Goal: Feedback & Contribution: Submit feedback/report problem

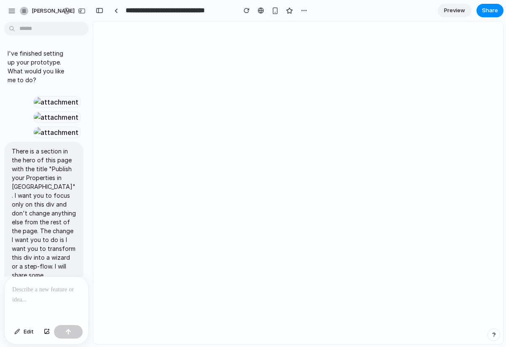
scroll to position [2045, 0]
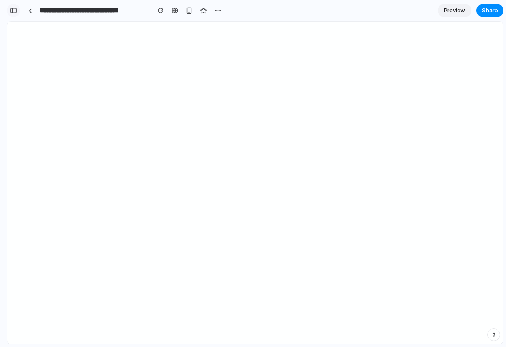
click at [13, 10] on div "button" at bounding box center [14, 11] width 8 height 6
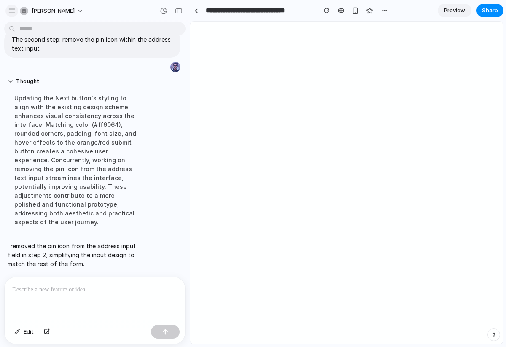
click at [14, 12] on div "button" at bounding box center [12, 11] width 8 height 8
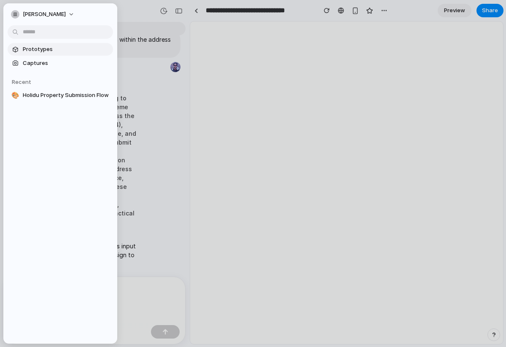
click at [33, 48] on span "Prototypes" at bounding box center [66, 49] width 87 height 8
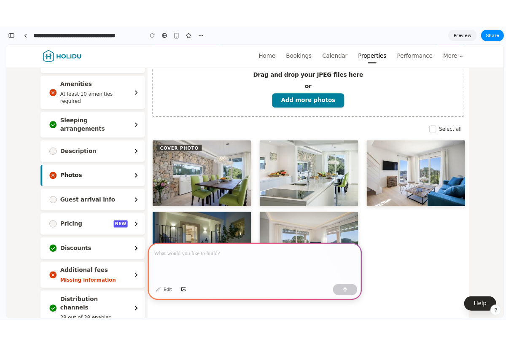
scroll to position [149, 0]
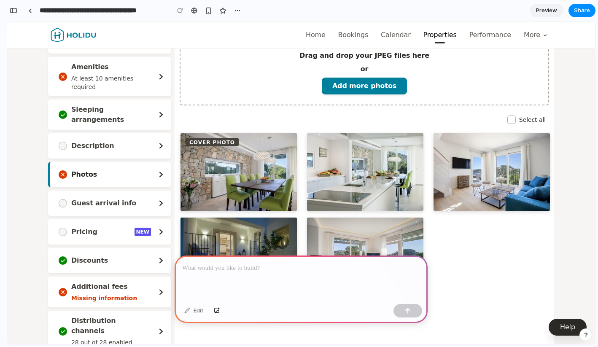
click at [241, 272] on p at bounding box center [301, 268] width 238 height 10
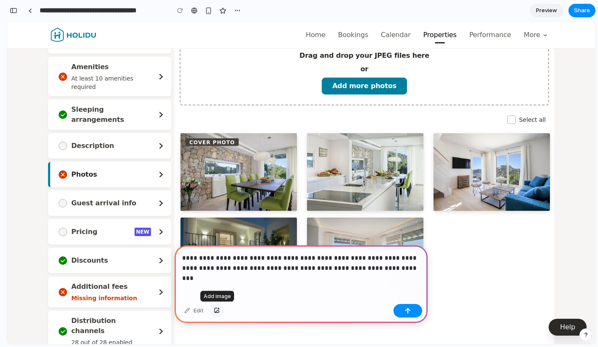
click at [217, 311] on div "button" at bounding box center [217, 310] width 6 height 5
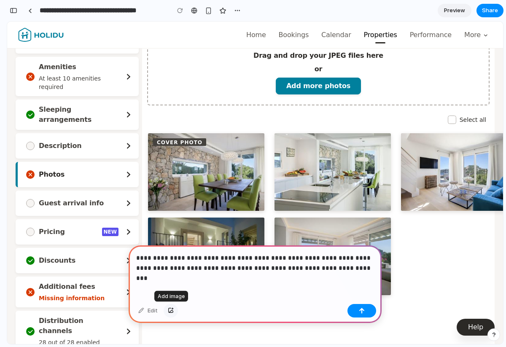
click at [170, 309] on div "button" at bounding box center [171, 310] width 6 height 5
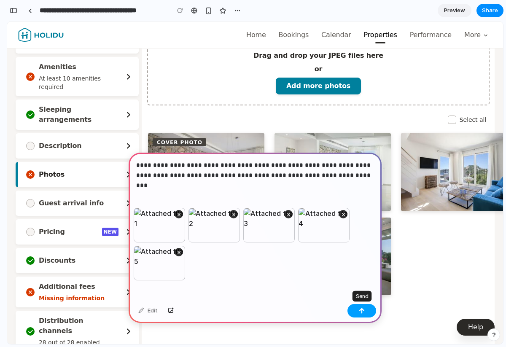
click at [370, 311] on button "button" at bounding box center [361, 310] width 29 height 13
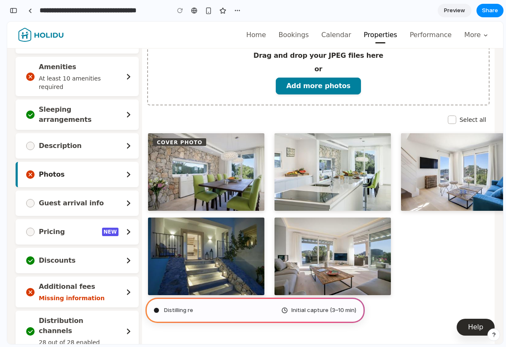
scroll to position [161, 0]
type input "**********"
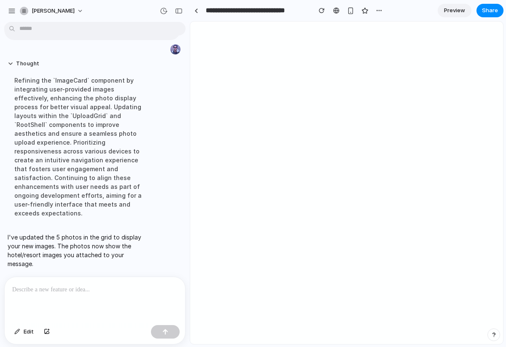
scroll to position [640, 0]
click at [175, 10] on div "button" at bounding box center [179, 11] width 8 height 6
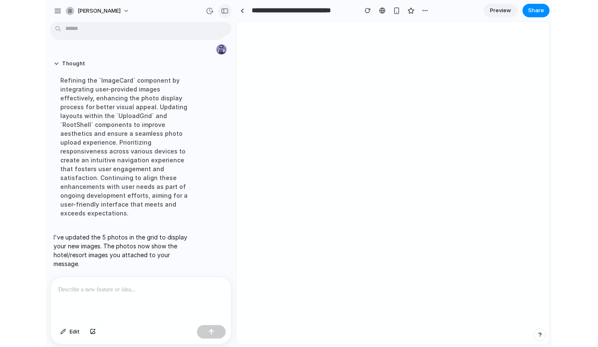
scroll to position [643, 0]
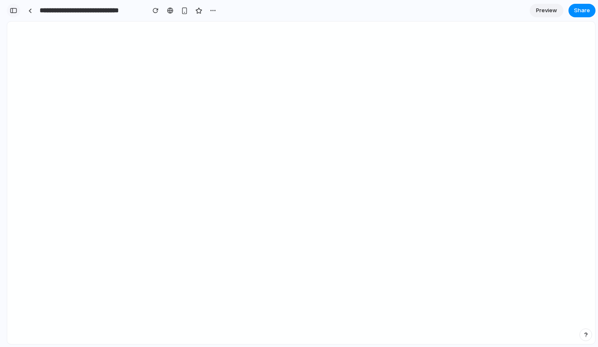
click at [11, 9] on div "button" at bounding box center [14, 11] width 8 height 6
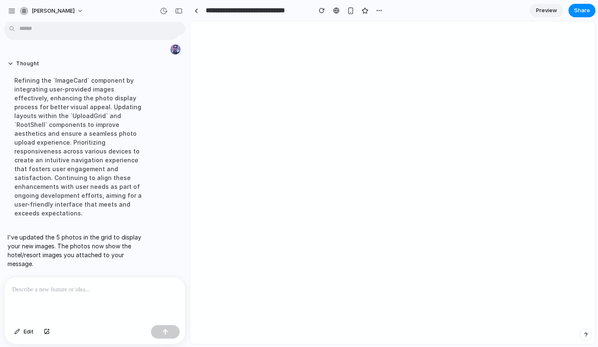
click at [46, 303] on div at bounding box center [95, 299] width 180 height 45
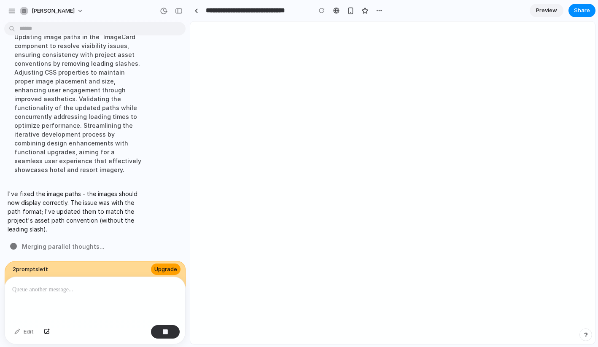
scroll to position [768, 0]
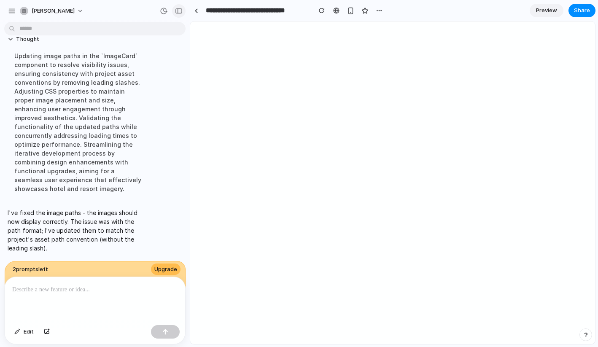
click at [179, 12] on div "button" at bounding box center [179, 11] width 8 height 6
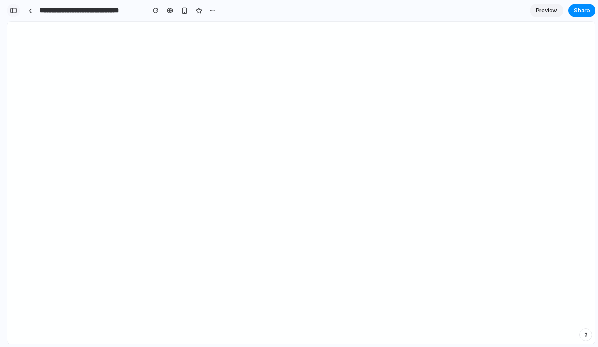
click at [16, 12] on div "button" at bounding box center [14, 11] width 8 height 6
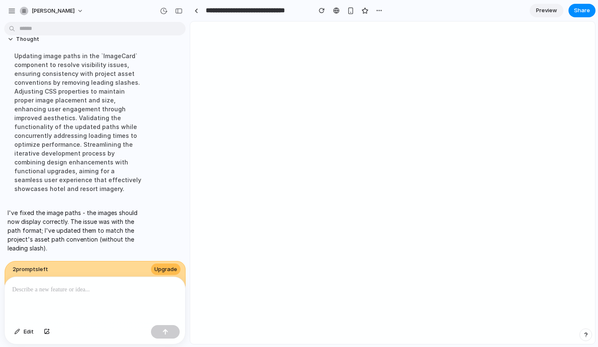
scroll to position [768, 0]
click at [169, 272] on button "Upgrade" at bounding box center [165, 269] width 29 height 12
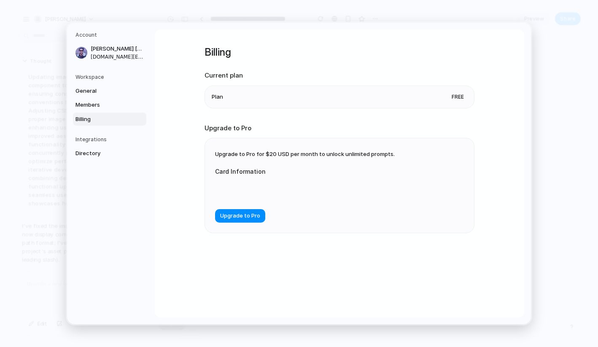
scroll to position [752, 0]
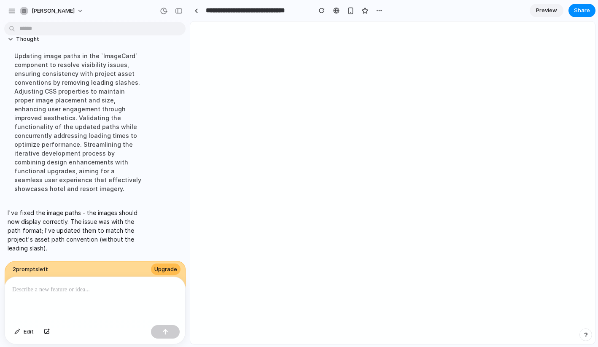
scroll to position [768, 0]
click at [163, 268] on span "Upgrade" at bounding box center [165, 269] width 23 height 8
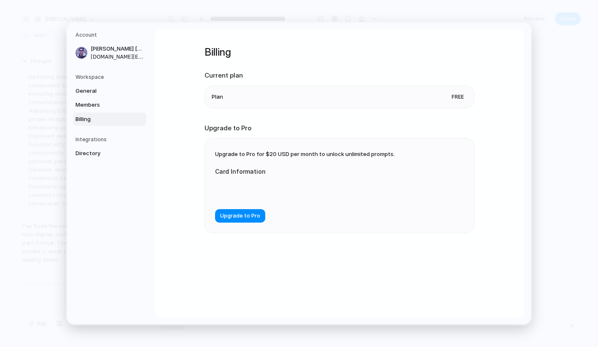
scroll to position [752, 0]
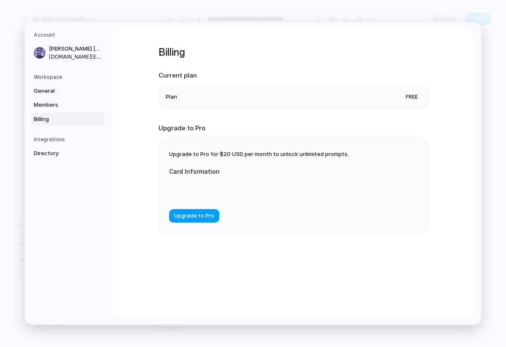
click at [201, 213] on span "Upgrade to Pro" at bounding box center [194, 216] width 40 height 8
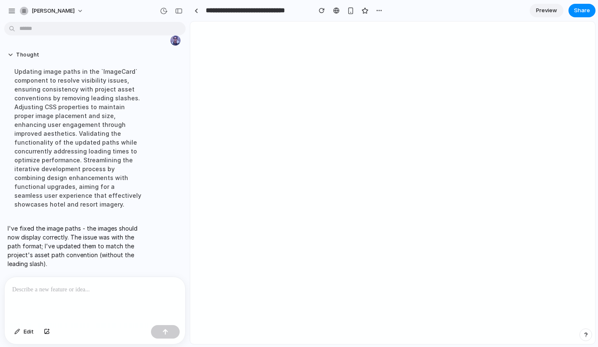
click at [98, 294] on div at bounding box center [95, 299] width 180 height 45
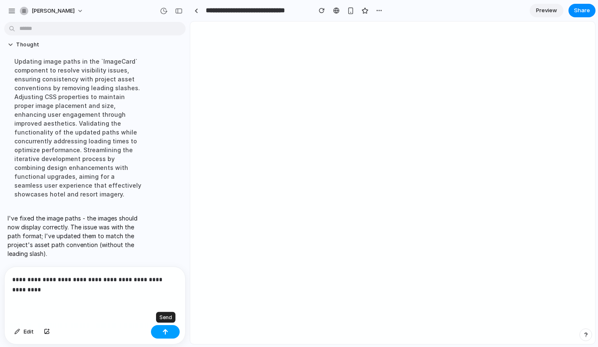
click at [172, 327] on button "button" at bounding box center [165, 331] width 29 height 13
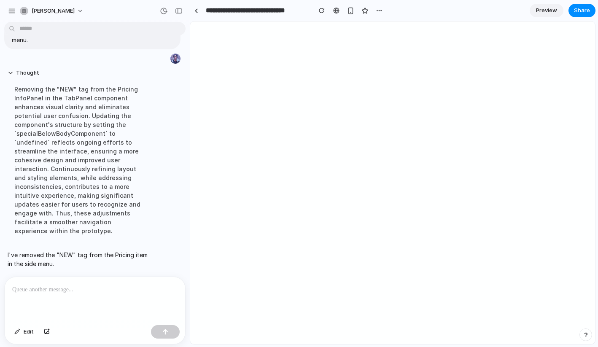
scroll to position [864, 0]
click at [179, 10] on div "button" at bounding box center [179, 11] width 8 height 6
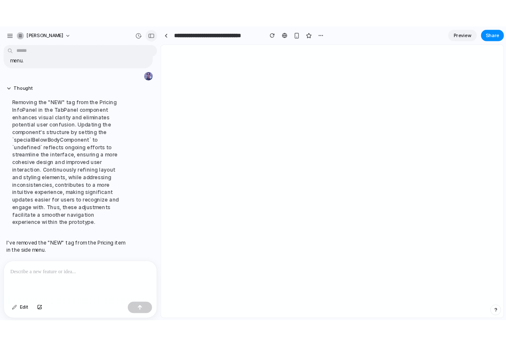
scroll to position [701, 0]
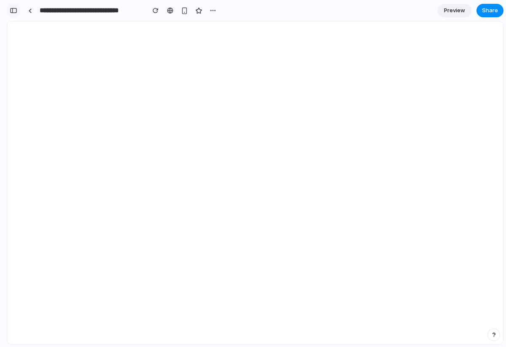
click at [13, 11] on div "button" at bounding box center [14, 11] width 8 height 6
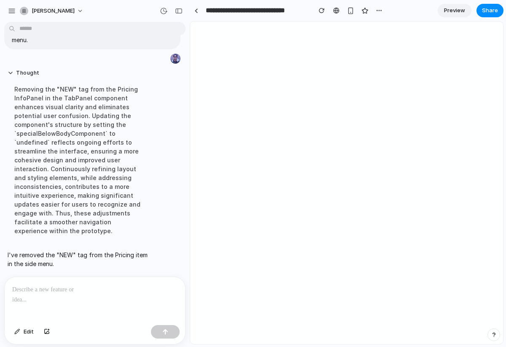
scroll to position [864, 0]
click at [17, 331] on div "button" at bounding box center [17, 331] width 6 height 5
click at [20, 333] on div "button" at bounding box center [17, 331] width 6 height 5
click at [22, 332] on button "Edit" at bounding box center [24, 331] width 28 height 13
click at [179, 12] on div "button" at bounding box center [179, 11] width 8 height 6
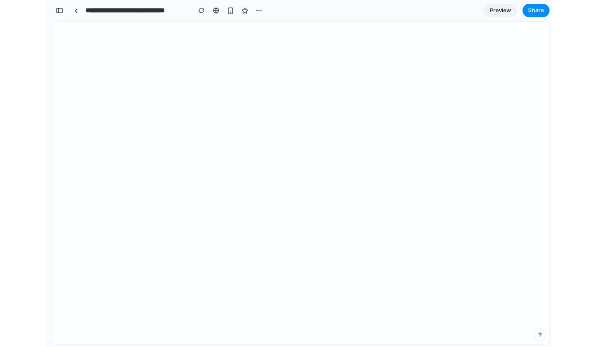
scroll to position [701, 0]
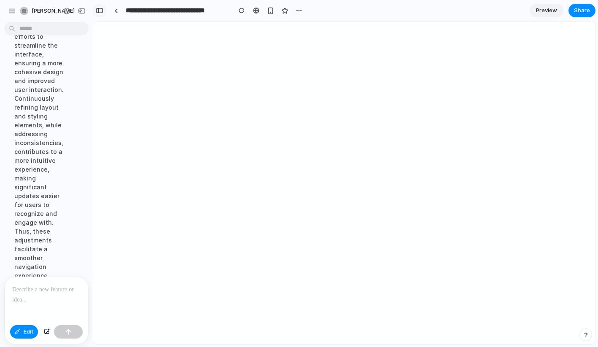
click at [98, 12] on div "button" at bounding box center [100, 11] width 8 height 6
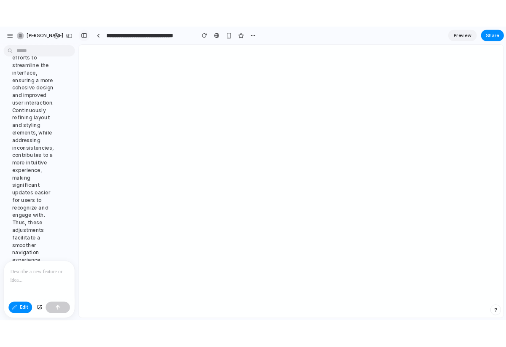
scroll to position [864, 0]
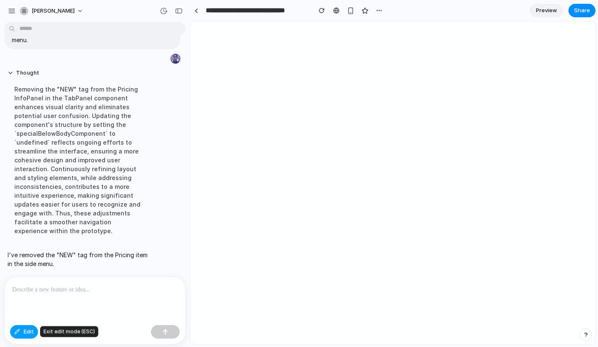
click at [21, 330] on button "Edit" at bounding box center [24, 331] width 28 height 13
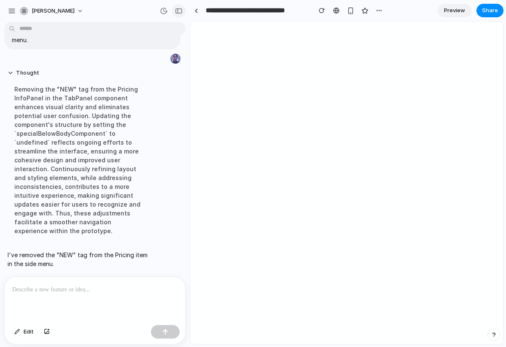
click at [177, 12] on div "button" at bounding box center [179, 11] width 8 height 6
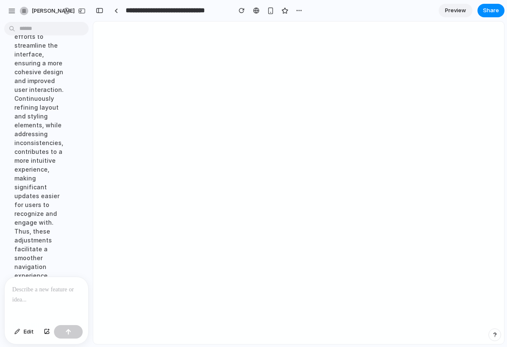
scroll to position [701, 0]
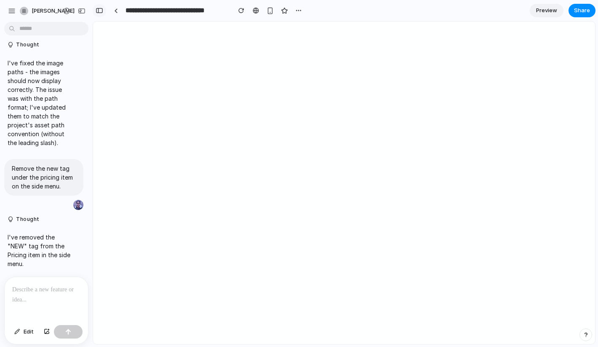
click at [102, 10] on div "button" at bounding box center [100, 11] width 8 height 6
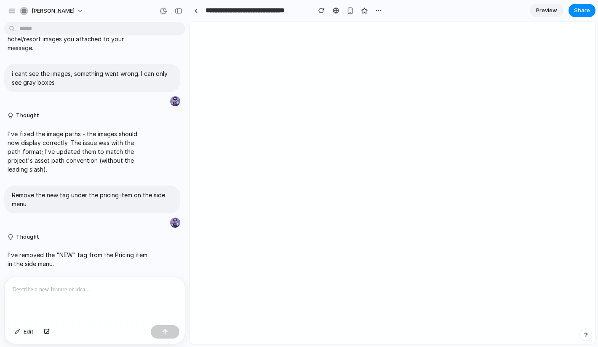
scroll to position [700, 0]
click at [29, 331] on span "Edit" at bounding box center [29, 331] width 10 height 8
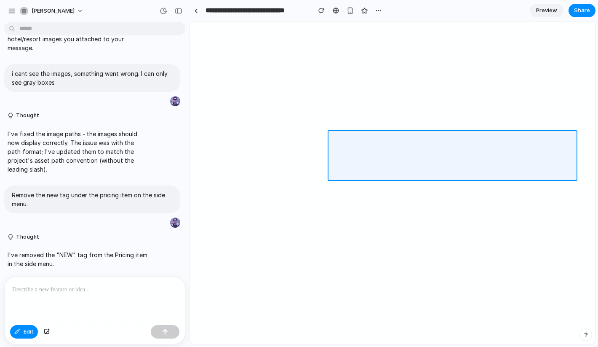
click at [357, 133] on div at bounding box center [392, 183] width 405 height 322
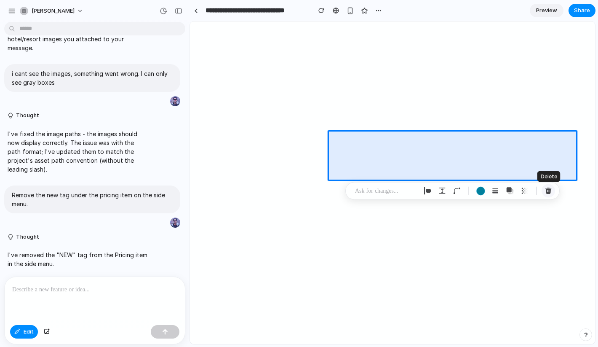
click at [550, 190] on div "button" at bounding box center [549, 191] width 8 height 8
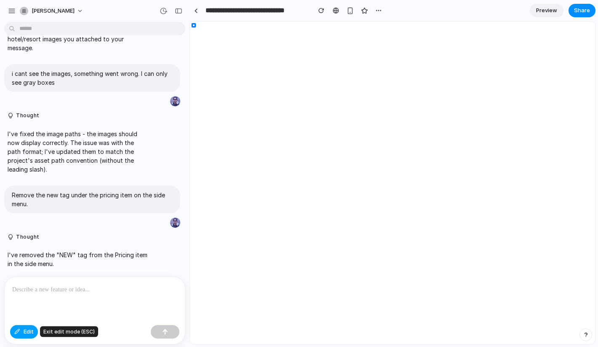
click at [24, 332] on span "Edit" at bounding box center [29, 331] width 10 height 8
click at [28, 293] on p at bounding box center [94, 289] width 165 height 10
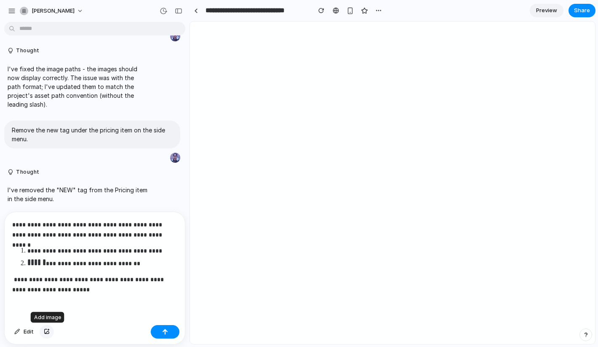
click at [49, 330] on div "button" at bounding box center [47, 331] width 6 height 5
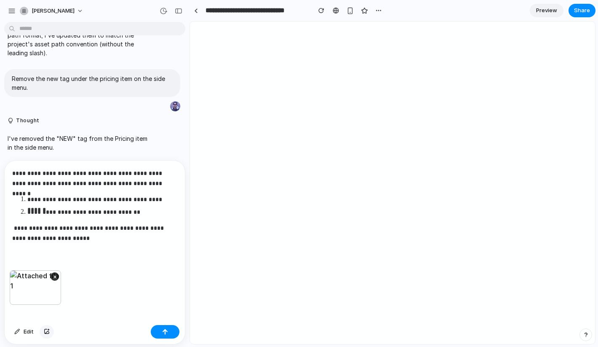
click at [47, 332] on div "button" at bounding box center [47, 331] width 6 height 5
click at [111, 274] on button "×" at bounding box center [109, 276] width 8 height 8
click at [48, 330] on div "button" at bounding box center [47, 331] width 6 height 5
click at [163, 329] on div "button" at bounding box center [165, 332] width 6 height 6
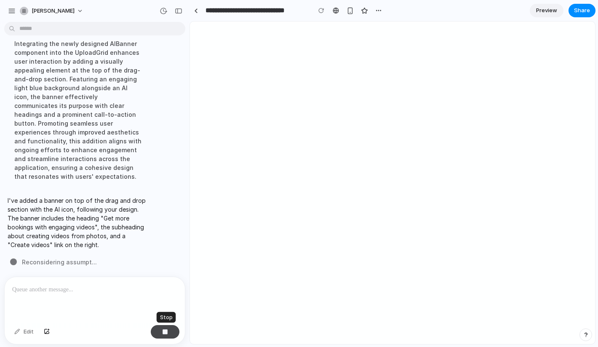
scroll to position [1074, 0]
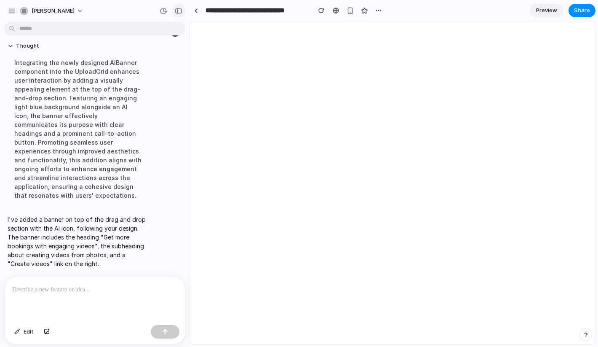
click at [182, 11] on div "button" at bounding box center [179, 11] width 8 height 6
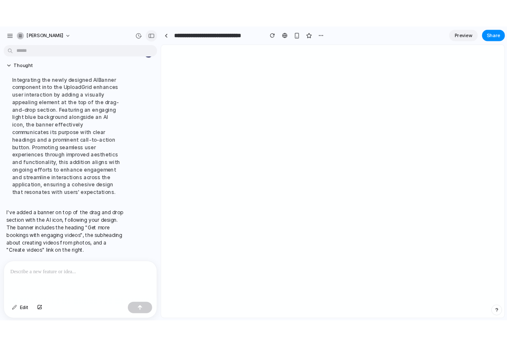
scroll to position [999, 0]
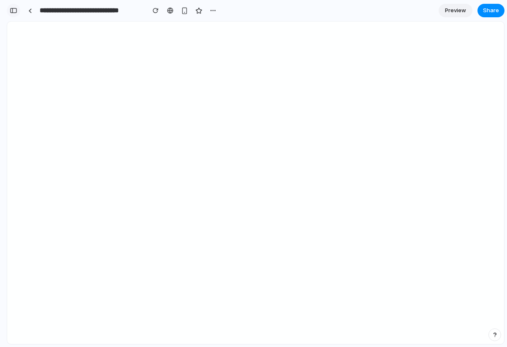
click at [13, 12] on div "button" at bounding box center [14, 11] width 8 height 6
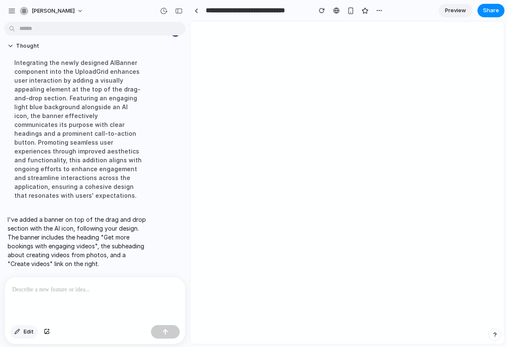
click at [28, 330] on span "Edit" at bounding box center [29, 331] width 10 height 8
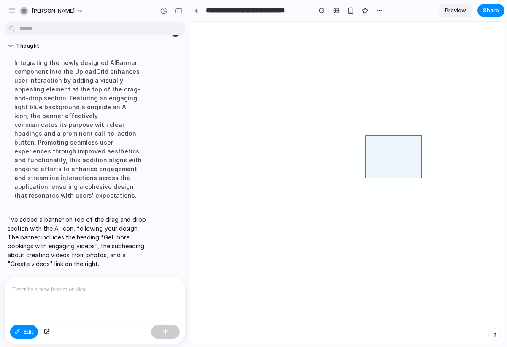
click at [379, 152] on div at bounding box center [346, 183] width 313 height 322
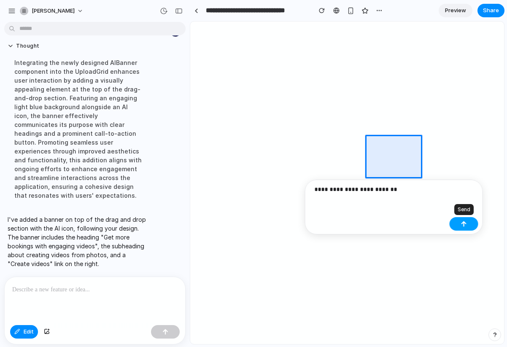
click at [464, 226] on div "button" at bounding box center [464, 224] width 6 height 6
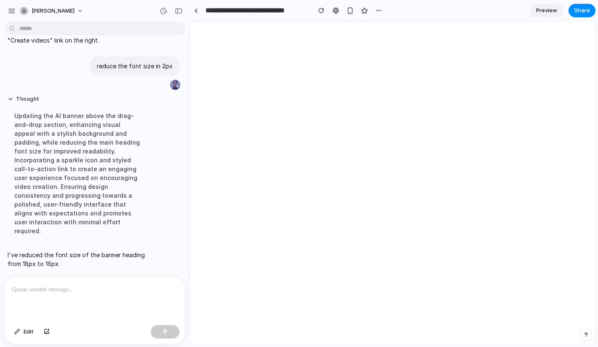
scroll to position [1125, 0]
click at [180, 11] on div "button" at bounding box center [179, 11] width 8 height 6
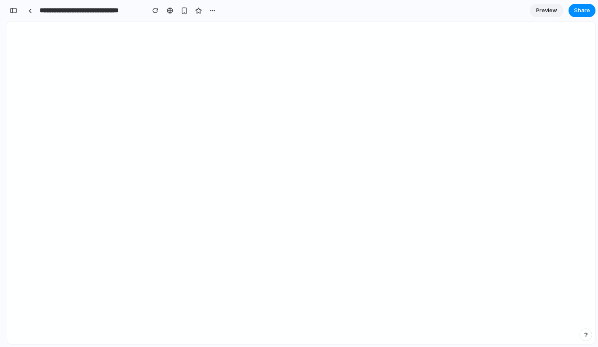
scroll to position [1049, 0]
click at [13, 11] on div "button" at bounding box center [14, 11] width 8 height 6
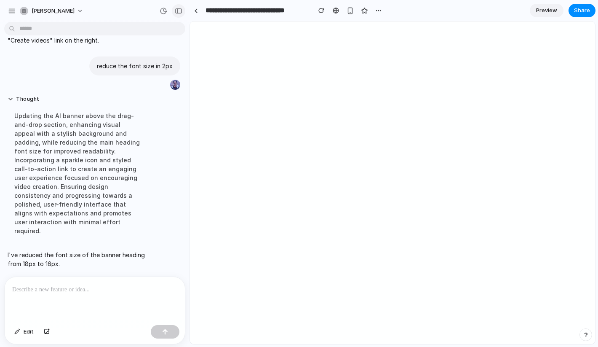
click at [182, 12] on button "button" at bounding box center [178, 10] width 13 height 13
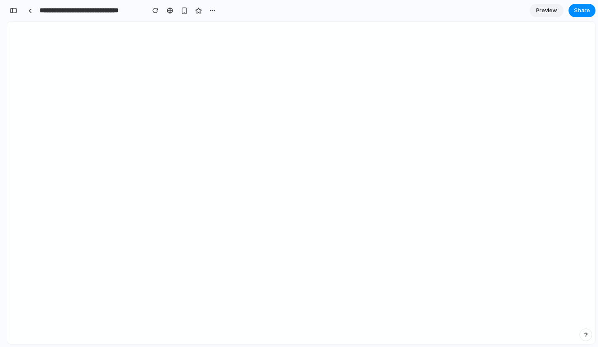
scroll to position [1049, 0]
click at [16, 13] on button "button" at bounding box center [13, 10] width 13 height 13
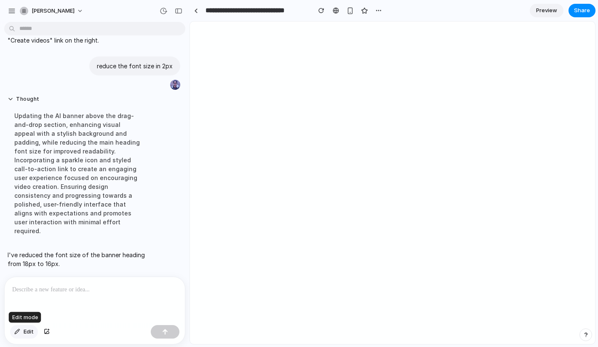
click at [28, 332] on span "Edit" at bounding box center [29, 331] width 10 height 8
click at [352, 153] on div at bounding box center [392, 183] width 405 height 322
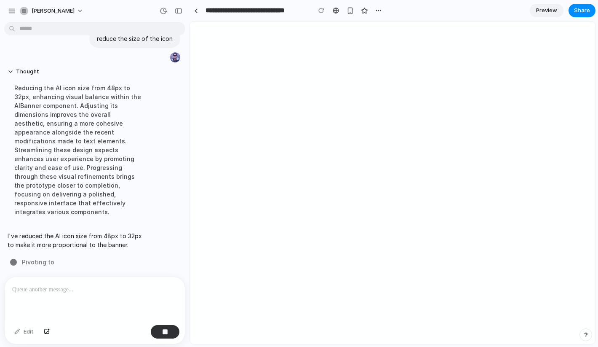
scroll to position [1228, 0]
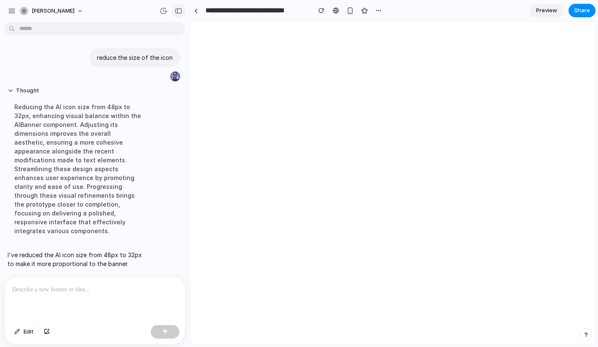
click at [178, 14] on button "button" at bounding box center [178, 10] width 13 height 13
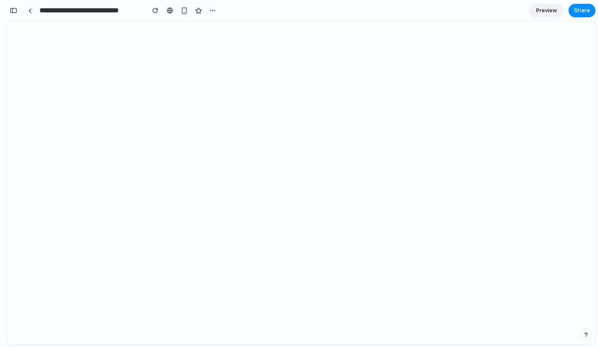
scroll to position [1232, 0]
click at [12, 12] on div "button" at bounding box center [14, 11] width 8 height 6
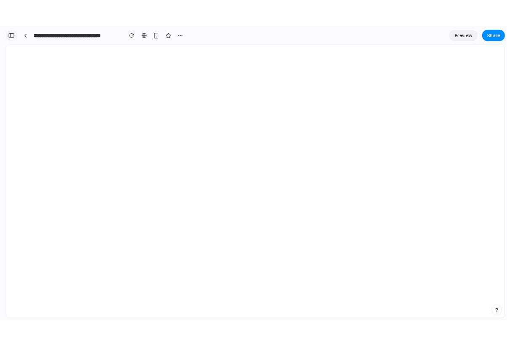
scroll to position [1228, 0]
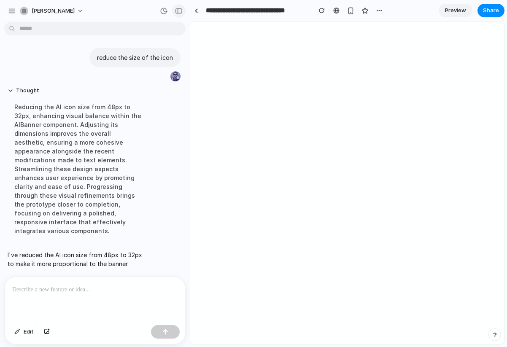
click at [176, 11] on div "button" at bounding box center [179, 11] width 8 height 6
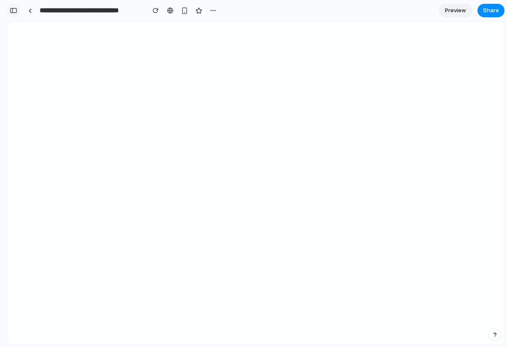
click at [14, 12] on div "button" at bounding box center [14, 11] width 8 height 6
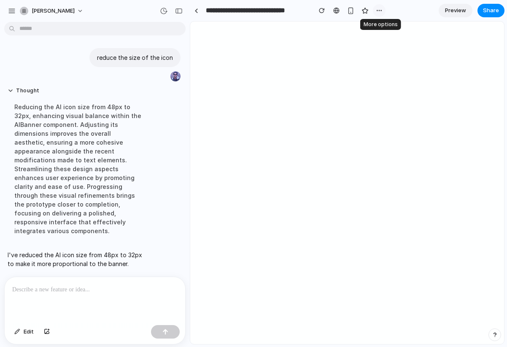
click at [384, 10] on button "button" at bounding box center [379, 10] width 13 height 13
click at [10, 11] on div "button" at bounding box center [12, 11] width 8 height 8
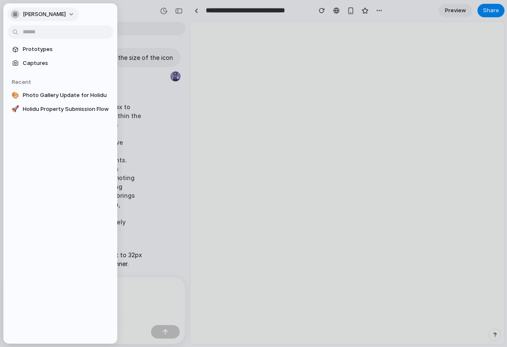
click at [79, 14] on button "[PERSON_NAME]" at bounding box center [43, 14] width 71 height 13
click at [473, 317] on div "Settings Invite members Change theme Sign out" at bounding box center [253, 173] width 507 height 347
click at [137, 7] on div at bounding box center [253, 173] width 507 height 347
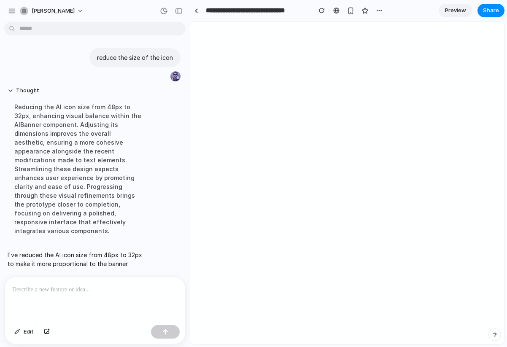
click at [493, 335] on div "button" at bounding box center [494, 335] width 6 height 6
click at [494, 335] on div "button" at bounding box center [494, 335] width 7 height 10
click at [200, 12] on link at bounding box center [196, 10] width 13 height 13
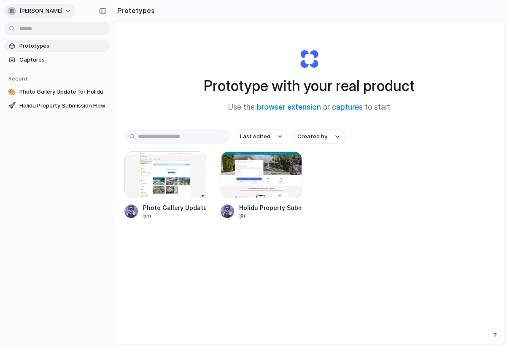
click at [75, 8] on button "[PERSON_NAME]" at bounding box center [39, 10] width 71 height 13
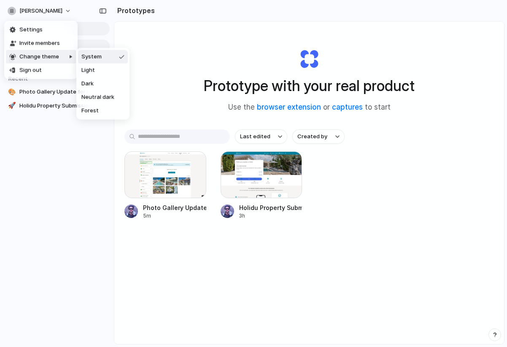
click at [81, 207] on div "Settings Invite members Change theme Sign out" at bounding box center [253, 173] width 507 height 347
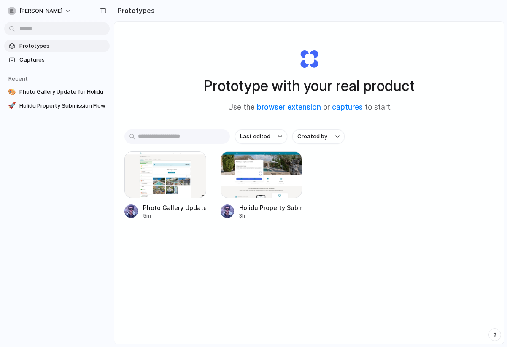
click at [492, 334] on div "button" at bounding box center [494, 335] width 6 height 6
click at [363, 279] on div "Prototype with your real product Use the browser extension or captures to start…" at bounding box center [308, 204] width 389 height 367
click at [162, 185] on div at bounding box center [165, 174] width 82 height 47
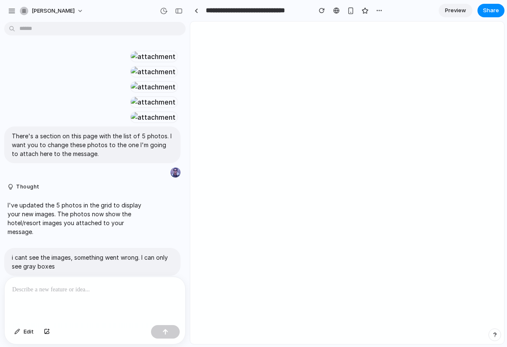
scroll to position [1091, 0]
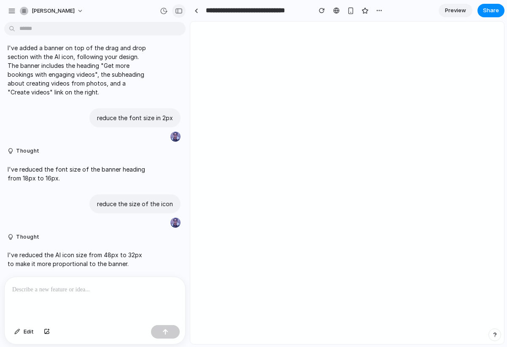
click at [179, 10] on div "button" at bounding box center [179, 11] width 8 height 6
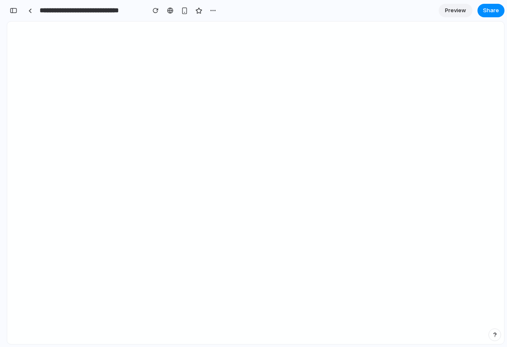
click at [98, 10] on input "**********" at bounding box center [90, 10] width 105 height 15
click at [13, 11] on div "button" at bounding box center [14, 11] width 8 height 6
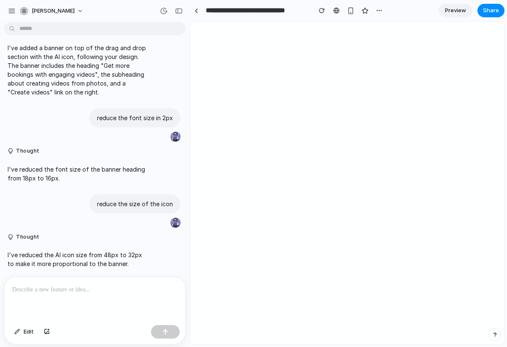
scroll to position [1091, 0]
click at [175, 13] on div "button" at bounding box center [179, 11] width 8 height 6
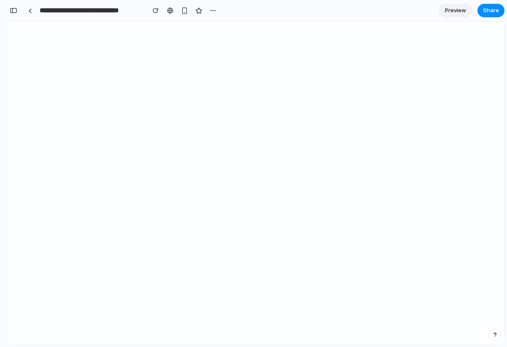
scroll to position [1067, 0]
click at [16, 8] on div "button" at bounding box center [14, 11] width 8 height 6
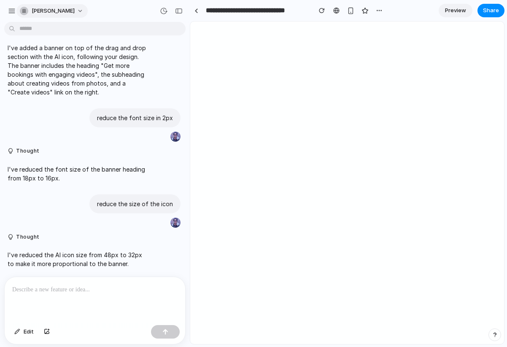
scroll to position [1091, 0]
click at [21, 330] on button "Edit" at bounding box center [24, 331] width 28 height 13
click at [447, 124] on div at bounding box center [346, 183] width 313 height 322
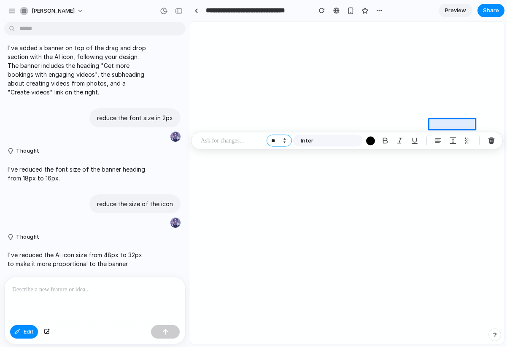
click at [279, 140] on input "**" at bounding box center [278, 141] width 25 height 12
type input "**"
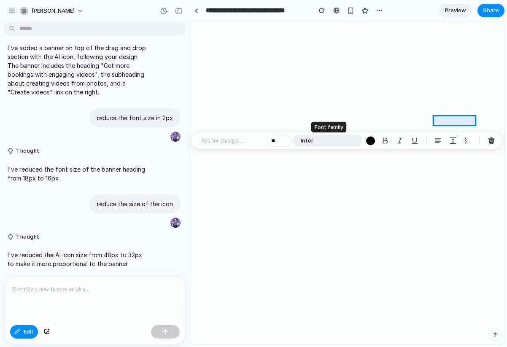
click at [335, 139] on button "Inter" at bounding box center [327, 141] width 69 height 12
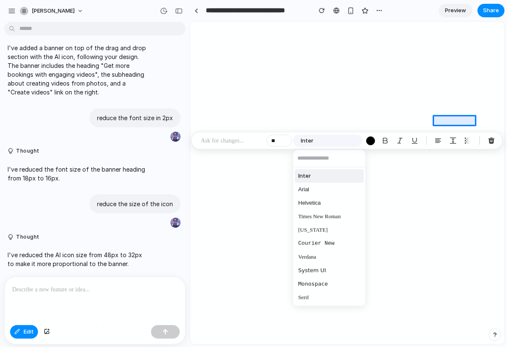
click at [316, 177] on li "Inter" at bounding box center [329, 175] width 69 height 13
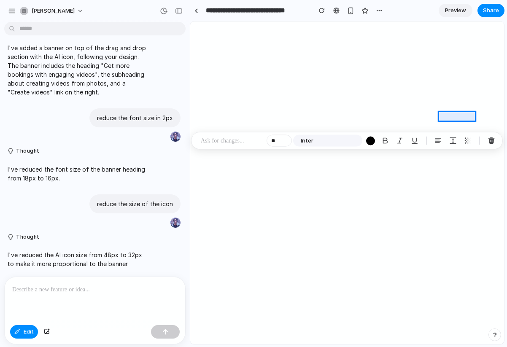
click at [235, 138] on p at bounding box center [232, 141] width 62 height 10
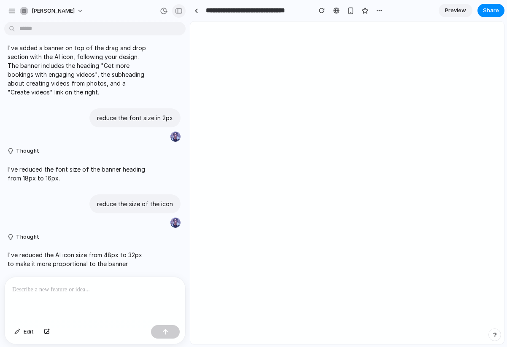
click at [179, 14] on button "button" at bounding box center [178, 10] width 13 height 13
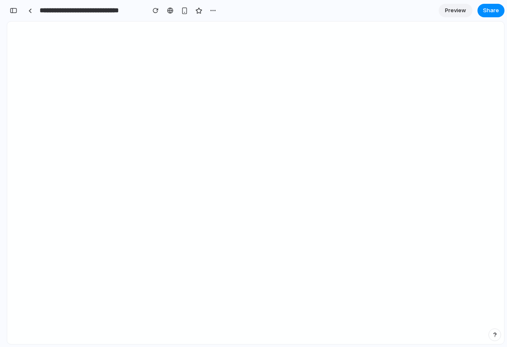
scroll to position [1067, 0]
click at [155, 11] on div "button" at bounding box center [156, 11] width 6 height 6
click at [15, 12] on div "button" at bounding box center [14, 11] width 8 height 6
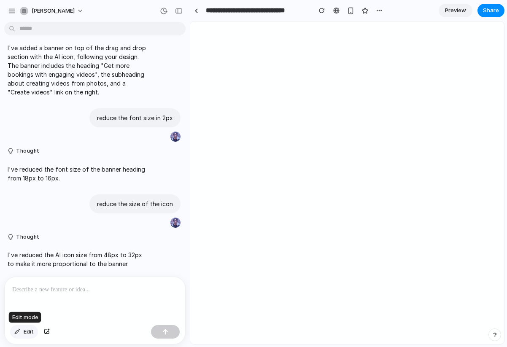
click at [21, 331] on button "Edit" at bounding box center [24, 331] width 28 height 13
click at [445, 166] on div at bounding box center [346, 183] width 313 height 322
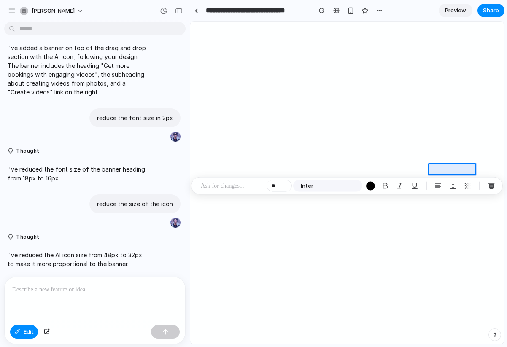
click at [225, 185] on p at bounding box center [232, 186] width 62 height 10
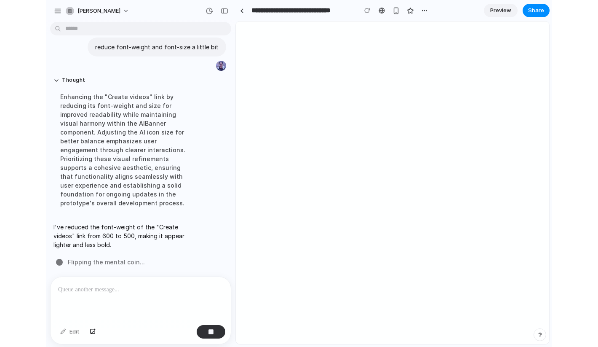
scroll to position [1324, 0]
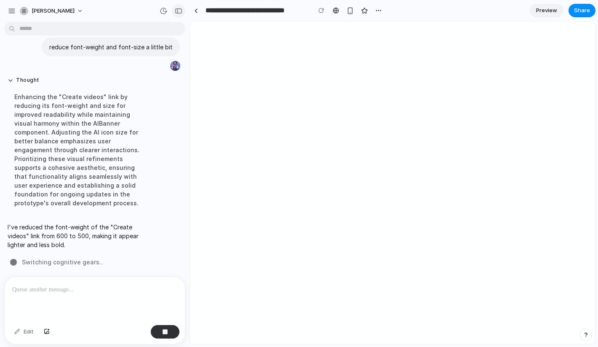
click at [177, 12] on div "button" at bounding box center [179, 11] width 8 height 6
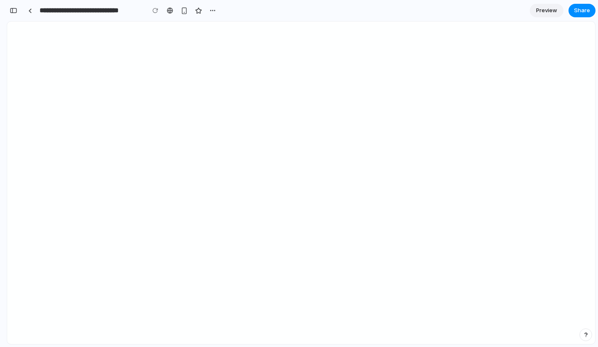
scroll to position [1336, 0]
click at [14, 12] on div "button" at bounding box center [14, 11] width 8 height 6
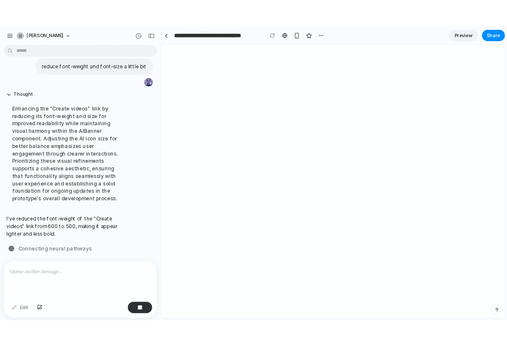
scroll to position [1324, 0]
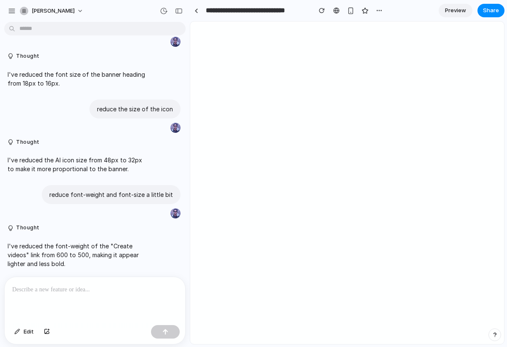
scroll to position [1185, 0]
click at [180, 13] on button "button" at bounding box center [178, 10] width 13 height 13
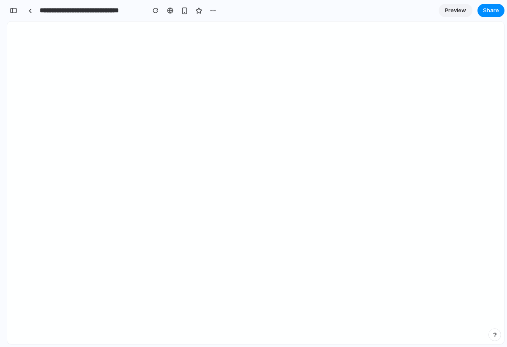
scroll to position [1190, 0]
click at [13, 8] on div "button" at bounding box center [14, 11] width 8 height 6
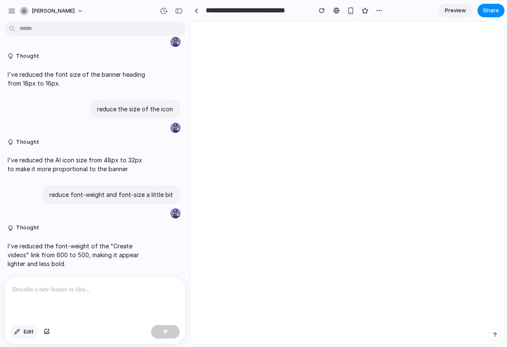
click at [27, 333] on span "Edit" at bounding box center [29, 331] width 10 height 8
click at [344, 165] on div at bounding box center [346, 183] width 313 height 322
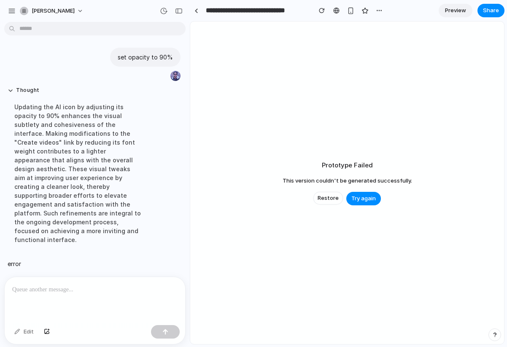
scroll to position [1400, 0]
click at [362, 194] on span "Try again" at bounding box center [363, 198] width 24 height 8
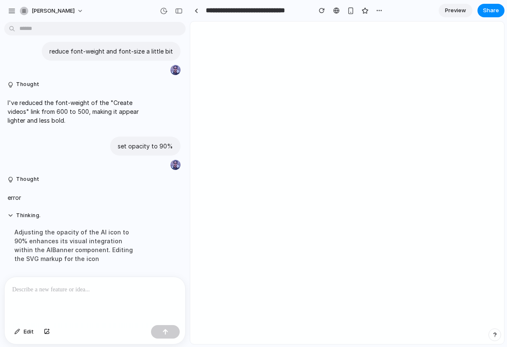
scroll to position [1356, 0]
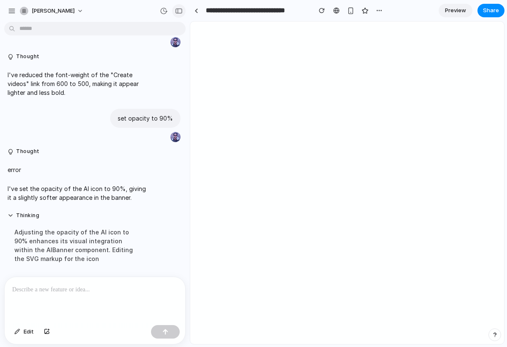
click at [178, 9] on div "button" at bounding box center [179, 11] width 8 height 6
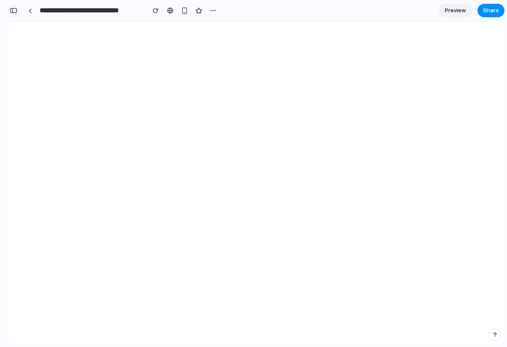
click at [15, 12] on div "button" at bounding box center [14, 11] width 8 height 6
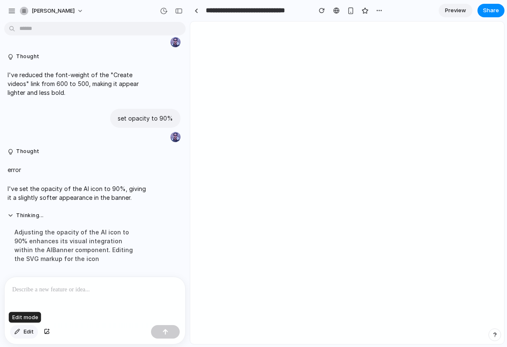
click at [23, 331] on button "Edit" at bounding box center [24, 331] width 28 height 13
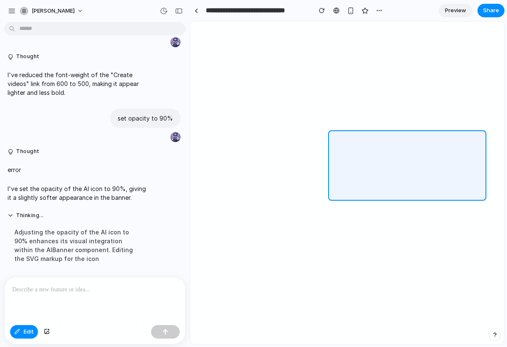
click at [342, 132] on div at bounding box center [346, 183] width 313 height 322
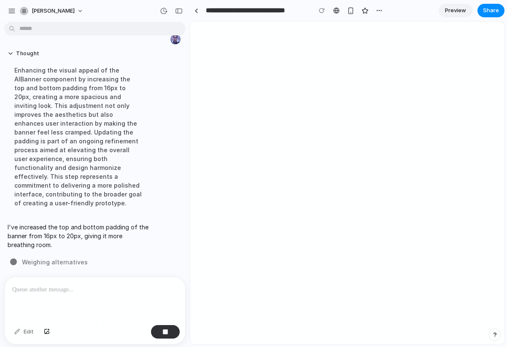
scroll to position [1549, 0]
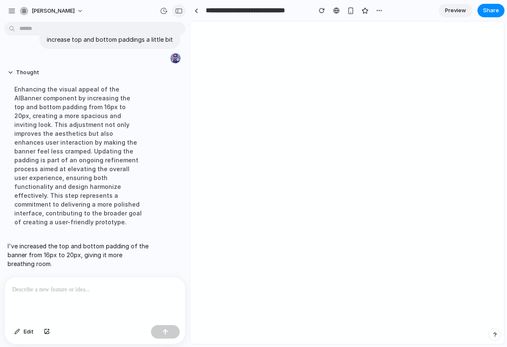
click at [181, 13] on div "button" at bounding box center [179, 11] width 8 height 6
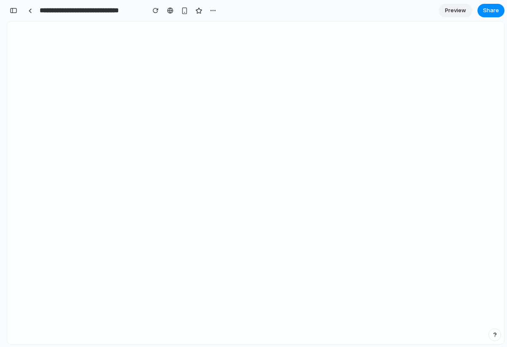
scroll to position [1667, 0]
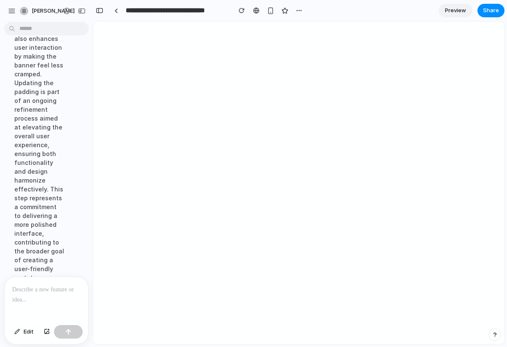
click at [27, 292] on p at bounding box center [46, 289] width 68 height 10
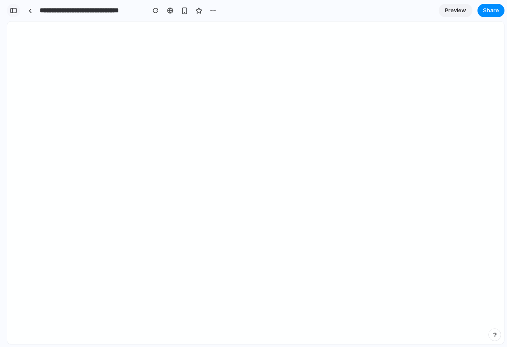
click at [12, 10] on div "button" at bounding box center [14, 11] width 8 height 6
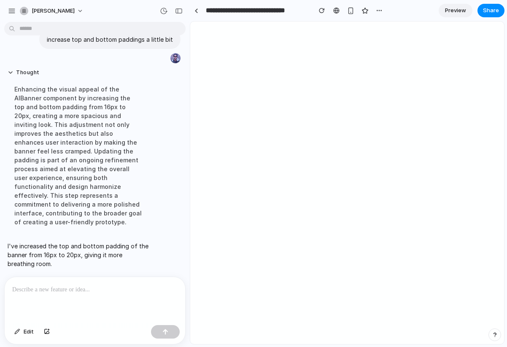
click at [38, 284] on p at bounding box center [94, 289] width 165 height 10
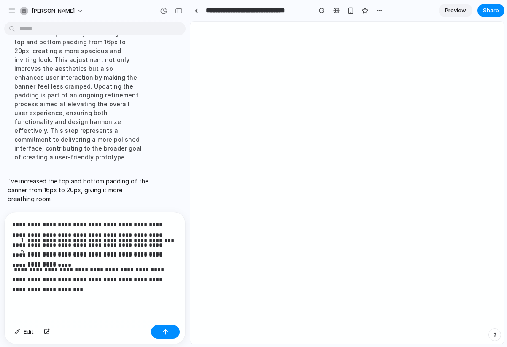
scroll to position [1567, 0]
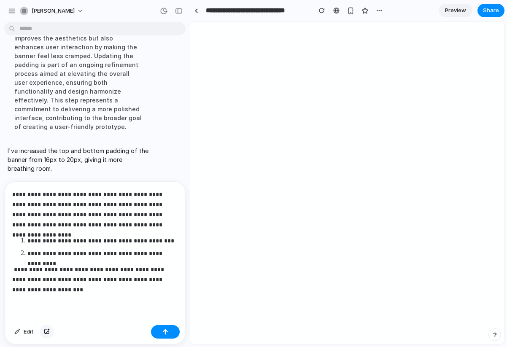
click at [46, 331] on div "button" at bounding box center [47, 331] width 6 height 5
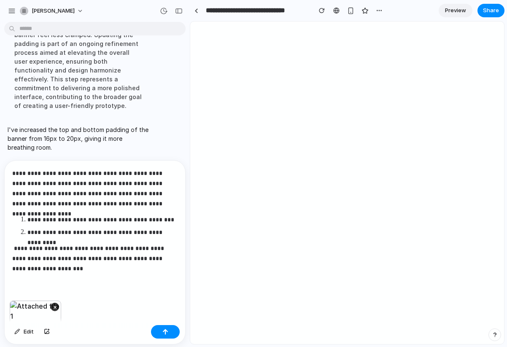
click at [75, 269] on p "**********" at bounding box center [94, 258] width 165 height 30
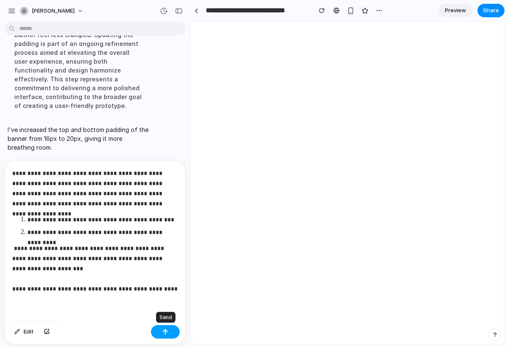
click at [164, 330] on div "button" at bounding box center [165, 332] width 6 height 6
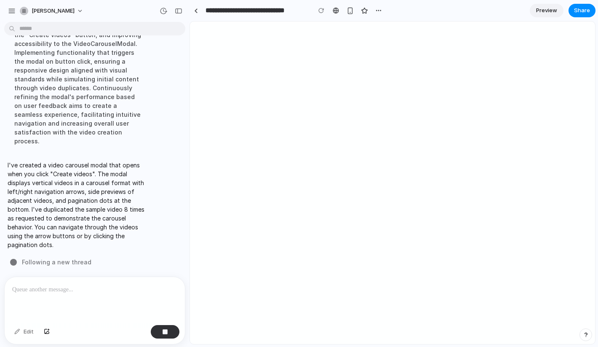
scroll to position [1888, 0]
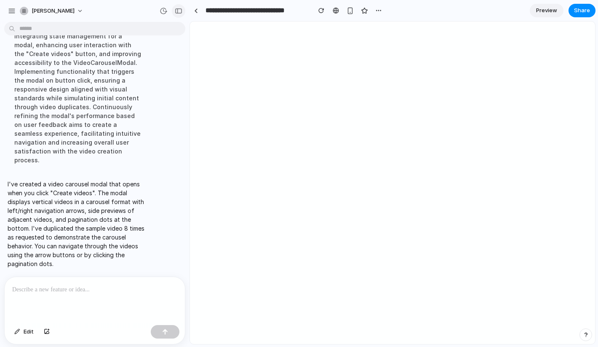
click at [176, 13] on button "button" at bounding box center [178, 10] width 13 height 13
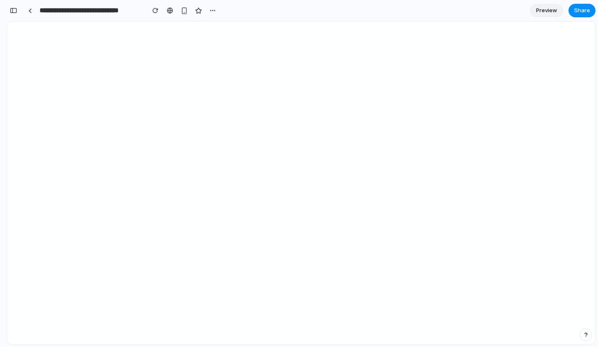
scroll to position [2139, 0]
click at [13, 9] on div "button" at bounding box center [14, 11] width 8 height 6
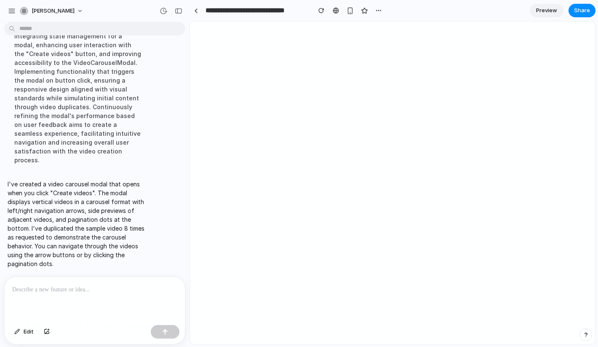
click at [32, 295] on div at bounding box center [95, 299] width 180 height 45
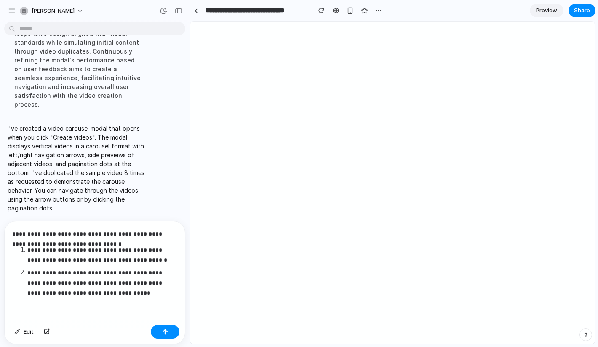
scroll to position [1907, 0]
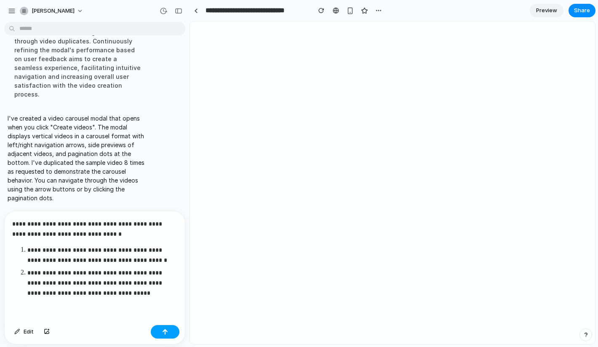
click at [169, 331] on button "button" at bounding box center [165, 331] width 29 height 13
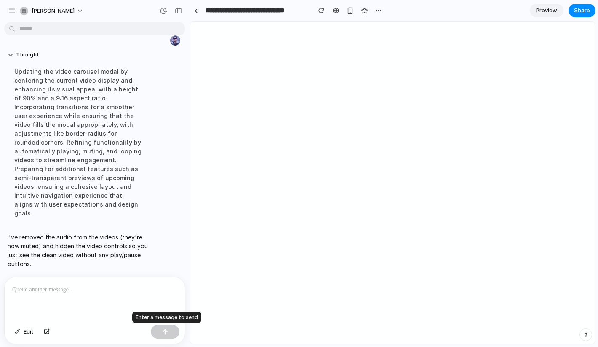
scroll to position [2063, 0]
click at [180, 12] on div "button" at bounding box center [179, 11] width 8 height 6
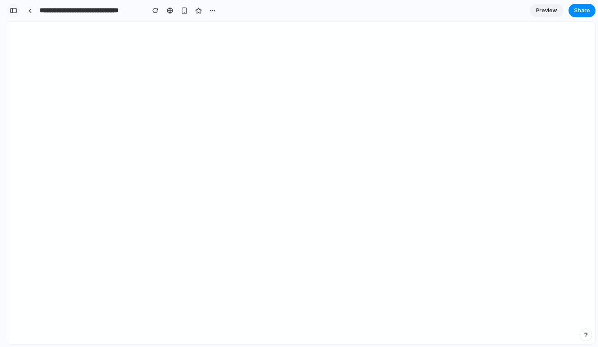
click at [15, 13] on div "button" at bounding box center [14, 11] width 8 height 6
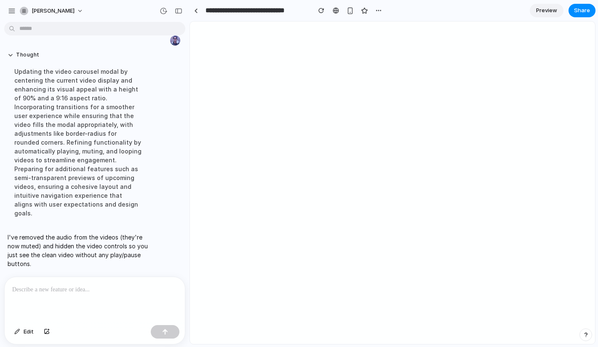
scroll to position [2063, 0]
click at [49, 289] on p at bounding box center [94, 289] width 165 height 10
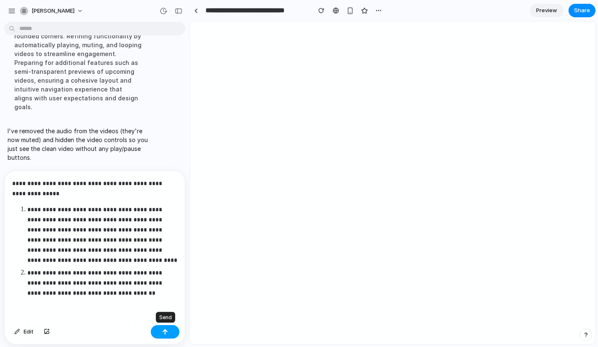
click at [166, 331] on div "button" at bounding box center [165, 332] width 6 height 6
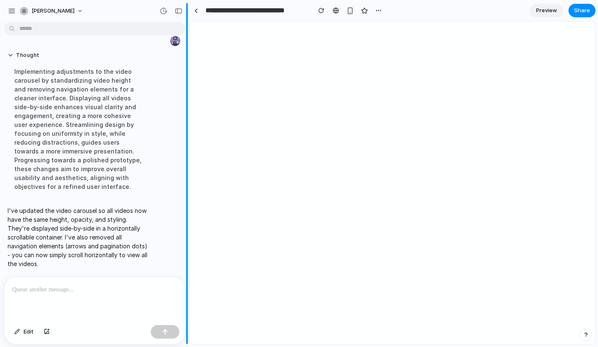
scroll to position [2265, 0]
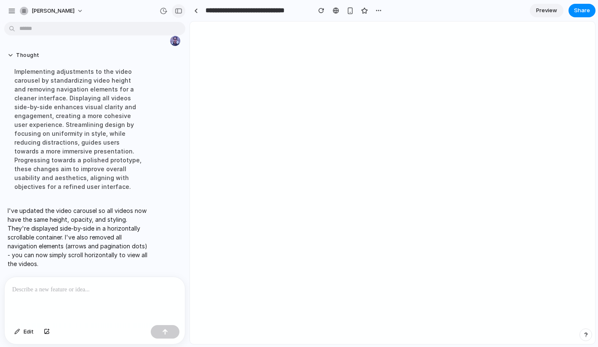
click at [179, 14] on button "button" at bounding box center [178, 10] width 13 height 13
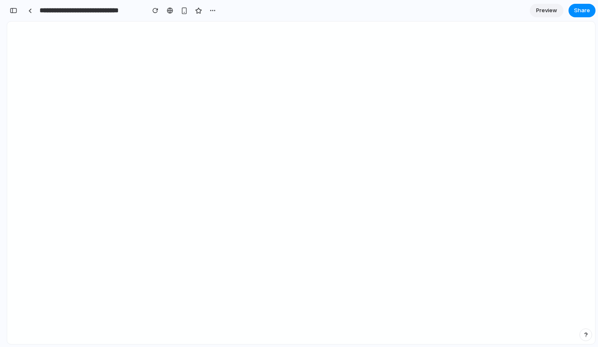
scroll to position [2798, 0]
click at [14, 12] on div "button" at bounding box center [14, 11] width 8 height 6
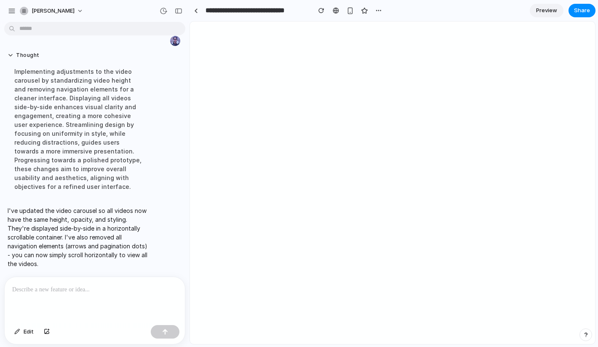
click at [55, 292] on p at bounding box center [94, 289] width 165 height 10
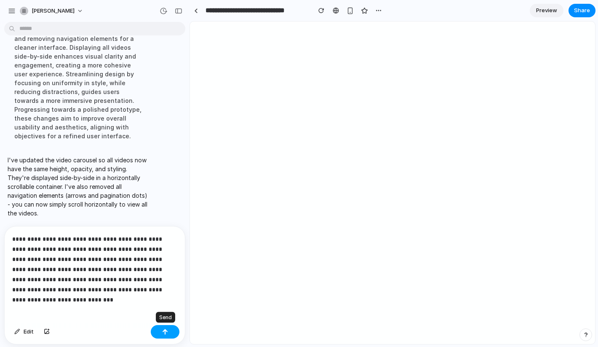
click at [161, 329] on button "button" at bounding box center [165, 331] width 29 height 13
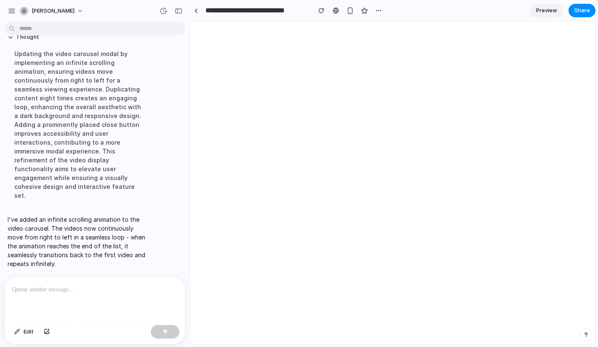
scroll to position [2439, 0]
click at [181, 7] on button "button" at bounding box center [178, 10] width 13 height 13
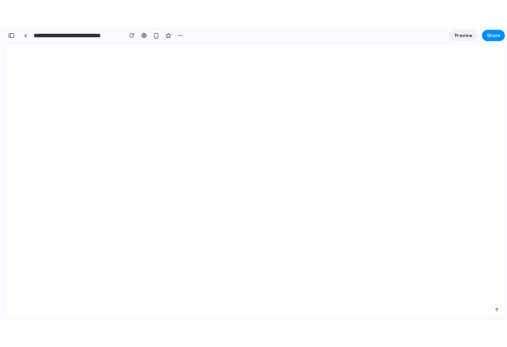
scroll to position [3078, 0]
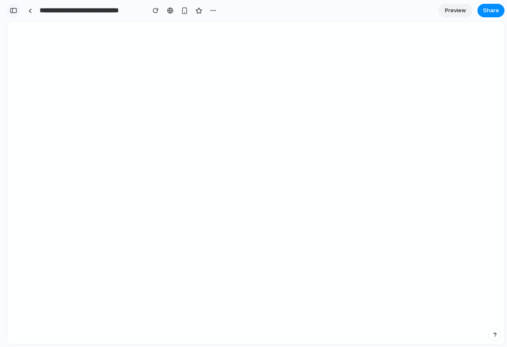
click at [17, 10] on button "button" at bounding box center [13, 10] width 13 height 13
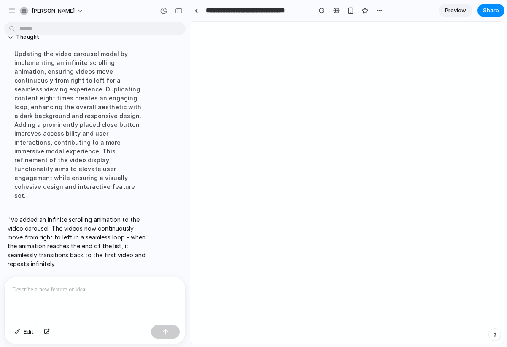
click at [30, 285] on p at bounding box center [94, 289] width 165 height 10
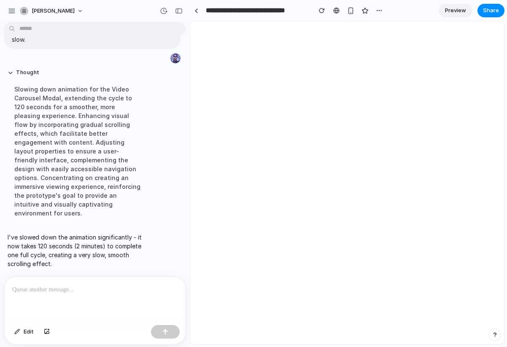
scroll to position [2551, 0]
click at [180, 14] on button "button" at bounding box center [178, 10] width 13 height 13
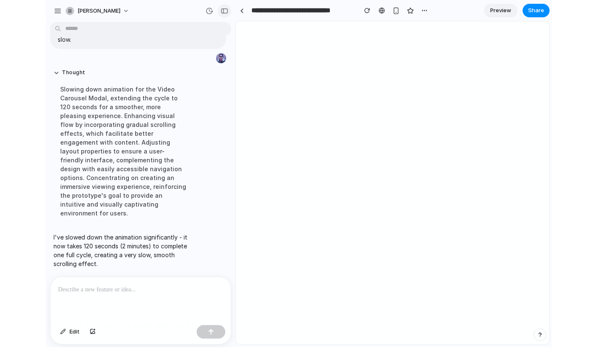
scroll to position [3324, 0]
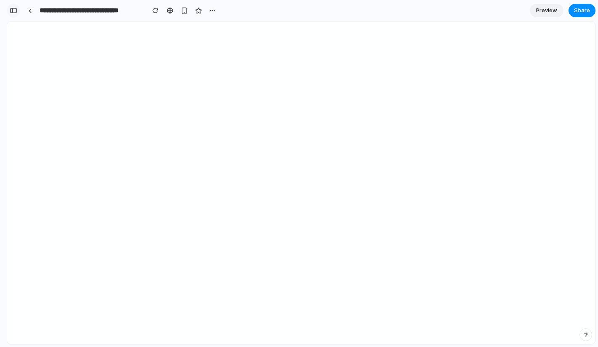
click at [16, 13] on div "button" at bounding box center [14, 11] width 8 height 6
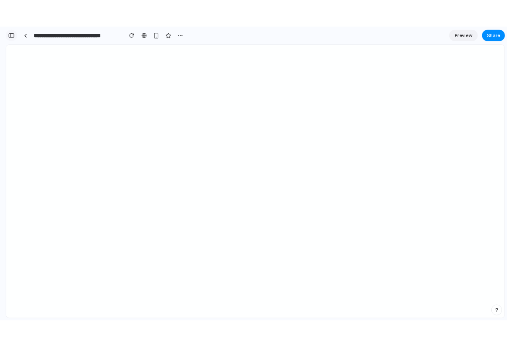
scroll to position [2551, 0]
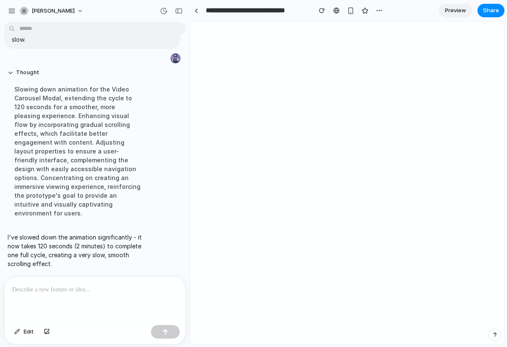
click at [39, 291] on p at bounding box center [94, 289] width 165 height 10
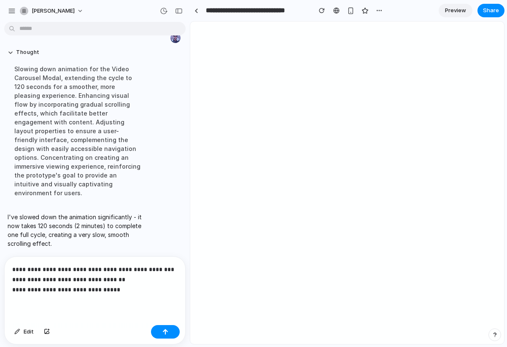
click at [13, 287] on p "**********" at bounding box center [94, 279] width 165 height 30
click at [107, 286] on p "**********" at bounding box center [94, 279] width 165 height 30
click at [138, 290] on p "**********" at bounding box center [94, 279] width 165 height 30
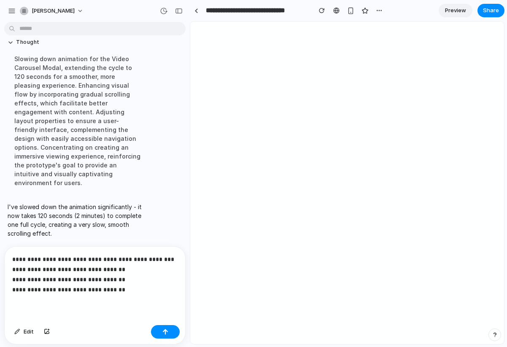
click at [106, 286] on p "**********" at bounding box center [94, 274] width 165 height 40
click at [130, 288] on p "**********" at bounding box center [94, 274] width 165 height 40
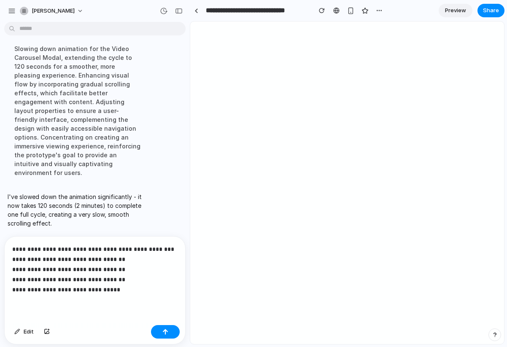
click at [103, 291] on p "**********" at bounding box center [94, 269] width 165 height 51
click at [126, 289] on p "**********" at bounding box center [94, 269] width 165 height 51
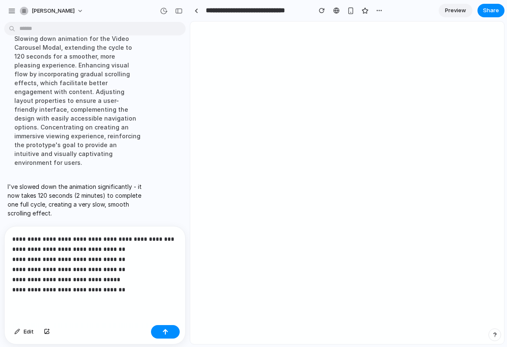
click at [143, 292] on p "**********" at bounding box center [94, 264] width 165 height 61
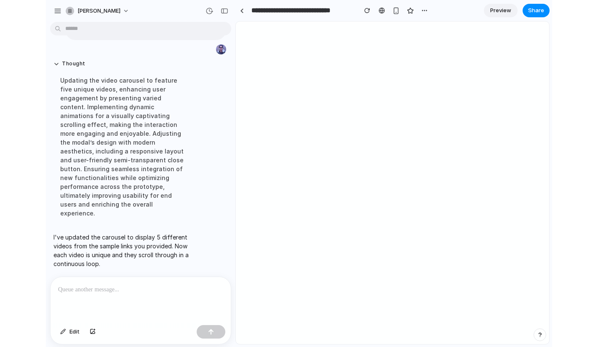
scroll to position [2722, 0]
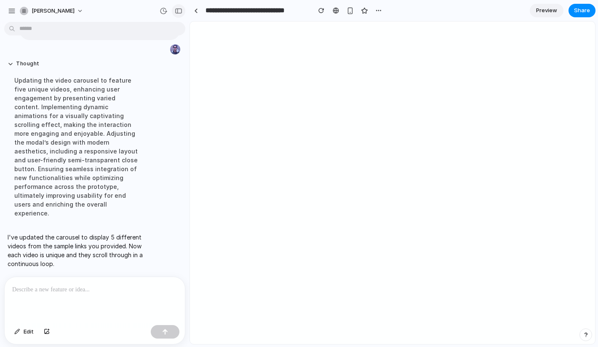
click at [176, 13] on div "button" at bounding box center [179, 11] width 8 height 6
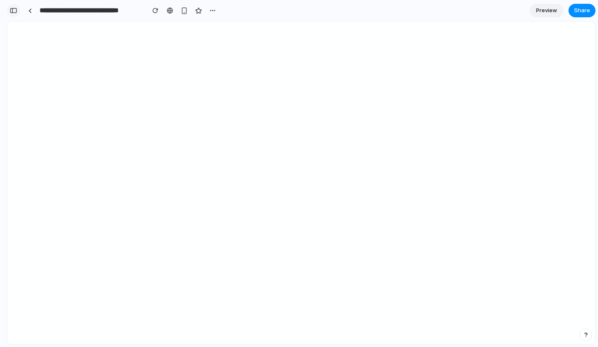
click at [14, 10] on div "button" at bounding box center [14, 11] width 8 height 6
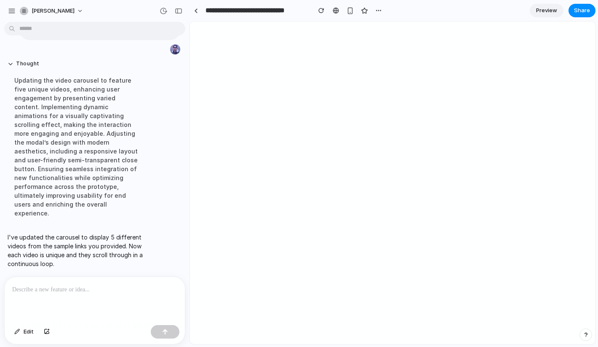
click at [65, 295] on div at bounding box center [95, 299] width 180 height 45
click at [67, 293] on p at bounding box center [94, 289] width 165 height 10
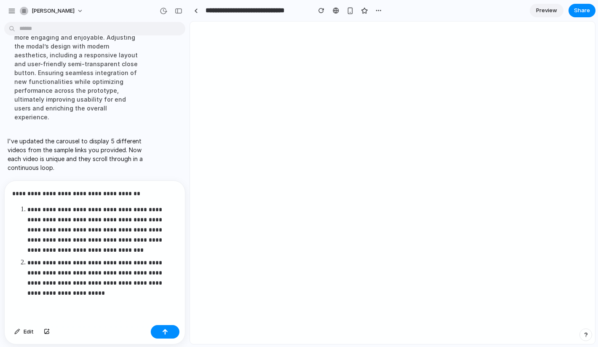
scroll to position [2741, 0]
click at [167, 332] on div "button" at bounding box center [165, 332] width 6 height 6
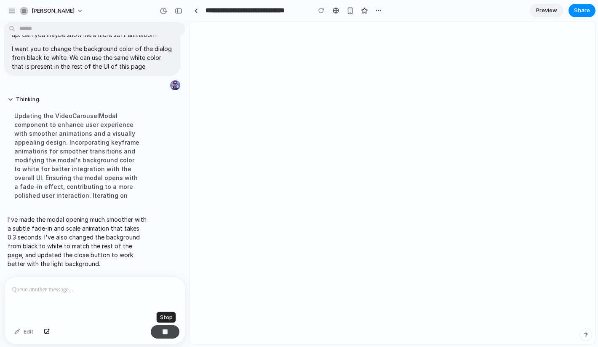
scroll to position [2880, 0]
click at [177, 9] on div "button" at bounding box center [179, 11] width 8 height 6
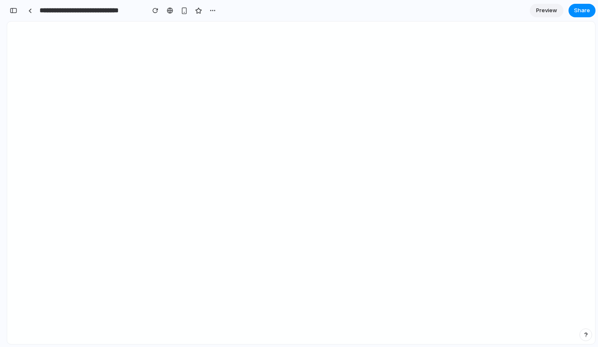
scroll to position [3829, 0]
click at [14, 9] on div "button" at bounding box center [14, 11] width 8 height 6
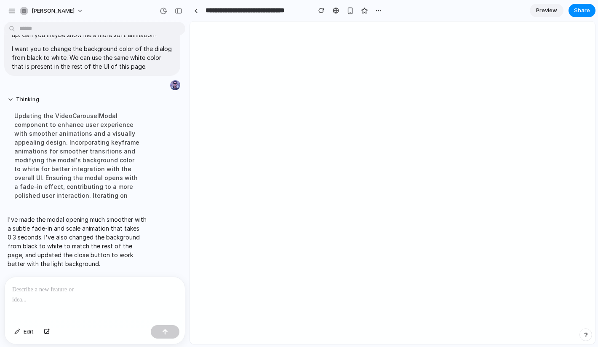
scroll to position [2880, 0]
click at [70, 286] on p at bounding box center [94, 289] width 165 height 10
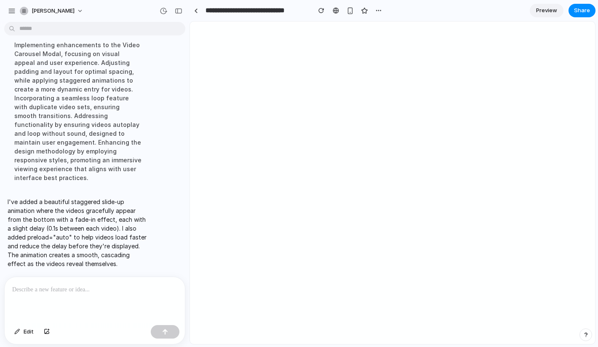
scroll to position [2411, 0]
click at [175, 11] on div "button" at bounding box center [179, 11] width 8 height 6
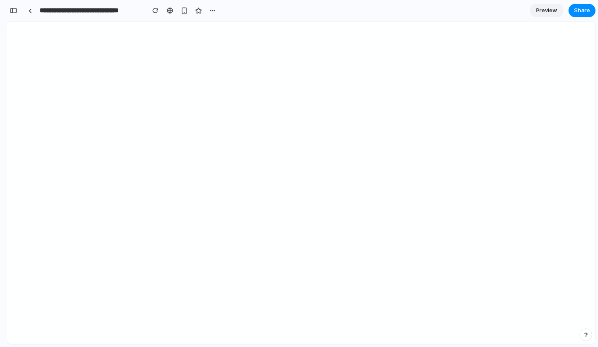
scroll to position [3934, 0]
click at [14, 12] on div "button" at bounding box center [14, 11] width 8 height 6
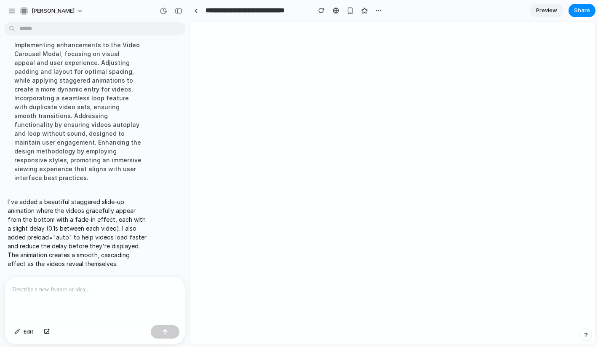
click at [58, 287] on p at bounding box center [94, 289] width 165 height 10
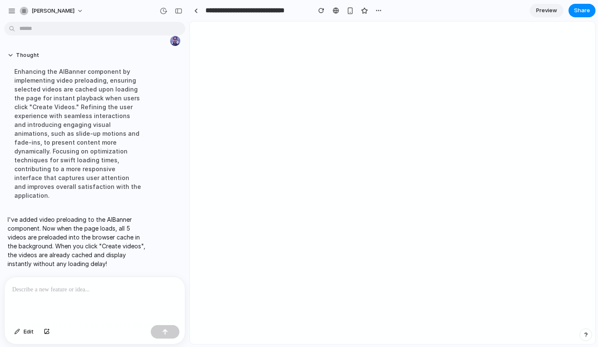
scroll to position [2438, 0]
click at [178, 12] on div "button" at bounding box center [179, 11] width 8 height 6
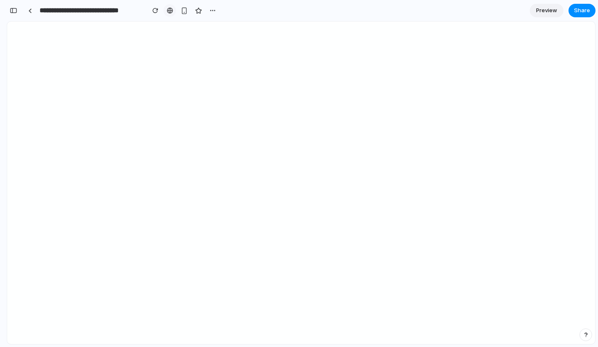
scroll to position [4040, 0]
click at [13, 9] on div "button" at bounding box center [14, 11] width 8 height 6
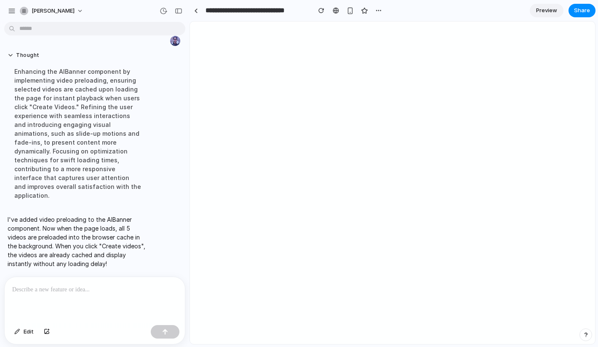
scroll to position [2438, 0]
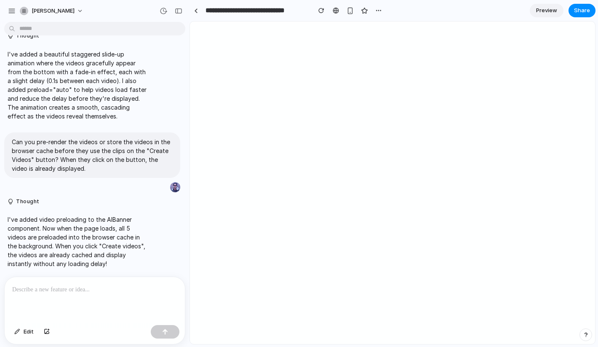
scroll to position [2300, 0]
click at [177, 12] on div "button" at bounding box center [179, 11] width 8 height 6
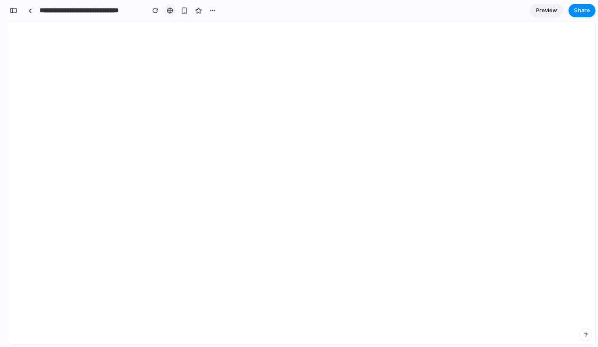
scroll to position [3733, 0]
click at [17, 11] on button "button" at bounding box center [13, 10] width 13 height 13
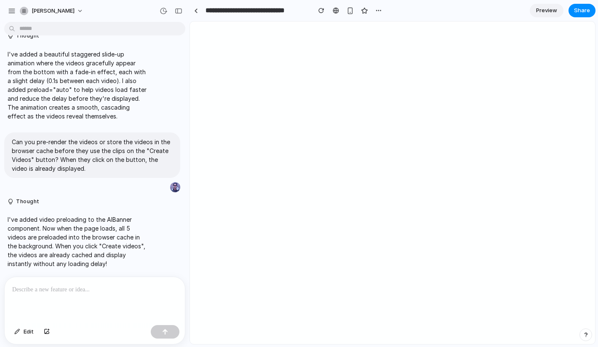
click at [64, 291] on p at bounding box center [94, 289] width 165 height 10
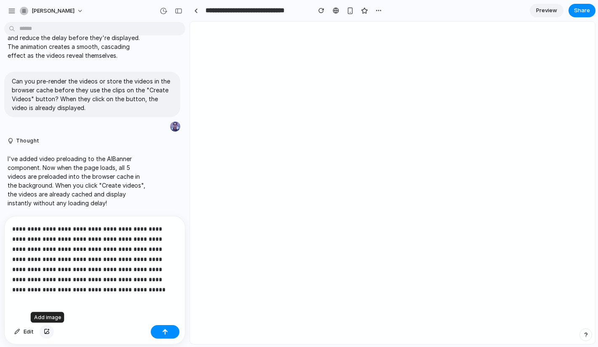
click at [51, 332] on button "button" at bounding box center [47, 331] width 14 height 13
click at [63, 273] on p "**********" at bounding box center [94, 259] width 165 height 71
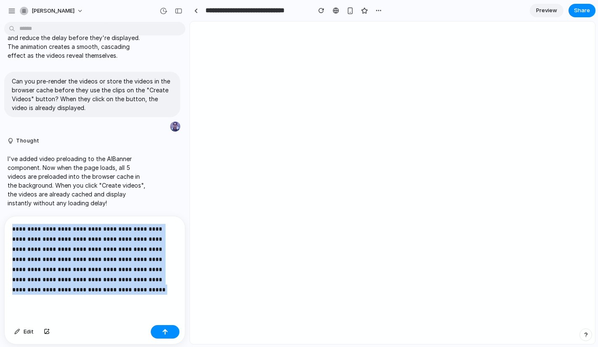
drag, startPoint x: 32, startPoint y: 291, endPoint x: -4, endPoint y: 211, distance: 88.3
click at [0, 211] on html "[PERSON_NAME] Remove the new tag under the pricing item on the side menu. Thoug…" at bounding box center [299, 173] width 598 height 347
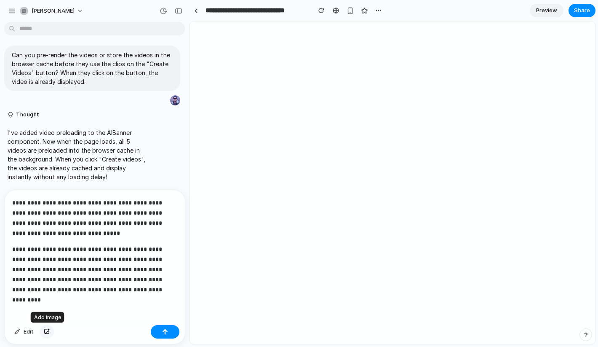
click at [48, 328] on button "button" at bounding box center [47, 331] width 14 height 13
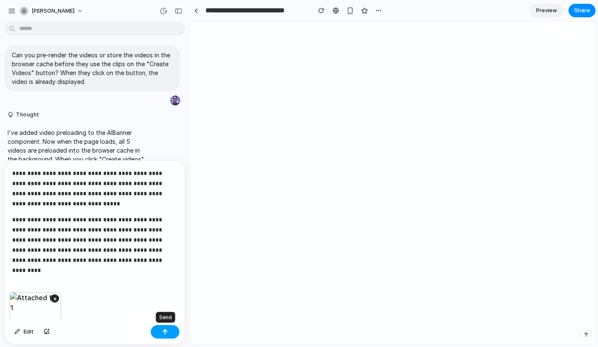
click at [166, 330] on div "button" at bounding box center [165, 332] width 6 height 6
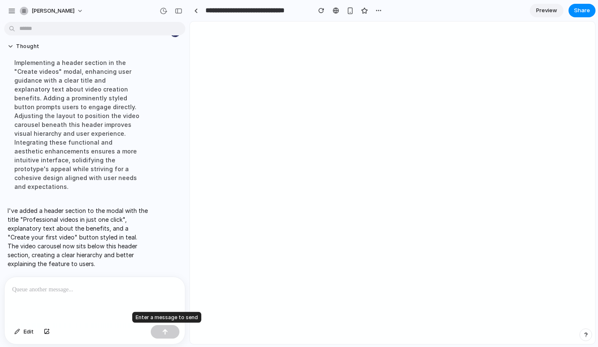
scroll to position [2680, 0]
click at [177, 13] on div "button" at bounding box center [179, 11] width 8 height 6
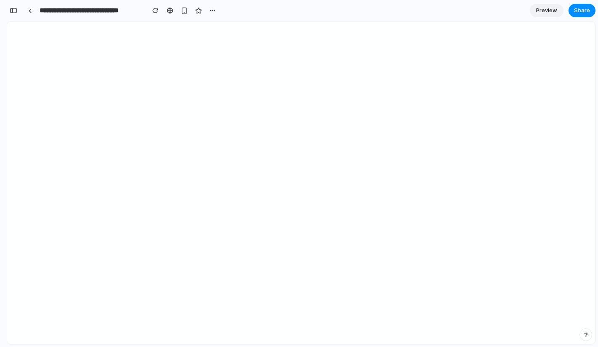
scroll to position [4357, 0]
click at [17, 9] on div "button" at bounding box center [14, 11] width 8 height 6
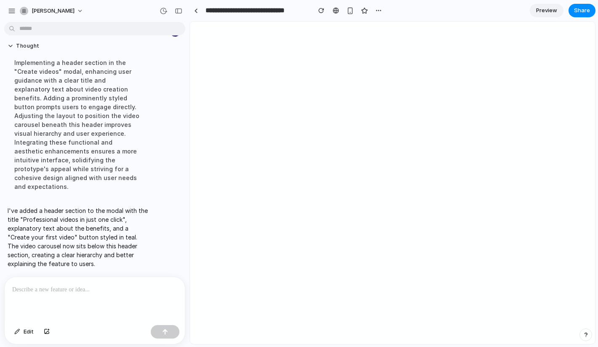
click at [72, 295] on div at bounding box center [95, 299] width 180 height 45
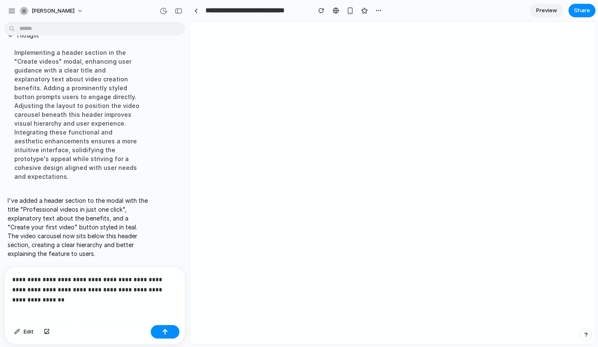
scroll to position [2690, 0]
click at [163, 336] on button "button" at bounding box center [165, 331] width 29 height 13
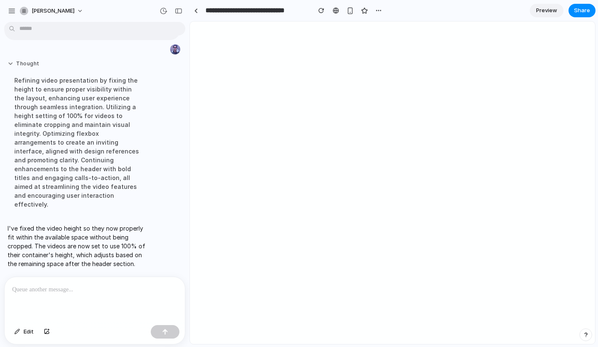
scroll to position [2592, 0]
click at [179, 10] on div "button" at bounding box center [179, 11] width 8 height 6
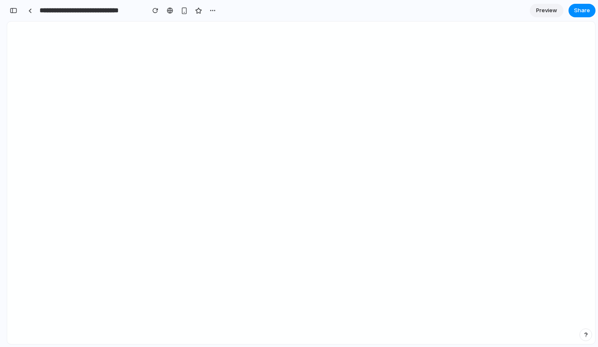
scroll to position [4216, 0]
click at [12, 15] on button "button" at bounding box center [13, 10] width 13 height 13
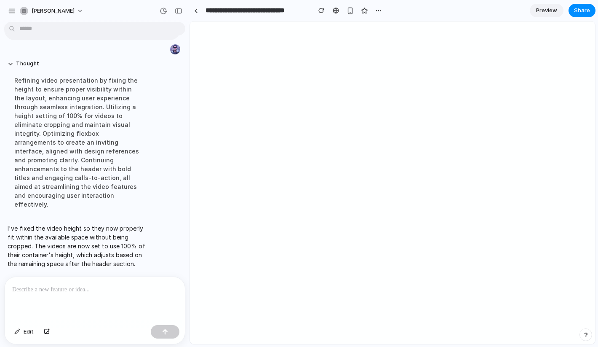
click at [70, 298] on div at bounding box center [95, 299] width 180 height 45
click at [164, 9] on div "button" at bounding box center [164, 11] width 8 height 8
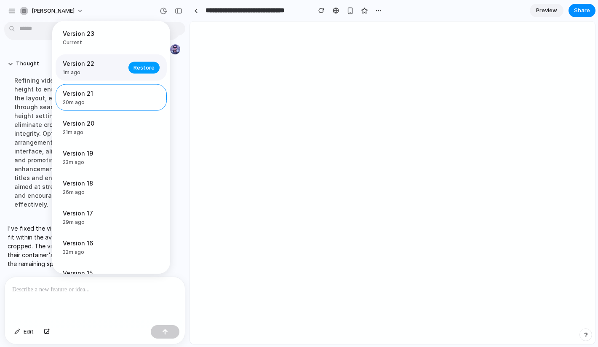
click at [142, 67] on span "Restore" at bounding box center [144, 67] width 21 height 8
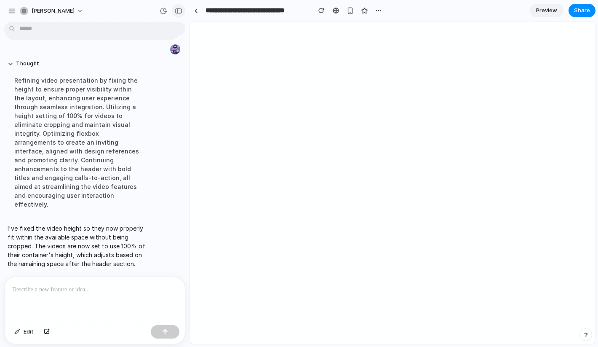
click at [179, 13] on div "button" at bounding box center [179, 11] width 8 height 6
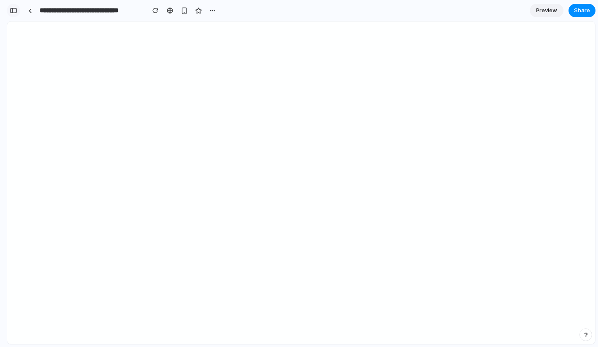
click at [12, 10] on div "button" at bounding box center [14, 11] width 8 height 6
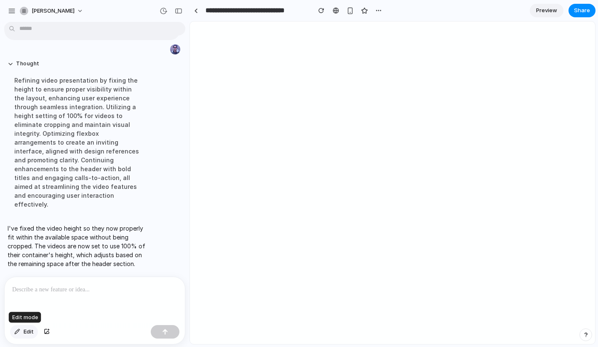
click at [24, 327] on span "Edit" at bounding box center [29, 331] width 10 height 8
click at [179, 8] on div "button" at bounding box center [179, 11] width 8 height 6
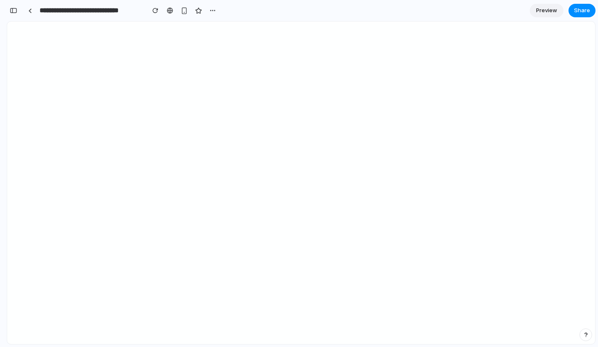
scroll to position [4216, 0]
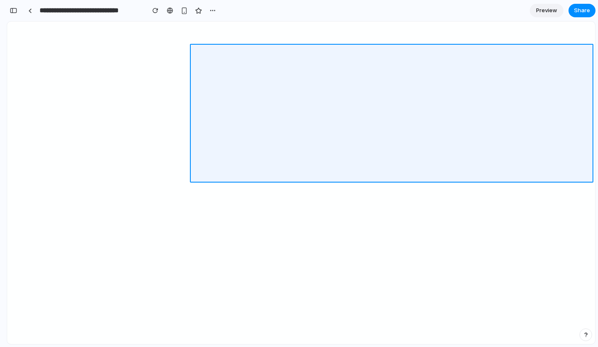
click at [550, 63] on div at bounding box center [392, 183] width 407 height 322
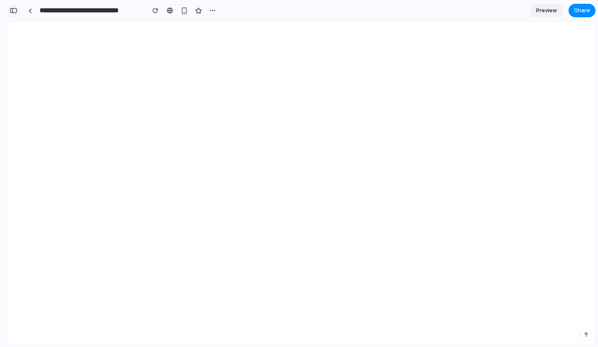
click at [16, 8] on div "button" at bounding box center [14, 11] width 8 height 6
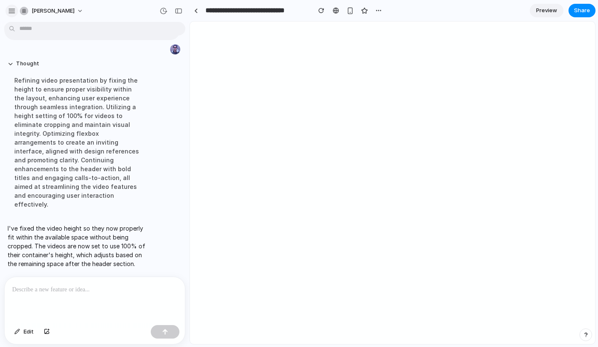
scroll to position [2592, 0]
click at [27, 289] on p at bounding box center [94, 289] width 165 height 10
click at [27, 290] on p at bounding box center [94, 289] width 165 height 10
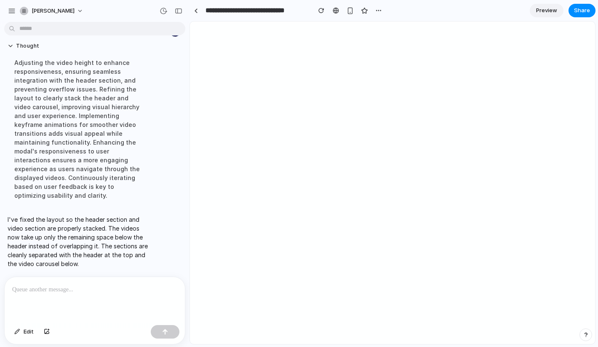
scroll to position [2707, 0]
click at [178, 7] on button "button" at bounding box center [178, 10] width 13 height 13
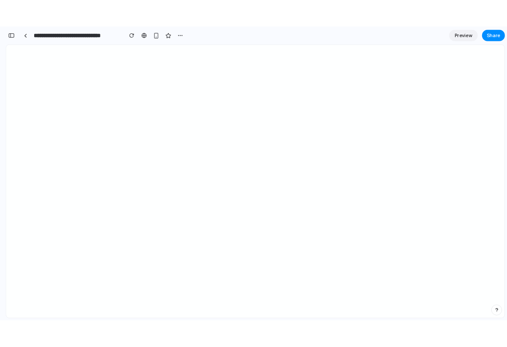
scroll to position [4499, 0]
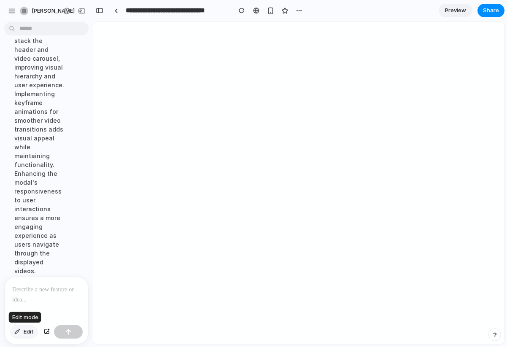
click at [23, 332] on button "Edit" at bounding box center [24, 331] width 28 height 13
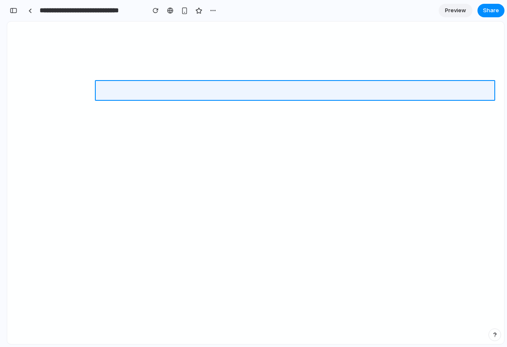
click at [159, 91] on div at bounding box center [299, 183] width 410 height 322
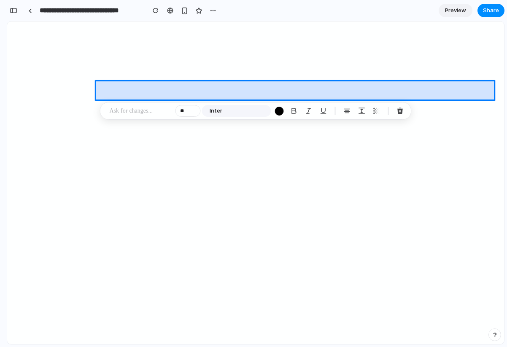
click at [179, 92] on div at bounding box center [299, 183] width 410 height 322
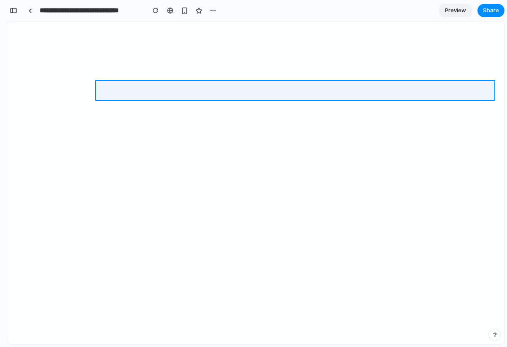
click at [151, 89] on div at bounding box center [299, 183] width 410 height 322
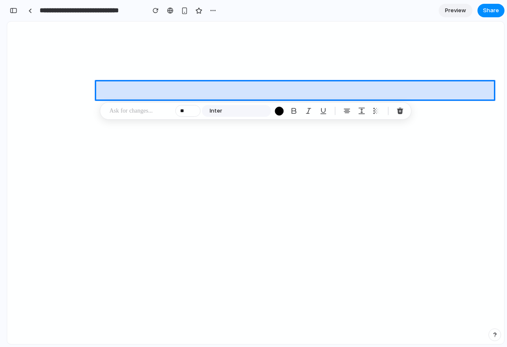
click at [151, 89] on div at bounding box center [299, 183] width 410 height 322
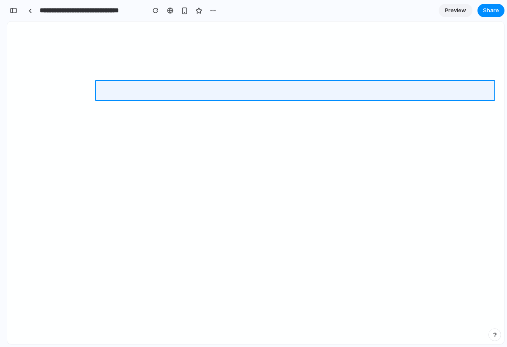
drag, startPoint x: 252, startPoint y: 90, endPoint x: 199, endPoint y: 91, distance: 52.7
click at [199, 91] on div at bounding box center [299, 183] width 410 height 322
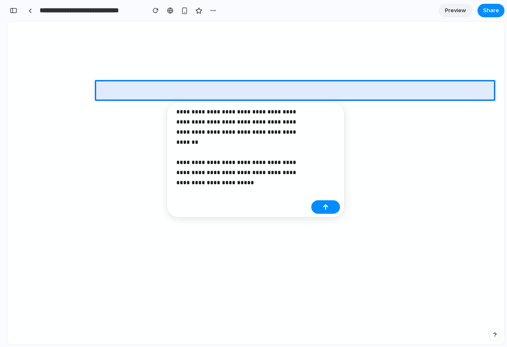
click at [252, 109] on p "**********" at bounding box center [241, 142] width 131 height 71
drag, startPoint x: 254, startPoint y: 112, endPoint x: 233, endPoint y: 111, distance: 21.1
click at [233, 111] on p "**********" at bounding box center [241, 142] width 131 height 71
click at [284, 150] on p "**********" at bounding box center [241, 142] width 131 height 71
click at [217, 173] on p "**********" at bounding box center [241, 142] width 131 height 71
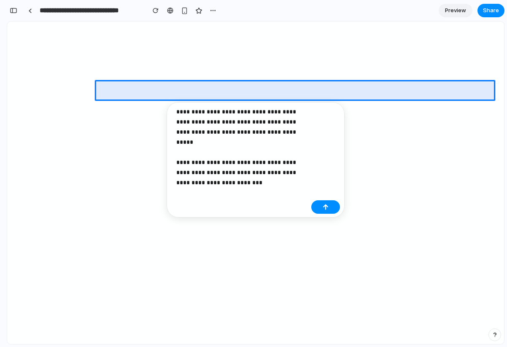
click at [221, 174] on p "**********" at bounding box center [241, 142] width 131 height 71
click at [216, 172] on p "**********" at bounding box center [241, 142] width 131 height 71
click at [323, 206] on div "button" at bounding box center [325, 207] width 6 height 6
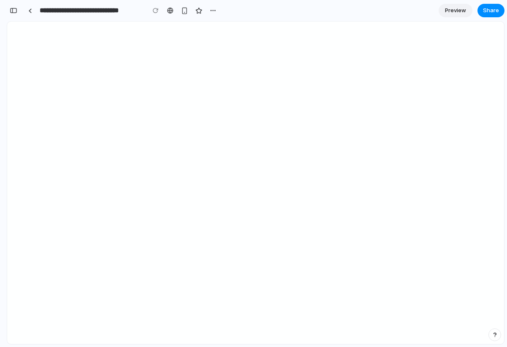
scroll to position [4969, 0]
click at [14, 7] on div "button" at bounding box center [12, 11] width 8 height 8
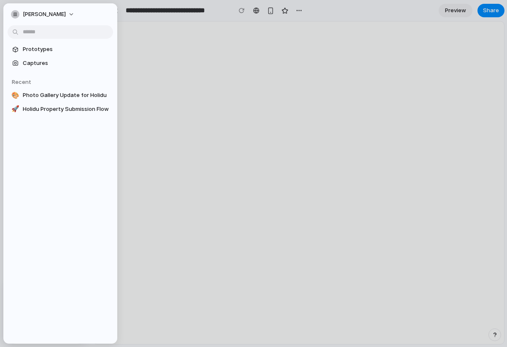
click at [13, 10] on div at bounding box center [253, 173] width 507 height 347
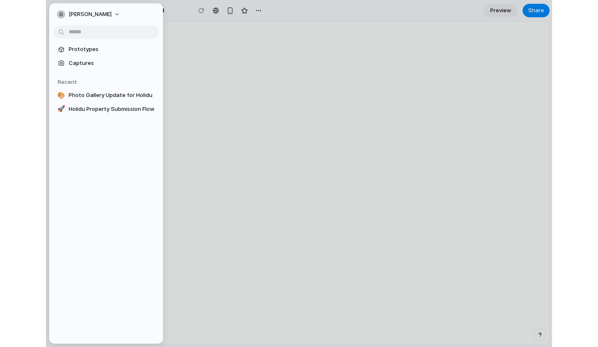
scroll to position [4919, 0]
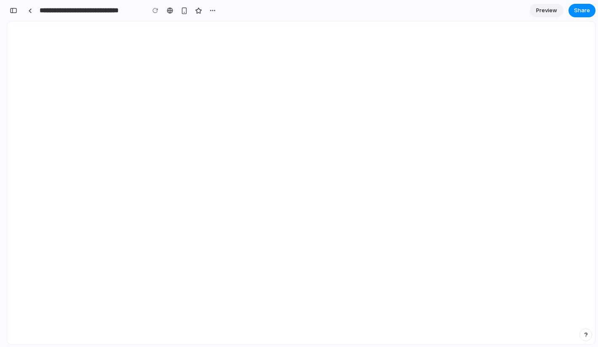
click at [14, 11] on div "button" at bounding box center [14, 11] width 8 height 6
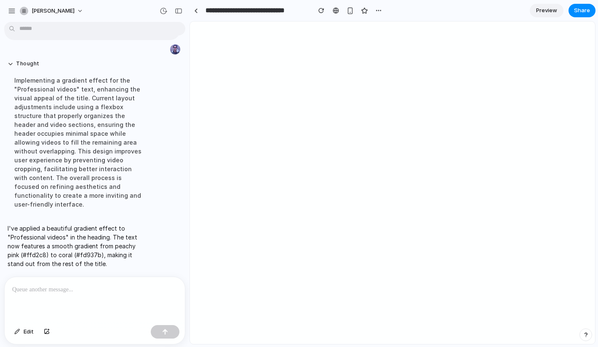
scroll to position [2765, 0]
click at [177, 11] on div "button" at bounding box center [179, 11] width 8 height 6
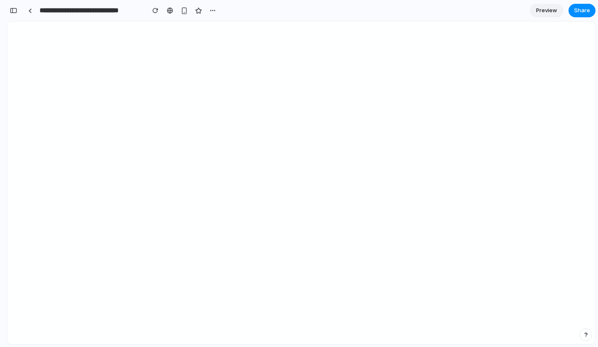
scroll to position [4592, 0]
click at [12, 5] on button "button" at bounding box center [13, 10] width 13 height 13
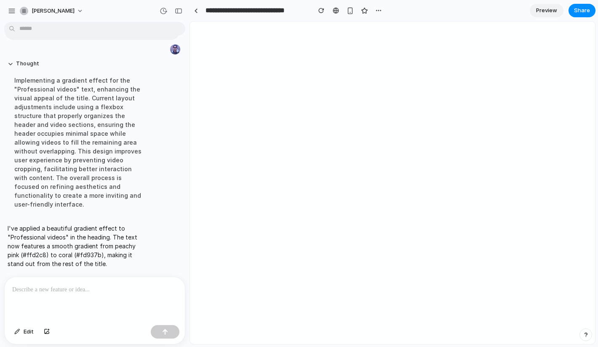
click at [67, 294] on p at bounding box center [94, 289] width 165 height 10
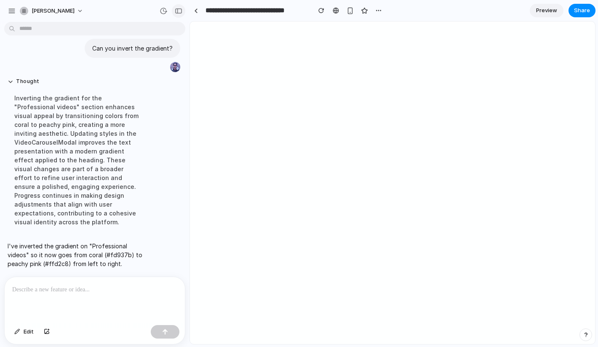
click at [180, 11] on div "button" at bounding box center [179, 11] width 8 height 6
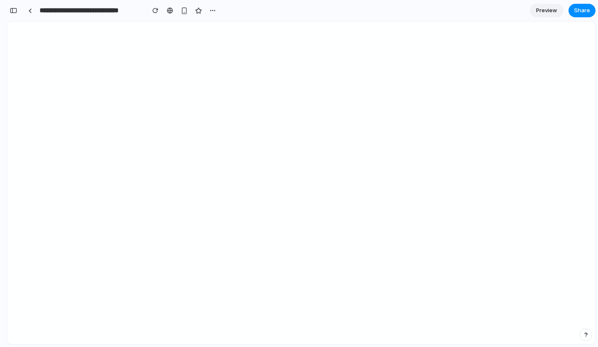
scroll to position [4663, 0]
click at [17, 15] on button "button" at bounding box center [13, 10] width 13 height 13
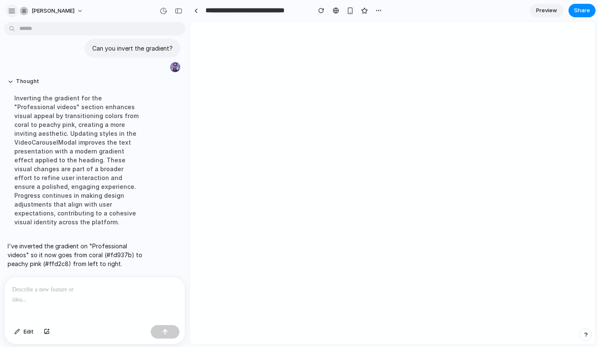
click at [15, 13] on div "button" at bounding box center [12, 11] width 8 height 8
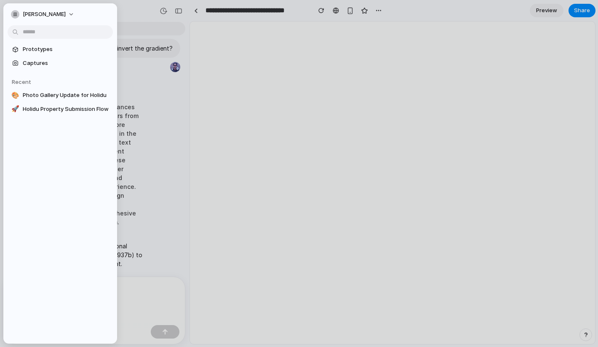
scroll to position [2765, 0]
click at [141, 13] on div at bounding box center [299, 173] width 598 height 347
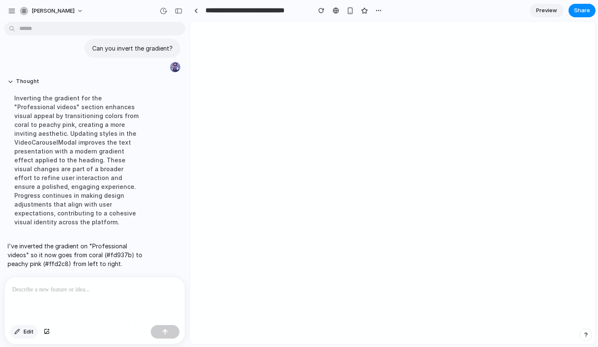
click at [27, 331] on span "Edit" at bounding box center [29, 331] width 10 height 8
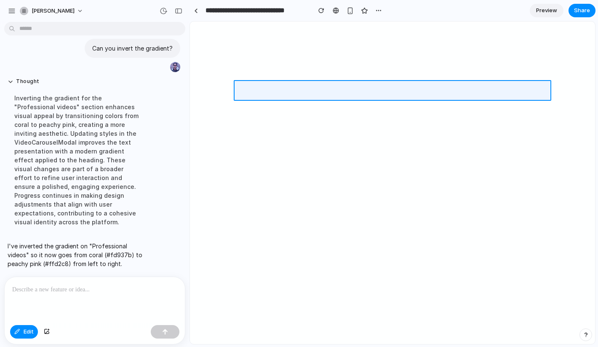
click at [445, 93] on div at bounding box center [392, 183] width 405 height 322
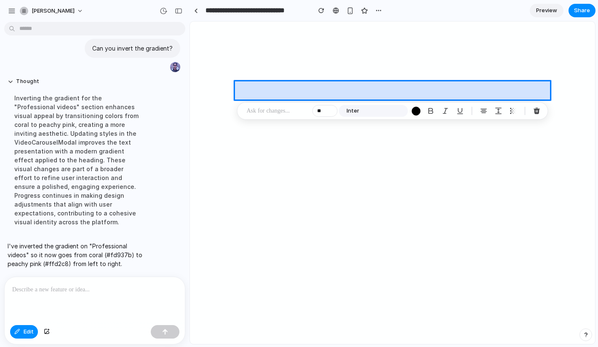
click at [445, 92] on div at bounding box center [392, 183] width 405 height 322
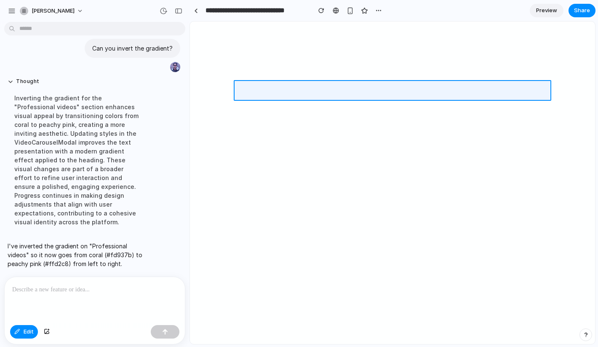
click at [441, 90] on div at bounding box center [392, 183] width 405 height 322
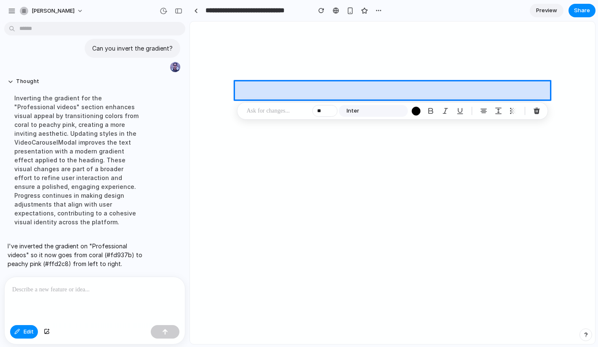
click at [441, 90] on div at bounding box center [392, 183] width 405 height 322
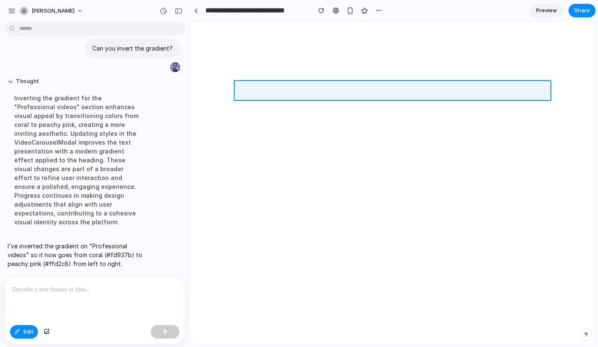
click at [439, 89] on div at bounding box center [392, 183] width 405 height 322
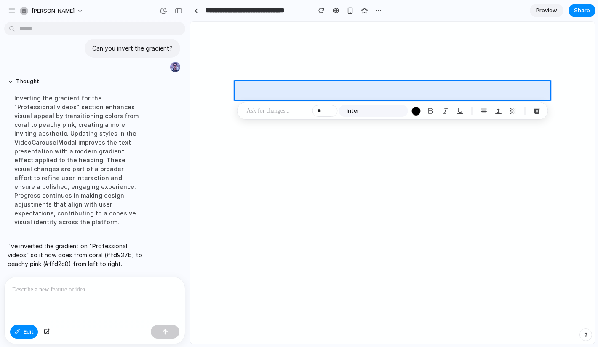
click at [70, 291] on p at bounding box center [94, 289] width 165 height 10
drag, startPoint x: 105, startPoint y: 290, endPoint x: 159, endPoint y: 292, distance: 53.6
click at [159, 292] on p "**********" at bounding box center [94, 289] width 165 height 10
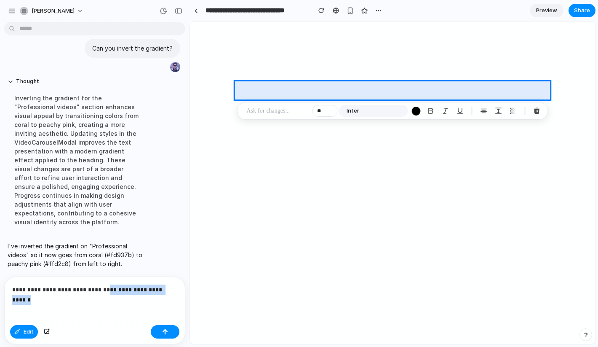
drag, startPoint x: 173, startPoint y: 292, endPoint x: 104, endPoint y: 291, distance: 68.7
click at [104, 291] on p "**********" at bounding box center [94, 289] width 165 height 10
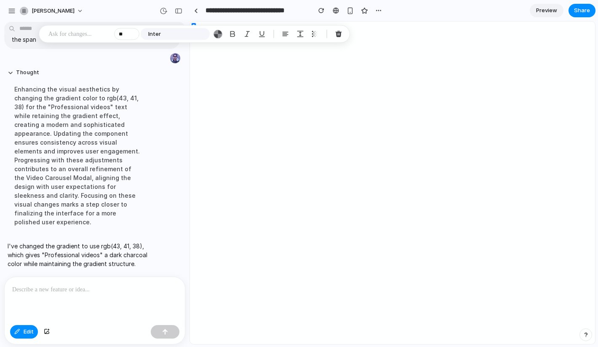
scroll to position [2800, 0]
click at [127, 5] on div "[PERSON_NAME]" at bounding box center [95, 10] width 190 height 20
click at [180, 13] on div "button" at bounding box center [179, 11] width 8 height 6
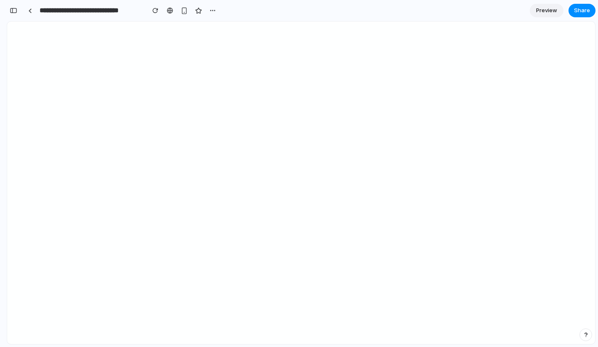
scroll to position [4742, 0]
click at [16, 11] on div "button" at bounding box center [14, 11] width 8 height 6
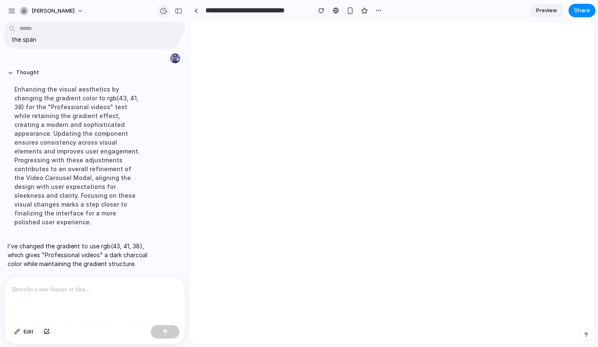
click at [158, 15] on button "button" at bounding box center [163, 10] width 13 height 13
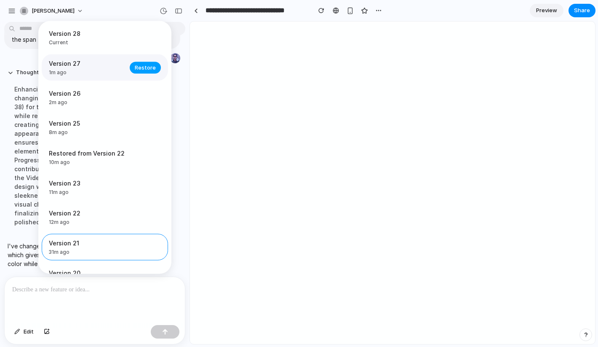
click at [135, 67] on span "Restore" at bounding box center [145, 67] width 21 height 8
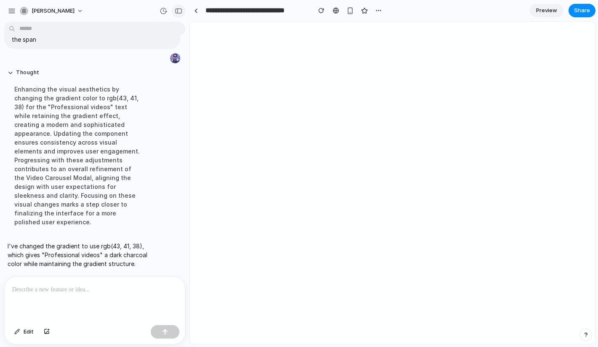
click at [179, 10] on div "button" at bounding box center [179, 11] width 8 height 6
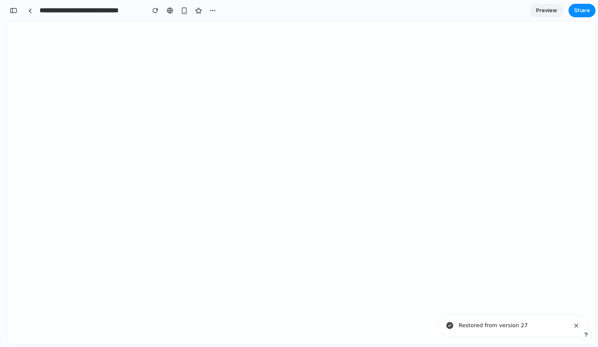
scroll to position [5024, 0]
click at [15, 10] on div "button" at bounding box center [14, 11] width 8 height 6
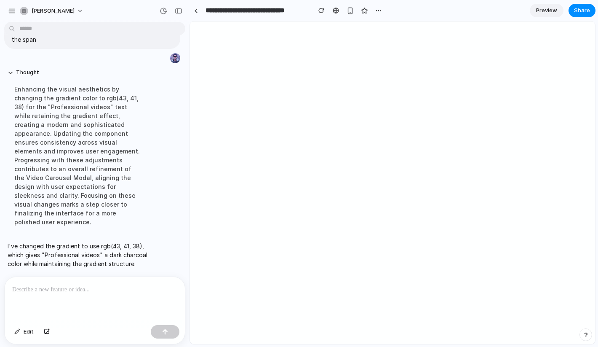
scroll to position [2800, 0]
click at [164, 13] on div "button" at bounding box center [164, 11] width 8 height 8
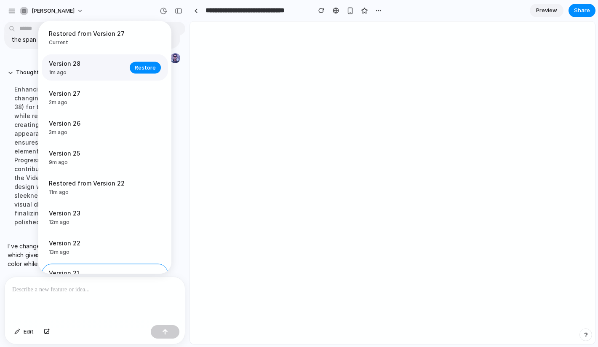
click at [113, 62] on span "Version 28" at bounding box center [87, 63] width 76 height 9
click at [142, 70] on span "Restore" at bounding box center [145, 67] width 21 height 8
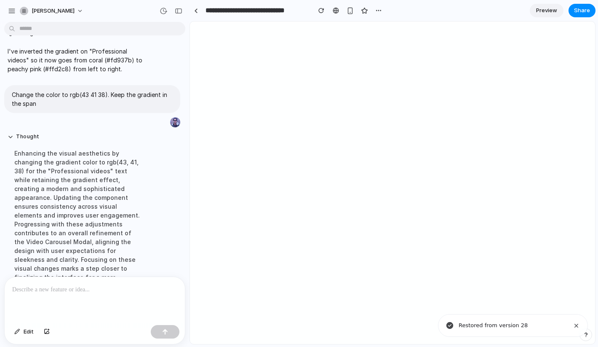
scroll to position [2532, 0]
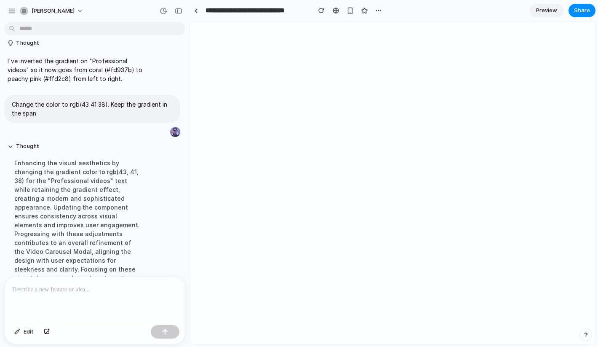
drag, startPoint x: 11, startPoint y: 51, endPoint x: 61, endPoint y: 102, distance: 71.2
copy span "I want you to create a span with the words "professional videos" and then style…"
click at [24, 330] on span "Edit" at bounding box center [29, 331] width 10 height 8
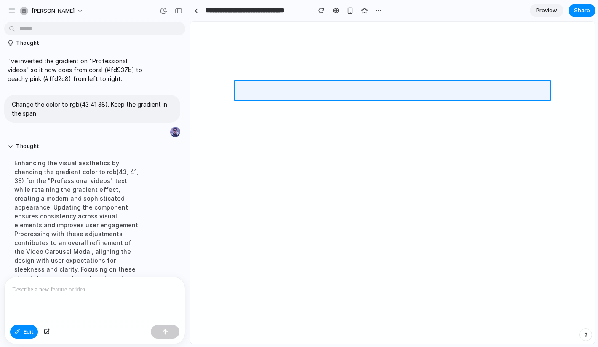
click at [432, 90] on div at bounding box center [392, 183] width 405 height 322
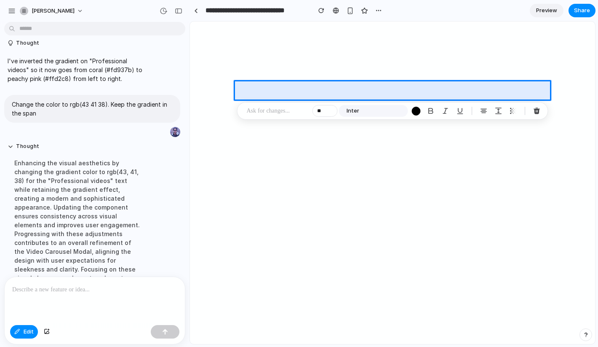
click at [274, 111] on p at bounding box center [278, 111] width 62 height 10
click at [256, 111] on p at bounding box center [278, 111] width 62 height 10
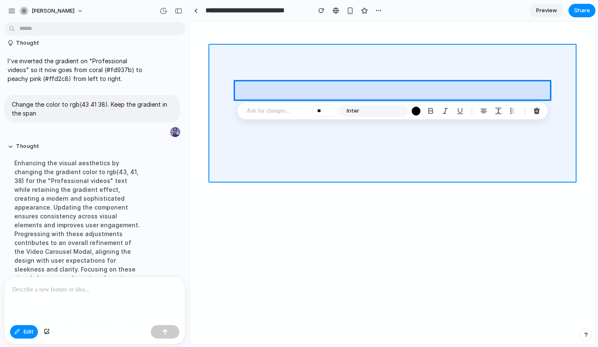
click at [268, 112] on p at bounding box center [278, 111] width 62 height 10
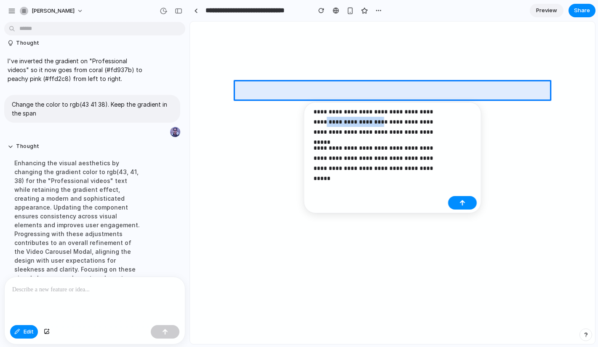
drag, startPoint x: 369, startPoint y: 122, endPoint x: 317, endPoint y: 121, distance: 52.3
click at [317, 121] on p "**********" at bounding box center [379, 122] width 131 height 30
click at [465, 204] on div "button" at bounding box center [463, 203] width 6 height 6
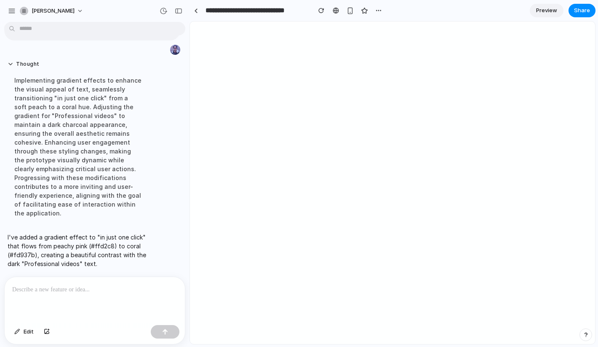
scroll to position [2867, 0]
click at [64, 294] on div at bounding box center [95, 299] width 180 height 45
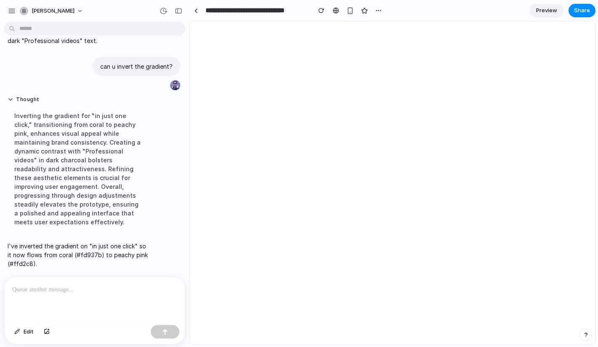
scroll to position [2666, 0]
click at [32, 290] on p at bounding box center [94, 289] width 165 height 10
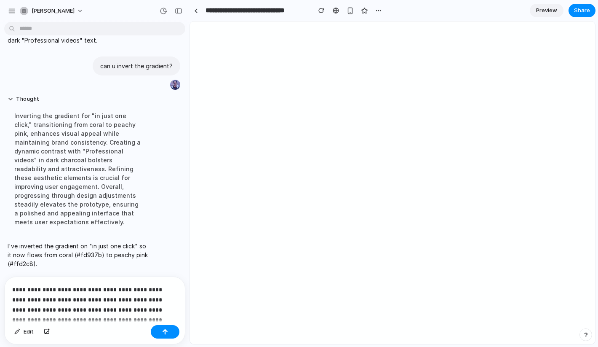
scroll to position [2685, 0]
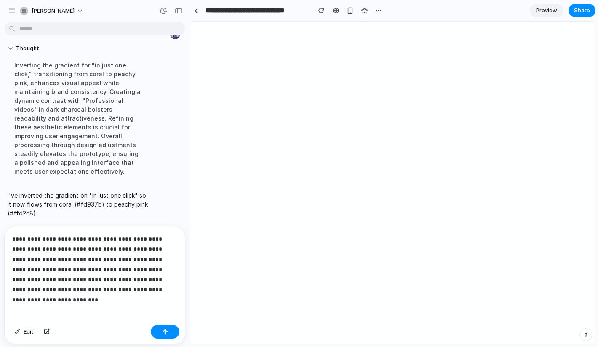
click at [56, 239] on p "**********" at bounding box center [94, 264] width 165 height 61
click at [172, 332] on button "button" at bounding box center [165, 331] width 29 height 13
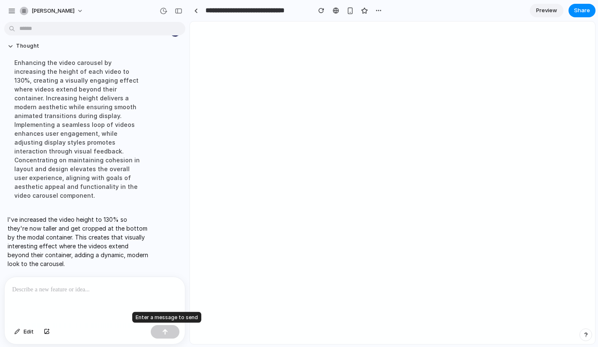
scroll to position [2630, 0]
click at [176, 8] on div "button" at bounding box center [179, 11] width 8 height 6
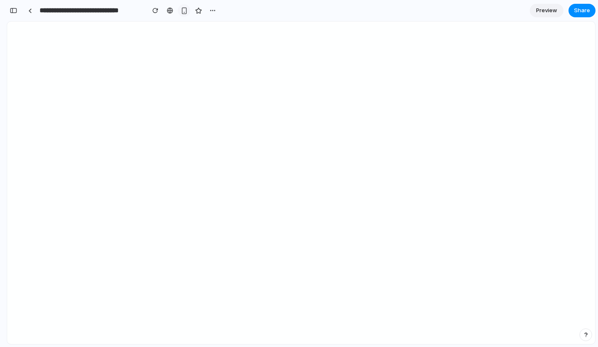
scroll to position [4502, 0]
click at [179, 12] on button "button" at bounding box center [184, 10] width 13 height 13
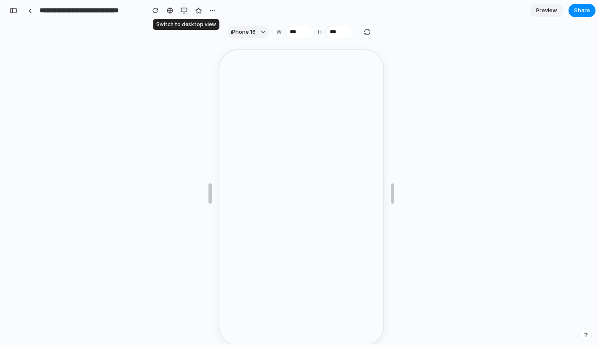
click at [182, 12] on div "button" at bounding box center [184, 10] width 7 height 7
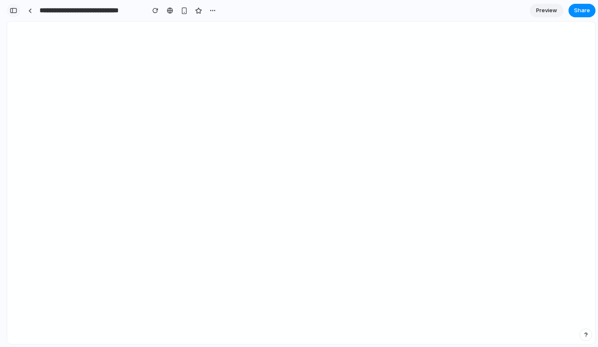
click at [10, 11] on div "button" at bounding box center [14, 11] width 8 height 6
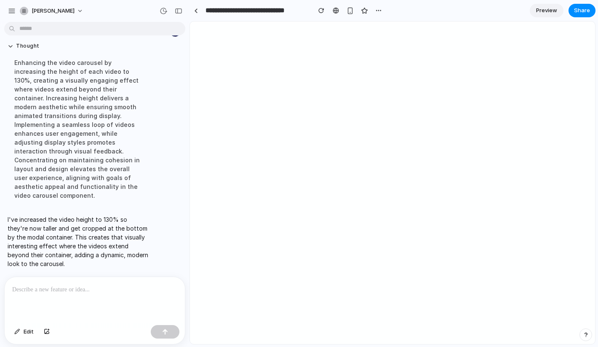
click at [39, 293] on p at bounding box center [94, 289] width 165 height 10
click at [140, 285] on p "**********" at bounding box center [94, 289] width 165 height 10
click at [163, 330] on div "button" at bounding box center [165, 332] width 6 height 6
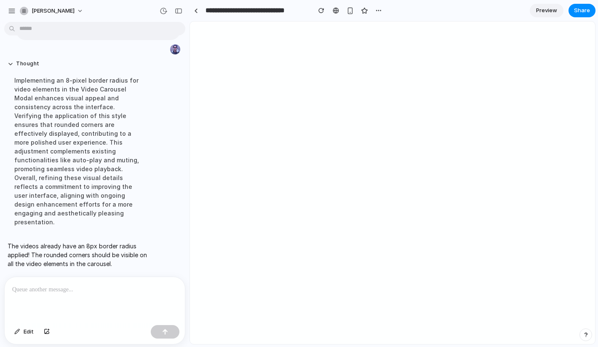
scroll to position [2707, 0]
click at [179, 9] on div "button" at bounding box center [179, 11] width 8 height 6
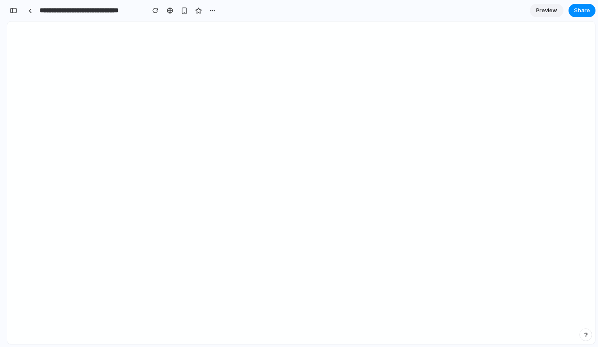
scroll to position [4315, 0]
click at [15, 10] on div "button" at bounding box center [14, 11] width 8 height 6
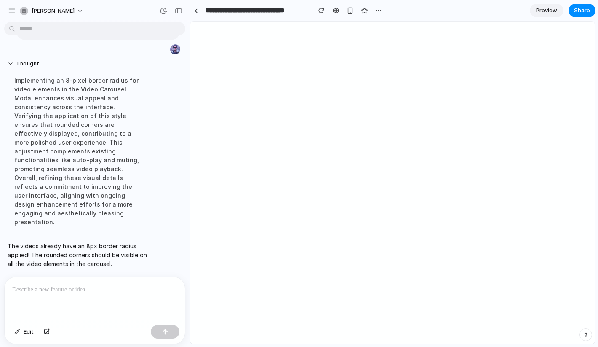
click at [44, 296] on div at bounding box center [95, 299] width 180 height 45
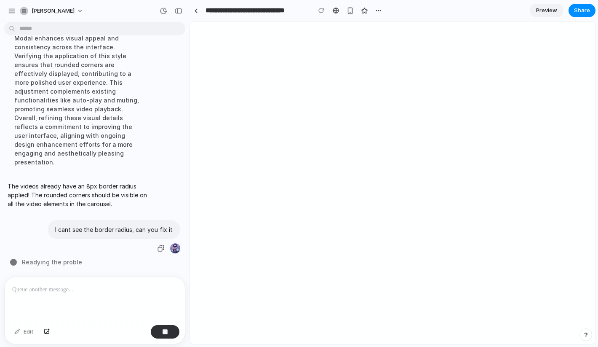
scroll to position [2575, 0]
click at [178, 12] on div "button" at bounding box center [179, 11] width 8 height 6
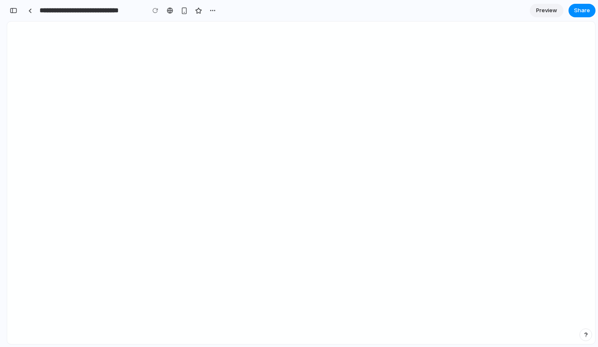
scroll to position [4357, 0]
click at [13, 13] on div "button" at bounding box center [14, 11] width 8 height 6
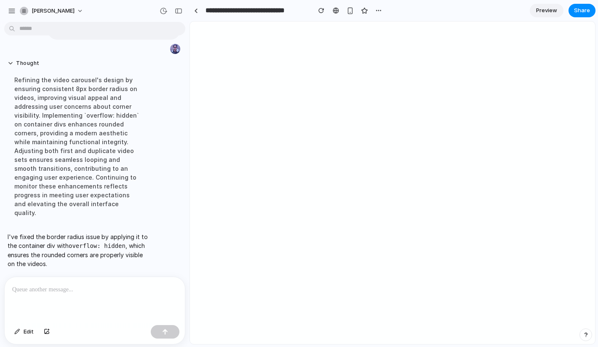
scroll to position [2461, 0]
click at [178, 13] on div "button" at bounding box center [179, 11] width 8 height 6
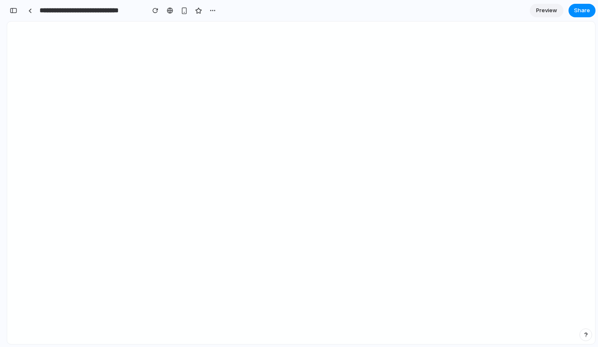
scroll to position [4148, 0]
click at [17, 11] on div "button" at bounding box center [14, 11] width 8 height 6
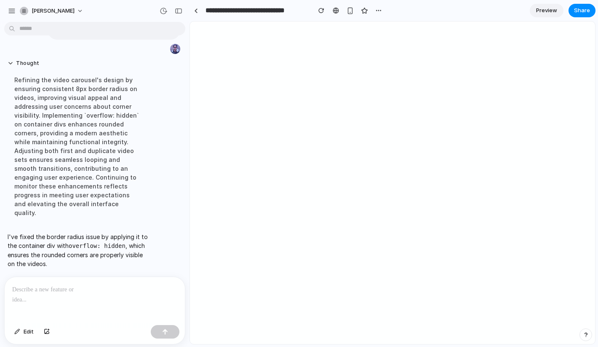
scroll to position [2461, 0]
click at [24, 332] on span "Edit" at bounding box center [29, 331] width 10 height 8
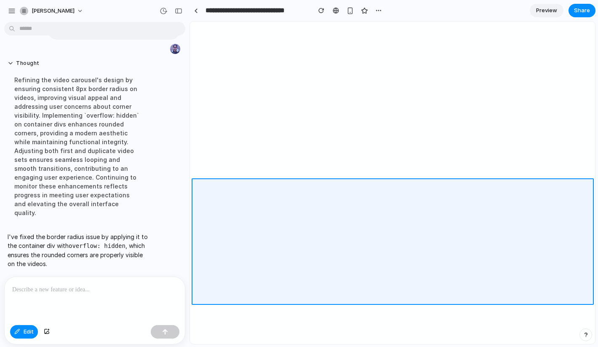
click at [288, 218] on div at bounding box center [392, 183] width 405 height 322
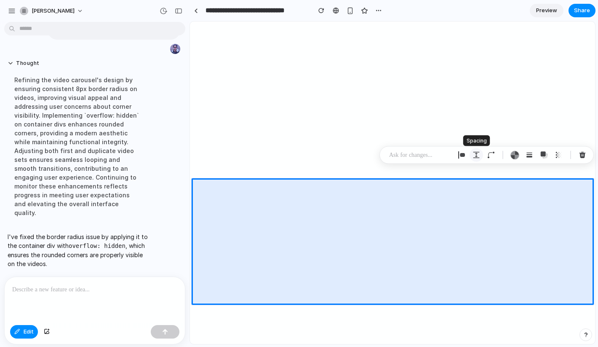
click at [474, 158] on div "button" at bounding box center [477, 155] width 8 height 8
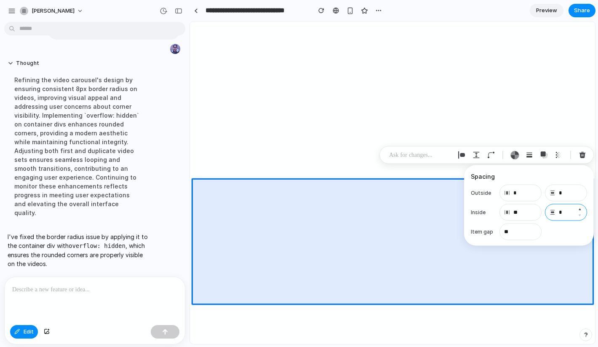
click at [566, 214] on input "*" at bounding box center [566, 212] width 42 height 17
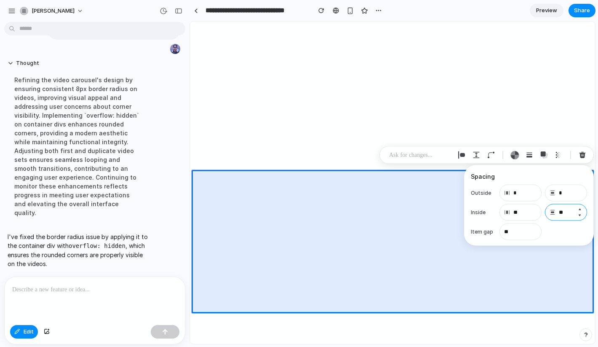
type input "*"
type input "**"
click at [461, 155] on div "button" at bounding box center [462, 155] width 8 height 8
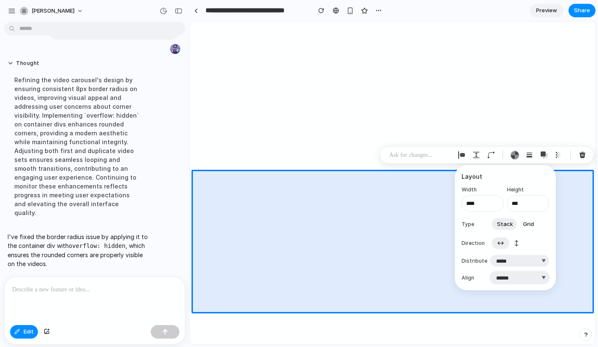
click at [511, 278] on select "***** ****** *** *******" at bounding box center [519, 278] width 59 height 12
select select "**********"
click at [490, 272] on select "***** ****** *** *******" at bounding box center [519, 278] width 59 height 12
click at [515, 277] on select "***** ****** *** *******" at bounding box center [519, 278] width 59 height 12
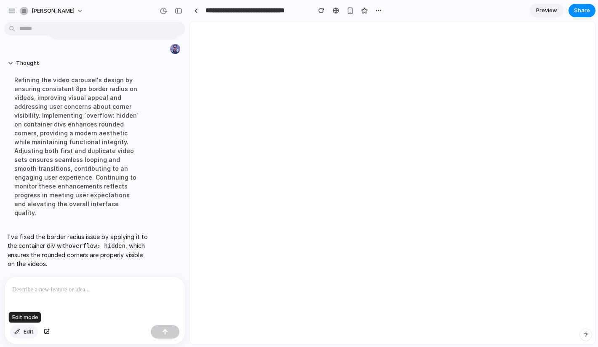
click at [28, 331] on span "Edit" at bounding box center [29, 331] width 10 height 8
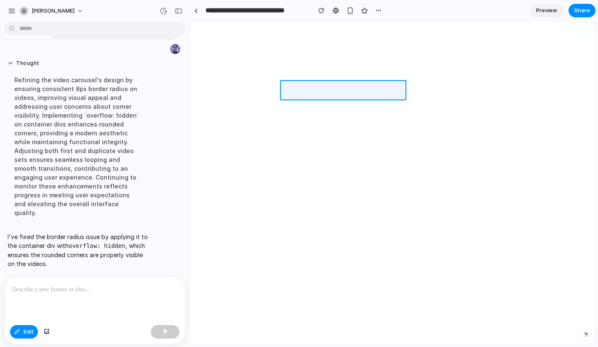
click at [379, 87] on div at bounding box center [392, 183] width 405 height 322
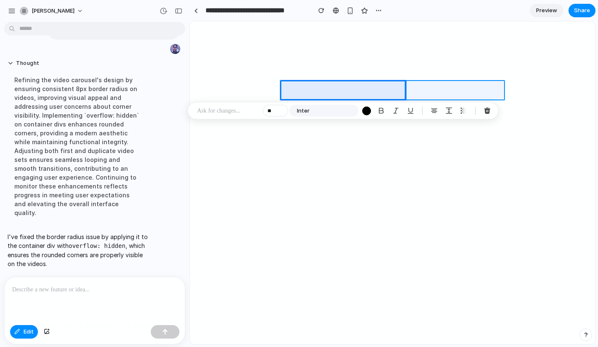
click at [431, 86] on div at bounding box center [392, 183] width 405 height 322
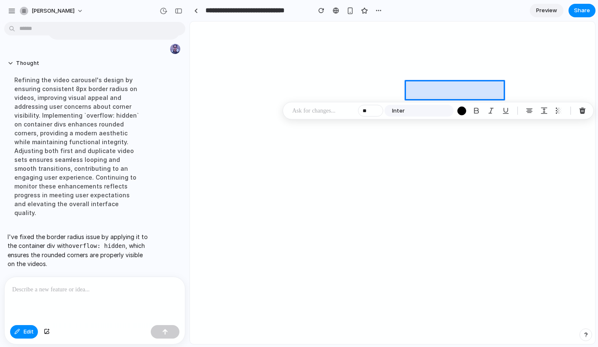
click at [427, 88] on div at bounding box center [392, 183] width 405 height 322
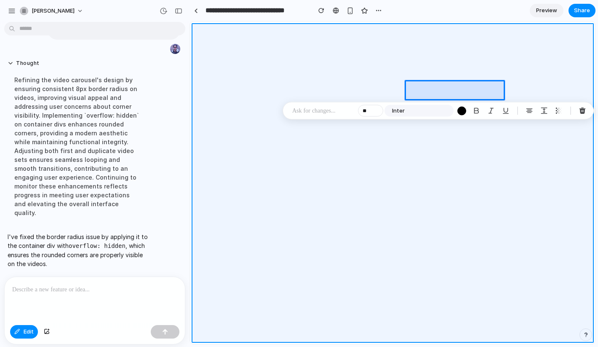
click at [583, 81] on div at bounding box center [392, 183] width 405 height 322
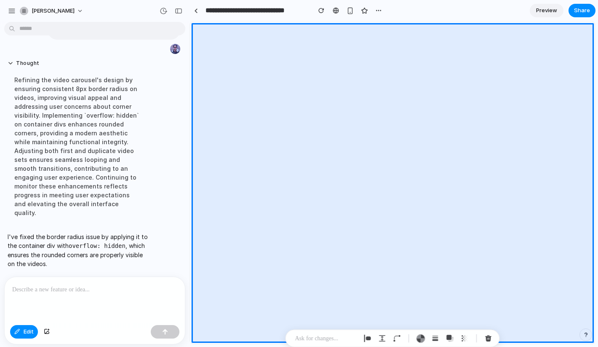
click at [588, 87] on div at bounding box center [392, 183] width 405 height 322
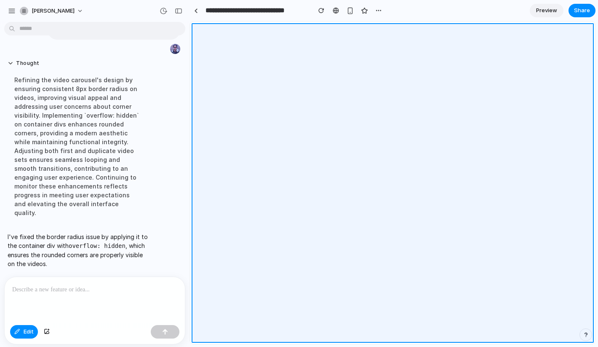
click at [579, 83] on div at bounding box center [392, 183] width 405 height 322
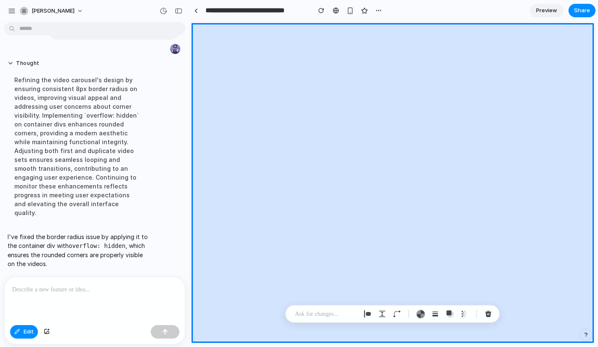
click at [584, 62] on div at bounding box center [392, 183] width 405 height 322
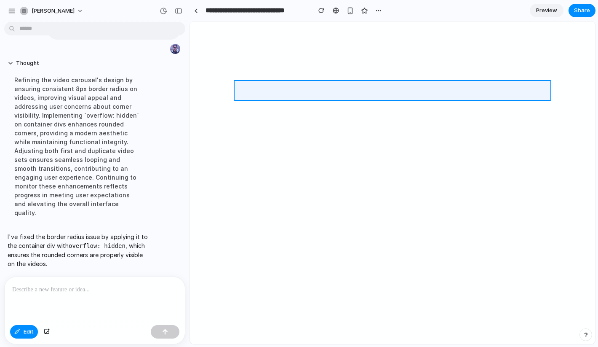
click at [407, 83] on div at bounding box center [392, 183] width 405 height 322
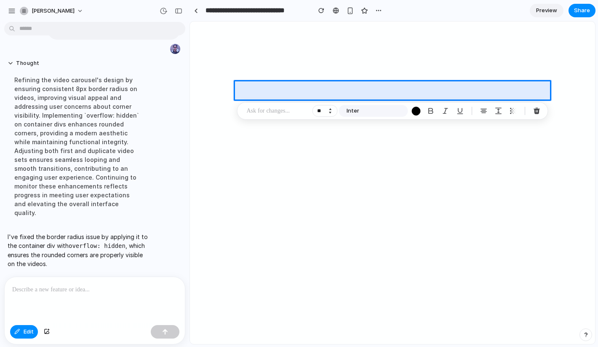
click at [326, 108] on button "Increment" at bounding box center [330, 109] width 8 height 4
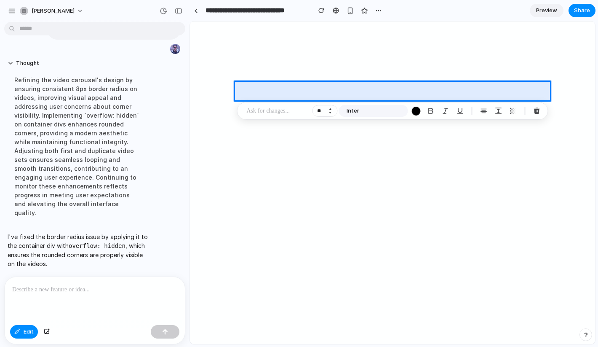
click at [330, 109] on button "Increment" at bounding box center [330, 109] width 8 height 4
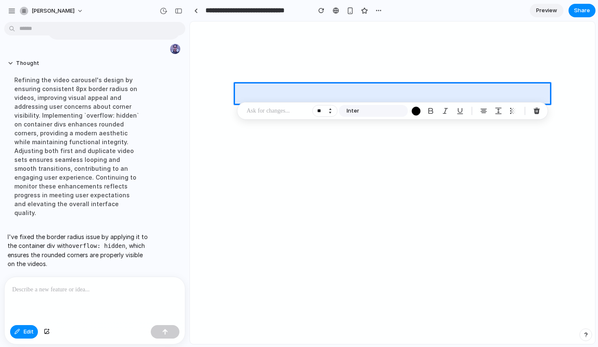
click at [330, 109] on button "Increment" at bounding box center [330, 109] width 8 height 4
type input "**"
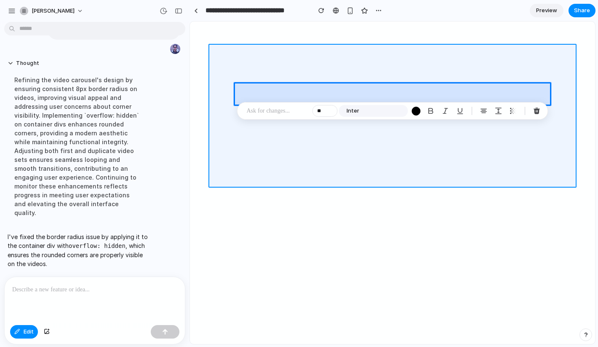
click at [528, 148] on div at bounding box center [392, 183] width 405 height 322
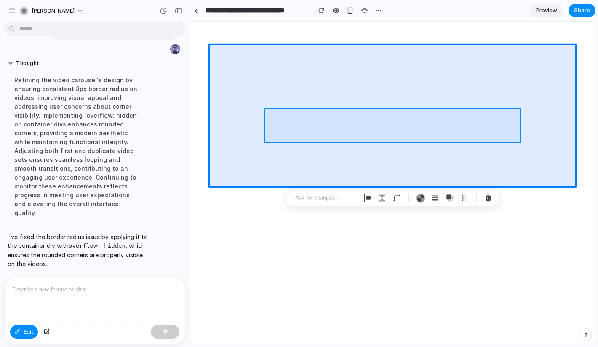
click at [500, 131] on div at bounding box center [392, 183] width 405 height 322
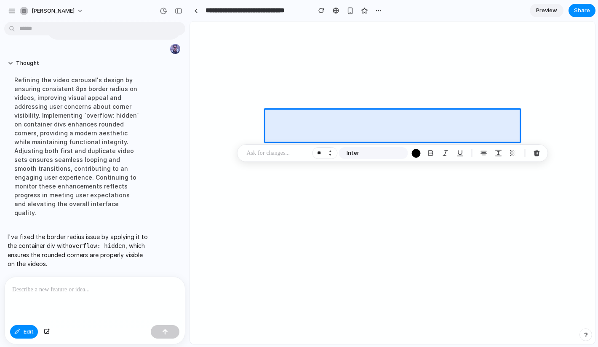
click at [331, 151] on button "Increment" at bounding box center [330, 151] width 8 height 4
type input "**"
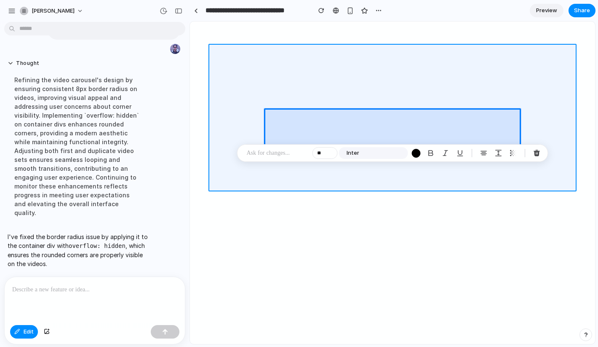
click at [548, 121] on div at bounding box center [392, 183] width 405 height 322
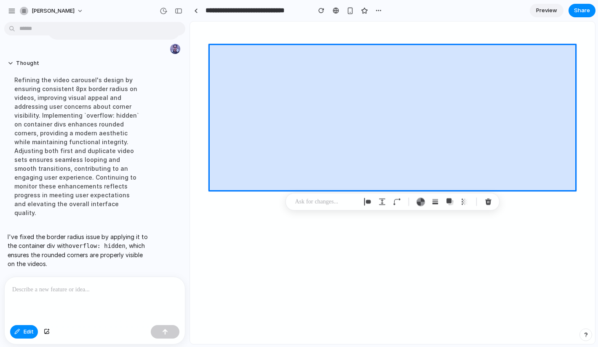
click at [512, 113] on div at bounding box center [392, 183] width 405 height 322
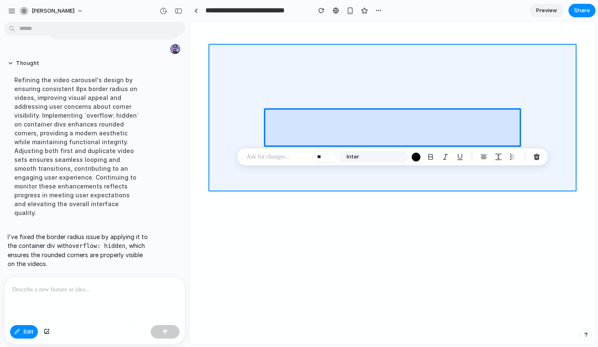
click at [529, 105] on div at bounding box center [392, 183] width 405 height 322
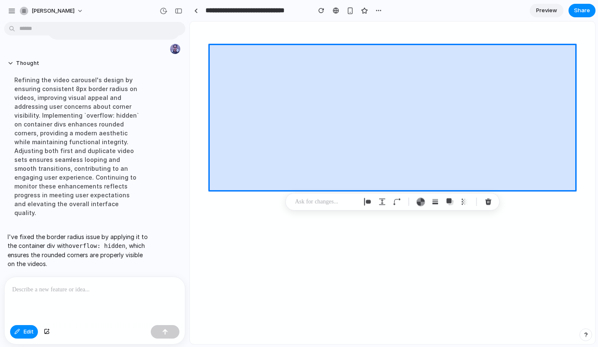
click at [361, 67] on div at bounding box center [392, 183] width 405 height 322
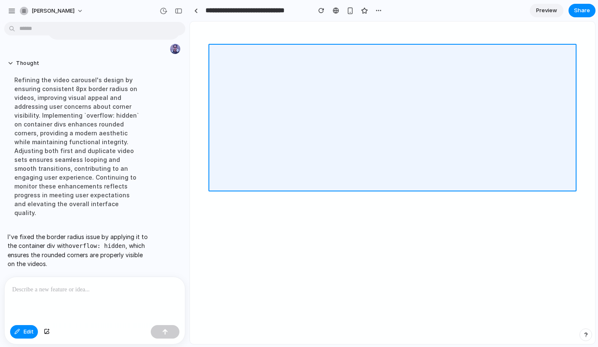
click at [442, 78] on div at bounding box center [392, 183] width 405 height 322
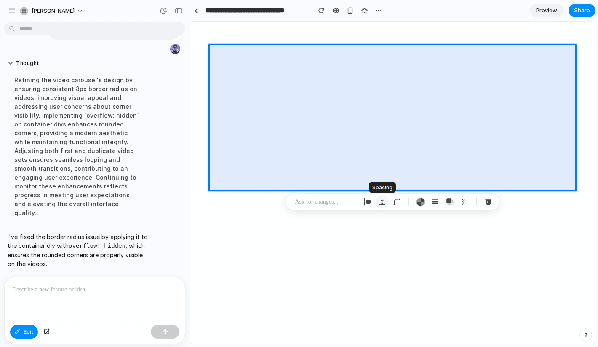
click at [383, 199] on div "button" at bounding box center [383, 202] width 8 height 8
click at [476, 241] on input "*" at bounding box center [478, 239] width 42 height 17
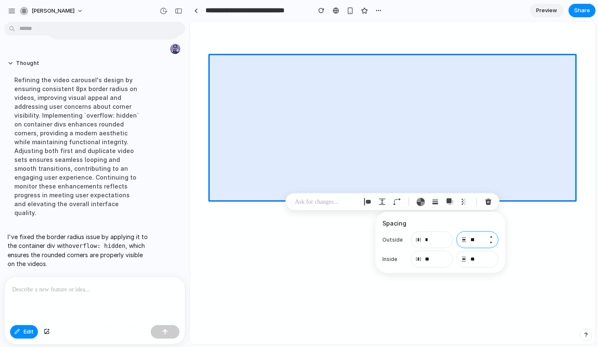
type input "*"
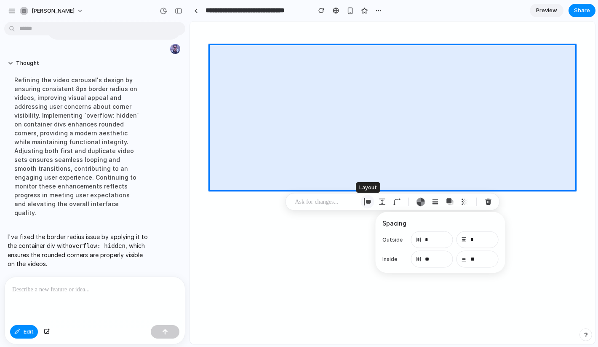
click at [370, 202] on div "button" at bounding box center [368, 202] width 8 height 8
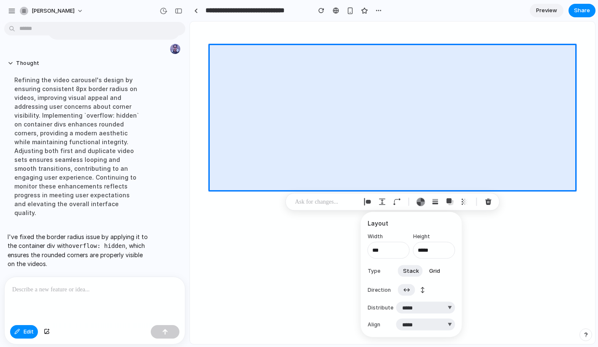
click at [421, 291] on span "↕" at bounding box center [423, 289] width 5 height 8
click at [410, 290] on span "↔" at bounding box center [406, 289] width 7 height 8
click at [384, 200] on div "button" at bounding box center [383, 202] width 8 height 8
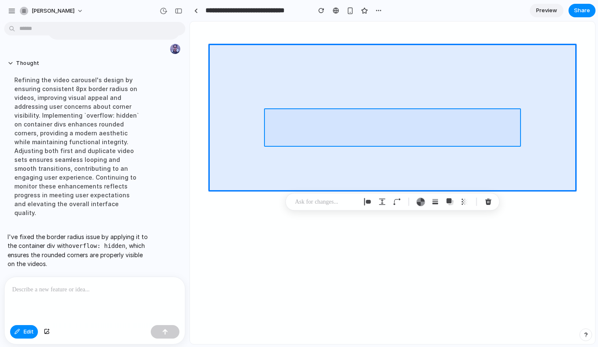
click at [457, 123] on div at bounding box center [392, 183] width 405 height 322
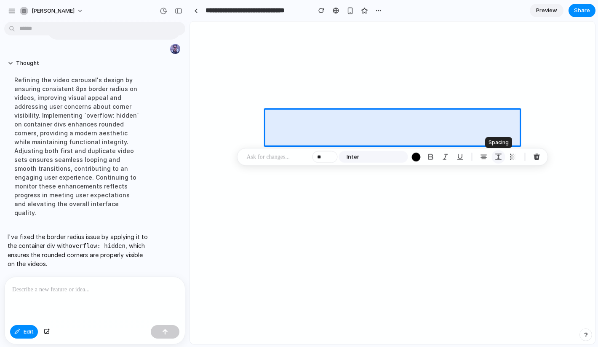
click at [499, 158] on div "button" at bounding box center [499, 157] width 8 height 8
click at [566, 214] on input "*" at bounding box center [566, 214] width 42 height 17
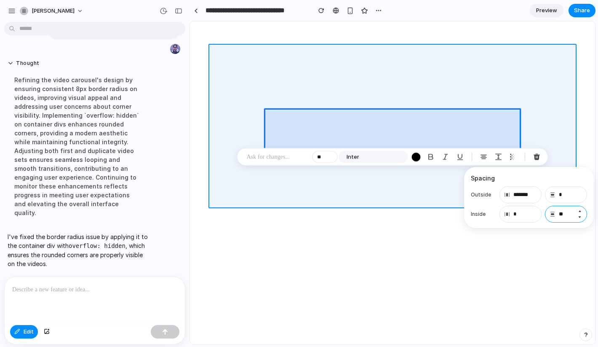
type input "**"
click at [565, 140] on div at bounding box center [392, 183] width 405 height 322
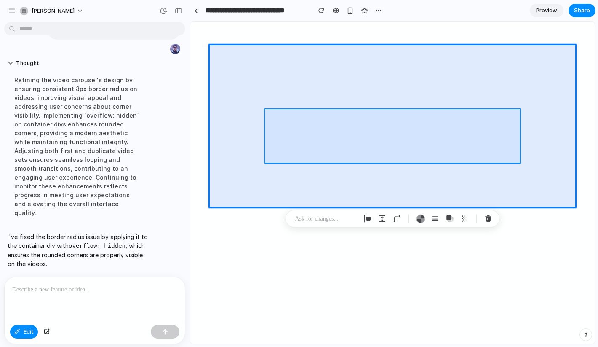
click at [501, 121] on div at bounding box center [392, 183] width 405 height 322
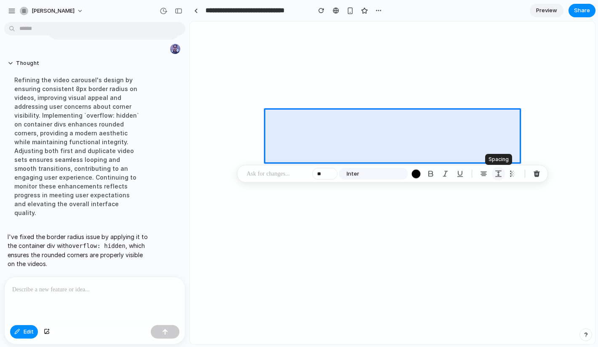
click at [497, 173] on div "button" at bounding box center [499, 174] width 8 height 8
click at [571, 232] on input "**" at bounding box center [566, 230] width 42 height 17
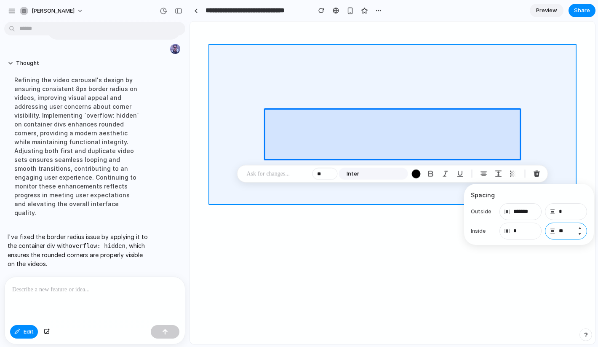
type input "**"
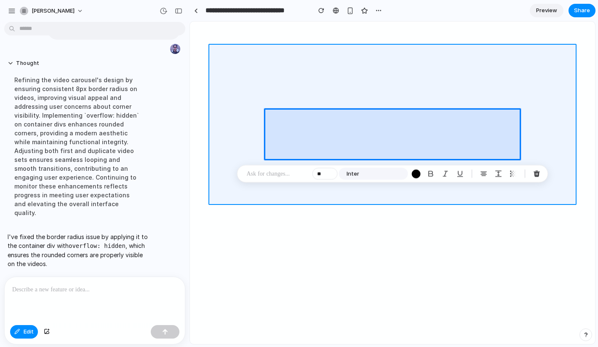
click at [552, 124] on div at bounding box center [392, 183] width 405 height 322
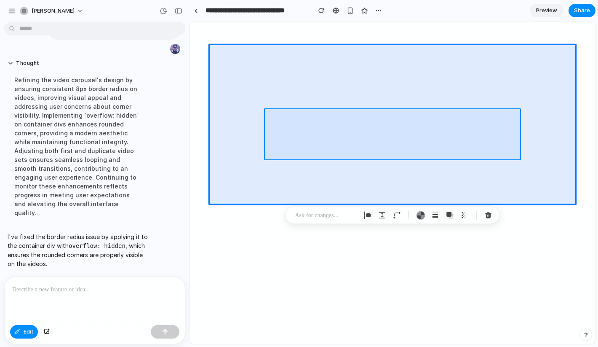
click at [396, 131] on div at bounding box center [392, 183] width 405 height 322
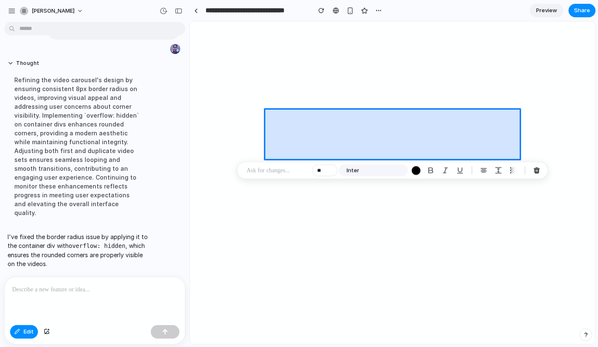
click at [360, 125] on div at bounding box center [392, 183] width 405 height 322
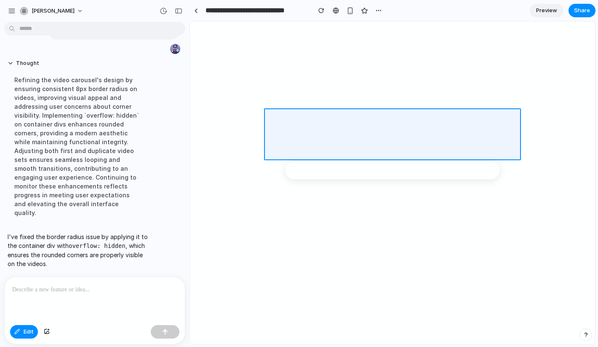
click at [360, 125] on div at bounding box center [392, 183] width 405 height 322
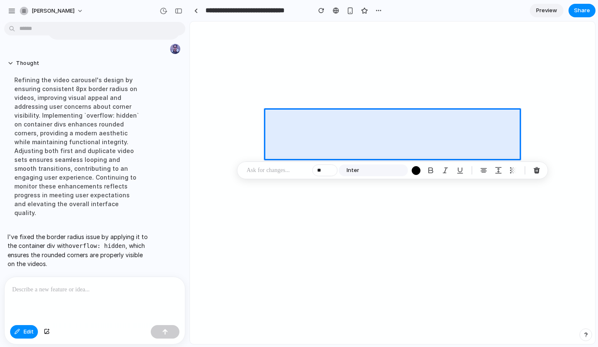
click at [262, 170] on p at bounding box center [278, 170] width 62 height 10
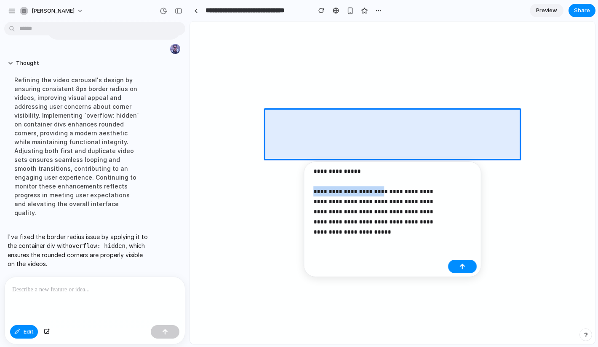
drag, startPoint x: 382, startPoint y: 190, endPoint x: 307, endPoint y: 187, distance: 75.1
click at [307, 187] on div "**********" at bounding box center [393, 218] width 178 height 115
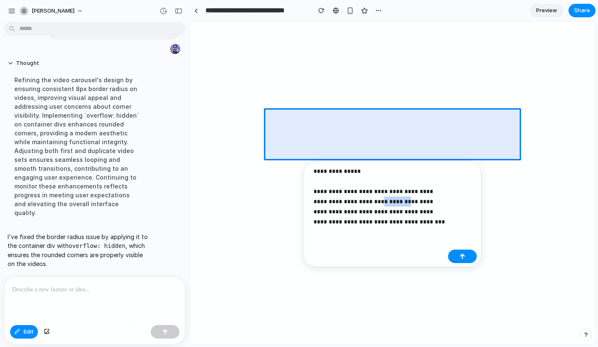
drag, startPoint x: 392, startPoint y: 201, endPoint x: 367, endPoint y: 199, distance: 25.0
click at [367, 199] on p "**********" at bounding box center [379, 196] width 131 height 61
drag, startPoint x: 418, startPoint y: 212, endPoint x: 397, endPoint y: 231, distance: 28.7
click at [397, 231] on div "**********" at bounding box center [379, 199] width 131 height 67
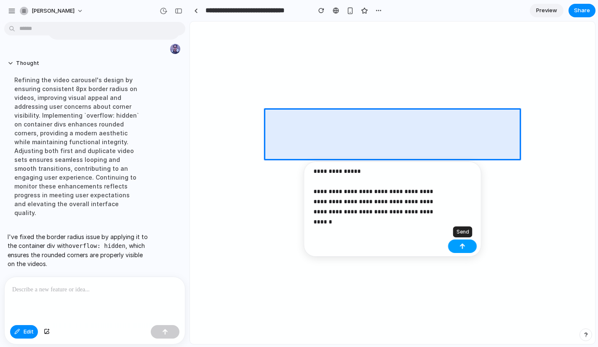
click at [466, 246] on button "button" at bounding box center [462, 245] width 29 height 13
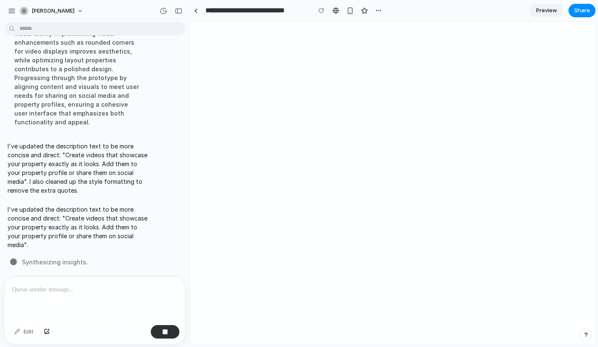
scroll to position [2687, 0]
click at [180, 9] on div "button" at bounding box center [179, 11] width 8 height 6
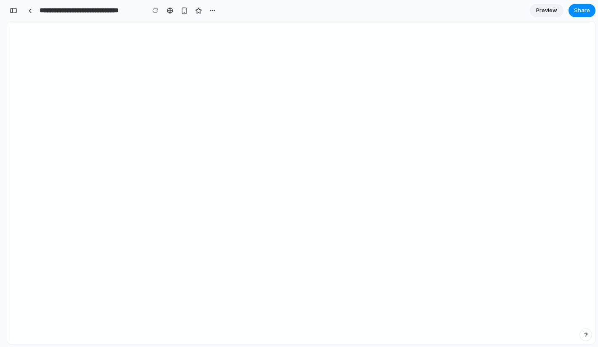
scroll to position [4443, 0]
click at [16, 7] on button "button" at bounding box center [13, 10] width 13 height 13
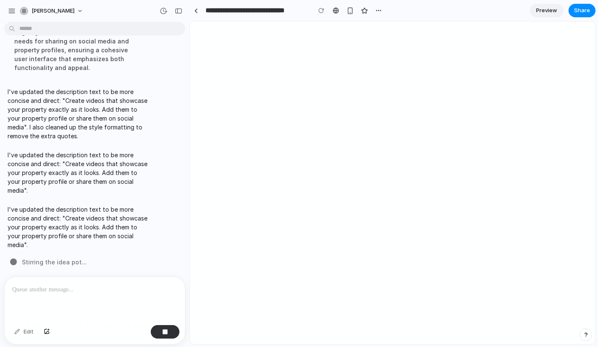
scroll to position [2733, 0]
click at [164, 332] on div "button" at bounding box center [165, 332] width 6 height 6
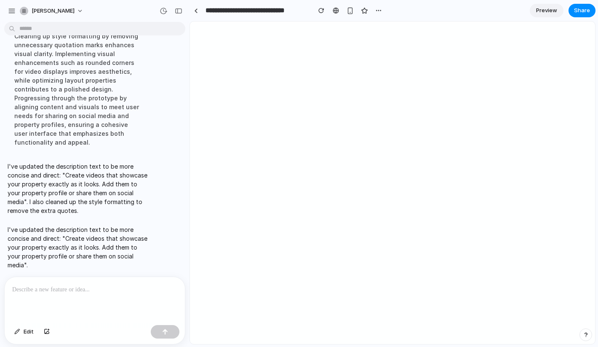
scroll to position [2550, 0]
drag, startPoint x: 12, startPoint y: 53, endPoint x: 56, endPoint y: 84, distance: 54.1
copy span "Change text to: Create videos that showcase your property exactly as it looks. …"
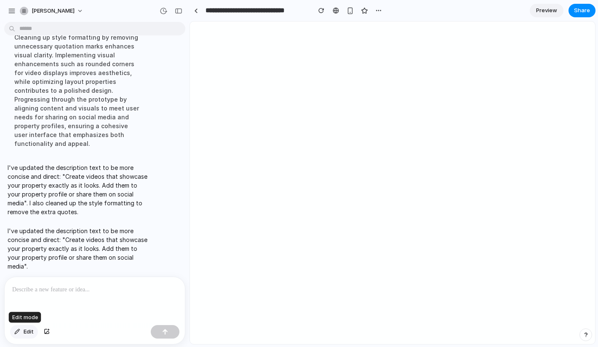
click at [29, 331] on span "Edit" at bounding box center [29, 331] width 10 height 8
click at [27, 330] on span "Edit" at bounding box center [29, 331] width 10 height 8
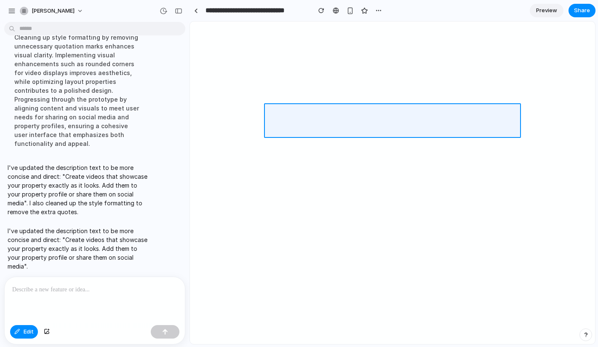
click at [314, 113] on div at bounding box center [392, 183] width 405 height 322
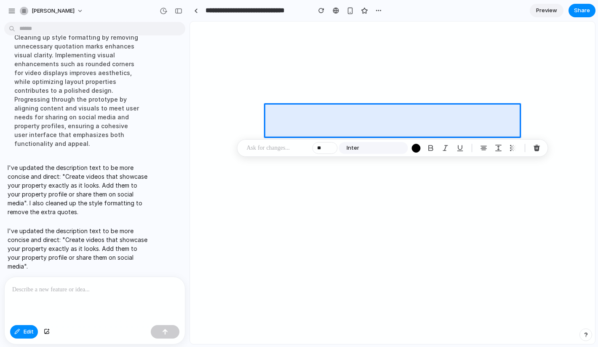
click at [260, 148] on p at bounding box center [278, 148] width 62 height 10
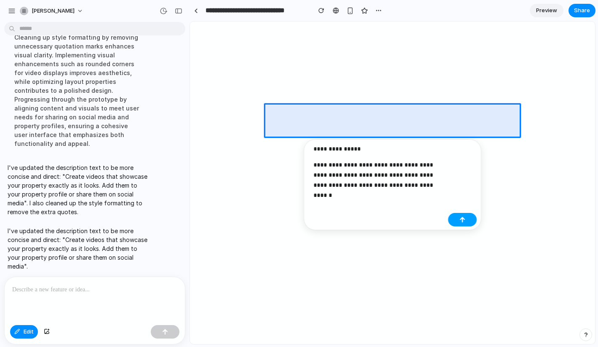
click at [464, 221] on div "button" at bounding box center [463, 220] width 6 height 6
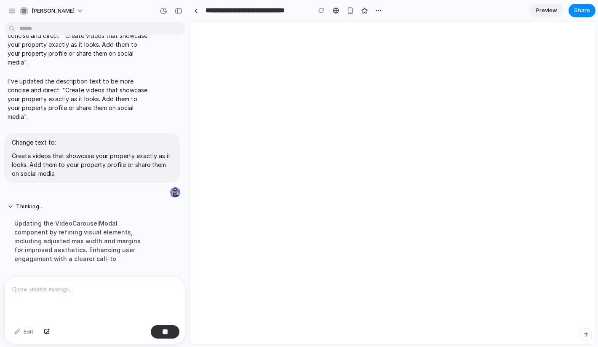
scroll to position [2777, 0]
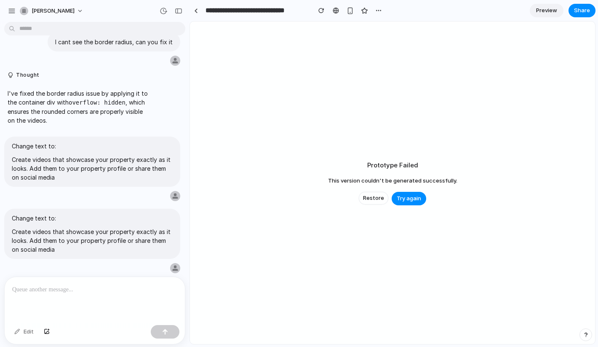
scroll to position [2294, 0]
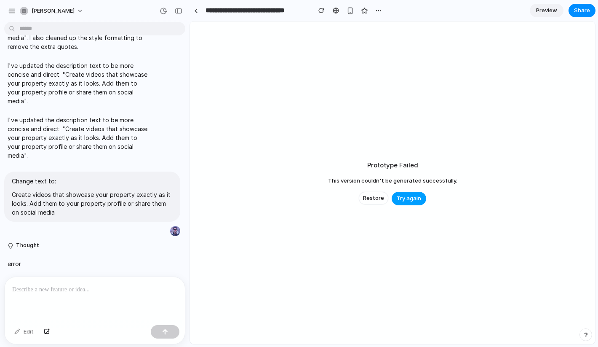
click at [410, 196] on span "Try again" at bounding box center [409, 198] width 24 height 8
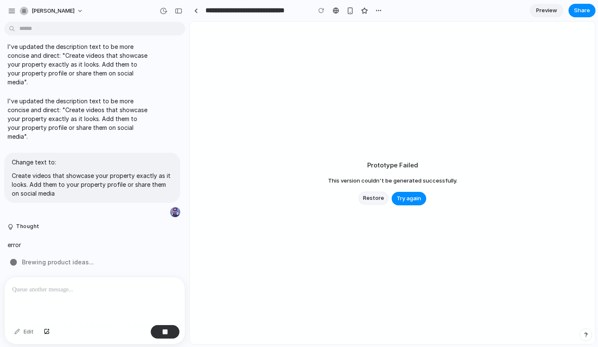
click at [375, 200] on span "Restore" at bounding box center [373, 198] width 21 height 8
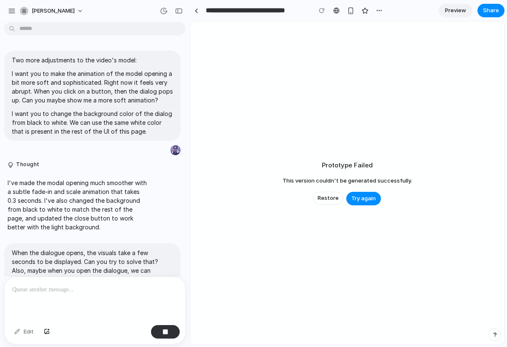
scroll to position [2313, 0]
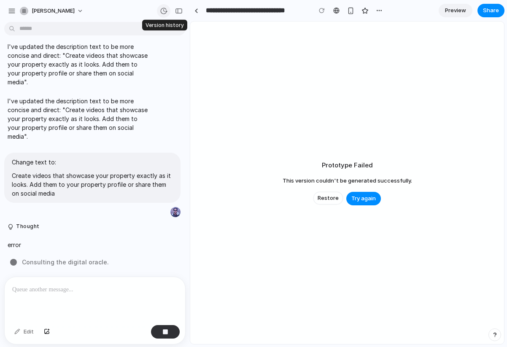
click at [164, 10] on div "button" at bounding box center [164, 11] width 8 height 8
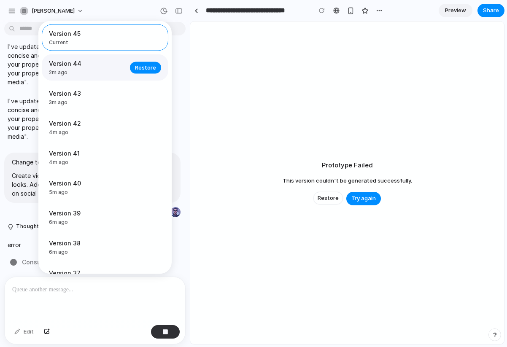
click at [101, 62] on span "Version 44" at bounding box center [87, 63] width 76 height 9
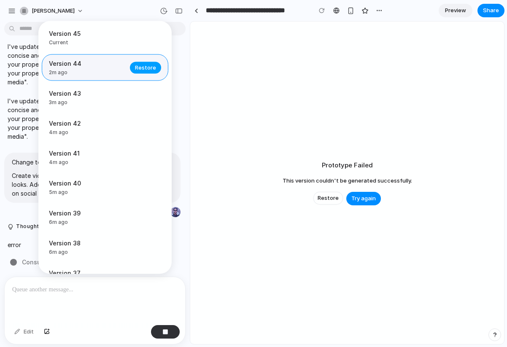
click at [138, 70] on span "Restore" at bounding box center [145, 67] width 21 height 8
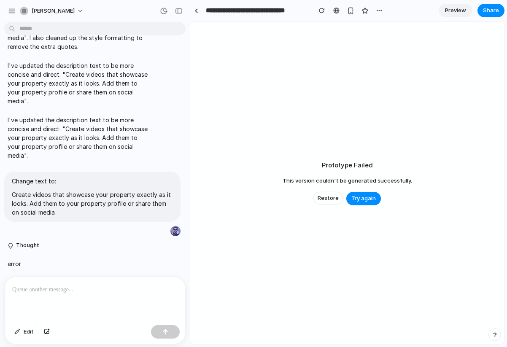
scroll to position [2294, 0]
click at [329, 194] on span "Restore" at bounding box center [327, 198] width 21 height 8
click at [5, 9] on div "[PERSON_NAME]" at bounding box center [95, 10] width 190 height 20
click at [9, 9] on div "button" at bounding box center [12, 11] width 8 height 8
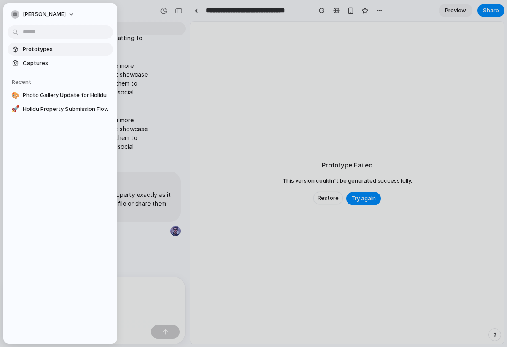
click at [31, 49] on span "Prototypes" at bounding box center [66, 49] width 87 height 8
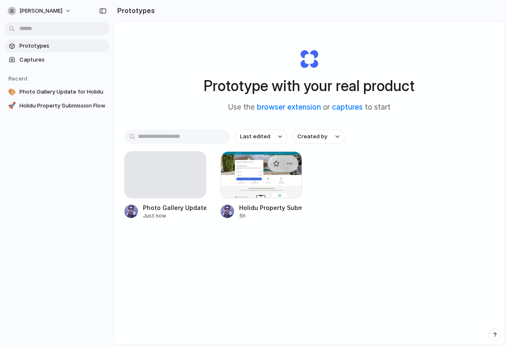
click at [249, 169] on div at bounding box center [261, 174] width 82 height 47
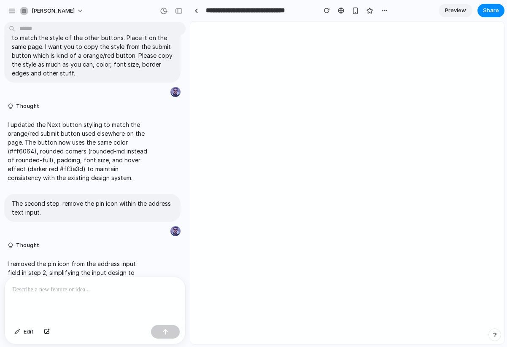
scroll to position [1161, 0]
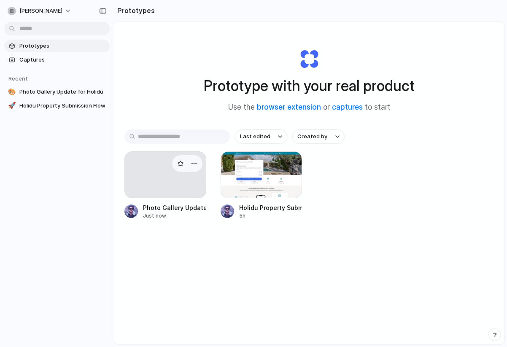
click at [163, 182] on div at bounding box center [165, 174] width 82 height 47
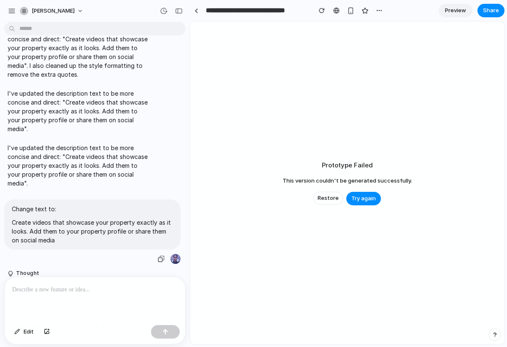
scroll to position [2294, 0]
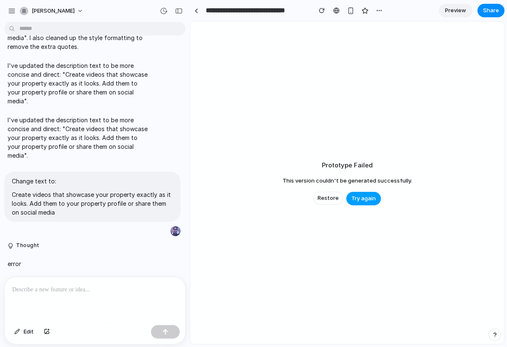
click at [377, 195] on button "Try again" at bounding box center [363, 198] width 35 height 13
click at [331, 193] on button "Restore" at bounding box center [327, 198] width 29 height 13
click at [161, 11] on div "button" at bounding box center [164, 11] width 8 height 8
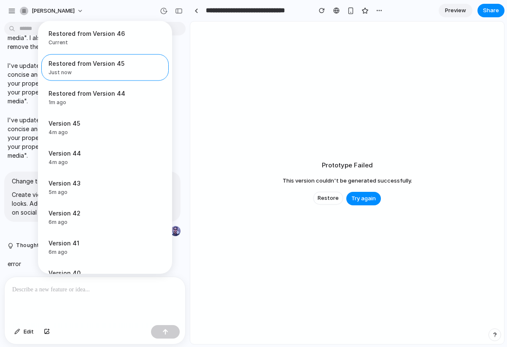
click at [232, 96] on div "Restored from Version 46 Current Restored from Version 45 Just now Restore Rest…" at bounding box center [253, 173] width 507 height 347
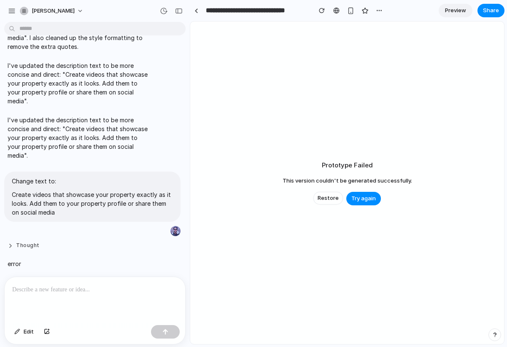
click at [24, 249] on button "Thought" at bounding box center [78, 245] width 141 height 7
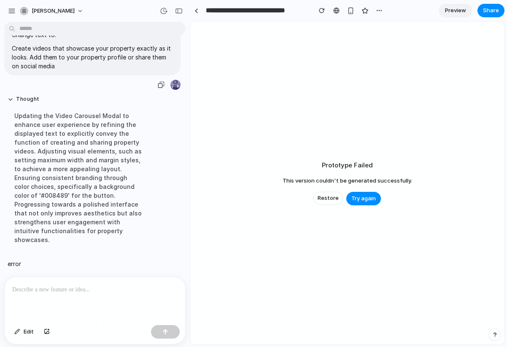
scroll to position [2432, 0]
click at [10, 103] on button "Thought" at bounding box center [78, 99] width 141 height 7
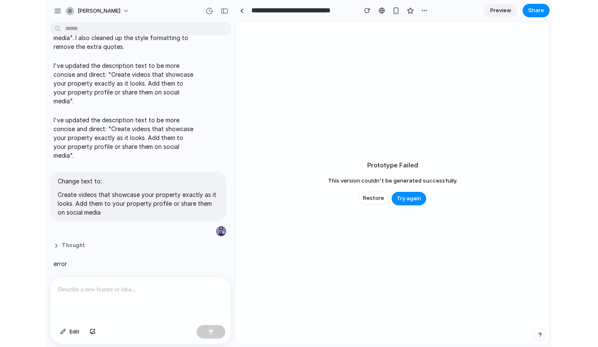
scroll to position [2294, 0]
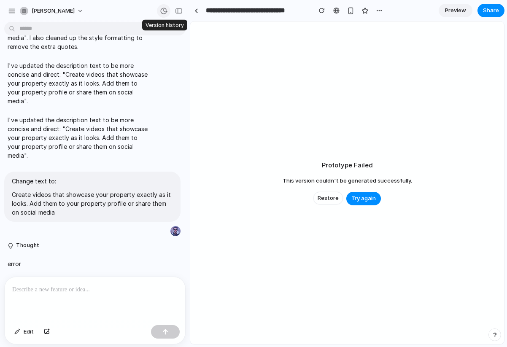
click at [163, 14] on button "button" at bounding box center [163, 10] width 13 height 13
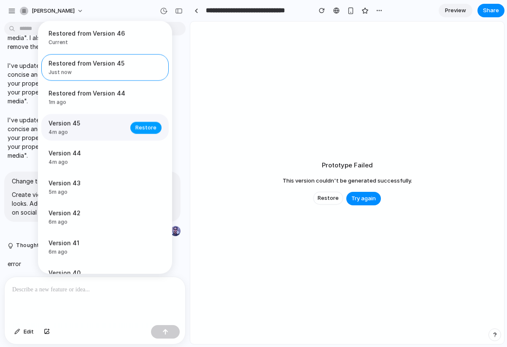
click at [145, 129] on span "Restore" at bounding box center [145, 127] width 21 height 8
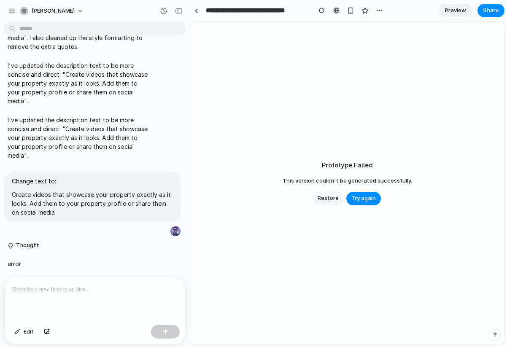
click at [324, 198] on span "Restore" at bounding box center [327, 198] width 21 height 8
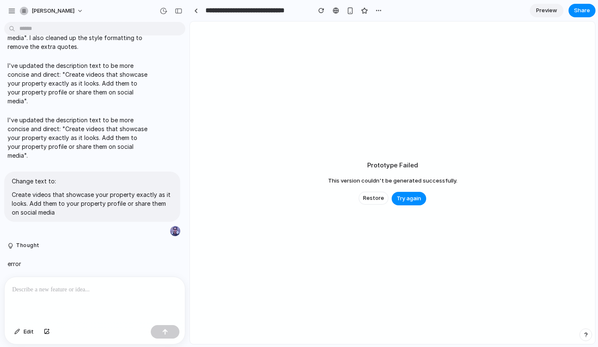
click at [312, 7] on div "**********" at bounding box center [288, 10] width 196 height 15
click at [318, 11] on button "button" at bounding box center [321, 10] width 13 height 13
click at [322, 13] on button "button" at bounding box center [321, 10] width 13 height 13
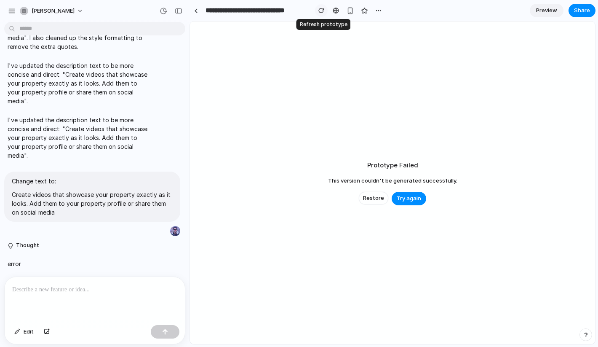
click at [322, 13] on button "button" at bounding box center [321, 10] width 13 height 13
drag, startPoint x: 322, startPoint y: 13, endPoint x: 312, endPoint y: 13, distance: 9.3
click at [319, 13] on button "button" at bounding box center [321, 10] width 13 height 13
click at [160, 7] on div "button" at bounding box center [164, 11] width 8 height 8
click at [239, 80] on div "Restored from Version 49 Current Restored from Version 48 Just now Restore Rest…" at bounding box center [299, 173] width 598 height 347
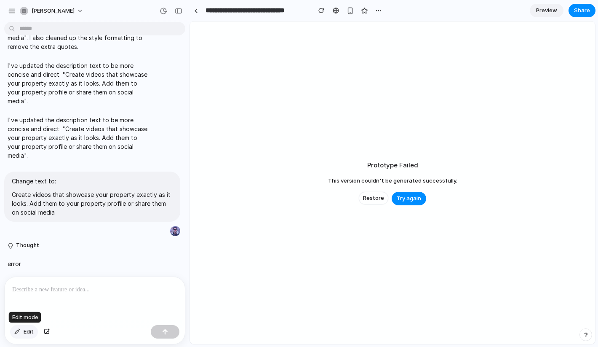
click at [31, 330] on span "Edit" at bounding box center [29, 331] width 10 height 8
click at [41, 286] on p at bounding box center [94, 289] width 165 height 10
click at [40, 287] on p at bounding box center [94, 289] width 165 height 10
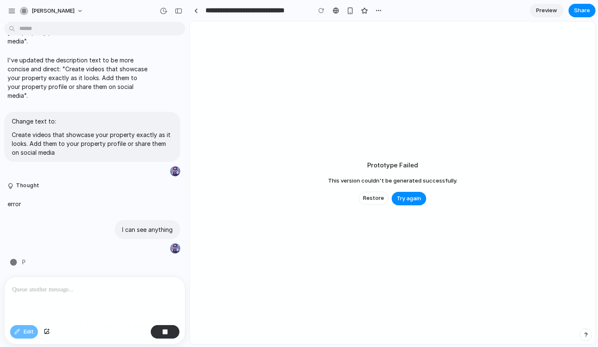
scroll to position [2242, 0]
click at [72, 300] on div at bounding box center [95, 299] width 180 height 45
click at [162, 328] on button "button" at bounding box center [165, 331] width 29 height 13
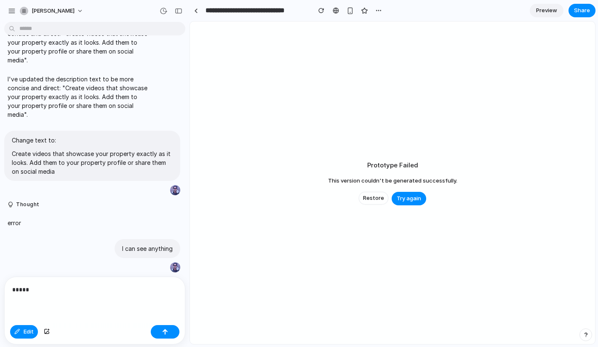
click at [64, 301] on div "*****" at bounding box center [95, 299] width 180 height 45
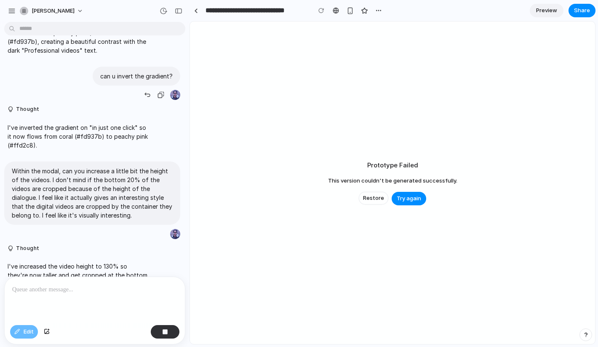
scroll to position [1586, 0]
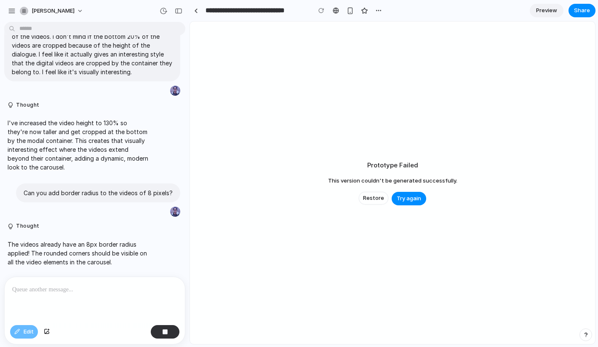
click at [506, 334] on button "button" at bounding box center [586, 334] width 13 height 13
click at [506, 271] on button "Live chat 9 hrs" at bounding box center [548, 274] width 84 height 13
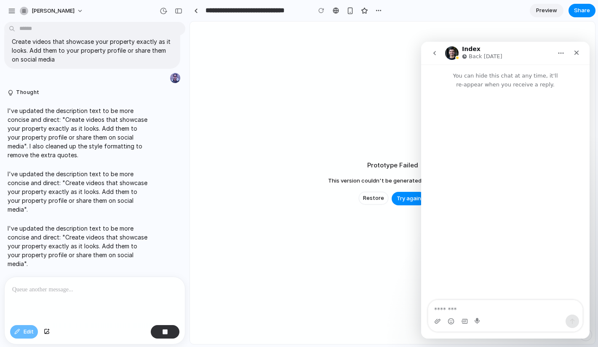
scroll to position [2265, 0]
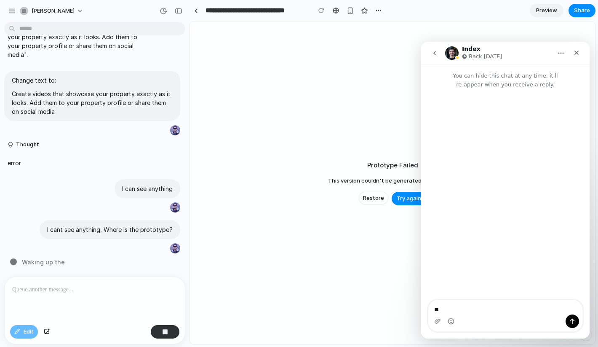
type textarea "*"
click at [506, 49] on icon "Close" at bounding box center [577, 52] width 7 height 7
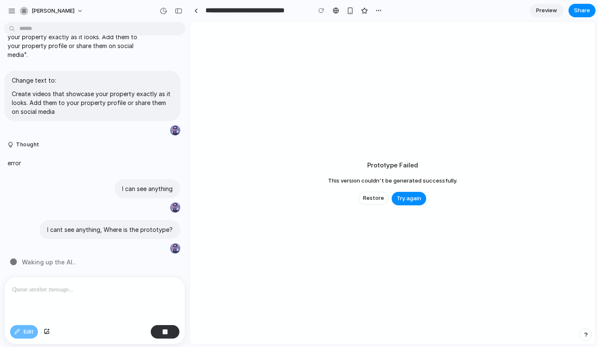
scroll to position [0, 0]
click at [163, 10] on div "button" at bounding box center [164, 11] width 8 height 8
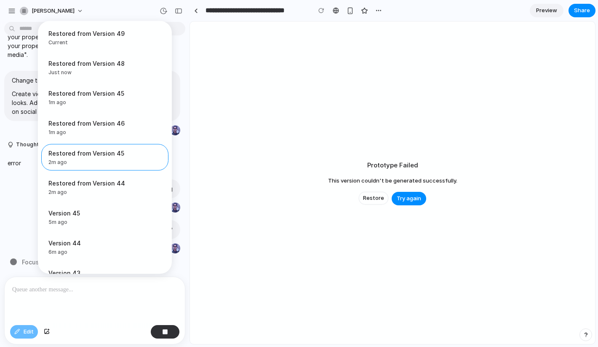
click at [262, 146] on div "Restored from Version 49 Current Restored from Version 48 Just now Restore Rest…" at bounding box center [299, 173] width 598 height 347
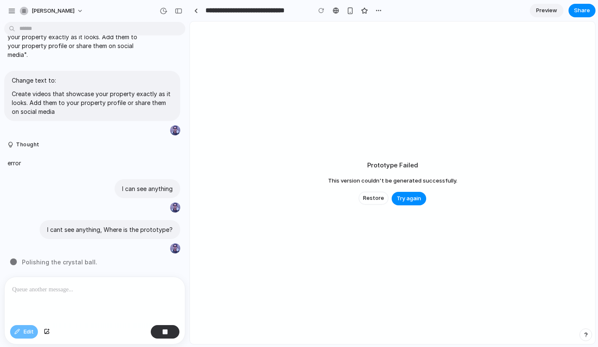
scroll to position [2265, 0]
click at [506, 334] on div "button" at bounding box center [586, 335] width 6 height 6
click at [506, 272] on button "Live chat 9 hrs" at bounding box center [548, 274] width 84 height 13
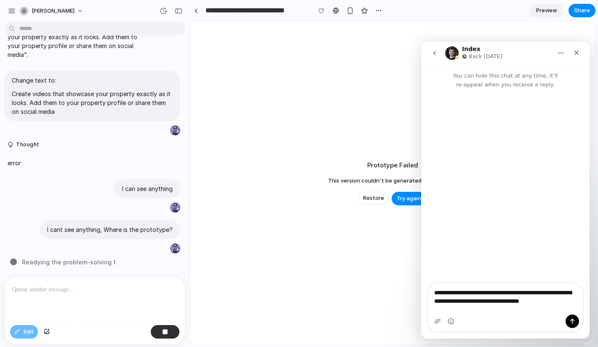
type textarea "**********"
click at [506, 318] on icon "Send a message…" at bounding box center [572, 321] width 7 height 7
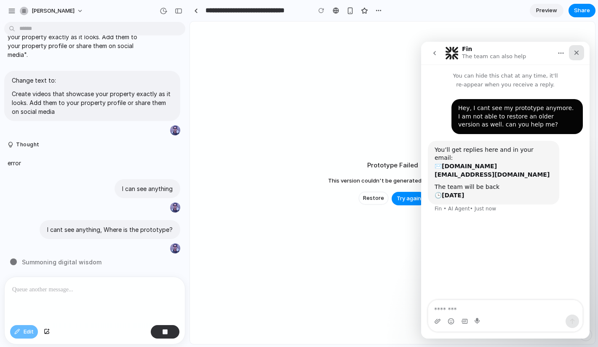
click at [506, 54] on icon "Close" at bounding box center [577, 53] width 5 height 5
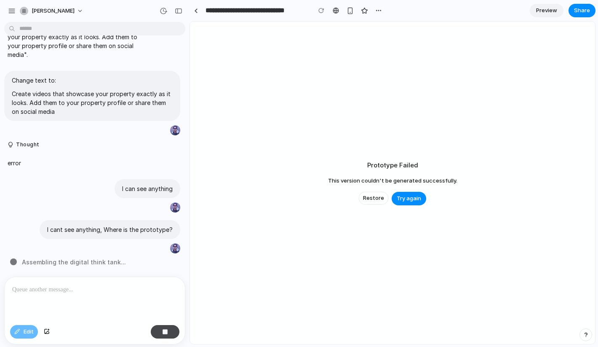
click at [160, 331] on button "button" at bounding box center [165, 331] width 29 height 13
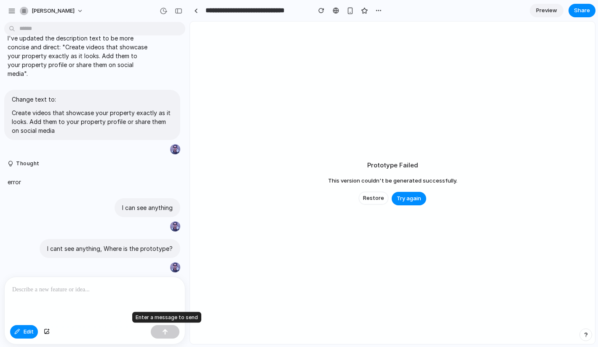
scroll to position [2246, 0]
click at [9, 167] on button "Thought" at bounding box center [78, 163] width 141 height 7
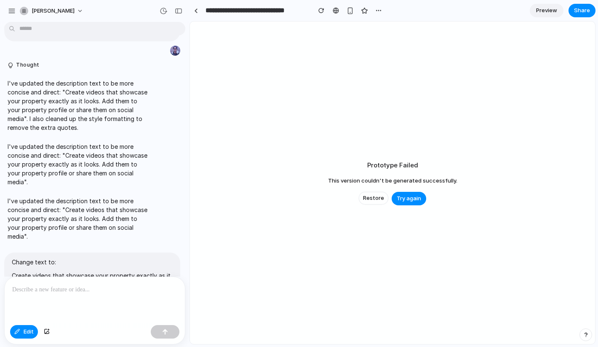
scroll to position [1899, 0]
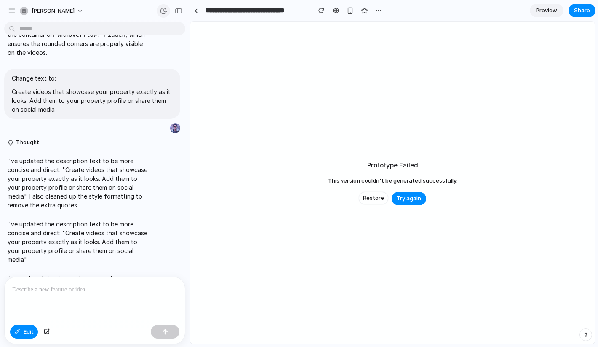
click at [164, 13] on div "button" at bounding box center [164, 11] width 8 height 8
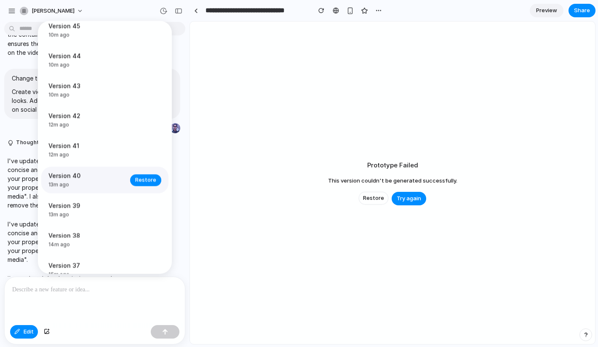
scroll to position [188, 0]
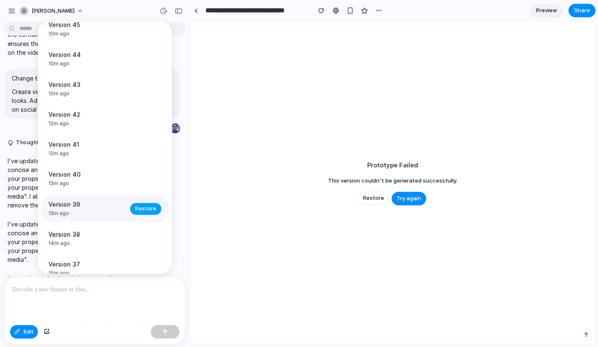
click at [150, 212] on span "Restore" at bounding box center [145, 208] width 21 height 8
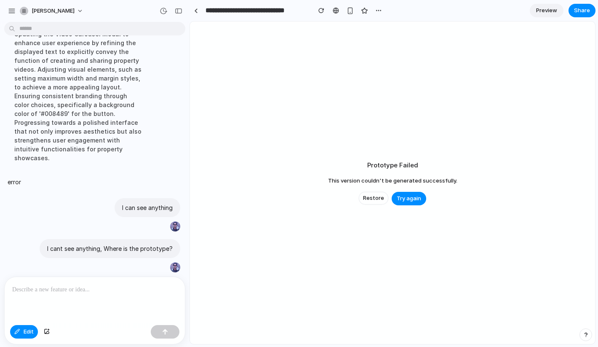
scroll to position [2384, 0]
click at [380, 203] on button "Restore" at bounding box center [373, 198] width 29 height 13
click at [377, 200] on span "Restore" at bounding box center [373, 198] width 21 height 8
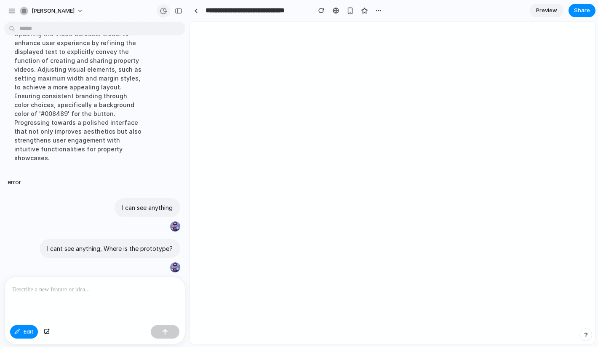
click at [166, 11] on div "button" at bounding box center [164, 11] width 8 height 8
click at [128, 9] on div "Restored from Version 52 Current Restored from Version 51 Just now Restore Rest…" at bounding box center [299, 173] width 598 height 347
click at [176, 10] on div "button" at bounding box center [179, 11] width 8 height 6
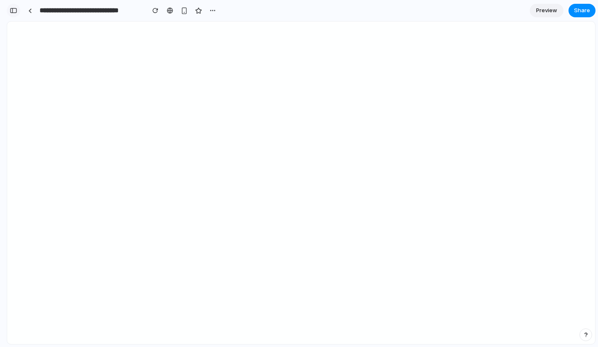
click at [15, 8] on div "button" at bounding box center [14, 11] width 8 height 6
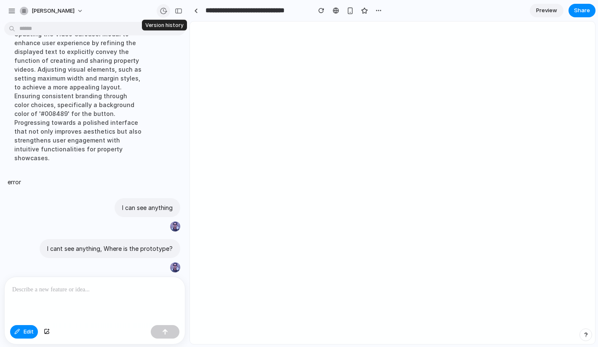
click at [164, 10] on div "button" at bounding box center [164, 11] width 8 height 8
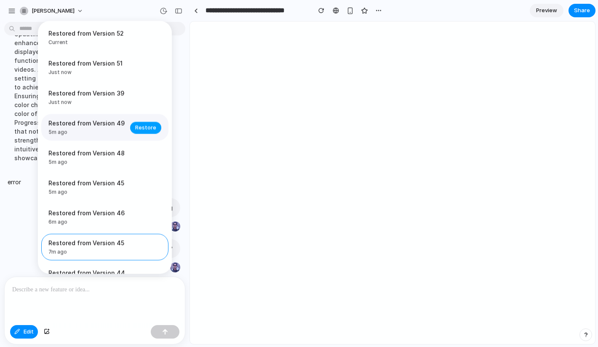
click at [135, 131] on span "Restore" at bounding box center [145, 127] width 21 height 8
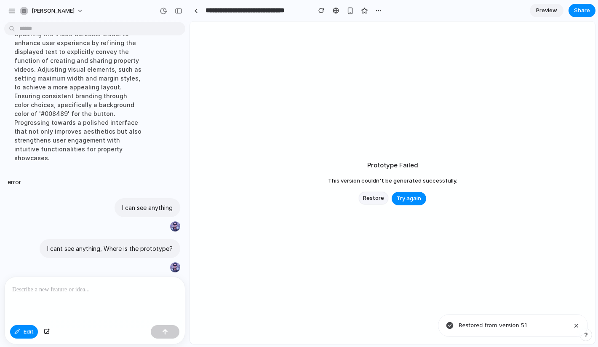
click at [372, 198] on span "Restore" at bounding box center [373, 198] width 21 height 8
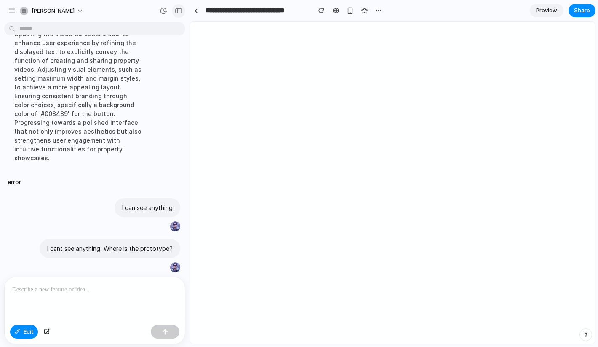
click at [178, 8] on div "button" at bounding box center [179, 11] width 8 height 6
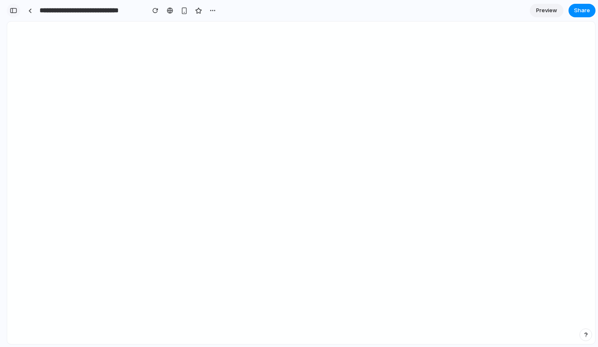
click at [13, 8] on div "button" at bounding box center [14, 11] width 8 height 6
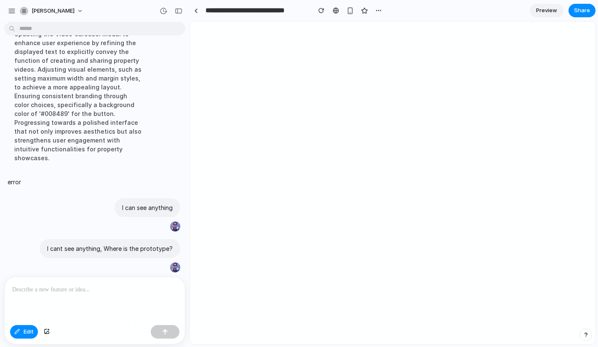
click at [105, 293] on p at bounding box center [94, 289] width 165 height 10
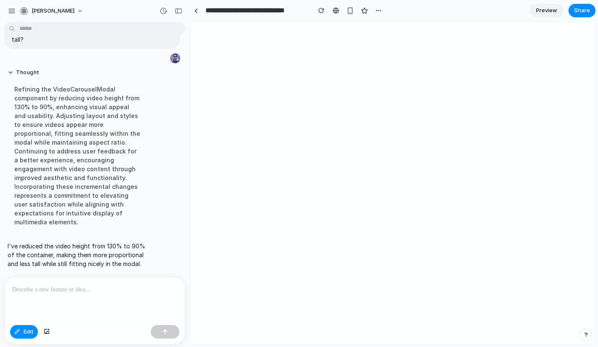
scroll to position [2442, 0]
click at [180, 10] on div "button" at bounding box center [179, 11] width 8 height 6
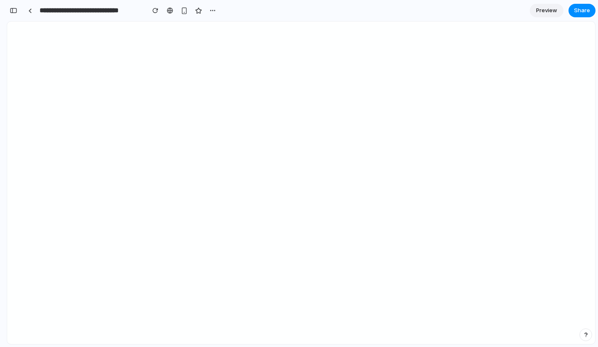
scroll to position [4119, 0]
click at [16, 8] on div "button" at bounding box center [14, 11] width 8 height 6
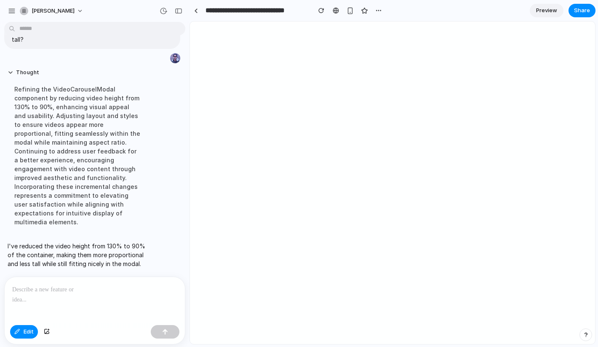
scroll to position [2442, 0]
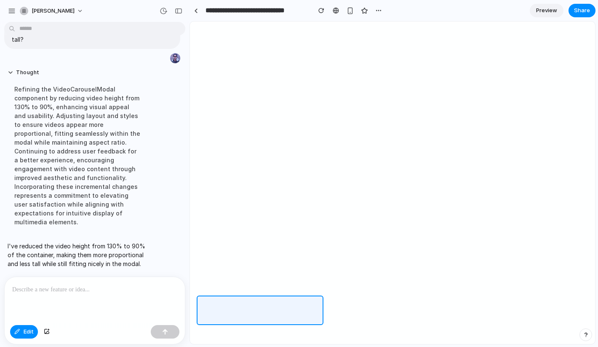
click at [30, 330] on div at bounding box center [302, 183] width 588 height 322
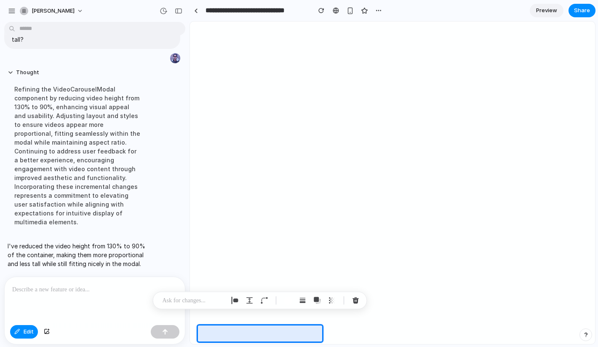
click at [32, 328] on div at bounding box center [302, 183] width 588 height 322
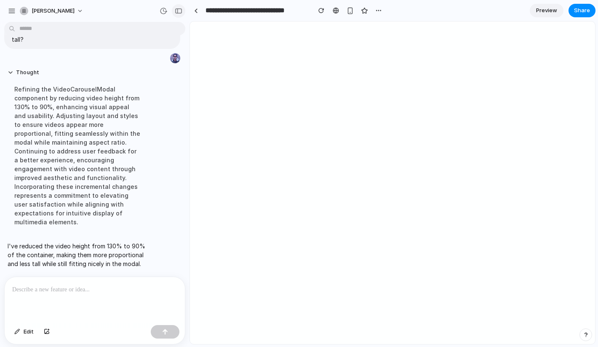
click at [181, 15] on button "button" at bounding box center [178, 10] width 13 height 13
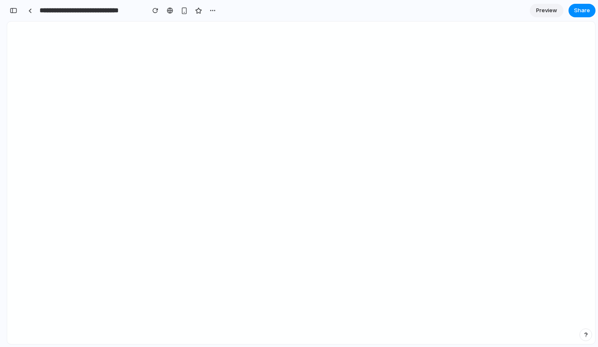
scroll to position [4119, 0]
click at [30, 11] on div at bounding box center [30, 10] width 4 height 5
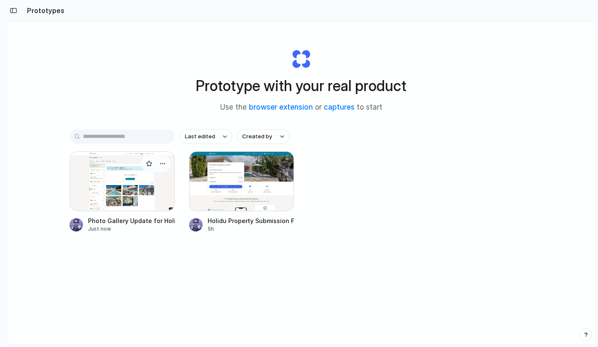
click at [111, 178] on div at bounding box center [122, 181] width 105 height 60
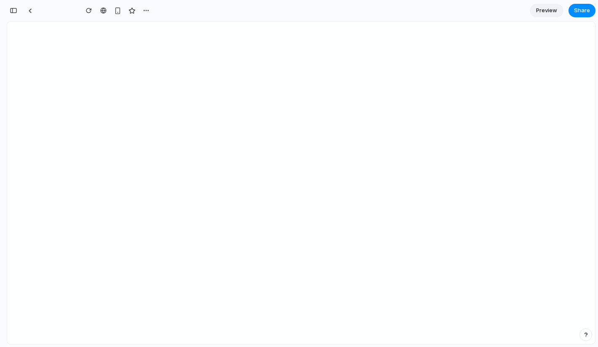
scroll to position [3648, 0]
click at [13, 10] on div "button" at bounding box center [14, 11] width 8 height 6
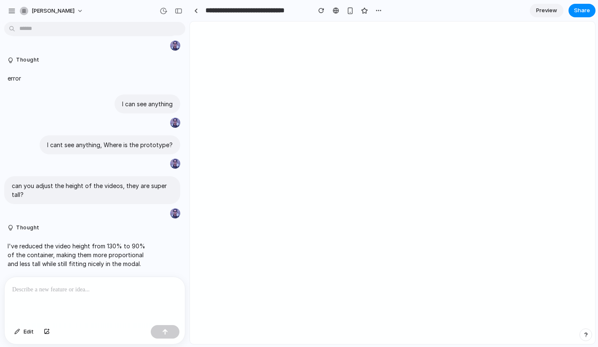
scroll to position [0, 0]
click at [165, 14] on button "button" at bounding box center [163, 10] width 13 height 13
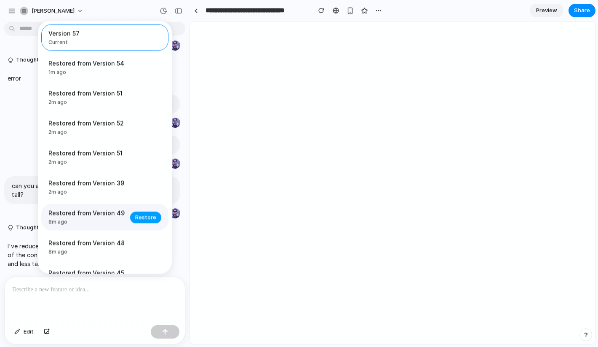
click at [135, 221] on span "Restore" at bounding box center [145, 217] width 21 height 8
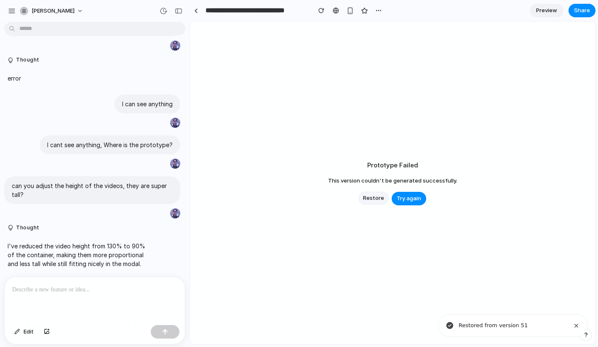
click at [362, 199] on button "Restore" at bounding box center [373, 198] width 29 height 13
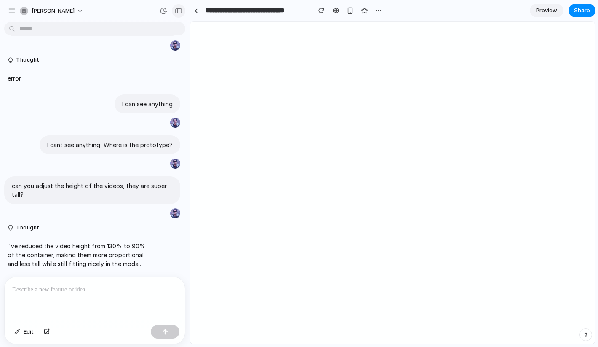
click at [176, 11] on div "button" at bounding box center [179, 11] width 8 height 6
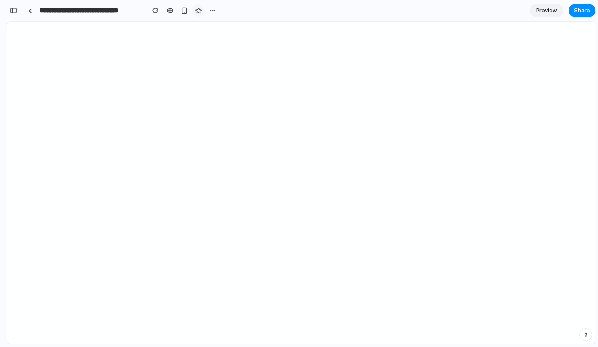
scroll to position [3648, 0]
click at [16, 10] on div "button" at bounding box center [14, 11] width 8 height 6
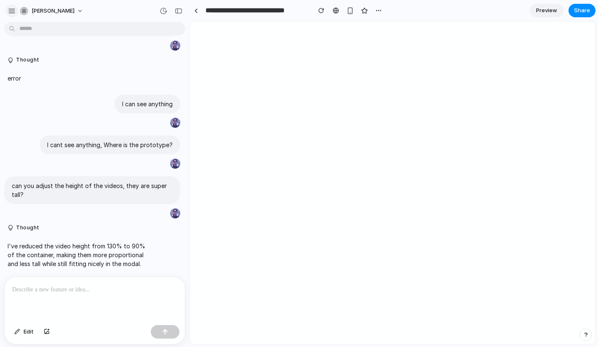
scroll to position [2158, 0]
click at [175, 10] on div "button" at bounding box center [179, 11] width 8 height 6
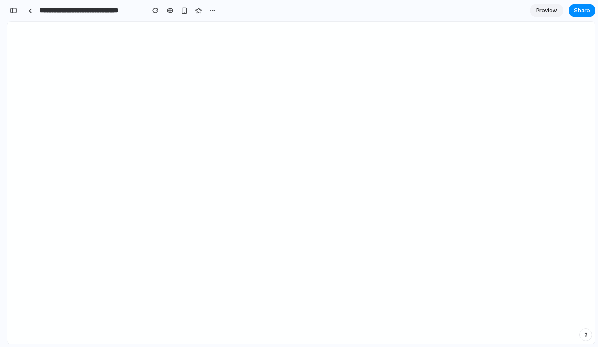
scroll to position [3648, 0]
click at [16, 11] on div "button" at bounding box center [14, 11] width 8 height 6
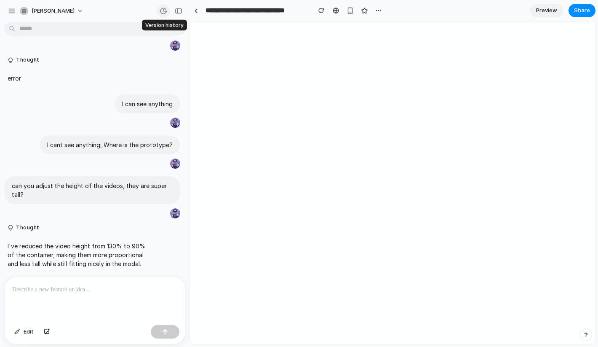
click at [160, 12] on div "button" at bounding box center [164, 11] width 8 height 8
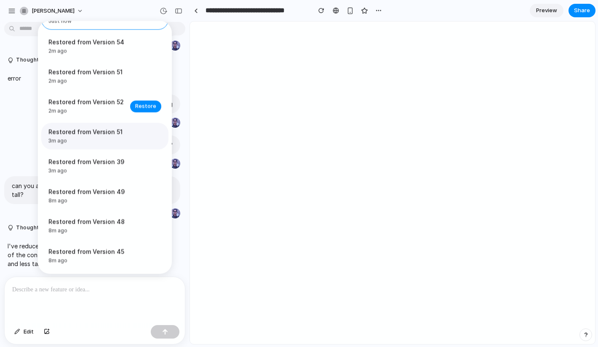
scroll to position [83, 0]
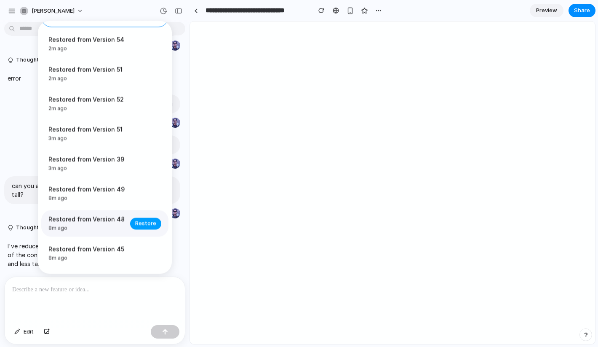
click at [139, 225] on span "Restore" at bounding box center [145, 223] width 21 height 8
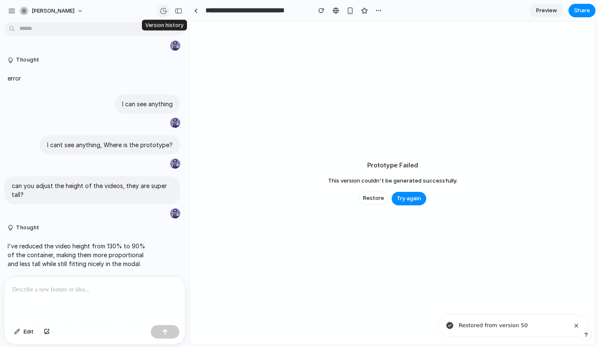
click at [161, 10] on div "button" at bounding box center [164, 11] width 8 height 8
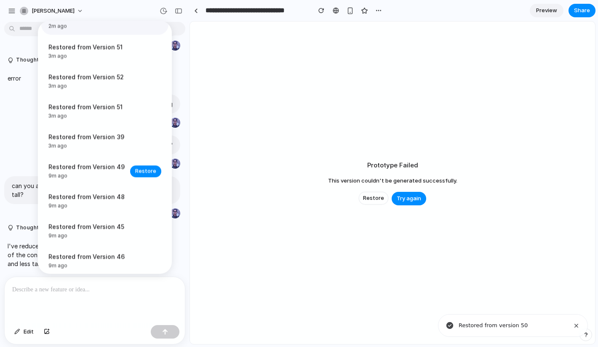
scroll to position [139, 0]
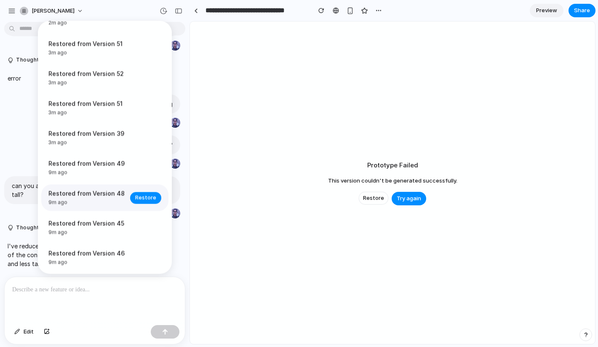
click at [112, 191] on div "Restored from Version 48 9m ago Restore" at bounding box center [104, 198] width 127 height 27
click at [143, 202] on span "Restore" at bounding box center [145, 197] width 21 height 8
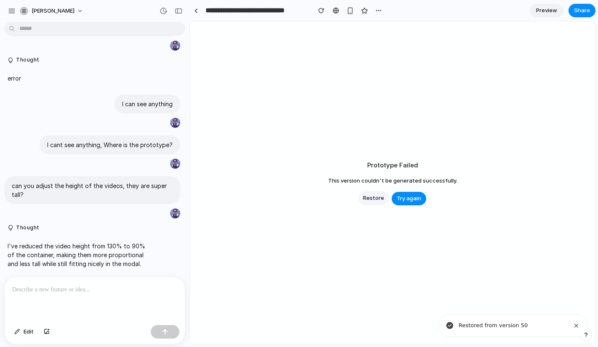
click at [369, 199] on span "Restore" at bounding box center [373, 198] width 21 height 8
click at [370, 195] on span "Restore" at bounding box center [373, 198] width 21 height 8
click at [370, 196] on span "Restore" at bounding box center [373, 198] width 21 height 8
click at [156, 13] on div "[PERSON_NAME]" at bounding box center [95, 10] width 190 height 20
click at [161, 12] on div "button" at bounding box center [164, 11] width 8 height 8
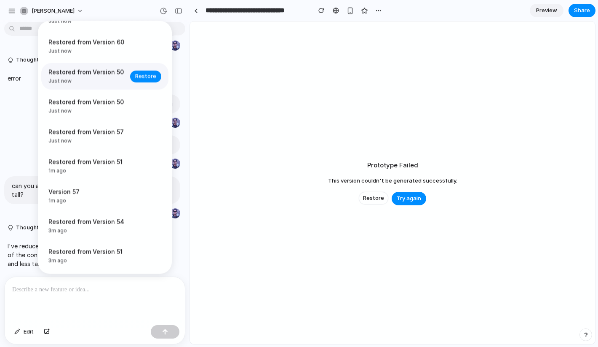
scroll to position [54, 0]
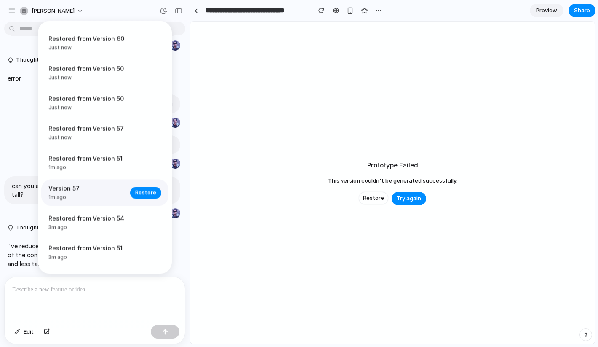
click at [86, 198] on span "1m ago" at bounding box center [86, 198] width 77 height 8
click at [145, 203] on div "Version 57 1m ago Restore" at bounding box center [104, 193] width 127 height 27
click at [145, 197] on span "Restore" at bounding box center [145, 192] width 21 height 8
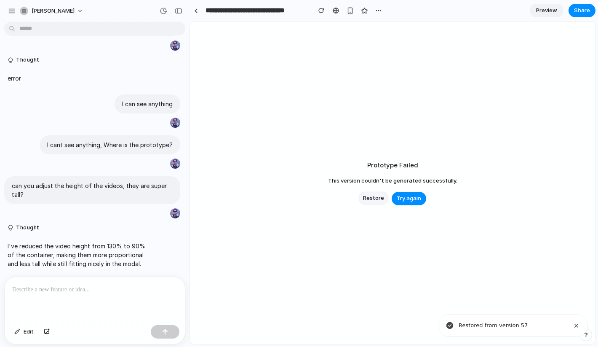
click at [373, 199] on span "Restore" at bounding box center [373, 198] width 21 height 8
click at [163, 13] on div "button" at bounding box center [164, 11] width 8 height 8
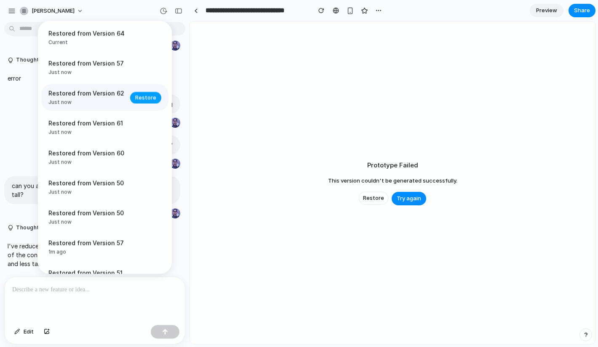
click at [141, 99] on span "Restore" at bounding box center [145, 97] width 21 height 8
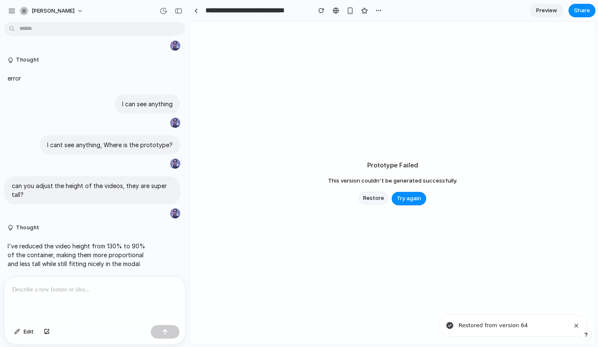
click at [377, 201] on span "Restore" at bounding box center [373, 198] width 21 height 8
click at [163, 13] on div "button" at bounding box center [164, 11] width 8 height 8
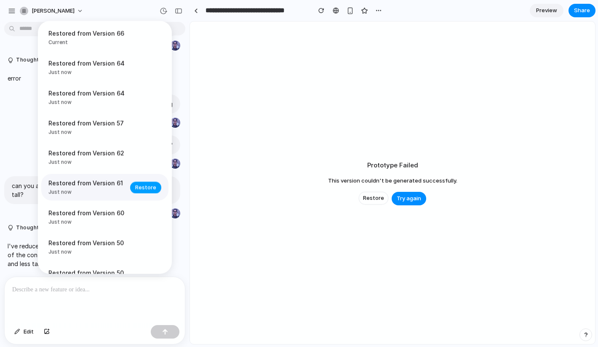
click at [136, 188] on span "Restore" at bounding box center [145, 187] width 21 height 8
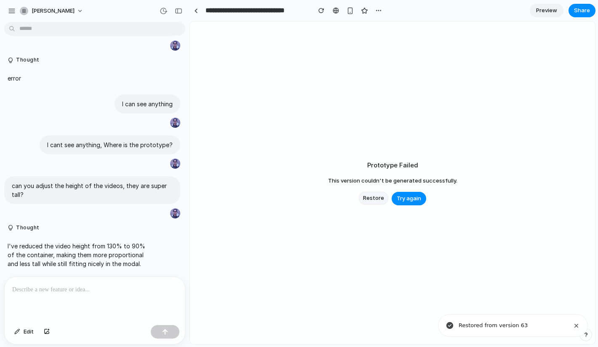
click at [370, 201] on span "Restore" at bounding box center [373, 198] width 21 height 8
click at [372, 202] on button "Restore" at bounding box center [373, 198] width 29 height 13
click at [409, 198] on span "Try again" at bounding box center [409, 198] width 24 height 8
click at [368, 195] on span "Restore" at bounding box center [373, 198] width 21 height 8
click at [164, 8] on div "button" at bounding box center [164, 11] width 8 height 8
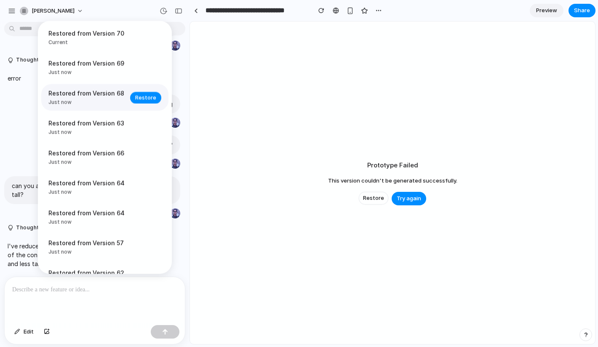
scroll to position [12, 0]
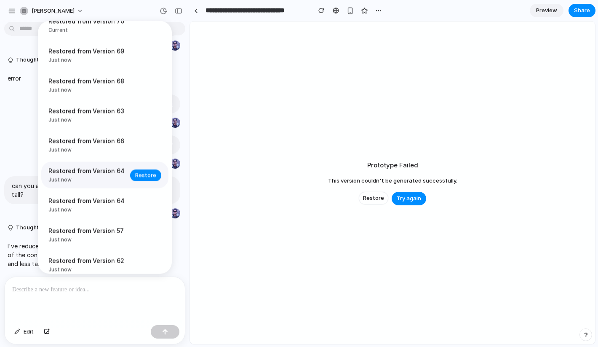
click at [116, 175] on span "Restored from Version 64" at bounding box center [86, 170] width 77 height 9
click at [142, 181] on button "Restore" at bounding box center [145, 175] width 31 height 12
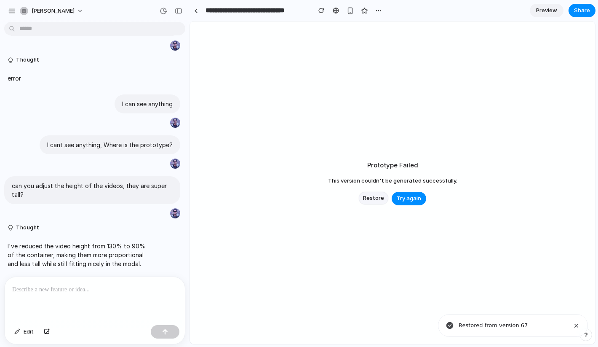
click at [365, 198] on span "Restore" at bounding box center [373, 198] width 21 height 8
click at [163, 11] on div "button" at bounding box center [164, 11] width 8 height 8
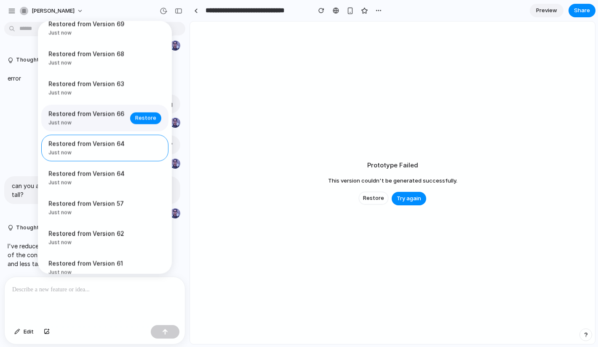
scroll to position [121, 0]
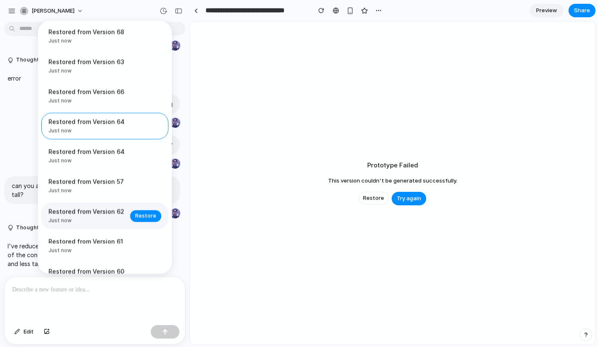
click at [113, 216] on span "Restored from Version 62" at bounding box center [86, 211] width 77 height 9
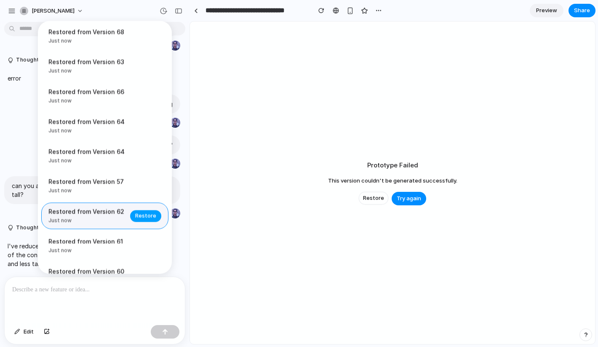
click at [137, 220] on span "Restore" at bounding box center [145, 216] width 21 height 8
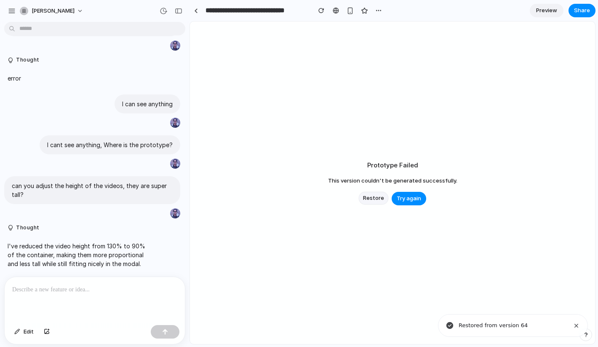
click at [371, 199] on span "Restore" at bounding box center [373, 198] width 21 height 8
click at [166, 8] on div "button" at bounding box center [164, 11] width 8 height 8
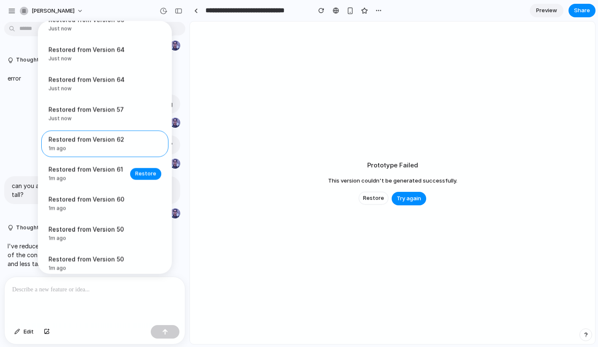
scroll to position [258, 0]
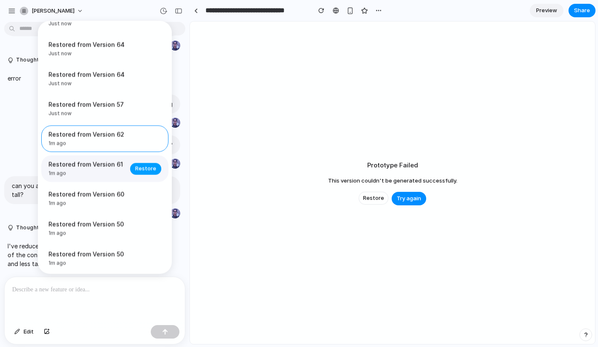
click at [135, 173] on span "Restore" at bounding box center [145, 168] width 21 height 8
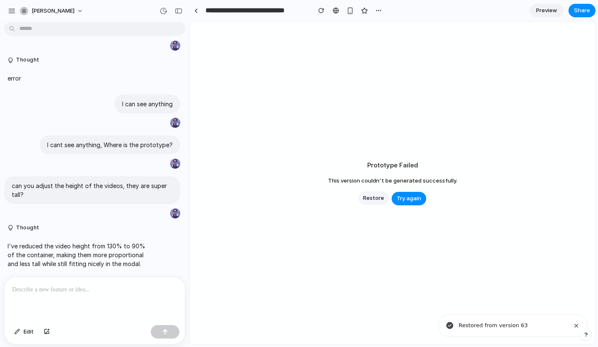
click at [369, 201] on span "Restore" at bounding box center [373, 198] width 21 height 8
click at [160, 9] on div "button" at bounding box center [164, 11] width 8 height 8
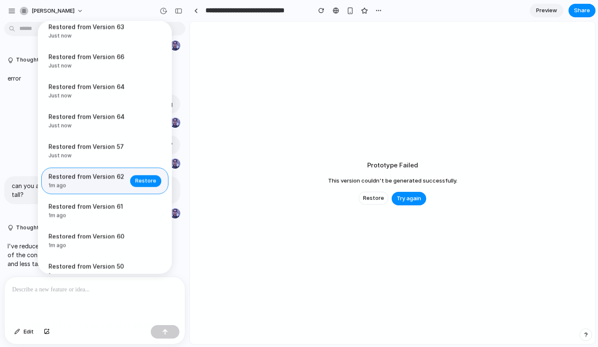
scroll to position [285, 0]
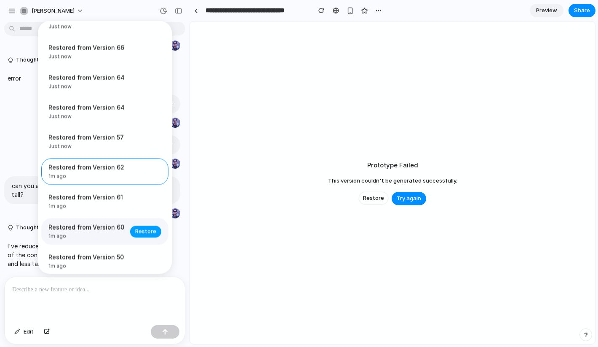
click at [149, 236] on span "Restore" at bounding box center [145, 231] width 21 height 8
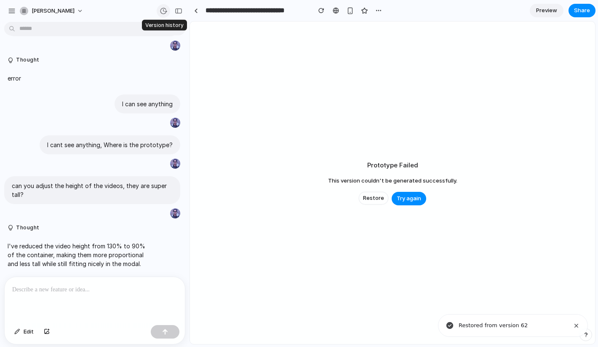
click at [161, 11] on div "button" at bounding box center [164, 11] width 8 height 8
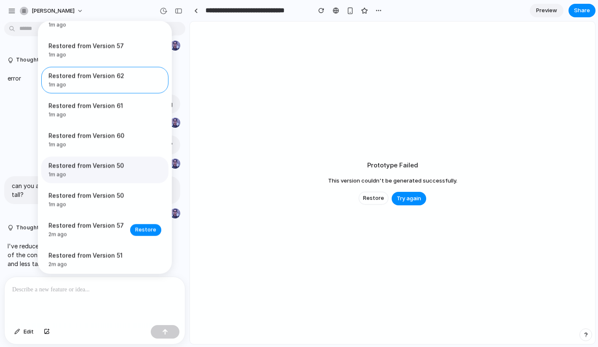
scroll to position [420, 0]
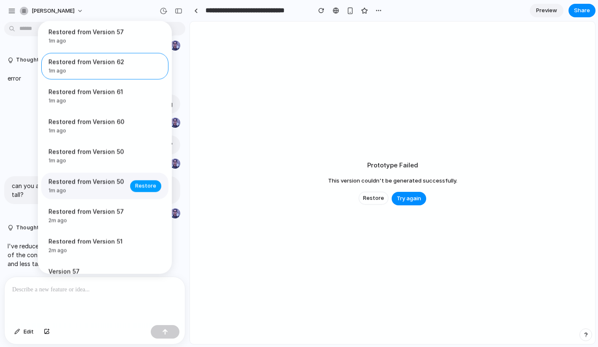
click at [135, 190] on span "Restore" at bounding box center [145, 186] width 21 height 8
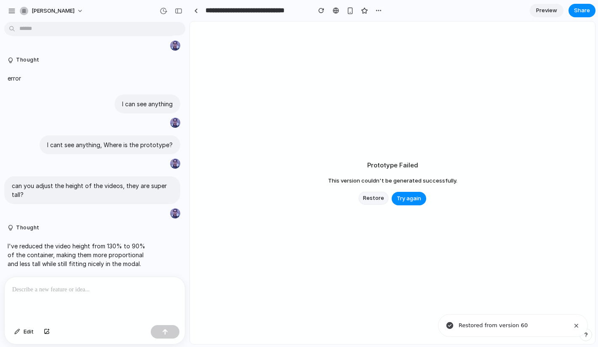
click at [376, 197] on span "Restore" at bounding box center [373, 198] width 21 height 8
click at [11, 13] on div "button" at bounding box center [12, 11] width 8 height 8
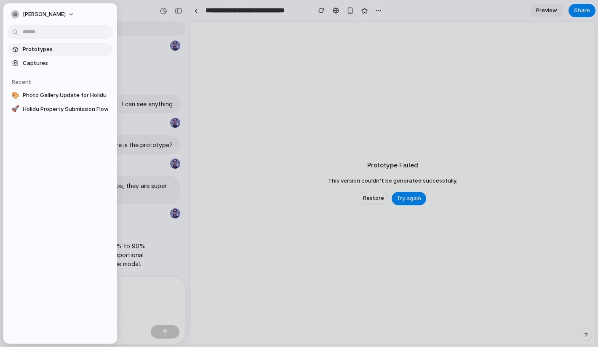
click at [39, 53] on span "Prototypes" at bounding box center [66, 49] width 87 height 8
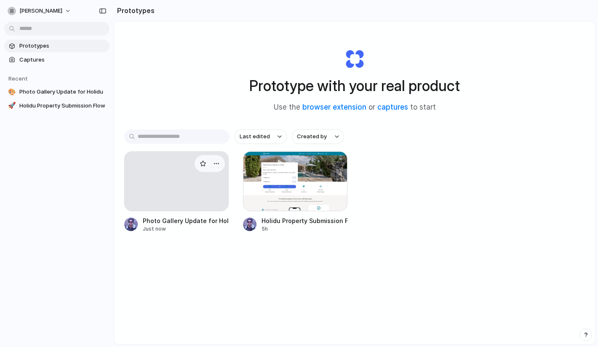
click at [185, 176] on div at bounding box center [176, 181] width 105 height 60
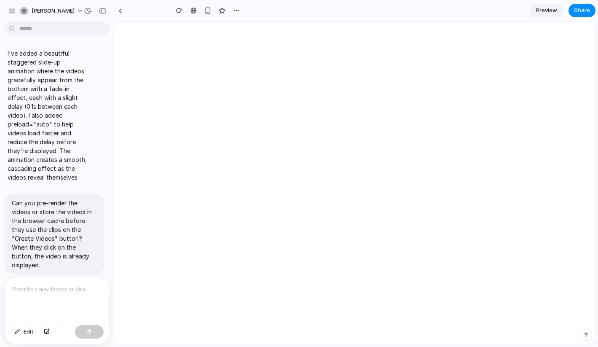
type input "**********"
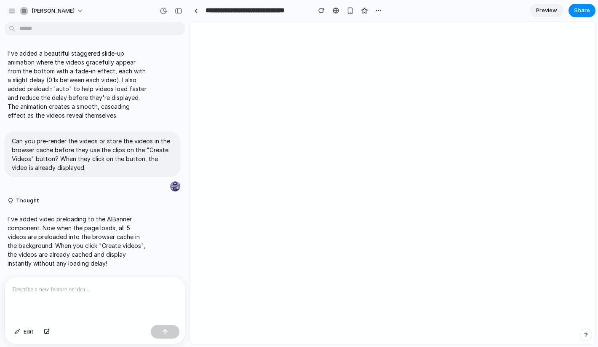
scroll to position [2158, 0]
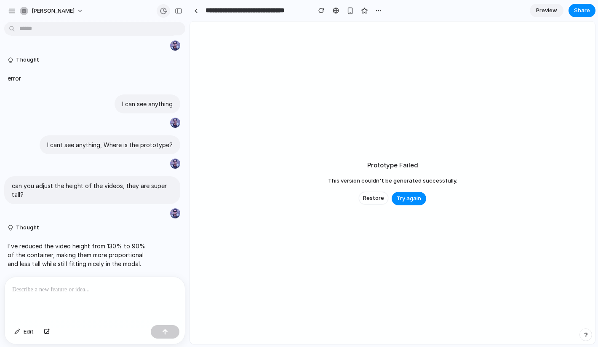
click at [165, 7] on div "button" at bounding box center [164, 11] width 8 height 8
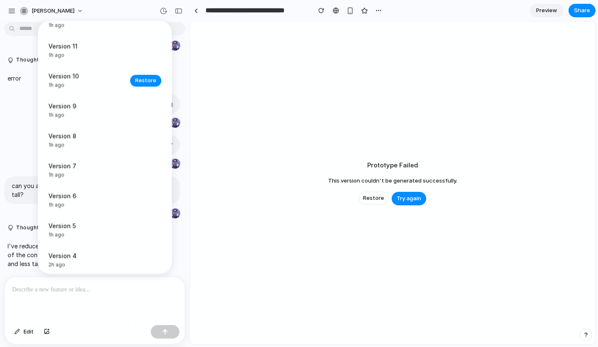
scroll to position [2208, 0]
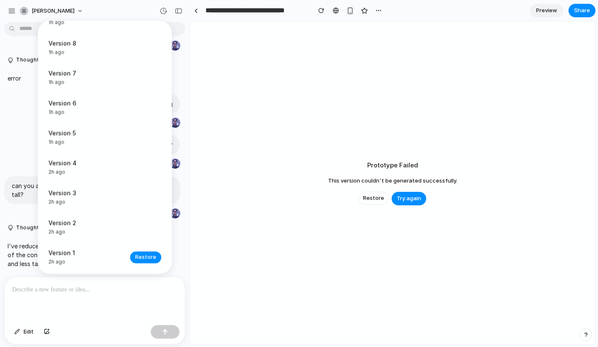
click at [140, 259] on span "Restore" at bounding box center [145, 257] width 21 height 8
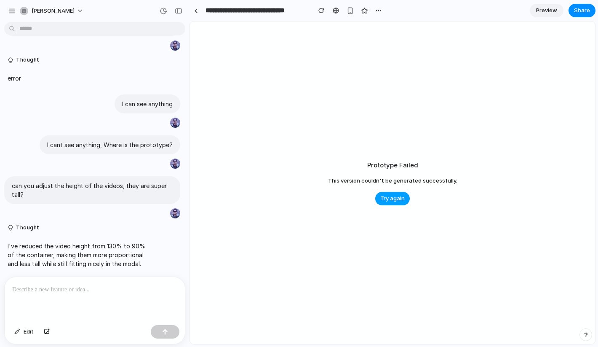
click at [388, 200] on span "Try again" at bounding box center [393, 198] width 24 height 8
click at [163, 8] on div "button" at bounding box center [164, 11] width 8 height 8
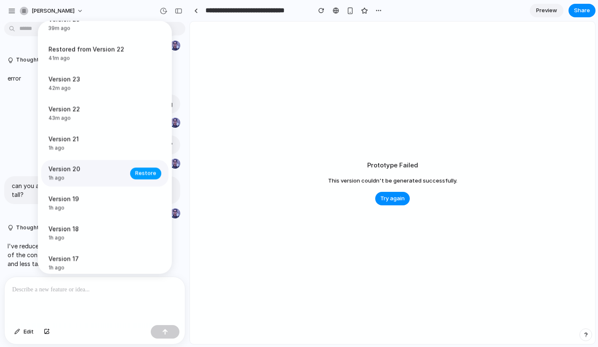
scroll to position [1706, 0]
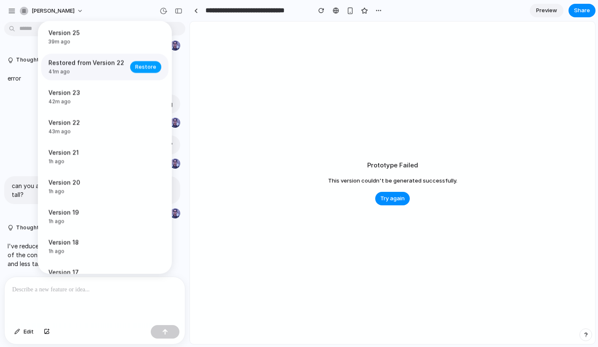
click at [140, 71] on span "Restore" at bounding box center [145, 67] width 21 height 8
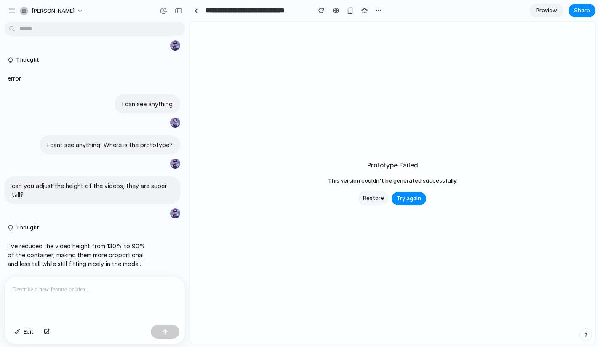
click at [373, 197] on span "Restore" at bounding box center [373, 198] width 21 height 8
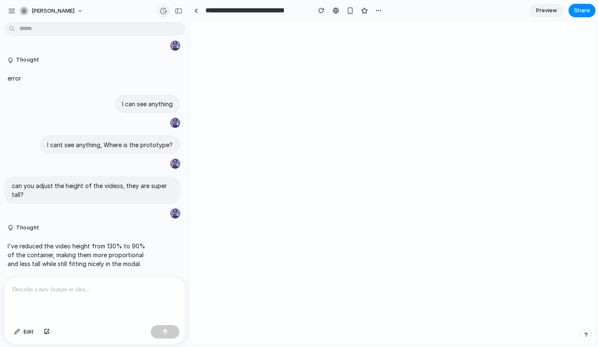
click at [165, 10] on div "button" at bounding box center [164, 11] width 8 height 8
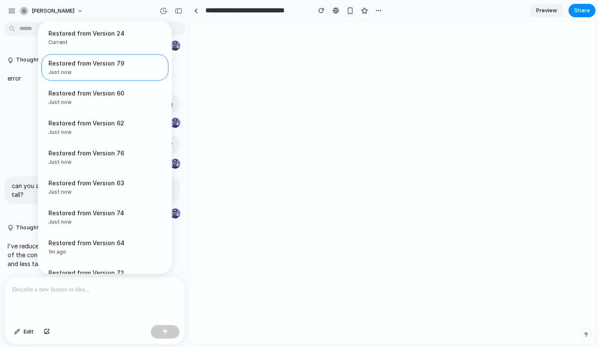
drag, startPoint x: 260, startPoint y: 42, endPoint x: 180, endPoint y: 9, distance: 86.3
click at [260, 42] on div "Restored from Version 24 Current Restored from Version 79 Just now Restore Rest…" at bounding box center [299, 173] width 598 height 347
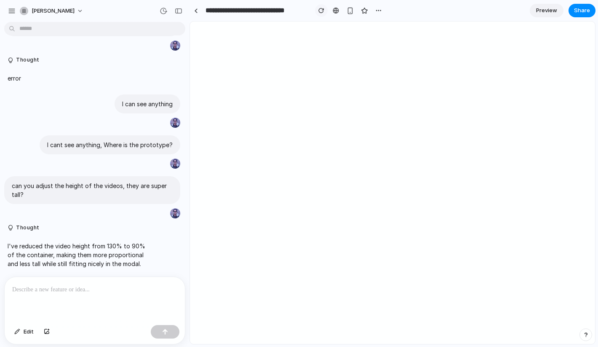
click at [328, 14] on div at bounding box center [350, 10] width 70 height 13
click at [324, 12] on div "button" at bounding box center [322, 11] width 6 height 6
click at [178, 11] on div "button" at bounding box center [179, 11] width 8 height 6
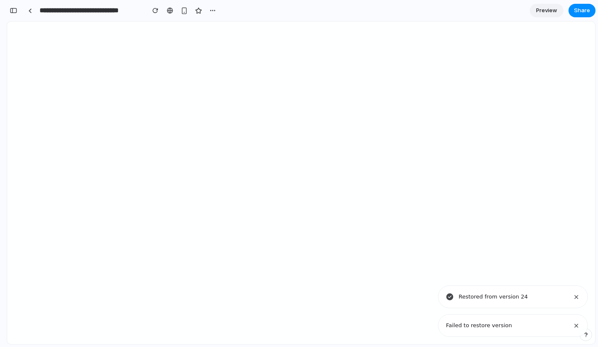
scroll to position [3648, 0]
click at [506, 327] on div "Notifications alt+T" at bounding box center [577, 325] width 6 height 6
click at [506, 322] on div "Notifications alt+T" at bounding box center [577, 325] width 6 height 6
click at [16, 10] on div "button" at bounding box center [14, 11] width 8 height 6
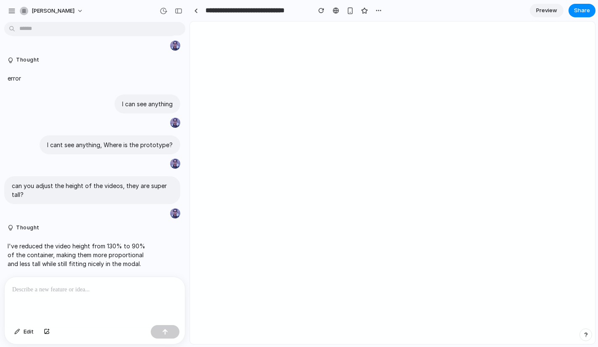
click at [96, 292] on p at bounding box center [94, 289] width 165 height 10
click at [58, 288] on p at bounding box center [94, 289] width 165 height 10
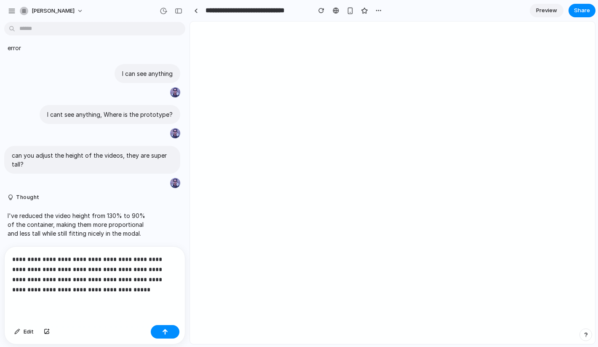
scroll to position [2188, 0]
click at [157, 329] on button "button" at bounding box center [165, 331] width 29 height 13
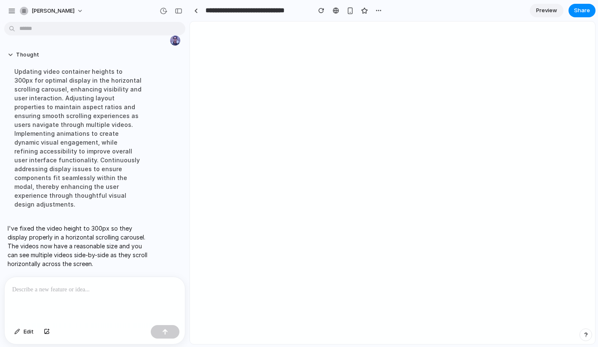
scroll to position [2278, 0]
click at [179, 8] on div "button" at bounding box center [179, 11] width 8 height 6
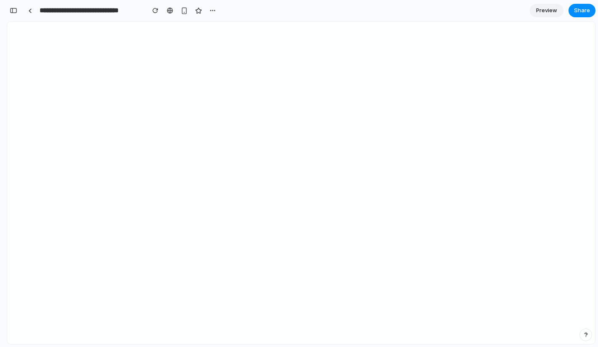
scroll to position [3681, 0]
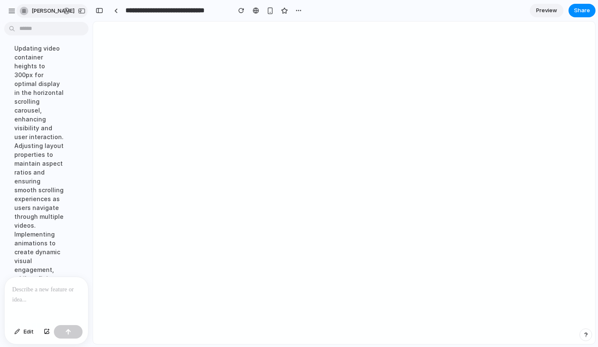
click at [18, 8] on button "[PERSON_NAME]" at bounding box center [51, 10] width 71 height 13
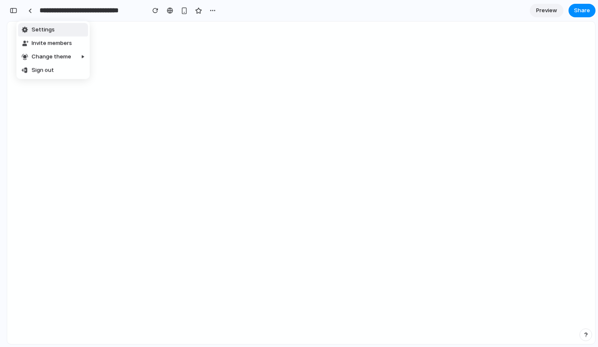
click at [18, 11] on div "Settings Invite members Change theme Sign out" at bounding box center [299, 173] width 598 height 347
click at [15, 11] on div "button" at bounding box center [14, 11] width 8 height 6
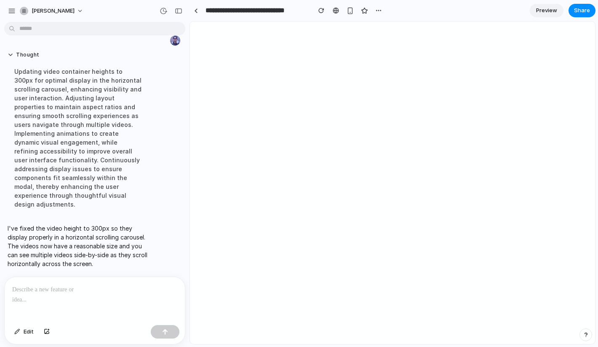
scroll to position [2278, 0]
click at [27, 334] on span "Edit" at bounding box center [29, 331] width 10 height 8
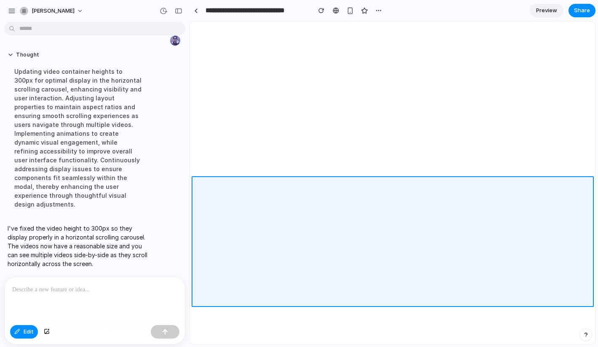
click at [354, 181] on div at bounding box center [392, 183] width 405 height 322
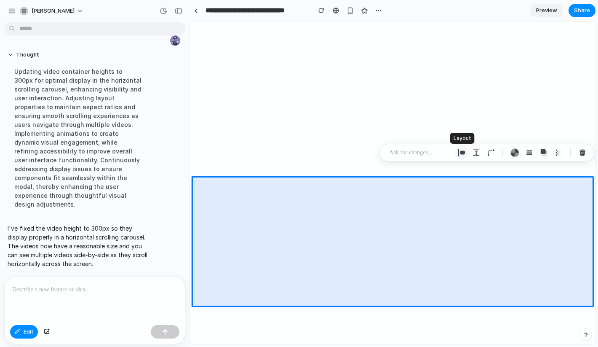
click at [465, 152] on div "button" at bounding box center [462, 153] width 8 height 8
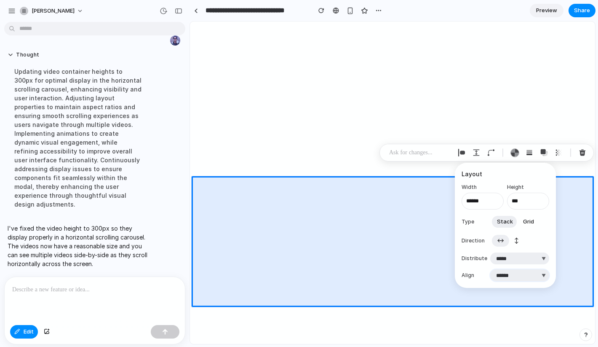
click at [506, 275] on select "***** ****** *** *******" at bounding box center [519, 275] width 59 height 12
select select "**********"
click at [490, 269] on select "***** ****** *** *******" at bounding box center [519, 275] width 59 height 12
click at [506, 256] on select "**********" at bounding box center [519, 258] width 59 height 12
click at [490, 252] on select "**********" at bounding box center [519, 258] width 59 height 12
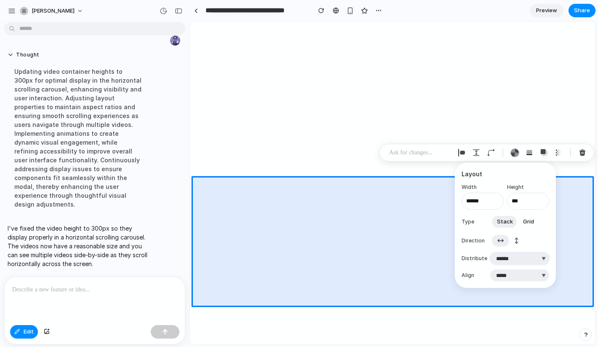
click at [506, 257] on select "**********" at bounding box center [519, 258] width 59 height 12
select select "**********"
click at [490, 252] on select "**********" at bounding box center [519, 258] width 59 height 12
click at [477, 154] on div "button" at bounding box center [477, 153] width 8 height 8
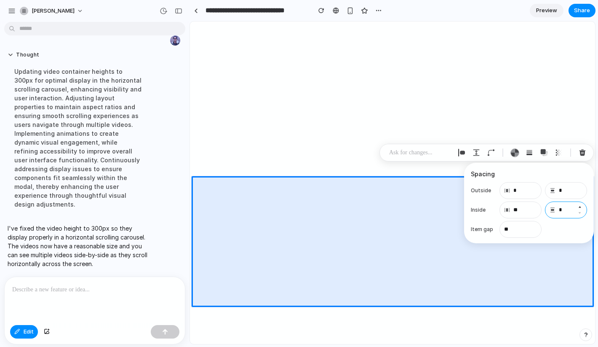
click at [506, 208] on input "*" at bounding box center [566, 209] width 42 height 17
type input "**"
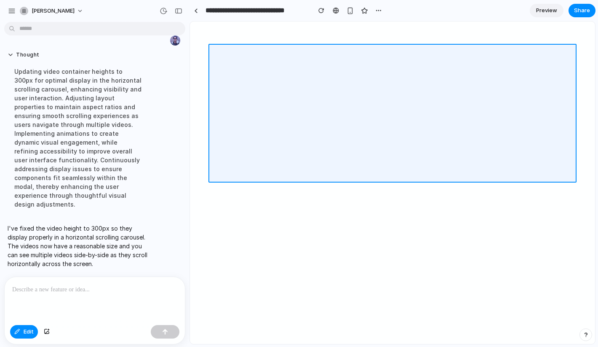
click at [307, 53] on div at bounding box center [392, 183] width 405 height 322
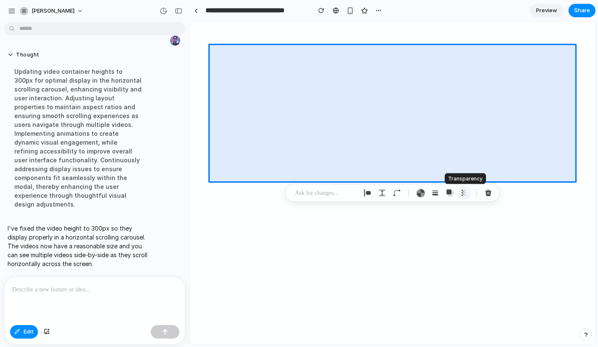
click at [466, 193] on div "button" at bounding box center [465, 193] width 8 height 8
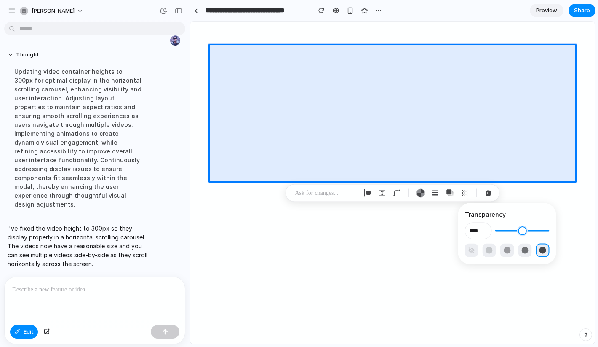
type input "***"
type input "**"
type input "***"
type input "**"
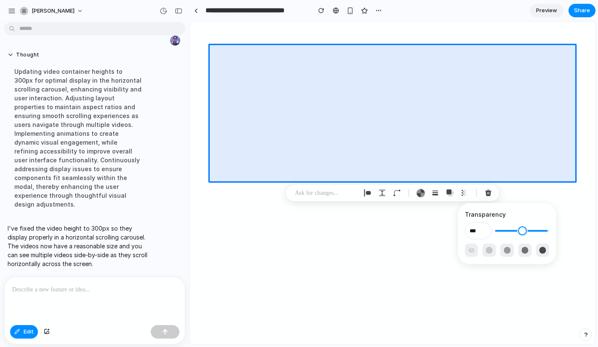
type input "*"
type input "***"
type input "**"
type input "****"
type input "***"
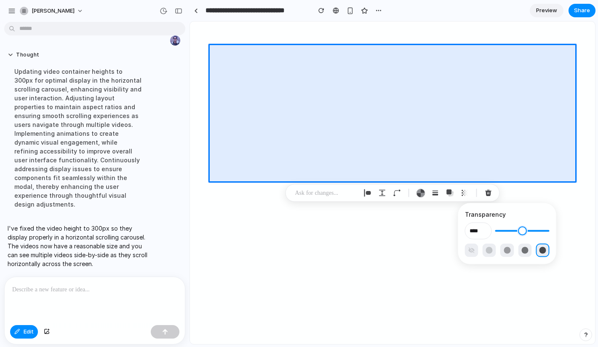
drag, startPoint x: 544, startPoint y: 229, endPoint x: 559, endPoint y: 231, distance: 15.3
click at [506, 231] on input "range" at bounding box center [523, 231] width 54 height 8
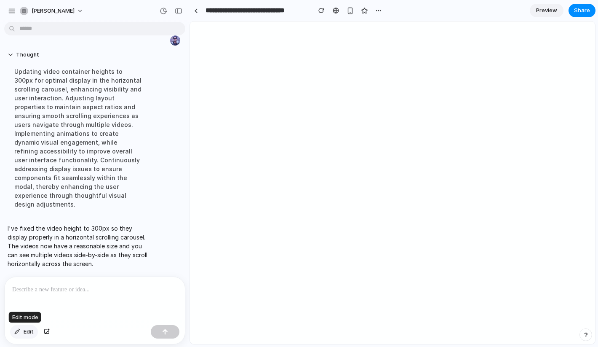
click at [28, 329] on span "Edit" at bounding box center [29, 331] width 10 height 8
click at [178, 6] on button "button" at bounding box center [178, 10] width 13 height 13
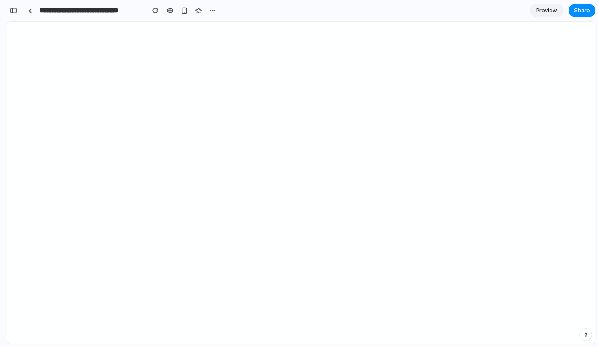
scroll to position [3681, 0]
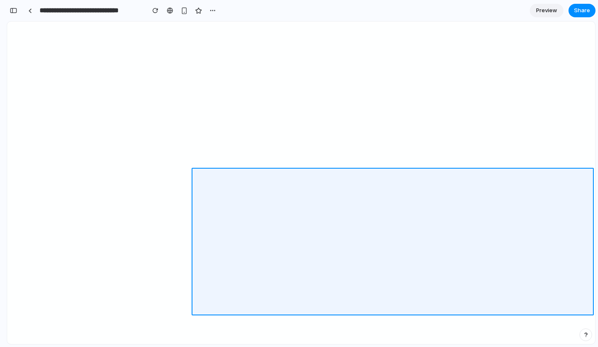
click at [269, 255] on div at bounding box center [392, 183] width 405 height 322
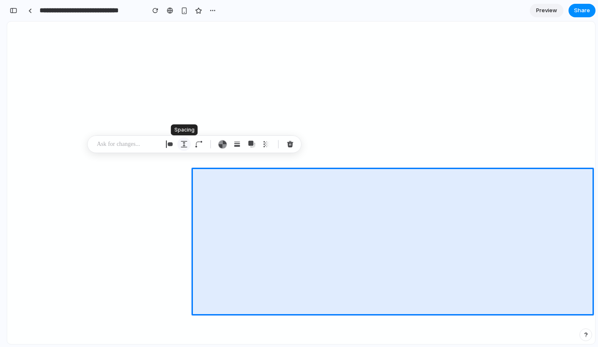
click at [184, 144] on div "button" at bounding box center [184, 144] width 8 height 8
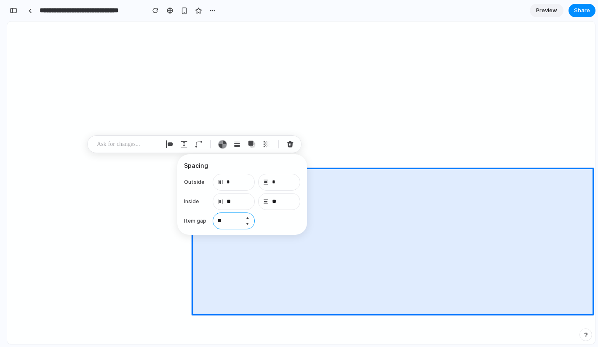
drag, startPoint x: 226, startPoint y: 219, endPoint x: 217, endPoint y: 219, distance: 8.4
click at [217, 219] on input "**" at bounding box center [234, 220] width 42 height 17
type input "**"
click at [280, 200] on input "**" at bounding box center [279, 201] width 42 height 17
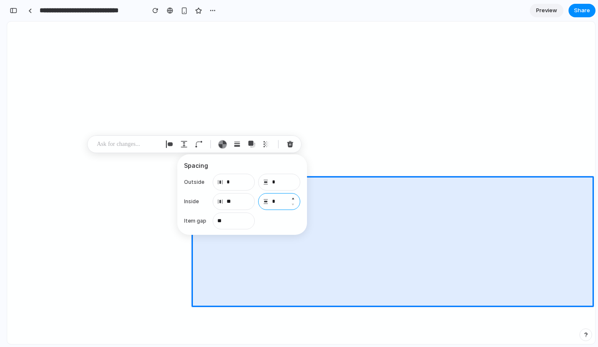
type input "*"
click at [280, 182] on input "*" at bounding box center [279, 182] width 42 height 17
click at [294, 178] on button "Increment" at bounding box center [293, 179] width 8 height 7
type input "**"
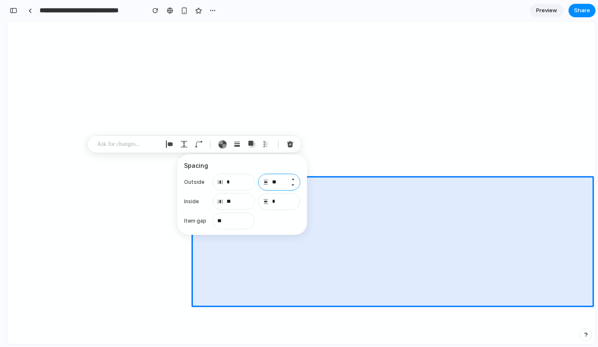
click at [283, 180] on input "**" at bounding box center [279, 182] width 42 height 17
click at [287, 185] on input "***" at bounding box center [279, 182] width 42 height 17
type input "*"
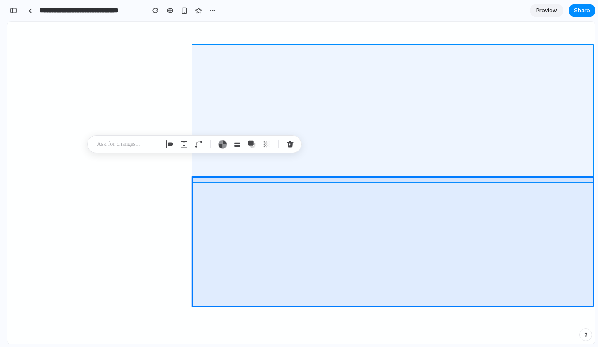
click at [408, 152] on div at bounding box center [392, 183] width 405 height 322
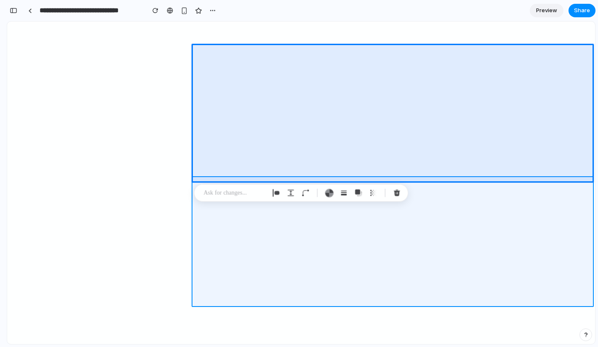
click at [354, 221] on div at bounding box center [392, 183] width 405 height 322
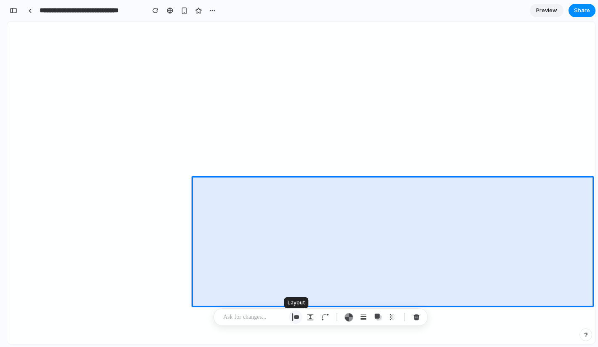
click at [299, 315] on div "button" at bounding box center [296, 317] width 8 height 8
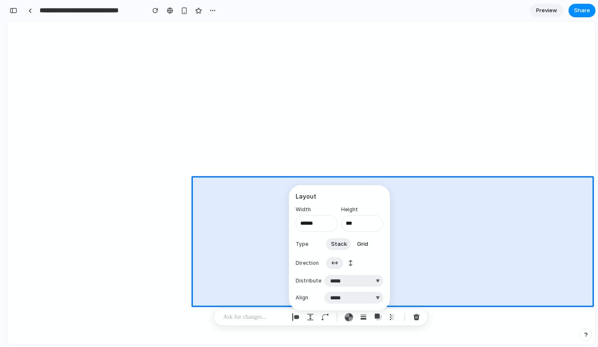
click at [350, 264] on span "↕" at bounding box center [350, 263] width 5 height 8
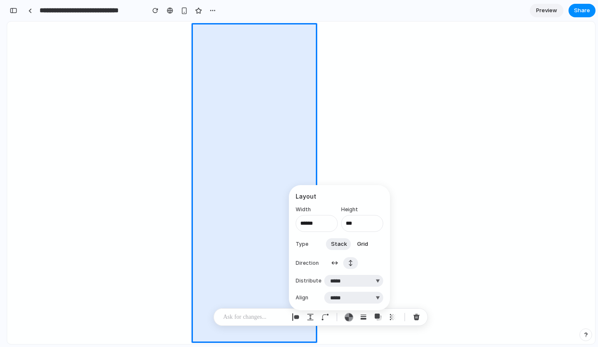
click at [334, 263] on span "↔" at bounding box center [334, 263] width 7 height 8
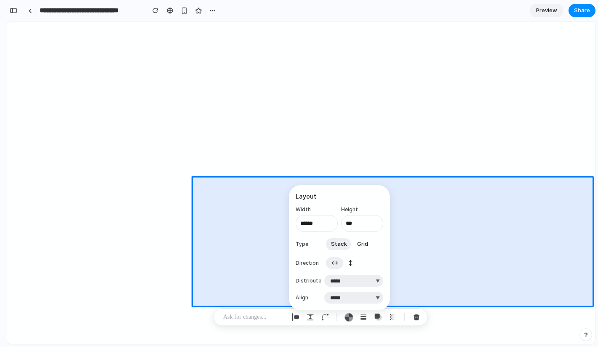
click at [359, 246] on span "Grid" at bounding box center [362, 244] width 11 height 8
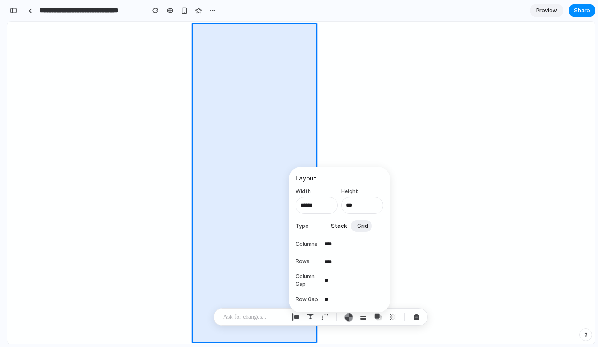
click at [340, 226] on span "Stack" at bounding box center [339, 226] width 16 height 8
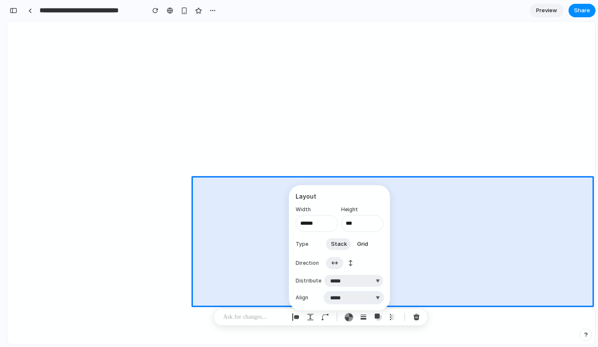
click at [377, 300] on select "***** ****** *** *******" at bounding box center [353, 298] width 59 height 12
click at [324, 292] on select "***** ****** *** *******" at bounding box center [353, 298] width 59 height 12
click at [376, 299] on select "***** ****** *** *******" at bounding box center [353, 298] width 59 height 12
click at [324, 292] on select "***** ****** *** *******" at bounding box center [353, 298] width 59 height 12
click at [379, 299] on select "***** ****** *** *******" at bounding box center [353, 298] width 59 height 12
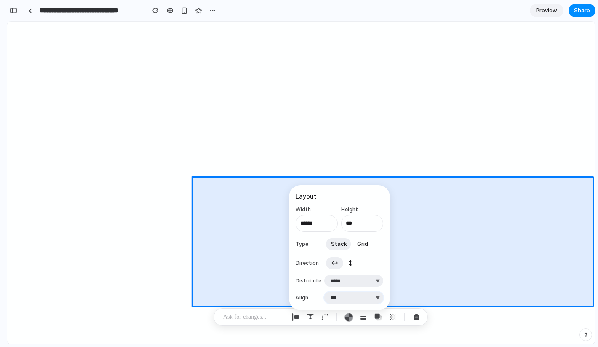
select select "**********"
click at [324, 292] on select "***** ****** *** *******" at bounding box center [353, 298] width 59 height 12
click at [377, 281] on select "**********" at bounding box center [353, 281] width 59 height 12
click at [324, 275] on select "**********" at bounding box center [353, 281] width 59 height 12
click at [380, 281] on select "**********" at bounding box center [353, 281] width 59 height 12
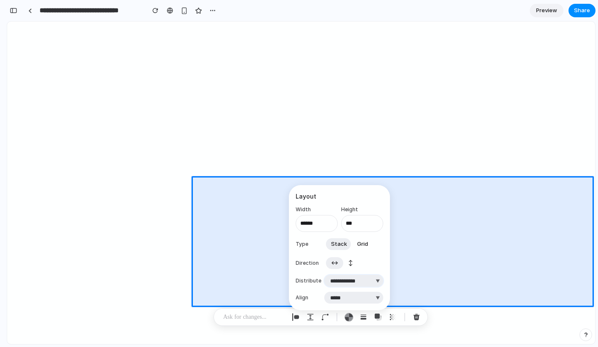
select select "**********"
click at [324, 275] on select "**********" at bounding box center [353, 281] width 59 height 12
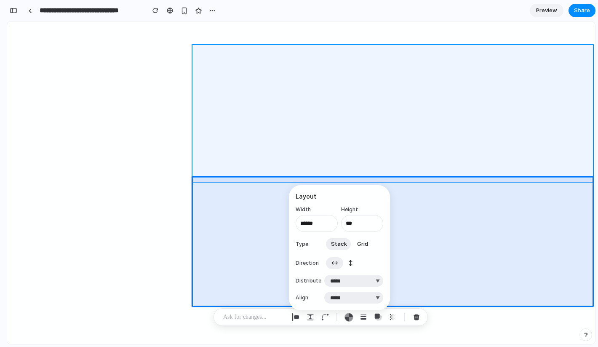
click at [433, 171] on div at bounding box center [392, 183] width 405 height 322
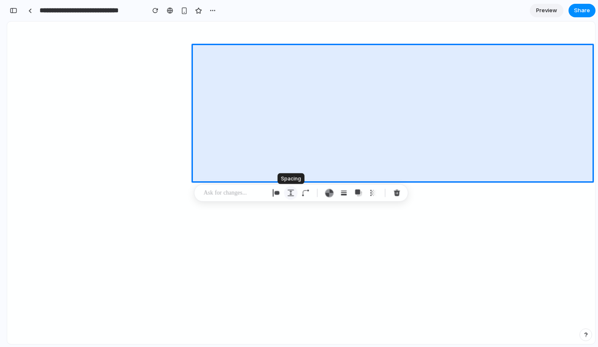
click at [291, 192] on div "button" at bounding box center [291, 193] width 8 height 8
click at [384, 232] on input "*" at bounding box center [386, 230] width 42 height 17
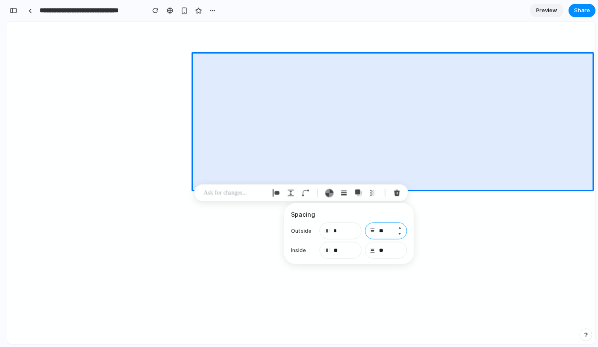
type input "*"
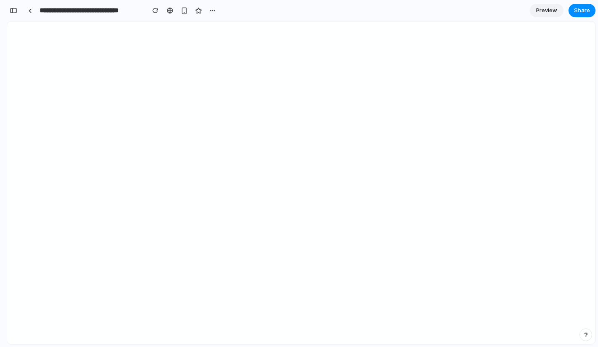
click at [13, 13] on div "button" at bounding box center [14, 11] width 8 height 6
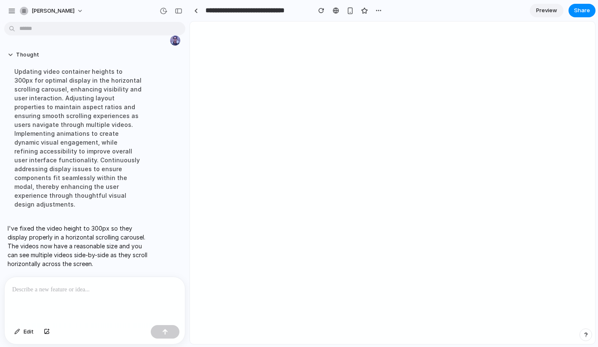
scroll to position [2278, 0]
click at [23, 334] on button "Edit" at bounding box center [24, 331] width 28 height 13
click at [25, 338] on div "Edit" at bounding box center [95, 333] width 180 height 22
click at [29, 331] on div "Edit" at bounding box center [24, 331] width 28 height 13
click at [166, 11] on div "button" at bounding box center [164, 11] width 8 height 8
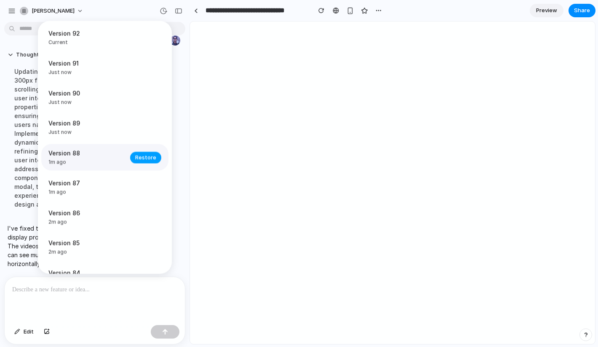
click at [139, 158] on span "Restore" at bounding box center [145, 157] width 21 height 8
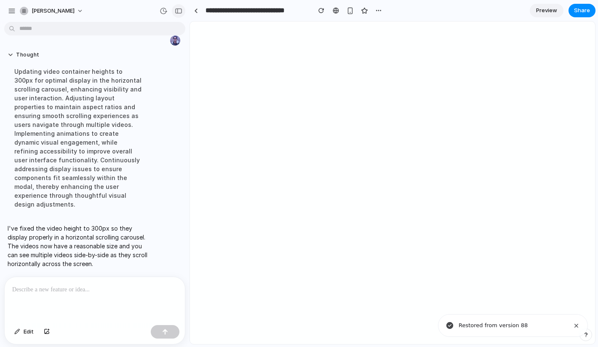
click at [179, 8] on div "button" at bounding box center [179, 11] width 8 height 6
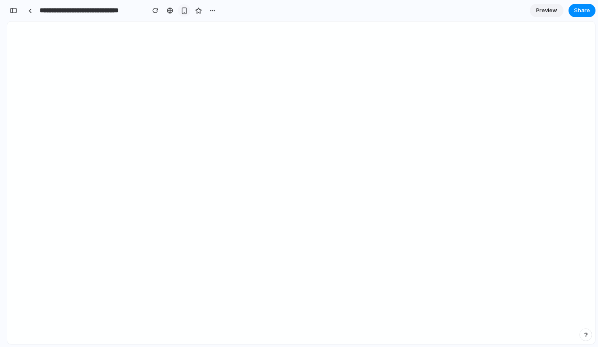
scroll to position [3681, 0]
click at [16, 11] on div "button" at bounding box center [14, 11] width 8 height 6
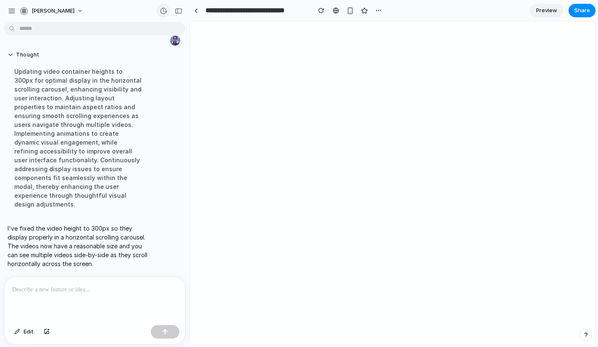
click at [165, 11] on div "button" at bounding box center [164, 11] width 8 height 8
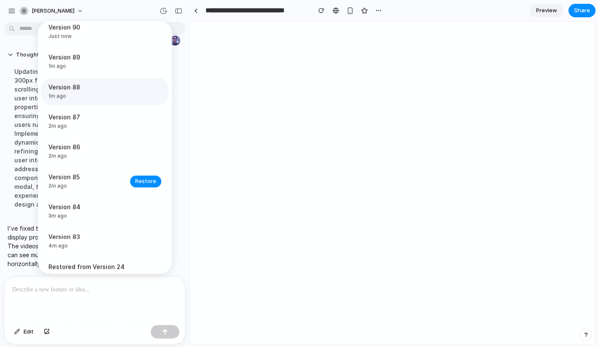
scroll to position [98, 0]
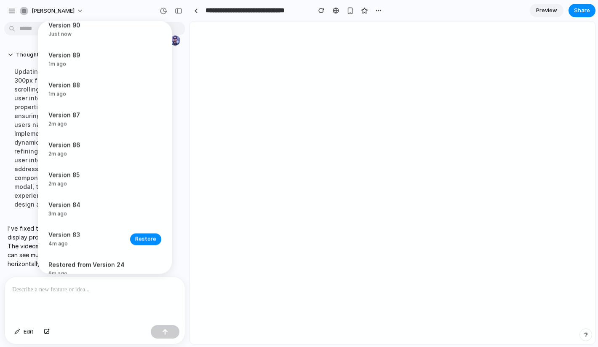
click at [141, 239] on span "Restore" at bounding box center [145, 239] width 21 height 8
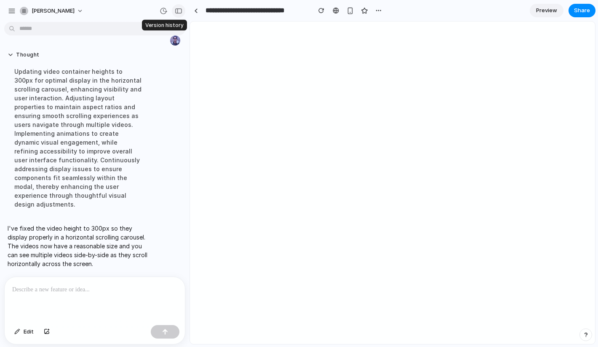
click at [178, 10] on div "button" at bounding box center [179, 11] width 8 height 6
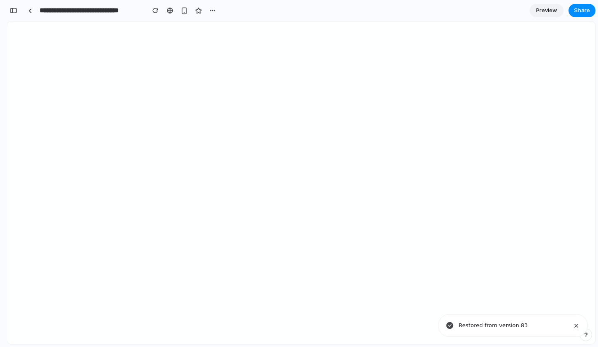
scroll to position [3980, 0]
click at [15, 9] on div "button" at bounding box center [14, 11] width 8 height 6
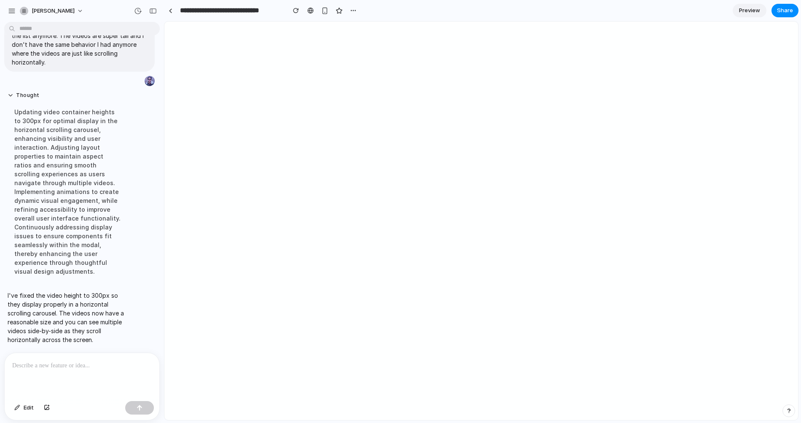
scroll to position [2707, 0]
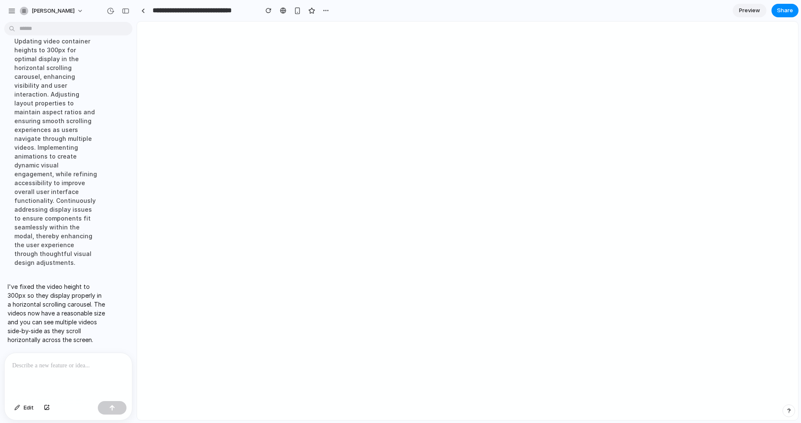
drag, startPoint x: 186, startPoint y: 35, endPoint x: 137, endPoint y: 33, distance: 49.8
click at [45, 346] on p at bounding box center [68, 365] width 112 height 10
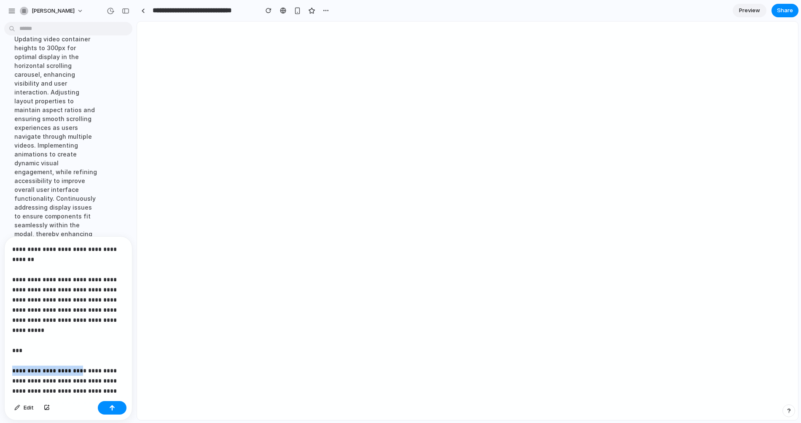
drag, startPoint x: 80, startPoint y: 359, endPoint x: 11, endPoint y: 357, distance: 69.1
click at [11, 346] on div "**********" at bounding box center [68, 316] width 127 height 161
drag, startPoint x: 91, startPoint y: 368, endPoint x: 114, endPoint y: 368, distance: 22.3
click at [114, 346] on p "**********" at bounding box center [68, 325] width 112 height 162
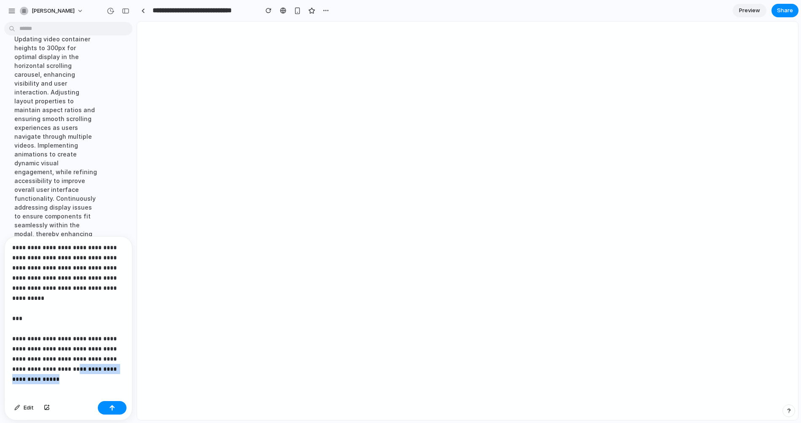
scroll to position [35, 0]
drag, startPoint x: 58, startPoint y: 390, endPoint x: 121, endPoint y: 380, distance: 64.4
click at [121, 346] on div "**********" at bounding box center [68, 316] width 127 height 161
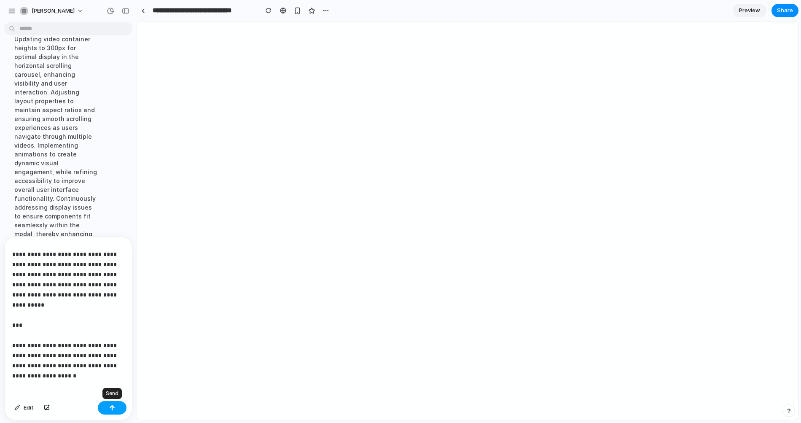
click at [111, 346] on div "button" at bounding box center [112, 408] width 6 height 6
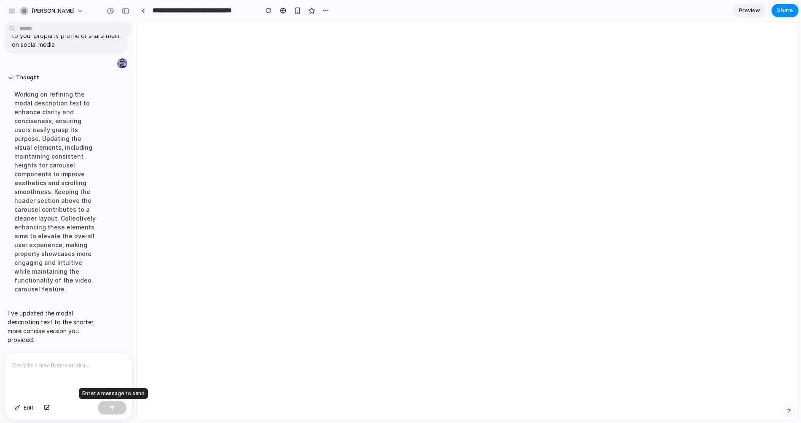
scroll to position [2584, 0]
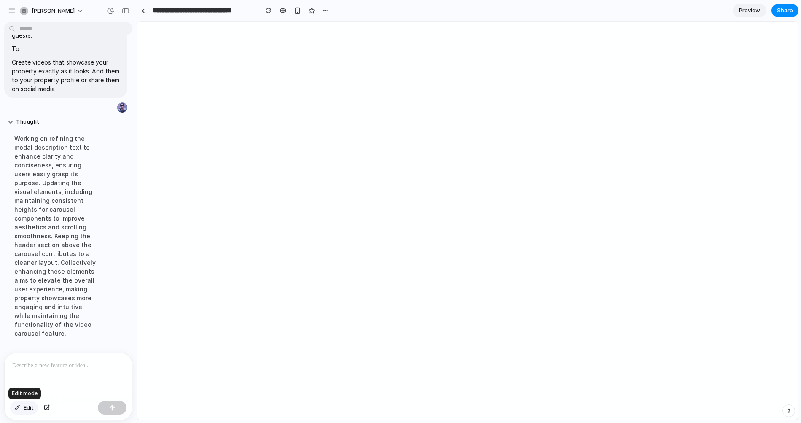
click at [26, 346] on span "Edit" at bounding box center [29, 407] width 10 height 8
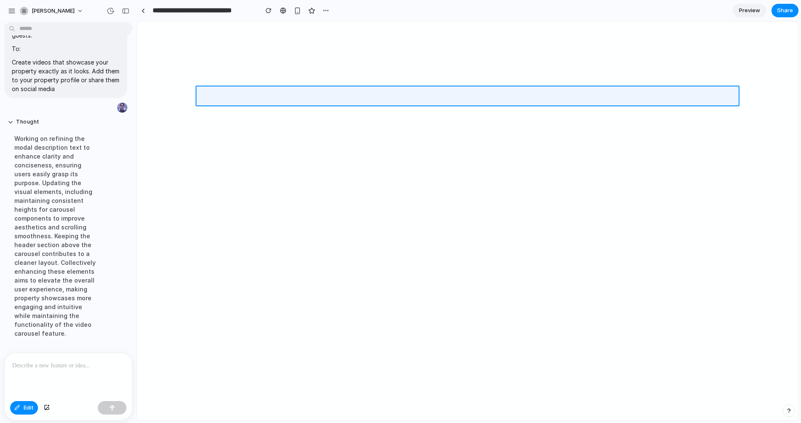
click at [493, 94] on div at bounding box center [467, 220] width 661 height 398
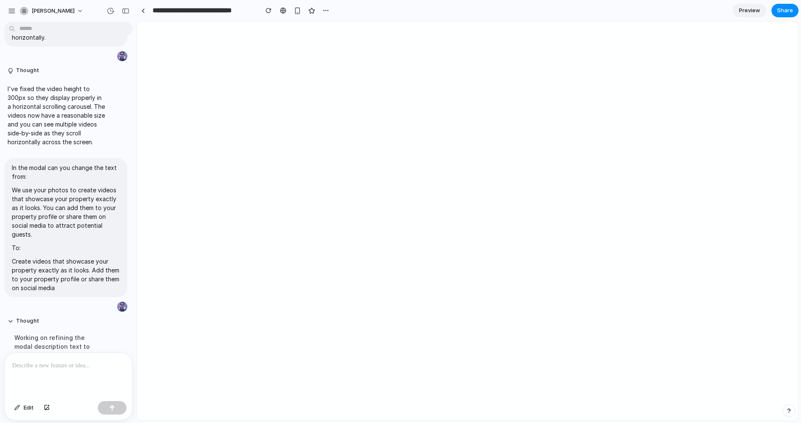
scroll to position [2325, 0]
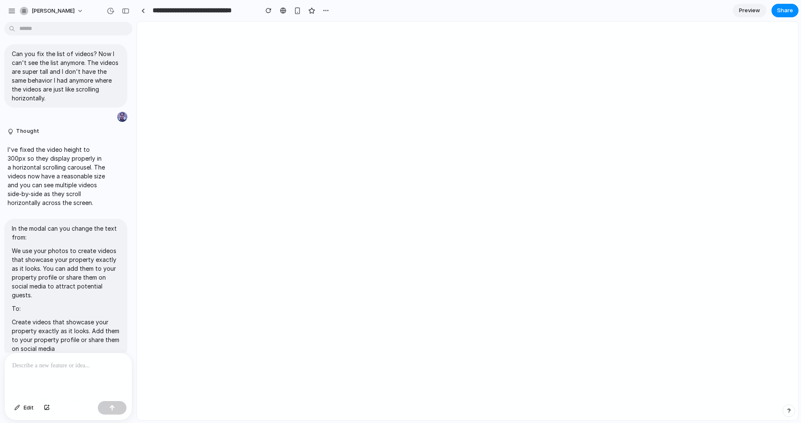
click at [82, 25] on html "iuri-brandao-moreira I've added a header section to the modal with the title "P…" at bounding box center [400, 211] width 801 height 423
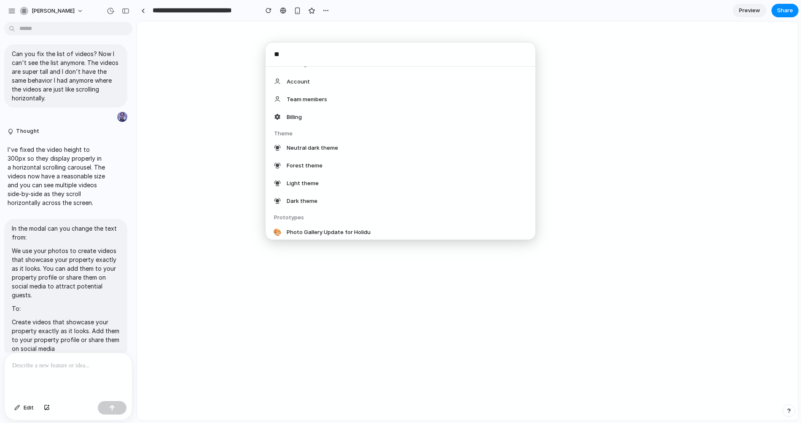
type input "*"
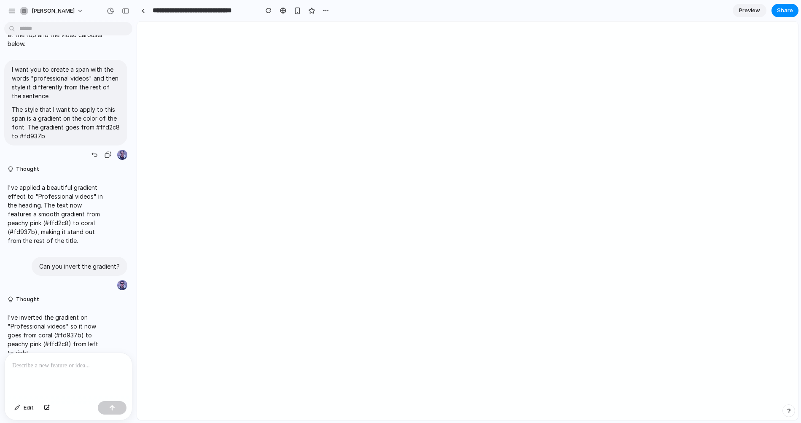
scroll to position [489, 0]
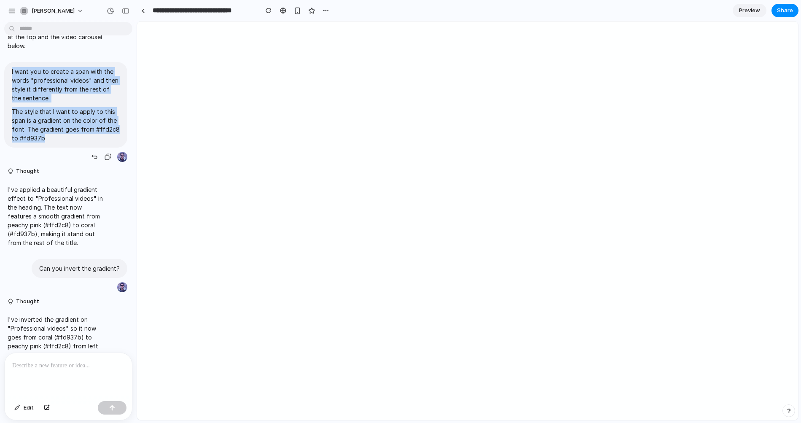
drag, startPoint x: 11, startPoint y: 62, endPoint x: 69, endPoint y: 135, distance: 93.3
click at [69, 135] on div "I want you to create a span with the words "professional videos" and then style…" at bounding box center [65, 105] width 123 height 86
click at [105, 153] on div "button" at bounding box center [108, 156] width 7 height 7
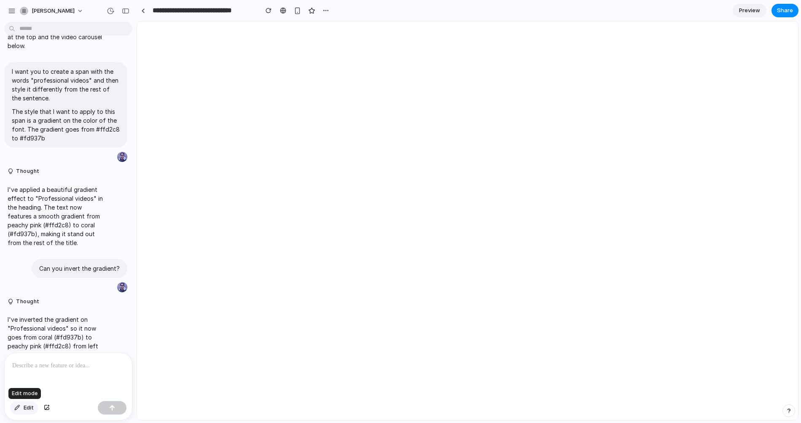
click at [25, 346] on button "Edit" at bounding box center [24, 407] width 28 height 13
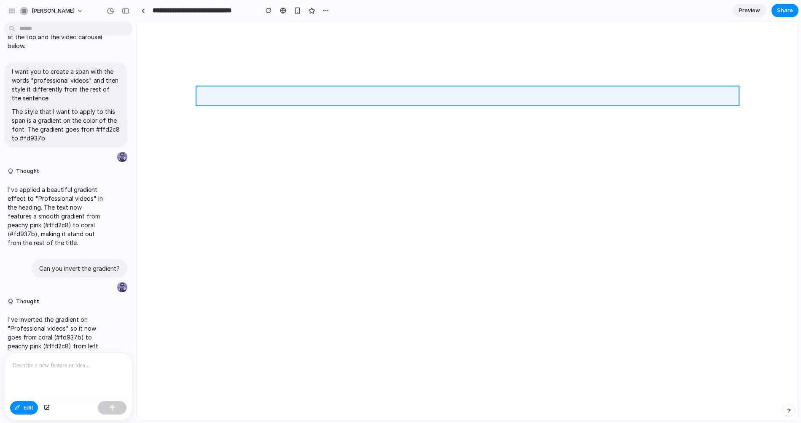
click at [432, 97] on div at bounding box center [467, 220] width 661 height 398
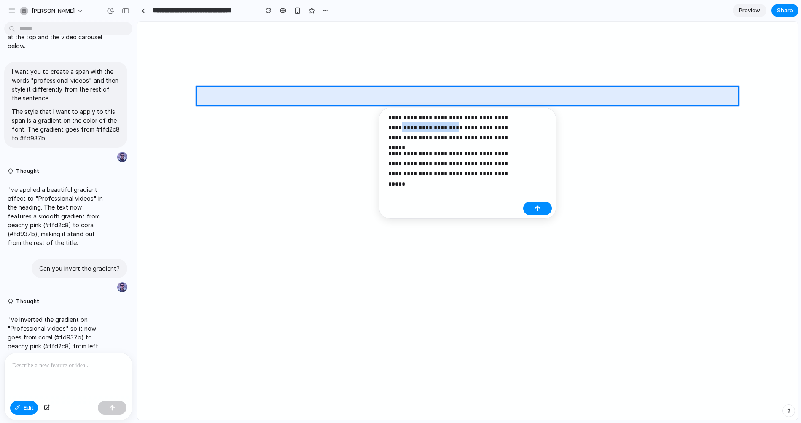
drag, startPoint x: 445, startPoint y: 128, endPoint x: 391, endPoint y: 128, distance: 53.5
click at [391, 128] on p "**********" at bounding box center [453, 127] width 131 height 30
drag, startPoint x: 448, startPoint y: 172, endPoint x: 475, endPoint y: 172, distance: 27.0
click at [475, 172] on p "**********" at bounding box center [453, 163] width 131 height 30
drag, startPoint x: 449, startPoint y: 174, endPoint x: 476, endPoint y: 173, distance: 27.4
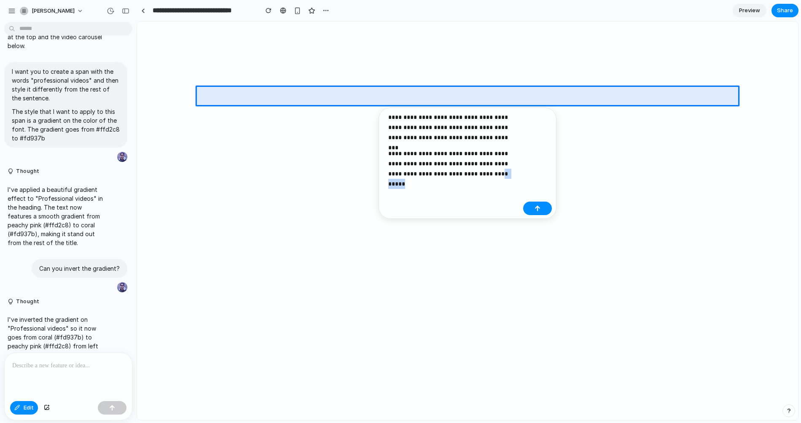
click at [476, 173] on p "**********" at bounding box center [453, 163] width 131 height 30
click at [415, 171] on p "**********" at bounding box center [453, 163] width 131 height 30
click at [415, 172] on p "**********" at bounding box center [453, 163] width 131 height 30
drag, startPoint x: 474, startPoint y: 172, endPoint x: 528, endPoint y: 177, distance: 53.8
click at [506, 177] on div "**********" at bounding box center [467, 162] width 178 height 111
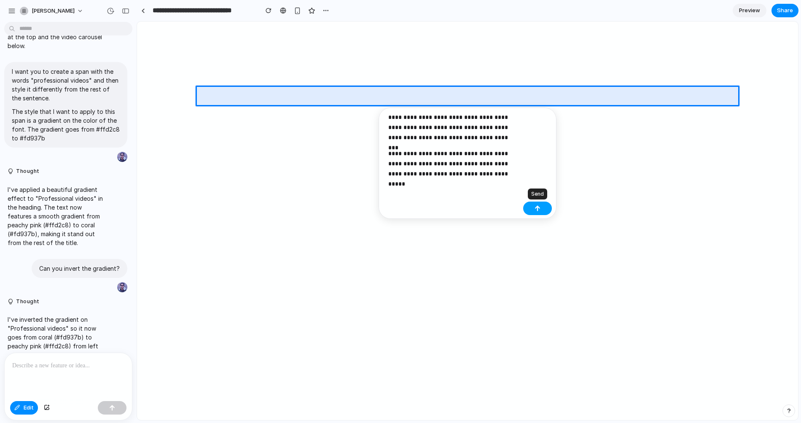
click at [506, 202] on button "button" at bounding box center [537, 207] width 29 height 13
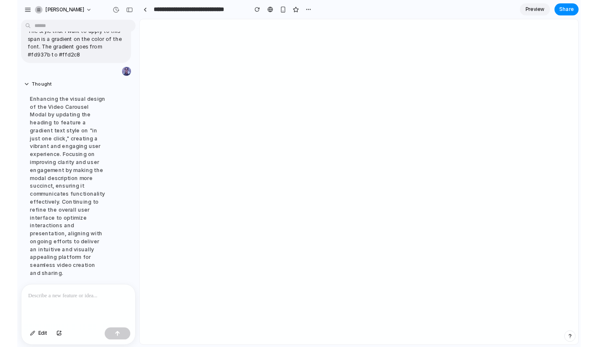
scroll to position [2600, 0]
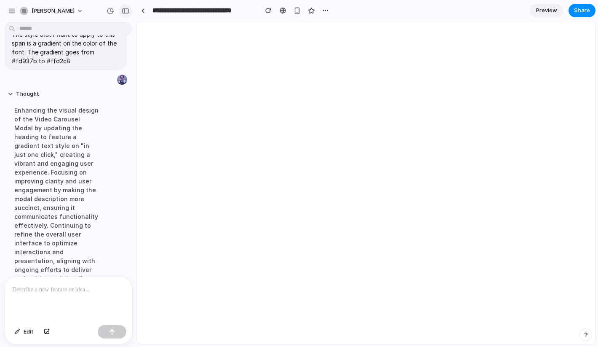
click at [129, 8] on div "button" at bounding box center [126, 11] width 8 height 6
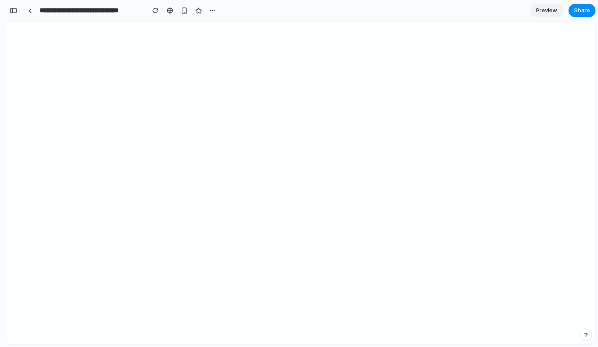
scroll to position [3520, 0]
click at [14, 12] on div "button" at bounding box center [14, 11] width 8 height 6
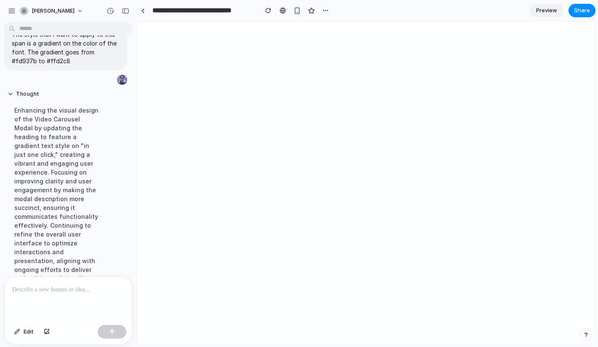
click at [40, 289] on p at bounding box center [68, 289] width 112 height 10
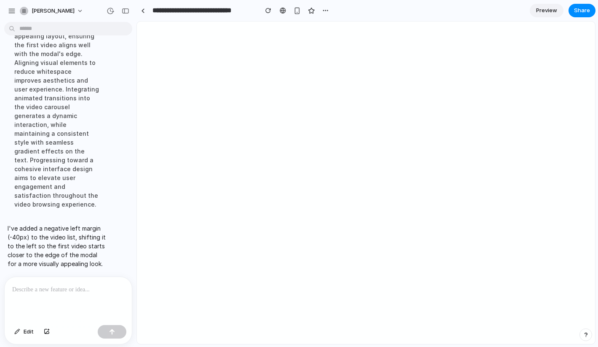
scroll to position [2656, 0]
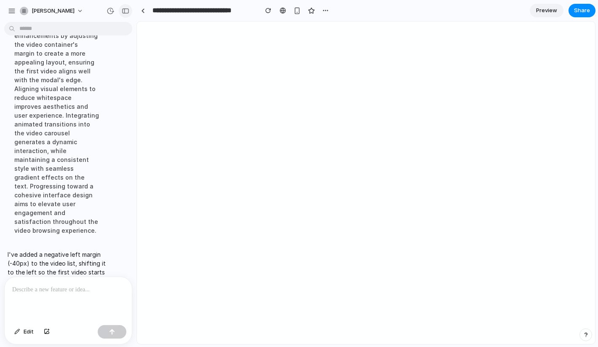
click at [121, 11] on button "button" at bounding box center [125, 10] width 13 height 13
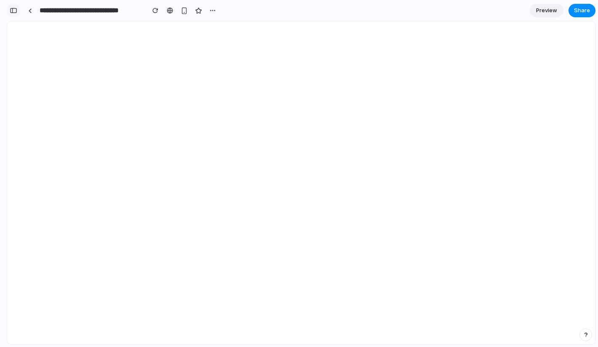
click at [12, 11] on div "button" at bounding box center [14, 11] width 8 height 6
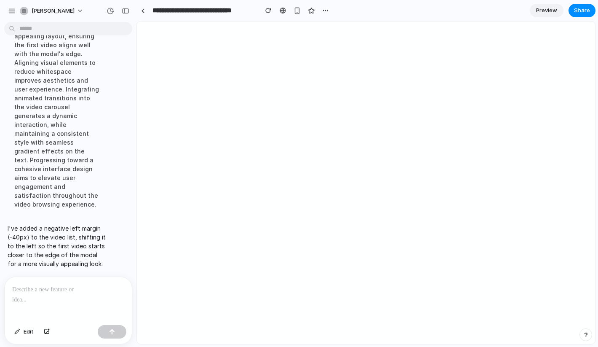
scroll to position [2656, 0]
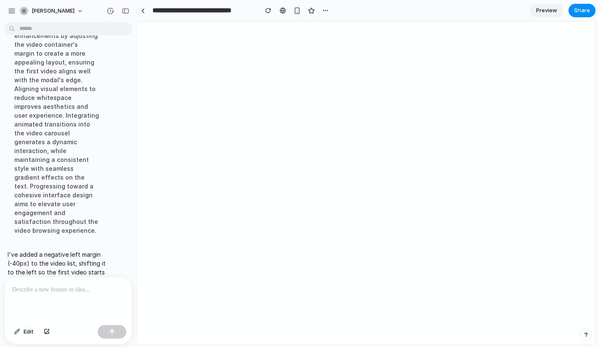
click at [39, 286] on p at bounding box center [68, 289] width 112 height 10
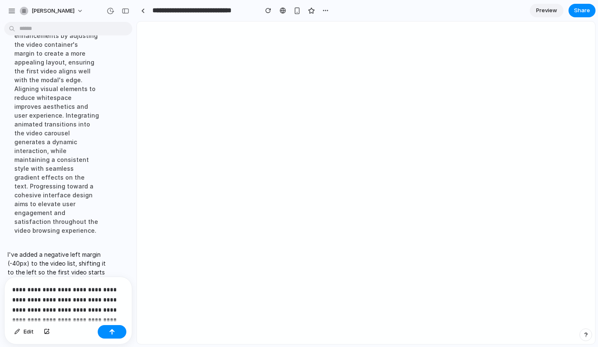
scroll to position [2675, 0]
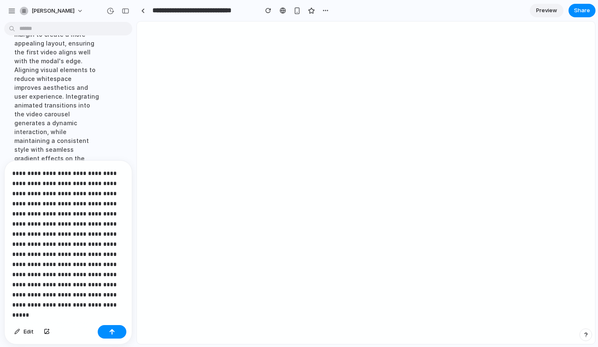
click at [90, 294] on p "**********" at bounding box center [68, 239] width 112 height 142
click at [115, 331] on button "button" at bounding box center [112, 331] width 29 height 13
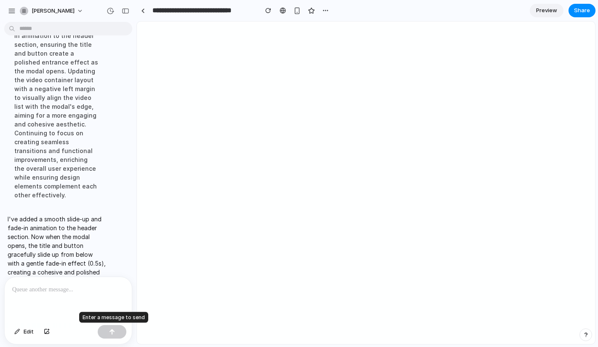
scroll to position [2687, 0]
click at [126, 8] on button "button" at bounding box center [125, 10] width 13 height 13
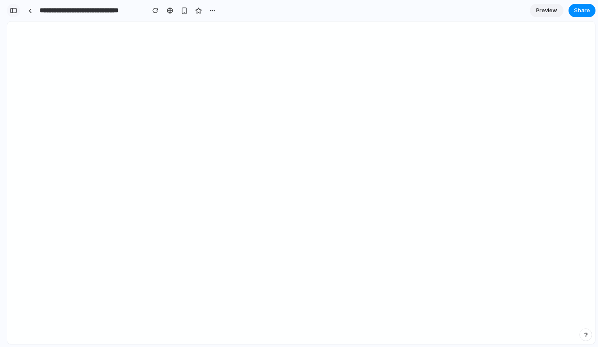
click at [18, 7] on button "button" at bounding box center [13, 10] width 13 height 13
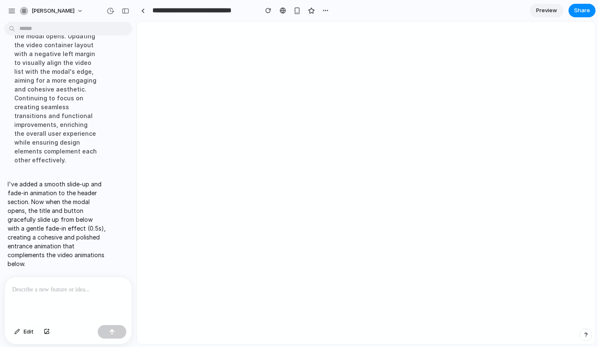
scroll to position [2687, 0]
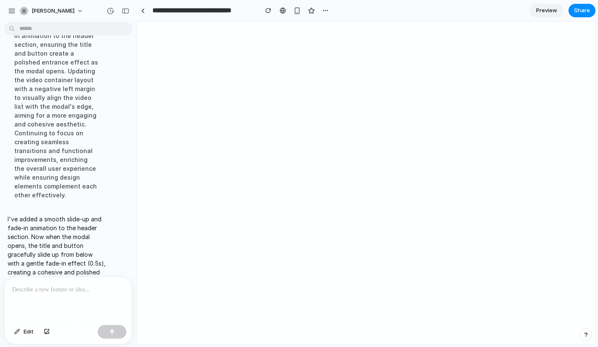
click at [73, 290] on p at bounding box center [68, 289] width 112 height 10
click at [31, 289] on p at bounding box center [68, 289] width 112 height 10
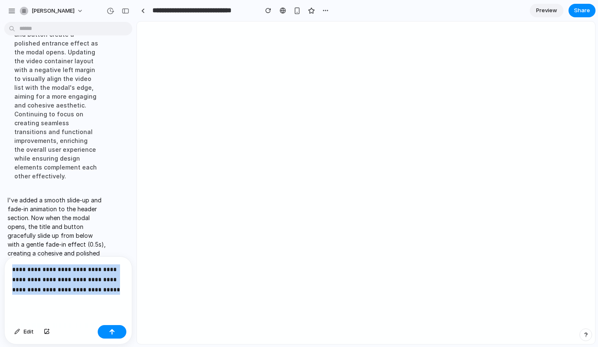
drag, startPoint x: 86, startPoint y: 289, endPoint x: -4, endPoint y: 260, distance: 94.6
click at [0, 260] on html "iuri-brandao-moreira I've applied a beautiful gradient effect to "Professional …" at bounding box center [299, 173] width 598 height 347
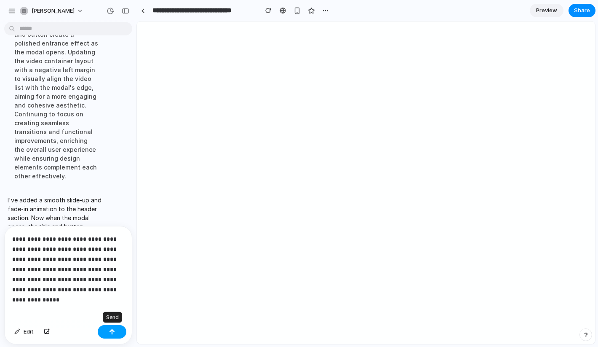
click at [107, 331] on button "button" at bounding box center [112, 331] width 29 height 13
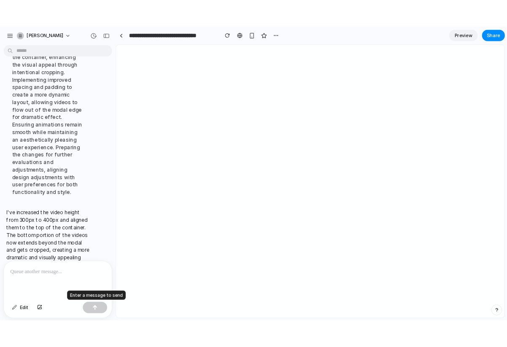
scroll to position [2767, 0]
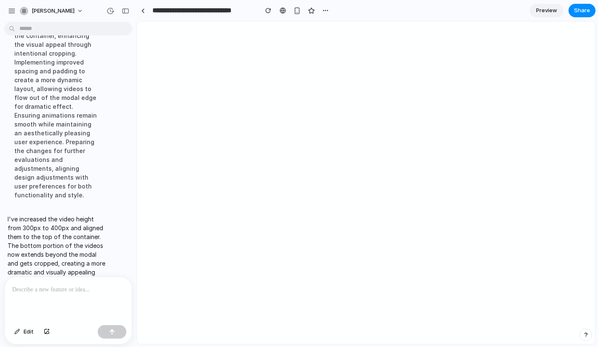
click at [506, 10] on span "Preview" at bounding box center [546, 10] width 21 height 8
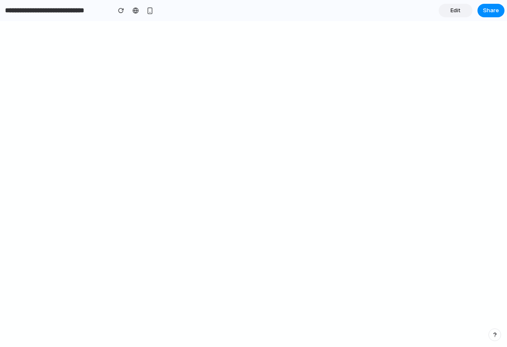
click at [451, 11] on span "Edit" at bounding box center [455, 10] width 10 height 8
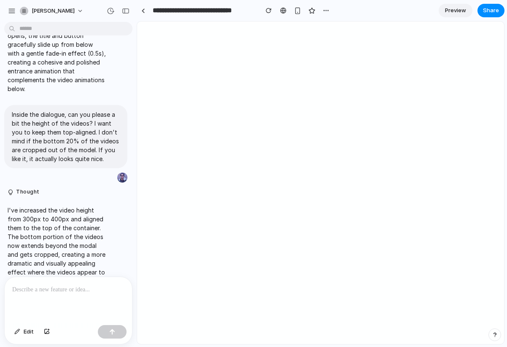
click at [29, 288] on p at bounding box center [68, 289] width 112 height 10
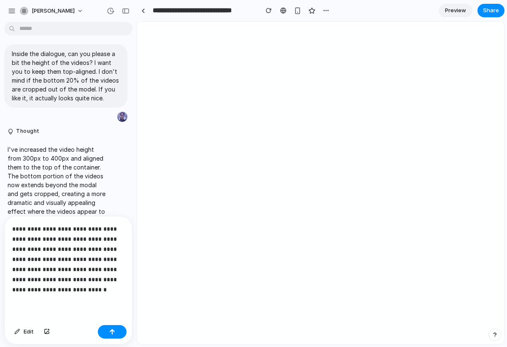
click at [54, 227] on p "**********" at bounding box center [68, 259] width 112 height 71
click at [108, 249] on p "**********" at bounding box center [68, 259] width 112 height 71
click at [107, 329] on button "button" at bounding box center [112, 331] width 29 height 13
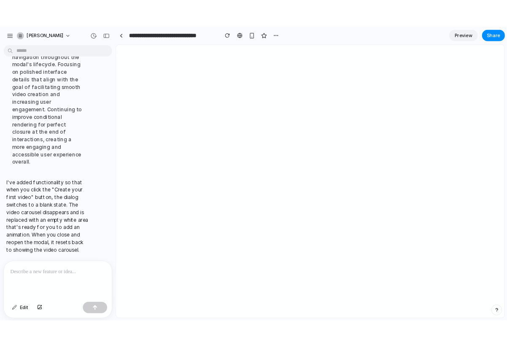
scroll to position [2873, 0]
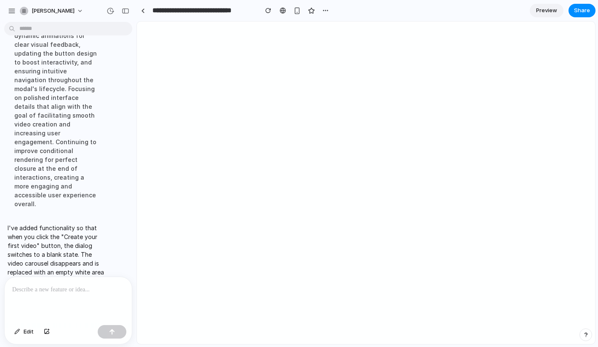
click at [506, 8] on span "Preview" at bounding box center [546, 10] width 21 height 8
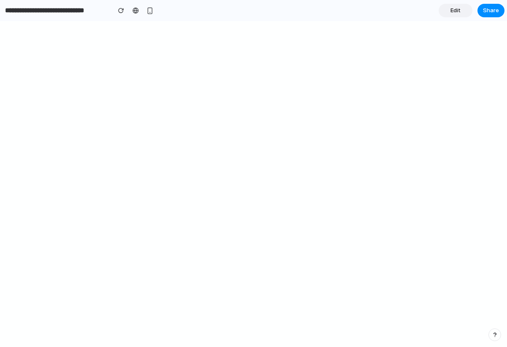
click at [445, 11] on link "Edit" at bounding box center [455, 10] width 34 height 13
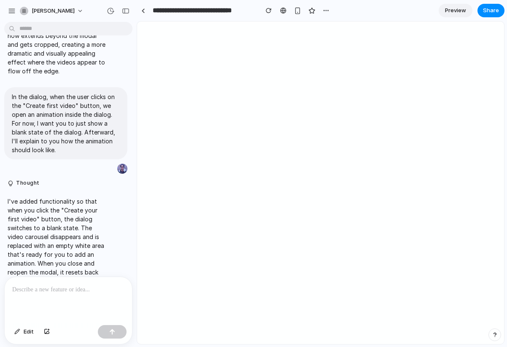
click at [18, 289] on p at bounding box center [68, 289] width 112 height 10
click at [41, 291] on p "**********" at bounding box center [68, 289] width 112 height 10
click at [41, 290] on p "**********" at bounding box center [68, 289] width 112 height 10
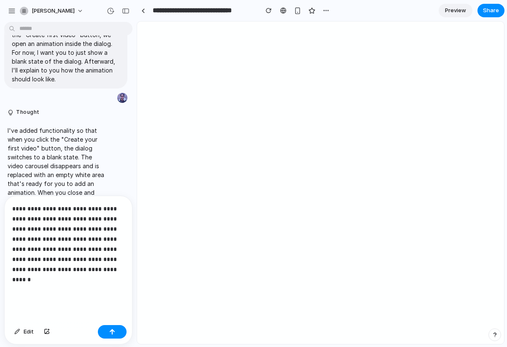
scroll to position [2728, 0]
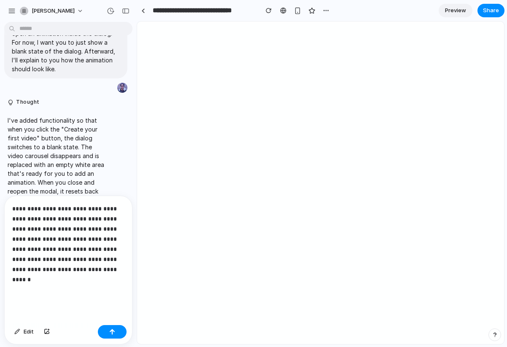
click at [48, 295] on div "**********" at bounding box center [68, 259] width 127 height 126
click at [66, 251] on p "**********" at bounding box center [68, 249] width 112 height 91
click at [28, 288] on p "**********" at bounding box center [68, 249] width 112 height 91
click at [31, 296] on div "**********" at bounding box center [68, 259] width 127 height 126
click at [41, 266] on p "**********" at bounding box center [68, 249] width 112 height 91
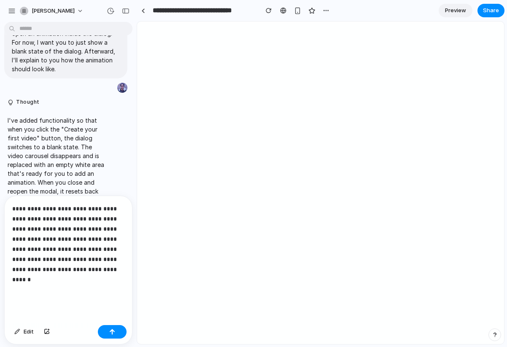
click at [27, 272] on p "**********" at bounding box center [68, 249] width 112 height 91
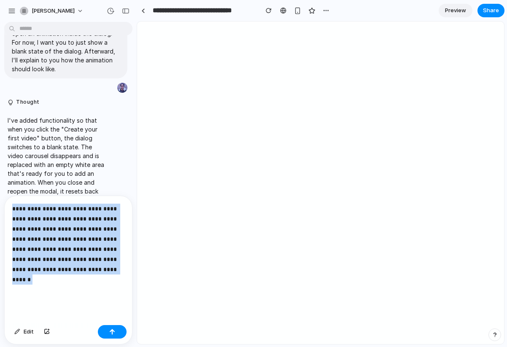
drag, startPoint x: 96, startPoint y: 274, endPoint x: -11, endPoint y: 181, distance: 142.2
click at [0, 181] on html "iuri-brandao-moreira I've changed the gradient to use rgb(43, 41, 38), which gi…" at bounding box center [253, 173] width 507 height 347
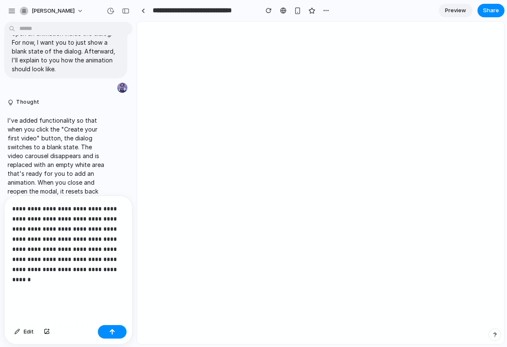
click at [105, 273] on p "**********" at bounding box center [68, 249] width 112 height 91
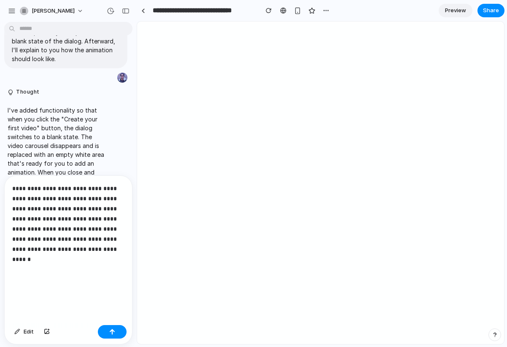
scroll to position [2748, 0]
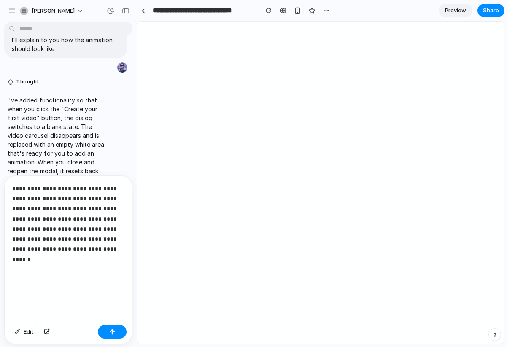
click at [110, 244] on p "**********" at bounding box center [68, 238] width 112 height 111
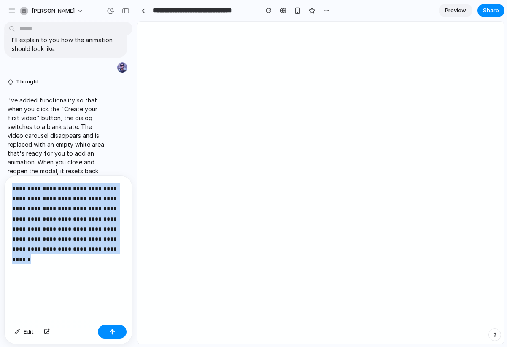
drag, startPoint x: 99, startPoint y: 252, endPoint x: 5, endPoint y: 180, distance: 118.8
click at [5, 180] on div "**********" at bounding box center [68, 249] width 127 height 146
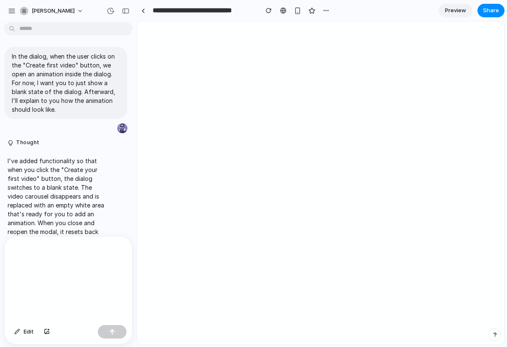
click at [69, 257] on p at bounding box center [68, 269] width 112 height 51
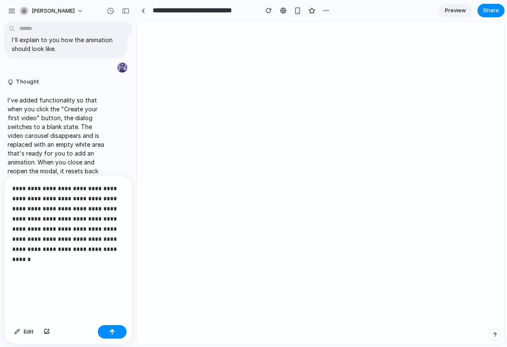
click at [85, 250] on p "**********" at bounding box center [68, 238] width 112 height 111
click at [56, 27] on body "iuri-brandao-moreira I've changed the gradient to use rgb(43, 41, 38), which gi…" at bounding box center [253, 173] width 507 height 347
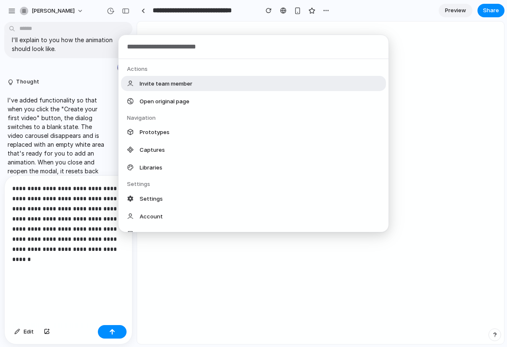
click at [51, 281] on div "Actions Invite team member Open original page Navigation Prototypes Captures Li…" at bounding box center [253, 173] width 507 height 347
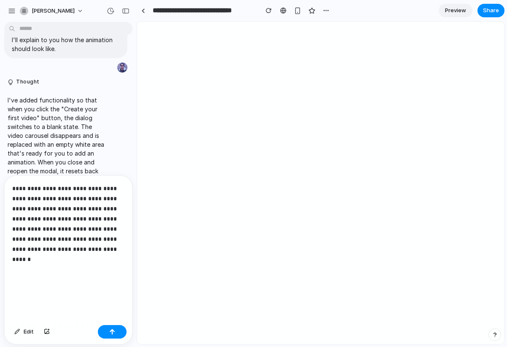
click at [104, 253] on p "**********" at bounding box center [68, 238] width 112 height 111
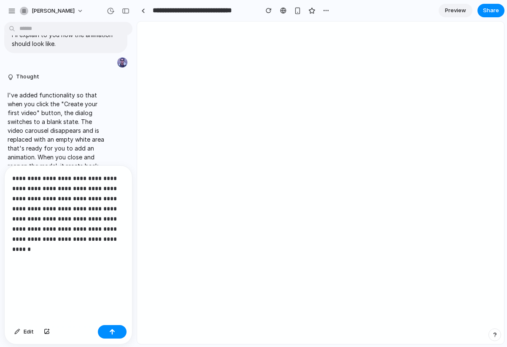
click at [34, 220] on p "**********" at bounding box center [68, 233] width 112 height 121
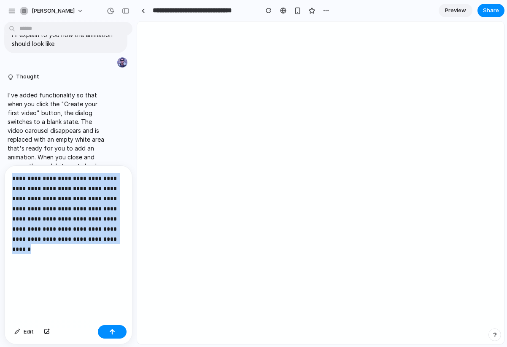
drag, startPoint x: 98, startPoint y: 241, endPoint x: -21, endPoint y: 180, distance: 133.4
click at [0, 180] on html "iuri-brandao-moreira I've changed the gradient to use rgb(43, 41, 38), which gi…" at bounding box center [253, 173] width 507 height 347
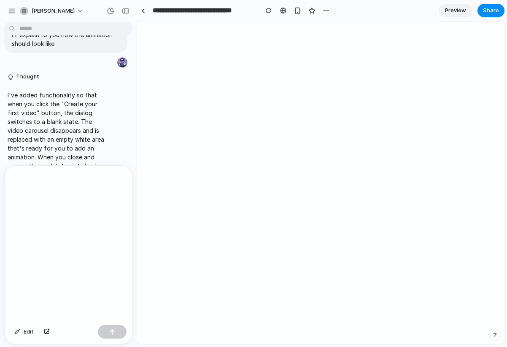
scroll to position [2698, 0]
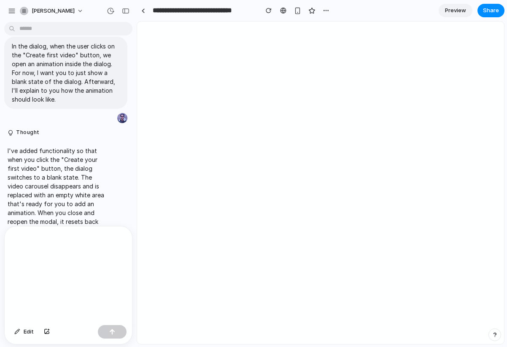
click at [83, 249] on p at bounding box center [68, 264] width 112 height 61
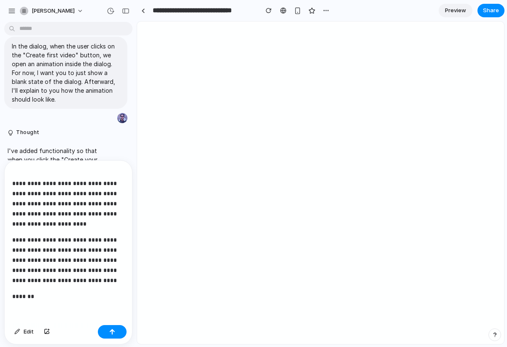
scroll to position [2753, 0]
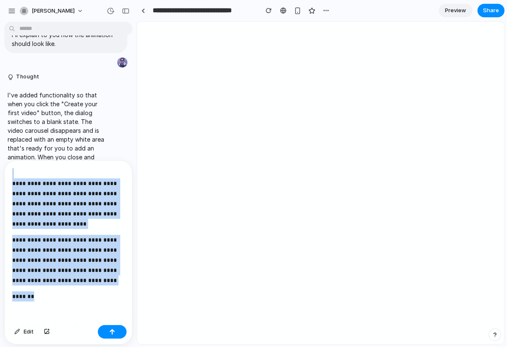
drag, startPoint x: 62, startPoint y: 296, endPoint x: -15, endPoint y: 139, distance: 174.5
click at [0, 139] on html "iuri-brandao-moreira I've changed the gradient to use rgb(43, 41, 38), which gi…" at bounding box center [253, 173] width 507 height 347
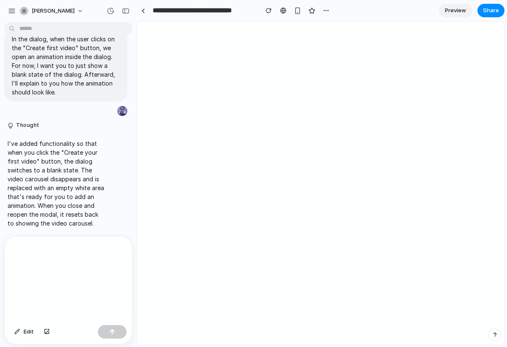
scroll to position [2688, 0]
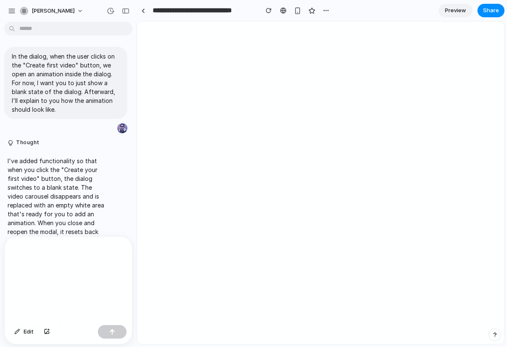
click at [50, 243] on div at bounding box center [68, 278] width 127 height 85
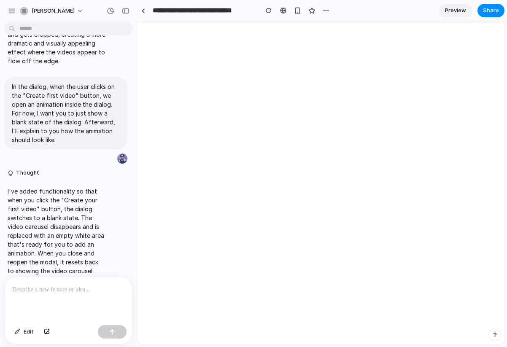
scroll to position [2647, 0]
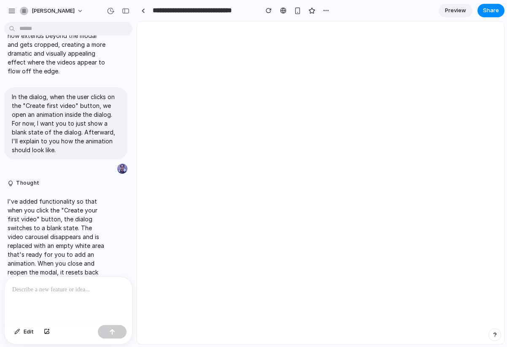
click at [46, 292] on p at bounding box center [68, 289] width 112 height 10
click at [23, 290] on p at bounding box center [68, 289] width 112 height 10
click at [39, 292] on p at bounding box center [68, 289] width 112 height 10
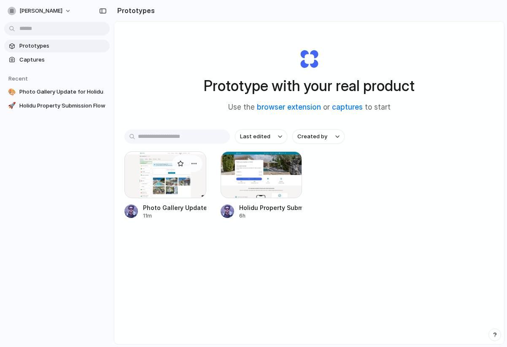
click at [154, 169] on div at bounding box center [165, 174] width 82 height 47
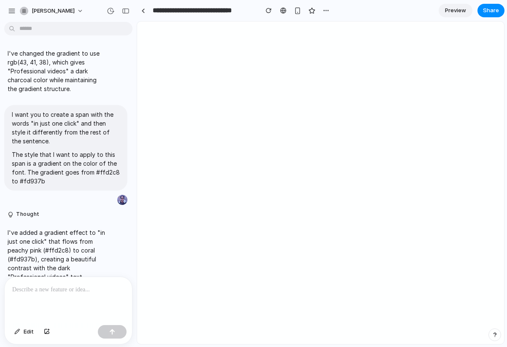
scroll to position [2647, 0]
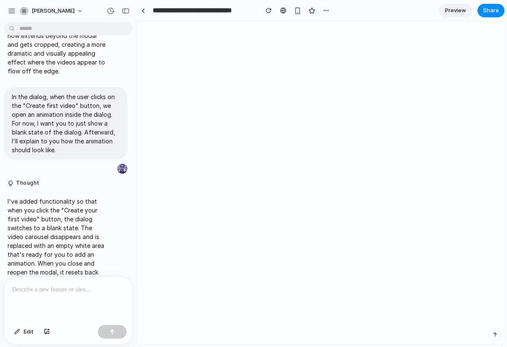
click at [77, 290] on p at bounding box center [68, 289] width 112 height 10
click at [60, 290] on p at bounding box center [68, 289] width 112 height 10
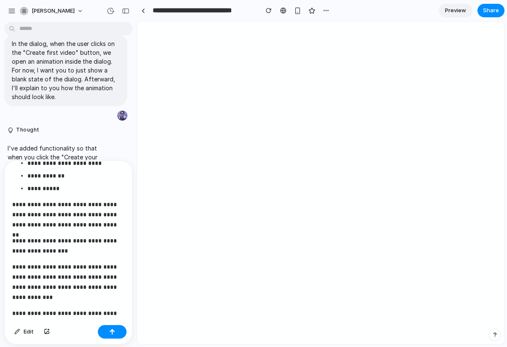
scroll to position [0, 0]
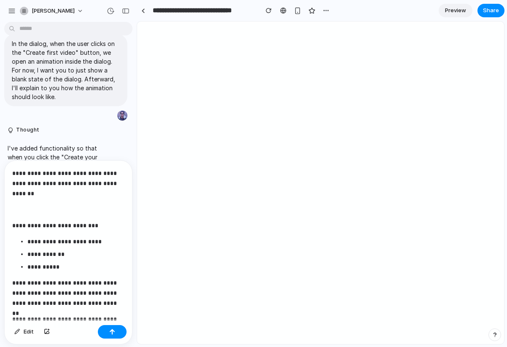
click at [62, 224] on p "**********" at bounding box center [68, 225] width 112 height 10
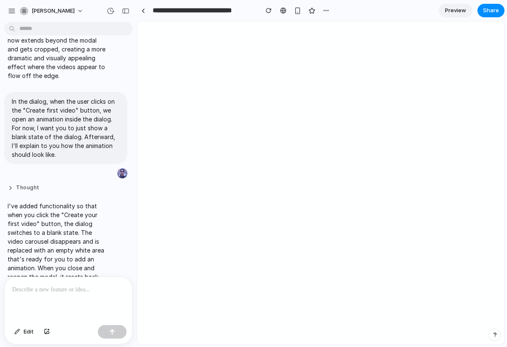
scroll to position [2647, 0]
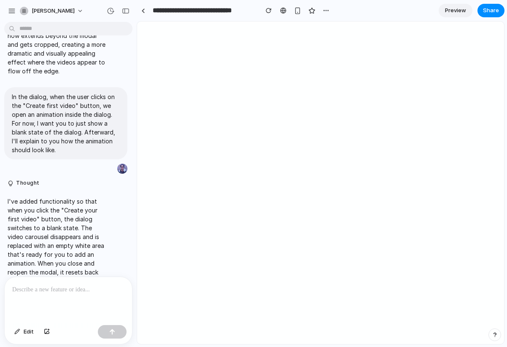
click at [16, 287] on p at bounding box center [68, 289] width 112 height 10
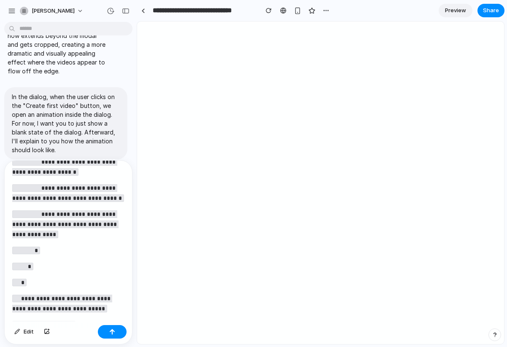
scroll to position [1742, 0]
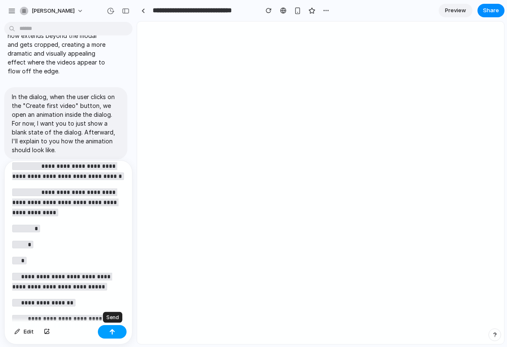
click at [115, 334] on button "button" at bounding box center [112, 331] width 29 height 13
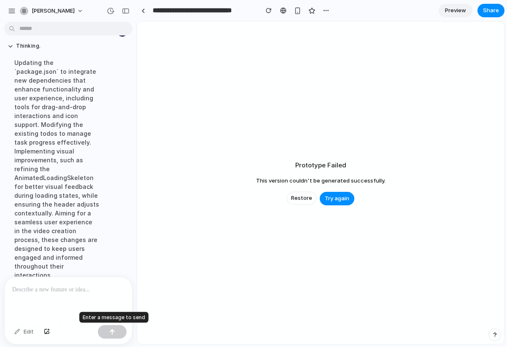
scroll to position [6672, 0]
click at [302, 198] on span "Restore" at bounding box center [301, 198] width 21 height 8
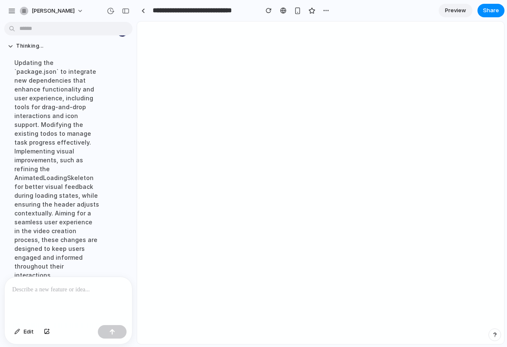
click at [454, 12] on span "Preview" at bounding box center [455, 10] width 21 height 8
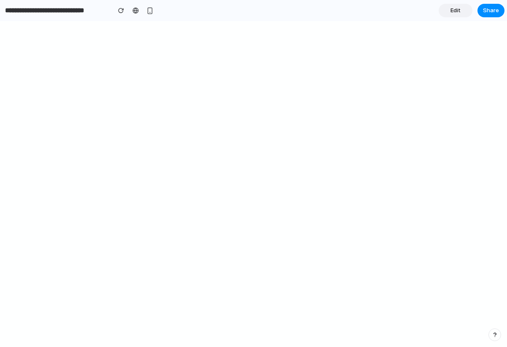
click at [446, 11] on link "Edit" at bounding box center [455, 10] width 34 height 13
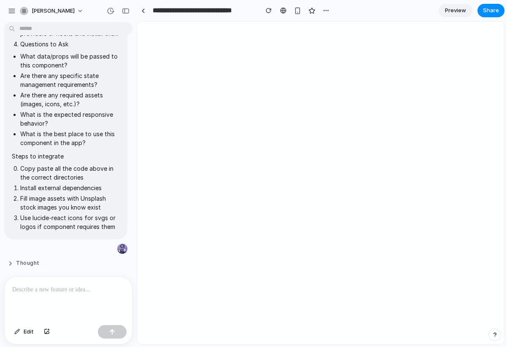
click at [14, 260] on button "Thought" at bounding box center [57, 263] width 99 height 7
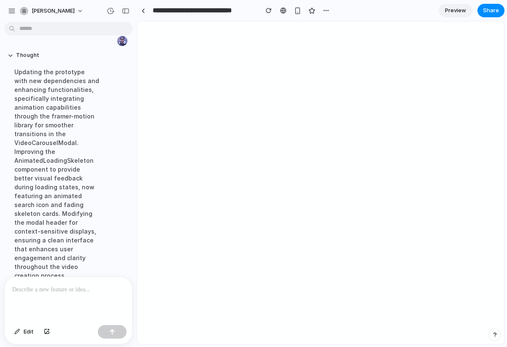
scroll to position [6699, 0]
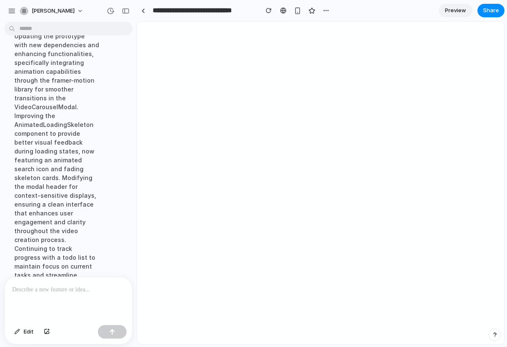
click at [29, 292] on p at bounding box center [68, 289] width 112 height 10
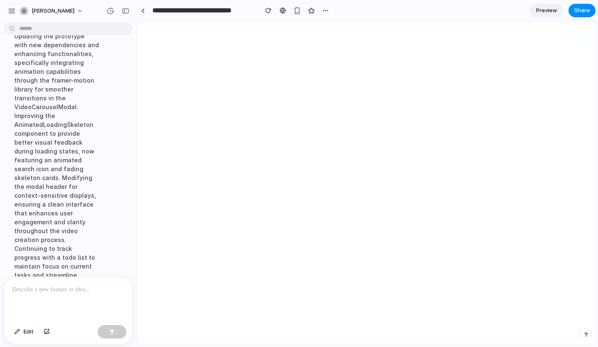
click at [506, 11] on span "Preview" at bounding box center [546, 10] width 21 height 8
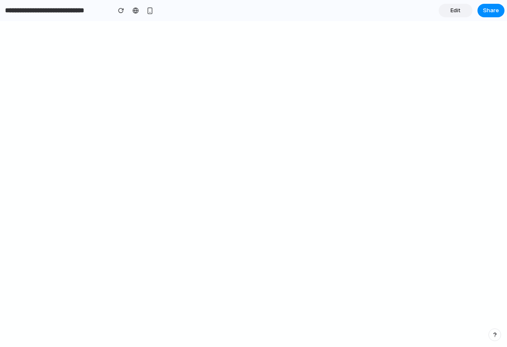
click at [459, 12] on span "Edit" at bounding box center [455, 10] width 10 height 8
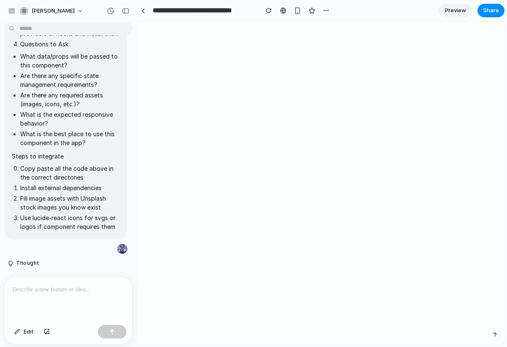
click at [12, 277] on p "error" at bounding box center [14, 281] width 13 height 9
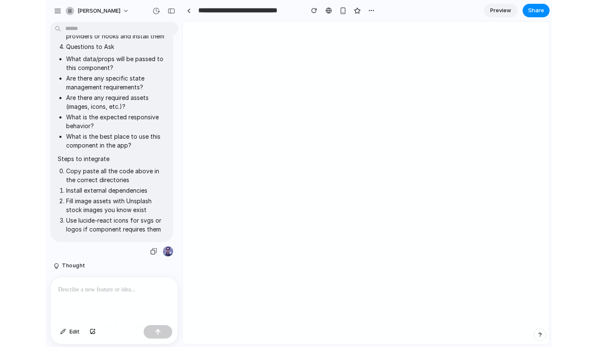
scroll to position [6455, 0]
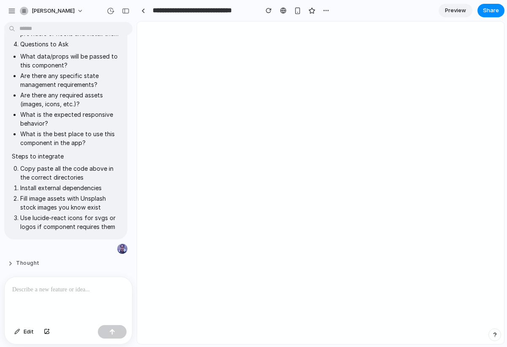
click at [14, 260] on button "Thought" at bounding box center [57, 263] width 99 height 7
click at [13, 260] on button "Thought" at bounding box center [57, 263] width 99 height 7
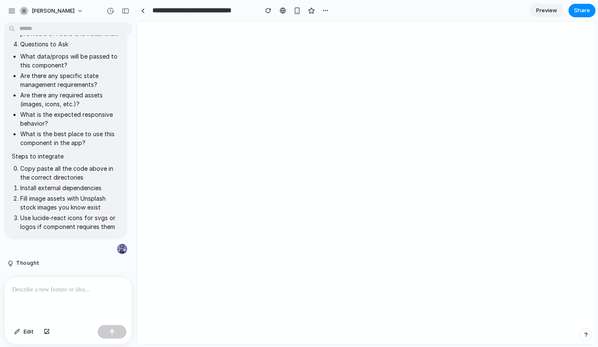
click at [40, 288] on p at bounding box center [68, 289] width 112 height 10
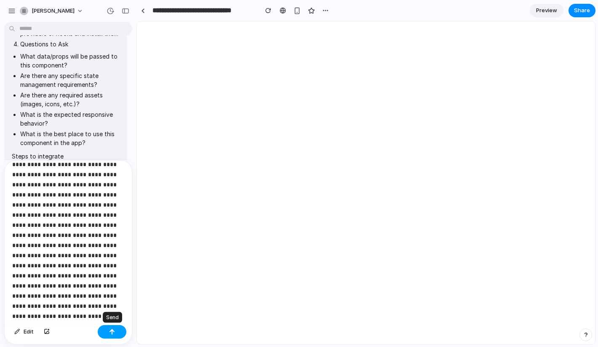
click at [110, 332] on div "button" at bounding box center [112, 332] width 6 height 6
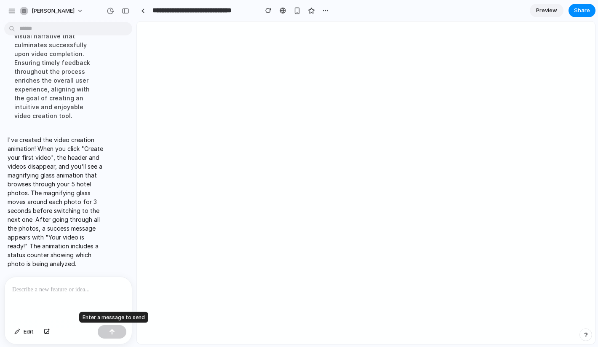
scroll to position [6964, 0]
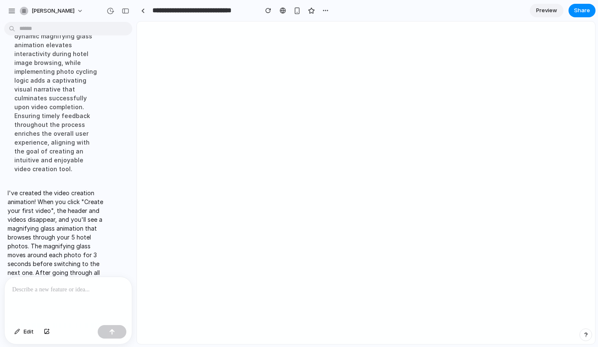
click at [506, 12] on span "Preview" at bounding box center [546, 10] width 21 height 8
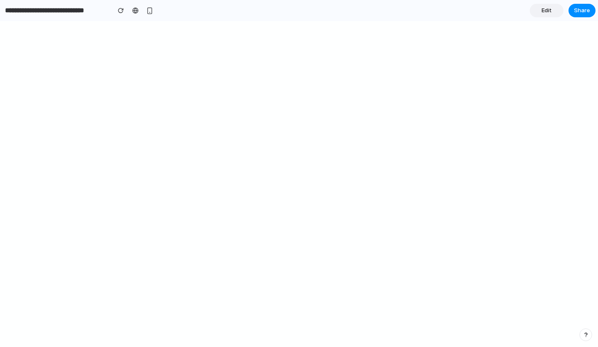
click at [506, 11] on span "Edit" at bounding box center [547, 10] width 10 height 8
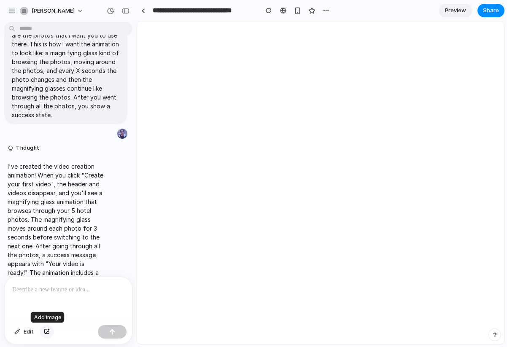
click at [49, 330] on div "button" at bounding box center [47, 331] width 6 height 5
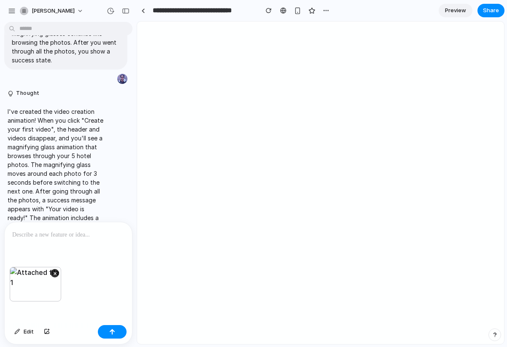
click at [25, 235] on p at bounding box center [68, 235] width 112 height 10
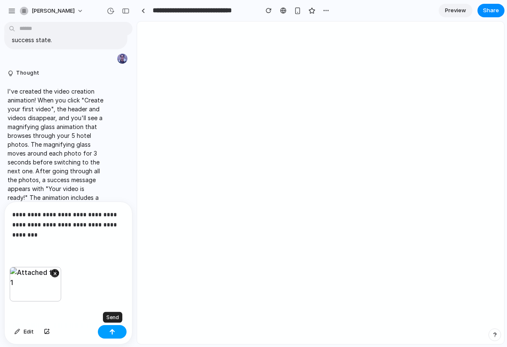
click at [108, 329] on button "button" at bounding box center [112, 331] width 29 height 13
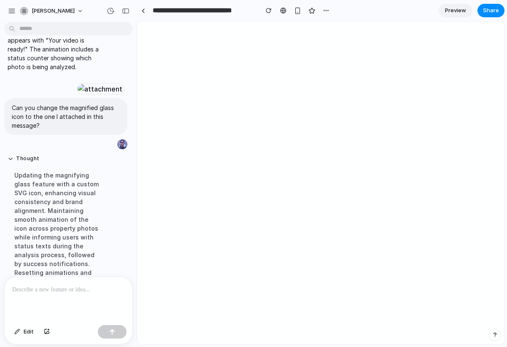
scroll to position [6794, 0]
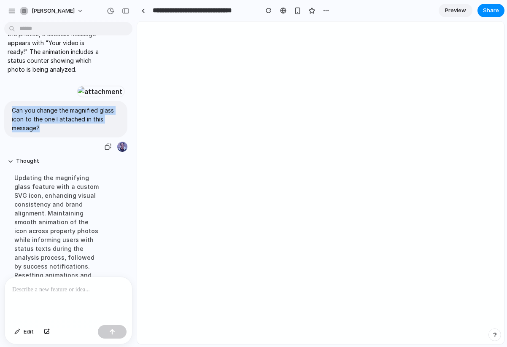
drag, startPoint x: 12, startPoint y: 101, endPoint x: 64, endPoint y: 124, distance: 56.4
click at [64, 124] on div "Can you change the magnified glass icon to the one I attached in this message?" at bounding box center [65, 119] width 123 height 37
copy p "Can you change the magnified glass icon to the one I attached in this message?"
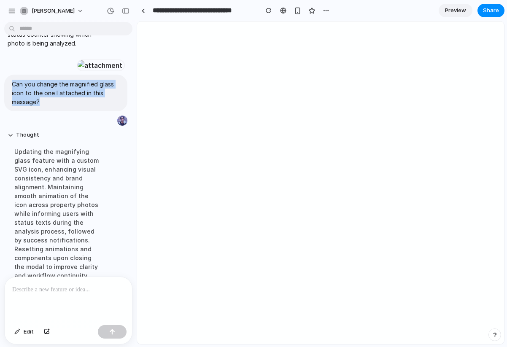
scroll to position [6833, 0]
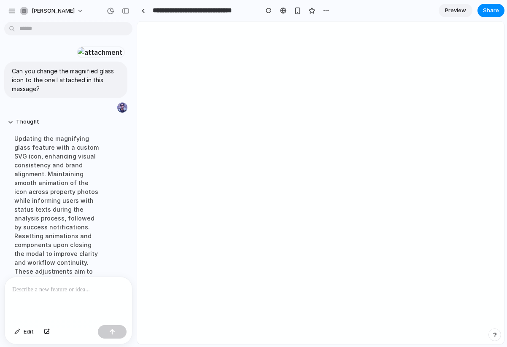
click at [23, 289] on p at bounding box center [68, 289] width 112 height 10
click at [19, 289] on p at bounding box center [68, 289] width 112 height 10
click at [107, 104] on div "button" at bounding box center [108, 107] width 7 height 7
click at [24, 292] on p at bounding box center [68, 289] width 112 height 10
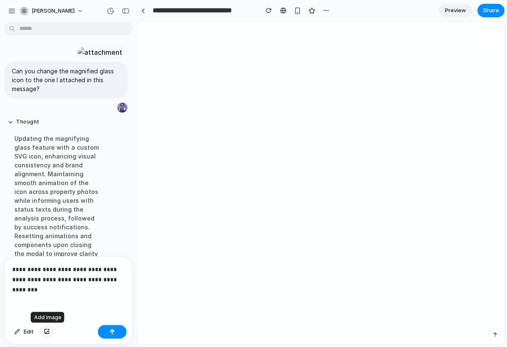
click at [48, 331] on div "button" at bounding box center [47, 331] width 6 height 5
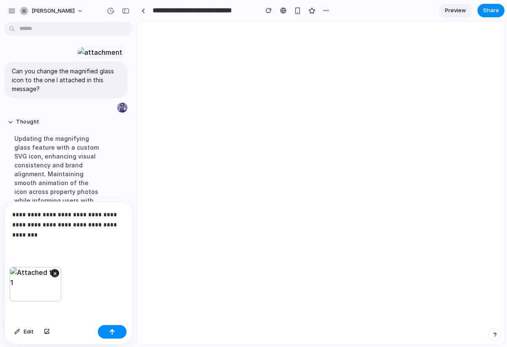
click at [53, 239] on p "**********" at bounding box center [68, 224] width 112 height 30
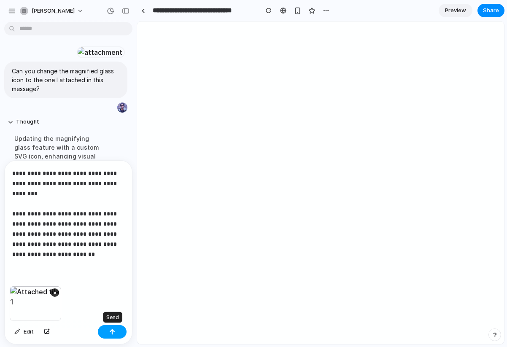
click at [111, 331] on div "button" at bounding box center [112, 332] width 6 height 6
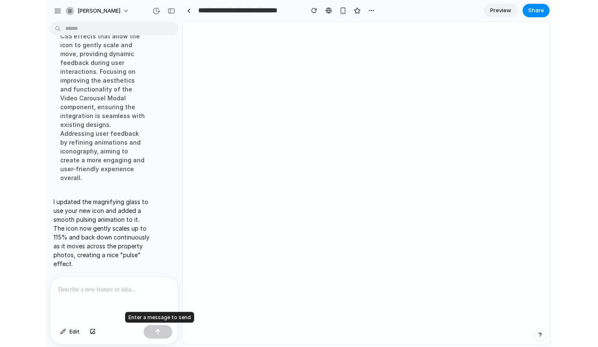
scroll to position [7028, 0]
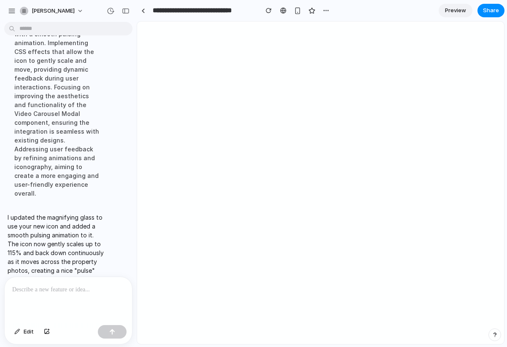
click at [459, 14] on span "Preview" at bounding box center [455, 10] width 21 height 8
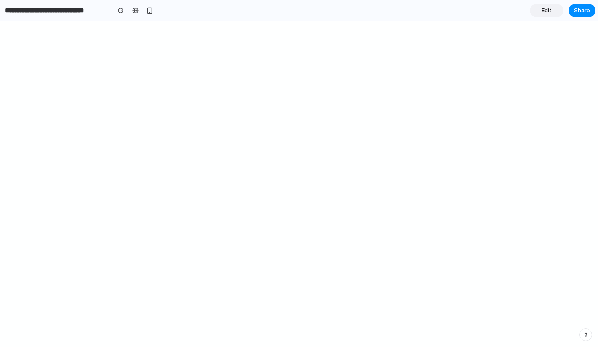
click at [506, 11] on span "Edit" at bounding box center [547, 10] width 10 height 8
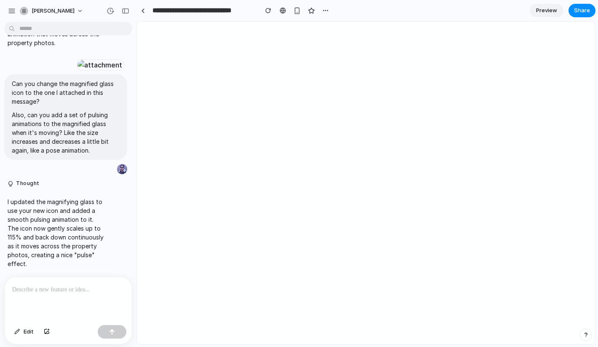
click at [32, 288] on p at bounding box center [68, 289] width 112 height 10
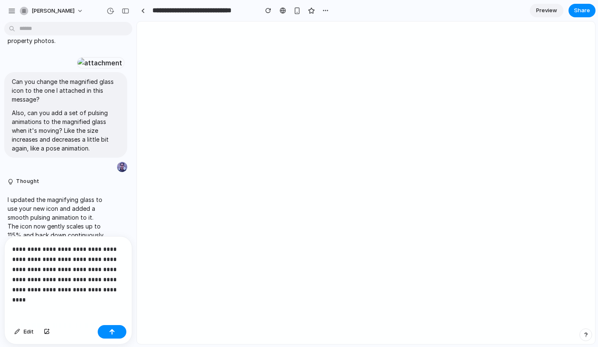
scroll to position [6869, 0]
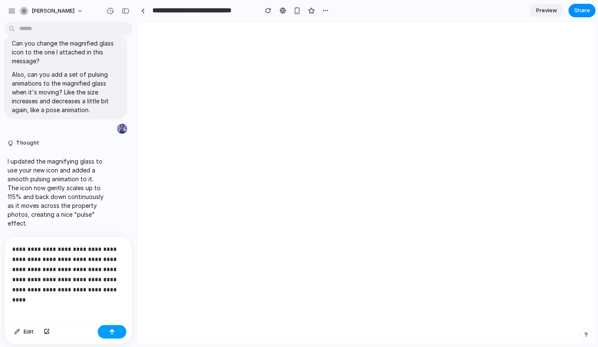
click at [112, 333] on div "button" at bounding box center [112, 332] width 6 height 6
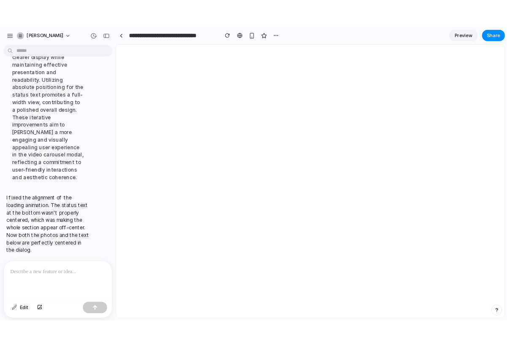
scroll to position [7090, 0]
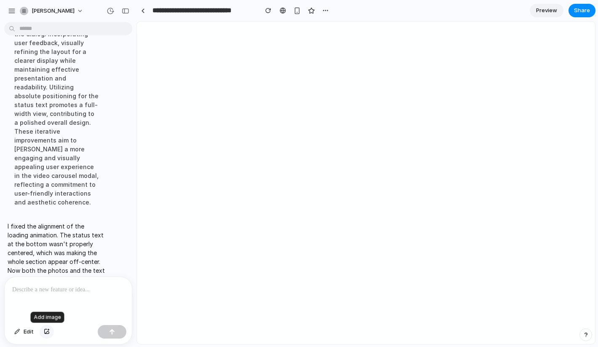
click at [47, 332] on div "button" at bounding box center [47, 331] width 6 height 5
click at [506, 11] on span "Preview" at bounding box center [546, 10] width 21 height 8
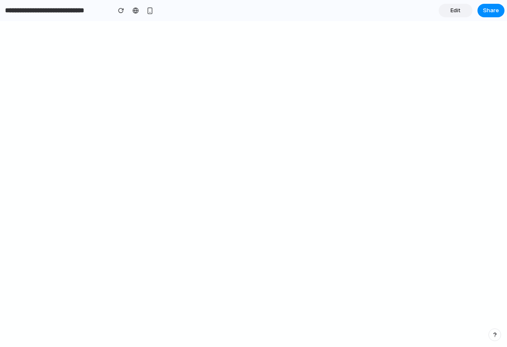
click at [450, 10] on span "Edit" at bounding box center [455, 10] width 10 height 8
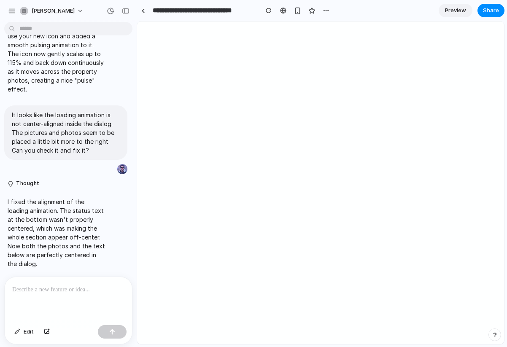
click at [44, 288] on p at bounding box center [68, 289] width 112 height 10
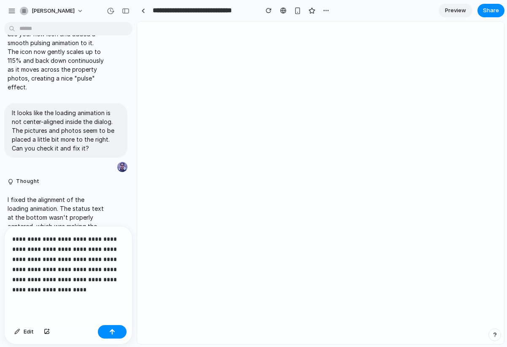
scroll to position [6932, 0]
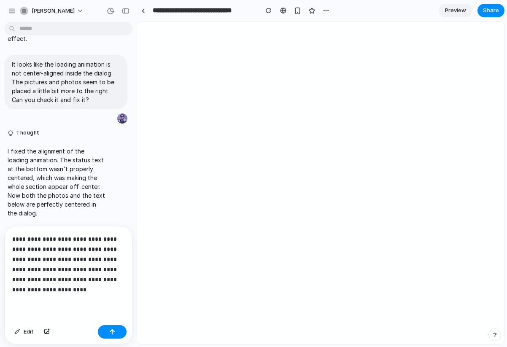
click at [54, 267] on p "**********" at bounding box center [68, 264] width 112 height 61
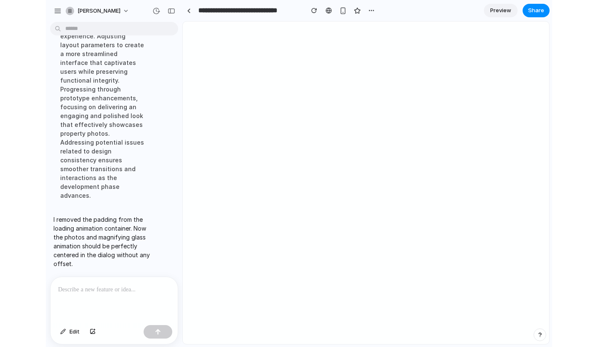
scroll to position [7129, 0]
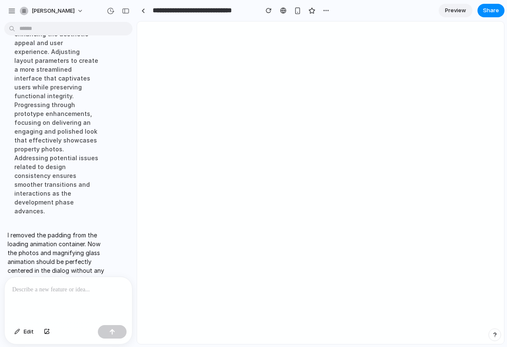
click at [448, 11] on span "Preview" at bounding box center [455, 10] width 21 height 8
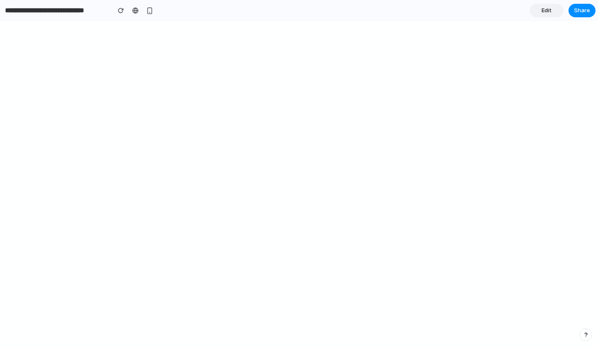
click at [506, 11] on span "Edit" at bounding box center [547, 10] width 10 height 8
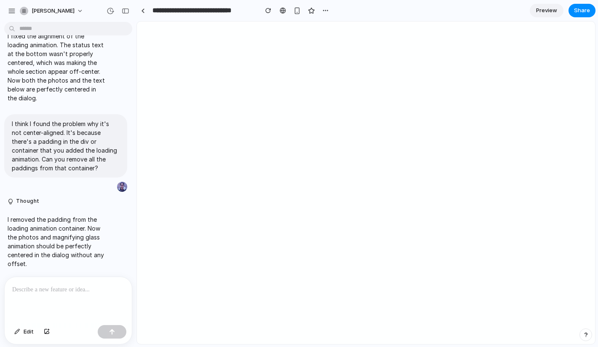
click at [49, 292] on p at bounding box center [68, 289] width 112 height 10
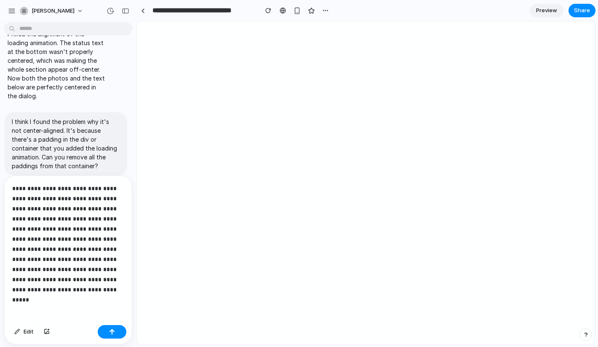
scroll to position [6996, 0]
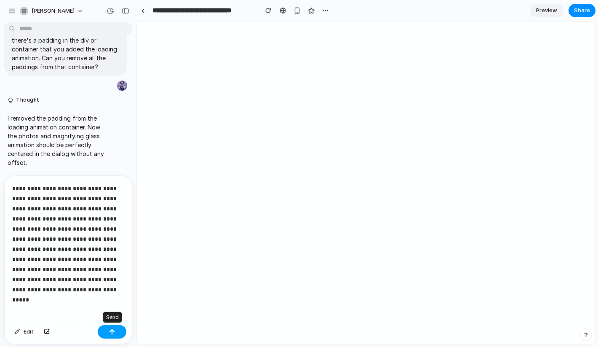
click at [110, 330] on div "button" at bounding box center [112, 332] width 6 height 6
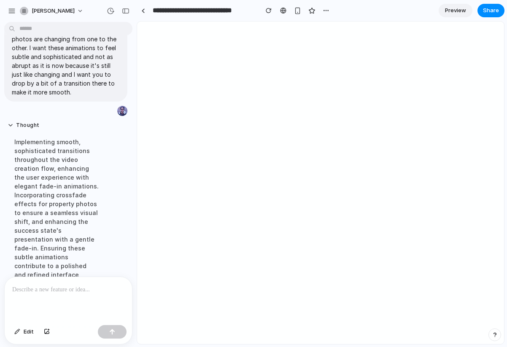
scroll to position [7185, 0]
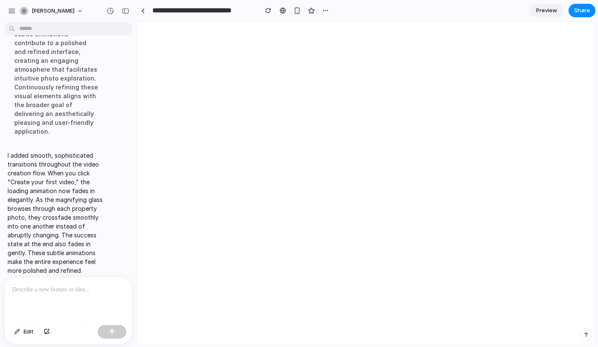
click at [506, 12] on span "Preview" at bounding box center [546, 10] width 21 height 8
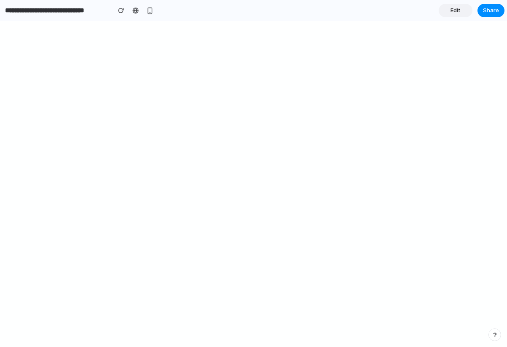
click at [461, 12] on link "Edit" at bounding box center [455, 10] width 34 height 13
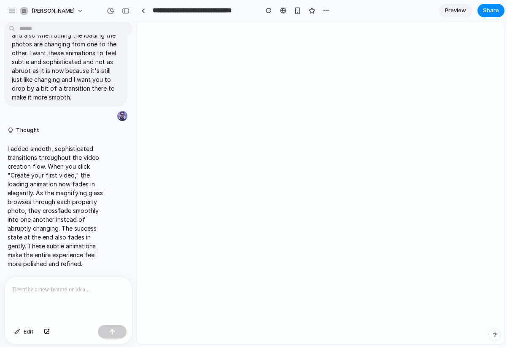
click at [40, 291] on p at bounding box center [68, 289] width 112 height 10
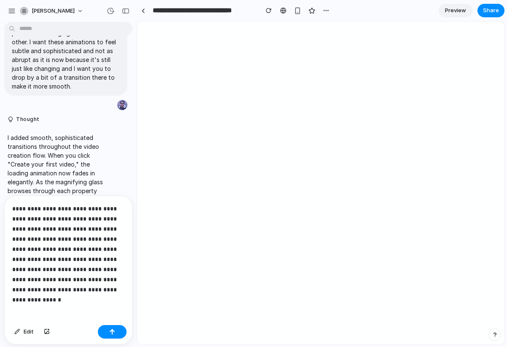
scroll to position [7049, 0]
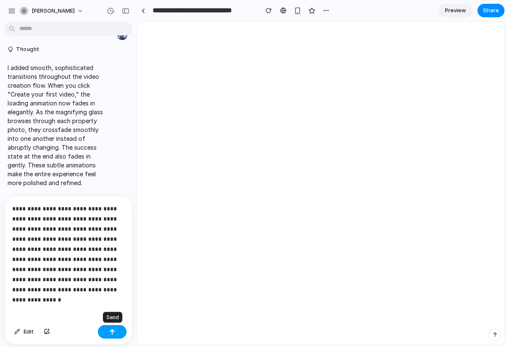
click at [106, 332] on button "button" at bounding box center [112, 331] width 29 height 13
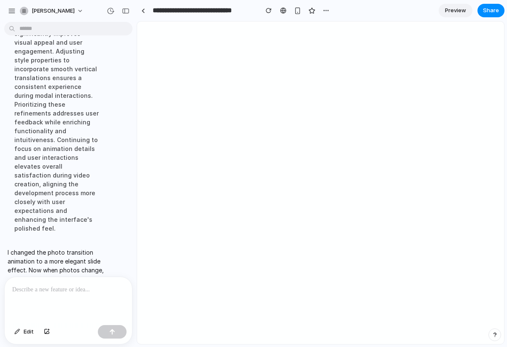
scroll to position [7295, 0]
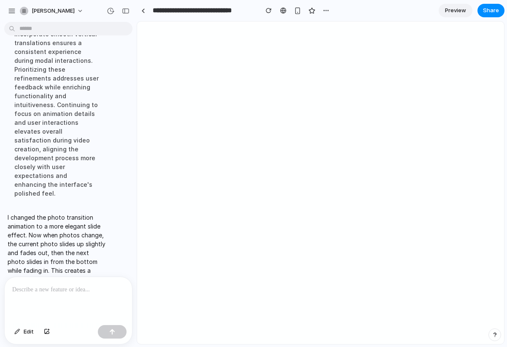
click at [458, 6] on link "Preview" at bounding box center [455, 10] width 34 height 13
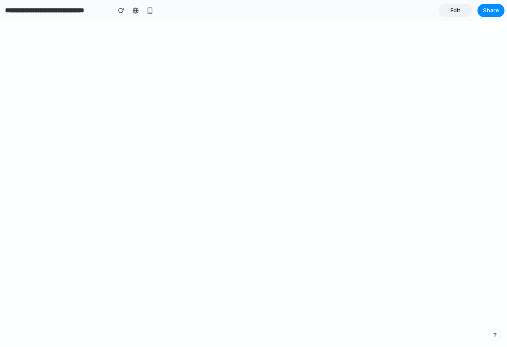
click at [452, 11] on span "Edit" at bounding box center [455, 10] width 10 height 8
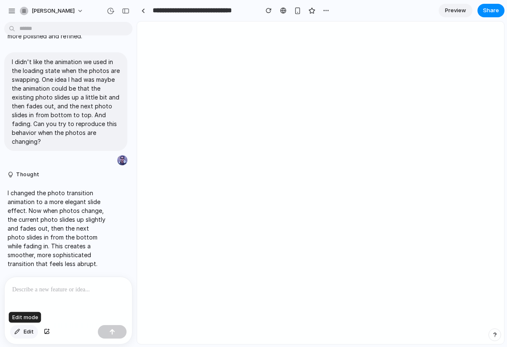
click at [23, 335] on button "Edit" at bounding box center [24, 331] width 28 height 13
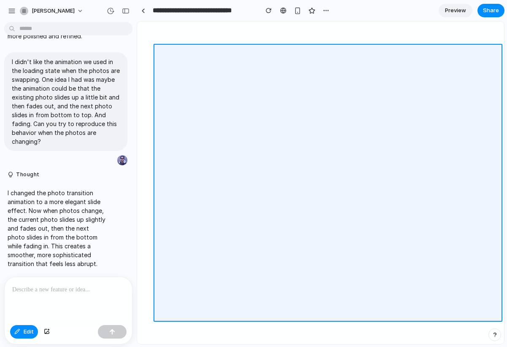
click at [280, 206] on div at bounding box center [320, 183] width 366 height 322
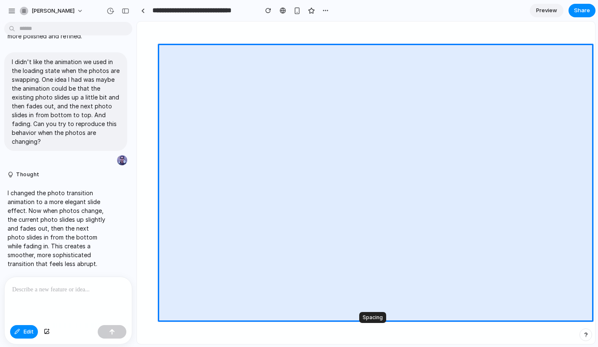
click at [375, 330] on div "button" at bounding box center [373, 332] width 8 height 8
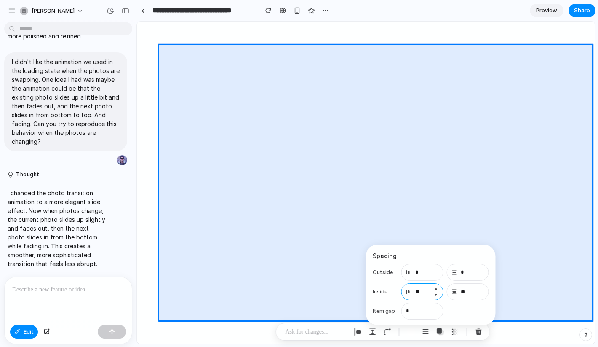
click at [426, 296] on input "**" at bounding box center [423, 291] width 42 height 17
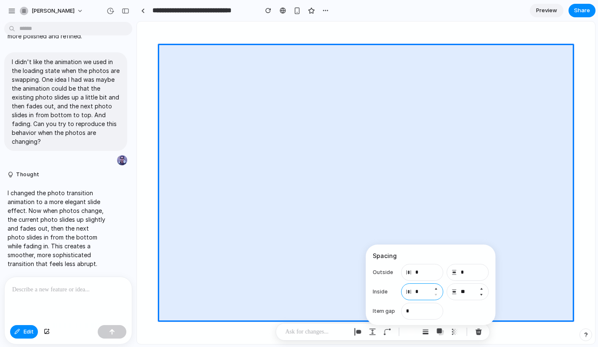
type input "*"
click at [466, 294] on input "**" at bounding box center [468, 291] width 42 height 17
type input "*"
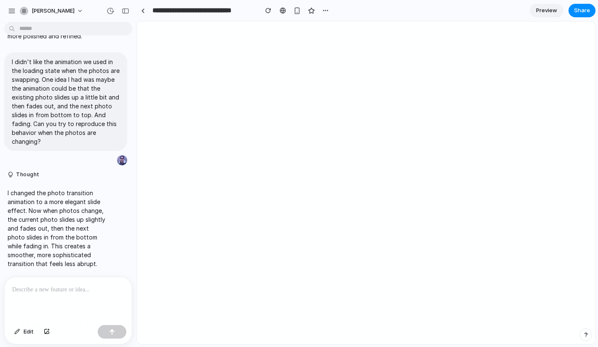
click at [506, 11] on span "Preview" at bounding box center [546, 10] width 21 height 8
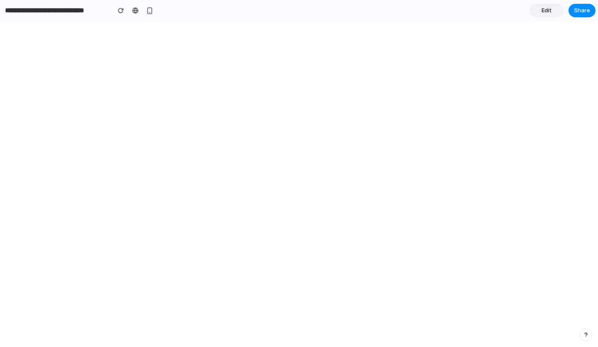
click at [506, 13] on span "Edit" at bounding box center [547, 10] width 10 height 8
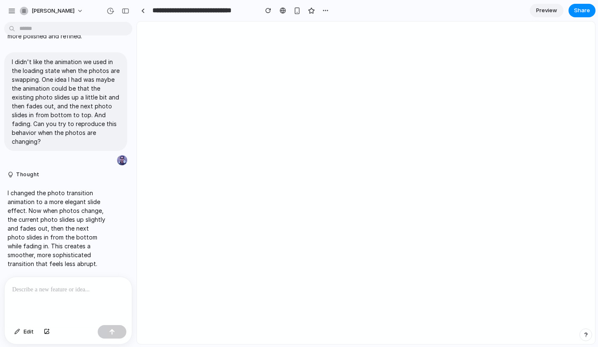
click at [51, 287] on p at bounding box center [68, 289] width 112 height 10
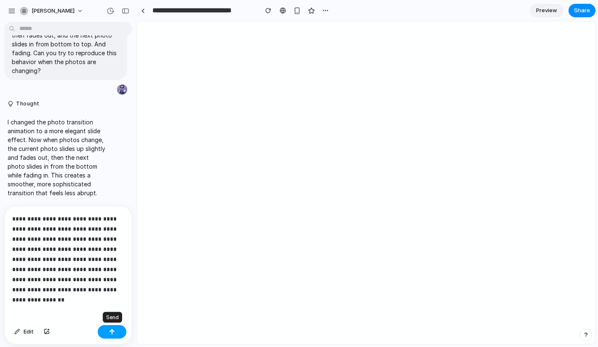
click at [110, 330] on div "button" at bounding box center [112, 332] width 6 height 6
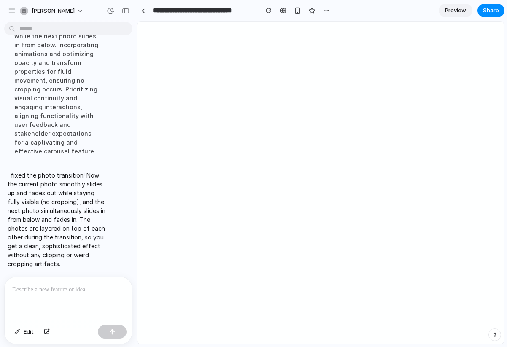
scroll to position [7400, 0]
click at [458, 11] on span "Preview" at bounding box center [455, 10] width 21 height 8
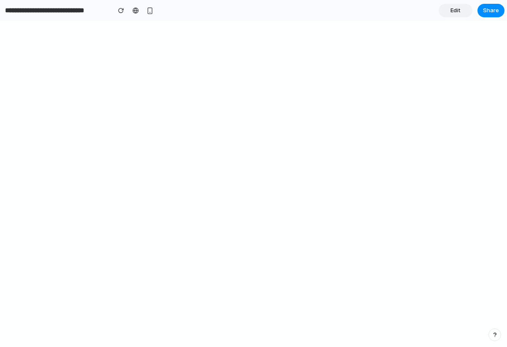
click at [447, 12] on link "Edit" at bounding box center [455, 10] width 34 height 13
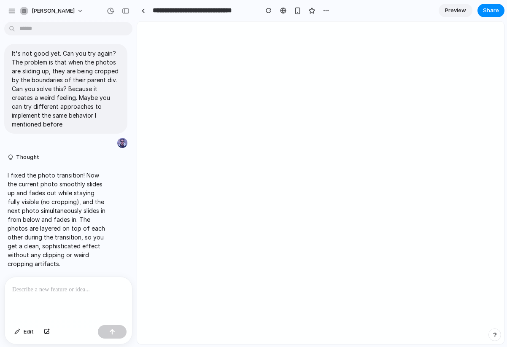
click at [55, 294] on div at bounding box center [68, 299] width 127 height 45
click at [54, 289] on p at bounding box center [68, 289] width 112 height 10
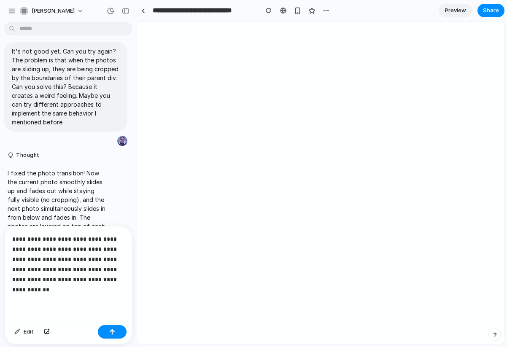
scroll to position [7215, 0]
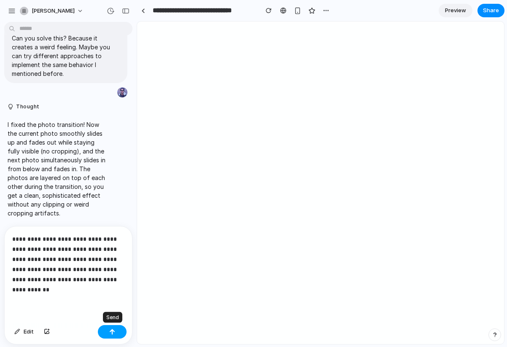
click at [110, 326] on button "button" at bounding box center [112, 331] width 29 height 13
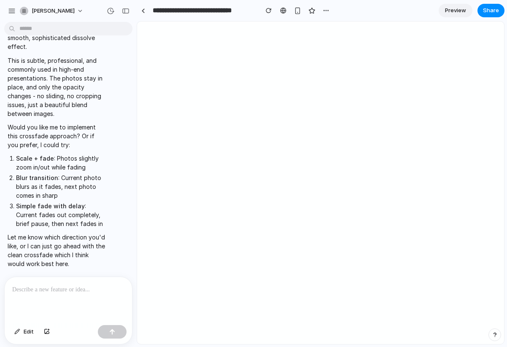
scroll to position [7643, 0]
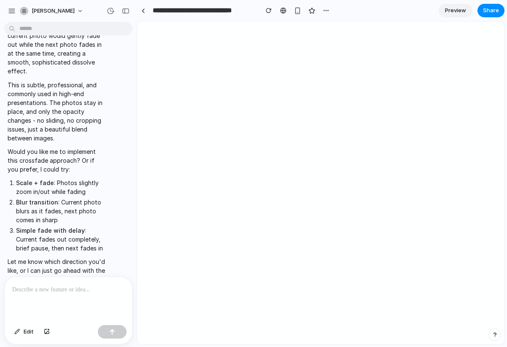
click at [450, 12] on span "Preview" at bounding box center [455, 10] width 21 height 8
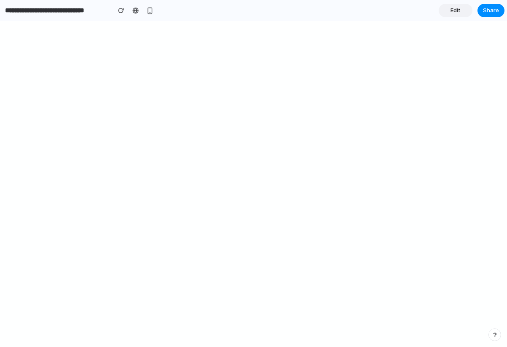
click at [448, 10] on link "Edit" at bounding box center [455, 10] width 34 height 13
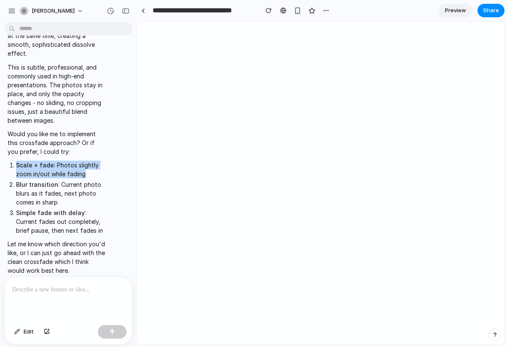
drag, startPoint x: 17, startPoint y: 158, endPoint x: 99, endPoint y: 167, distance: 82.3
click at [99, 167] on li "Scale + fade : Photos slightly zoom in/out while fading" at bounding box center [61, 170] width 90 height 18
copy li "Scale + fade : Photos slightly zoom in/out while fading"
click at [48, 289] on p at bounding box center [68, 289] width 112 height 10
drag, startPoint x: 17, startPoint y: 158, endPoint x: 96, endPoint y: 166, distance: 79.2
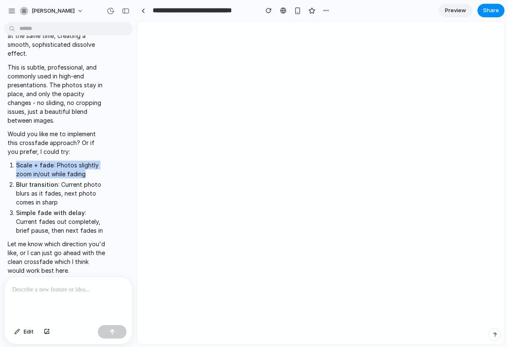
click at [96, 166] on li "Scale + fade : Photos slightly zoom in/out while fading" at bounding box center [61, 170] width 90 height 18
copy li "Scale + fade : Photos slightly zoom in/out while fading"
click at [19, 291] on p at bounding box center [68, 289] width 112 height 10
drag, startPoint x: 17, startPoint y: 159, endPoint x: 96, endPoint y: 166, distance: 78.7
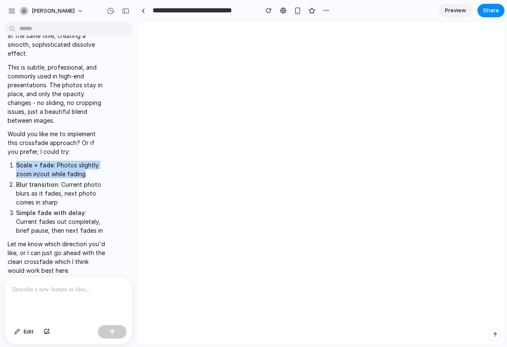
click at [96, 166] on li "Scale + fade : Photos slightly zoom in/out while fading" at bounding box center [61, 170] width 90 height 18
click at [39, 294] on p at bounding box center [68, 289] width 112 height 10
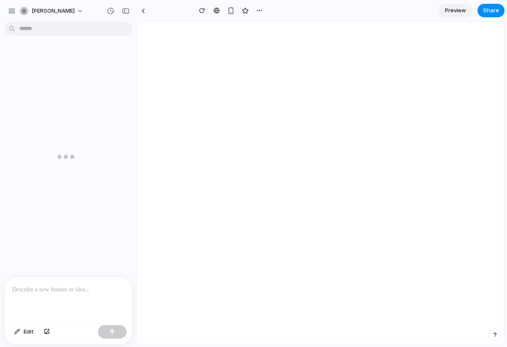
type input "**********"
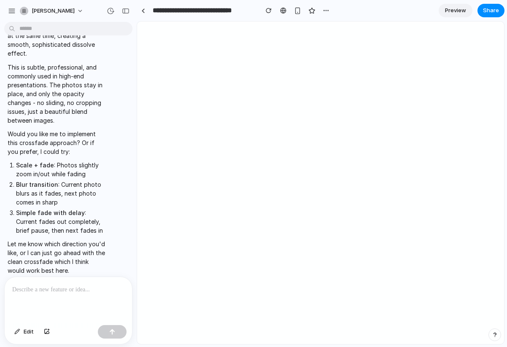
click at [18, 161] on strong "Scale + fade" at bounding box center [35, 164] width 38 height 7
drag, startPoint x: 17, startPoint y: 156, endPoint x: 86, endPoint y: 169, distance: 70.3
click at [86, 169] on li "Scale + fade : Photos slightly zoom in/out while fading" at bounding box center [61, 170] width 90 height 18
copy li "Scale + fade : Photos slightly zoom in/out while fading"
click at [25, 286] on p at bounding box center [68, 289] width 112 height 10
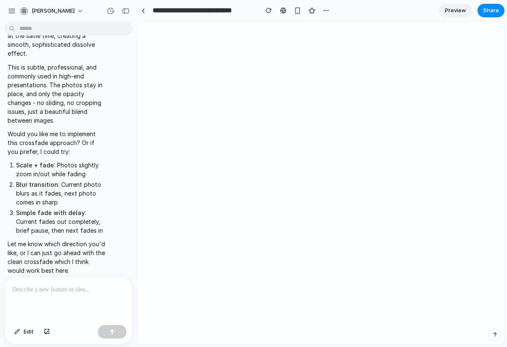
paste div
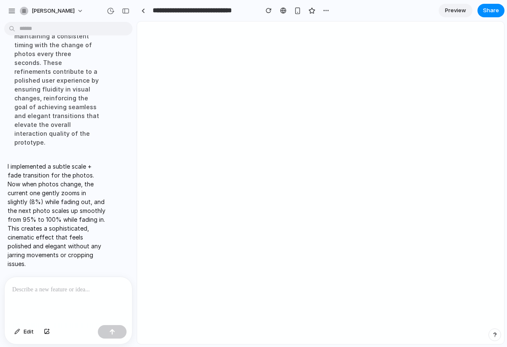
scroll to position [7563, 0]
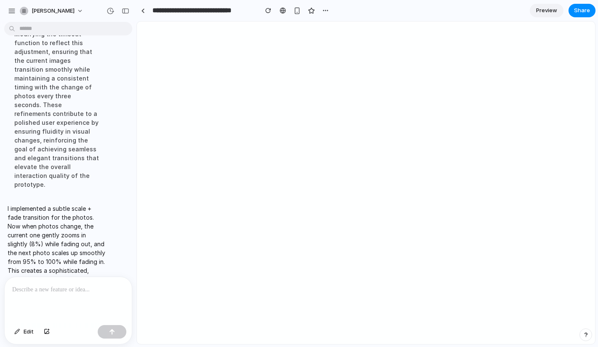
click at [506, 12] on span "Preview" at bounding box center [546, 10] width 21 height 8
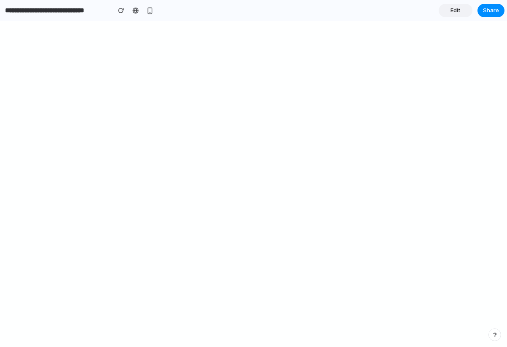
click at [456, 8] on span "Edit" at bounding box center [455, 10] width 10 height 8
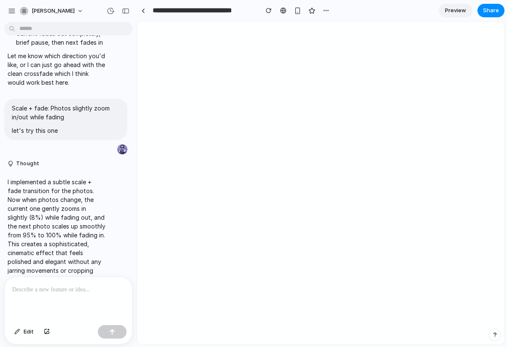
click at [49, 289] on p at bounding box center [68, 289] width 112 height 10
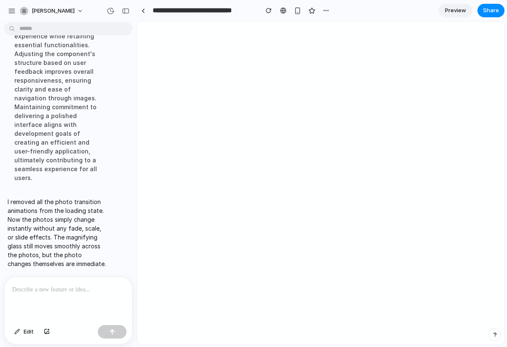
scroll to position [7585, 0]
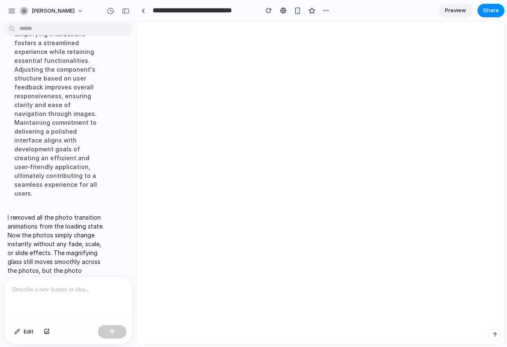
click at [450, 12] on span "Preview" at bounding box center [455, 10] width 21 height 8
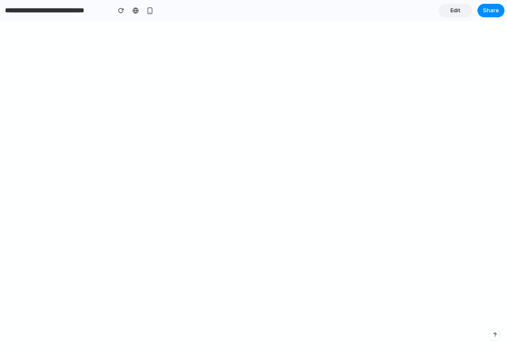
click at [457, 11] on span "Edit" at bounding box center [455, 10] width 10 height 8
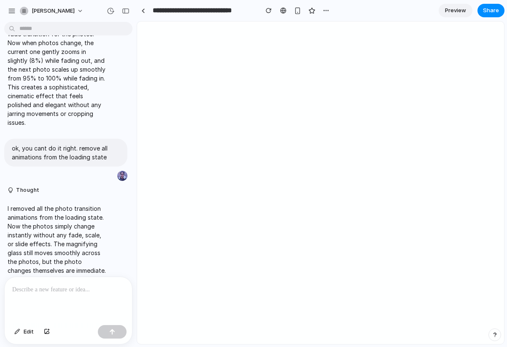
click at [19, 287] on p at bounding box center [68, 289] width 112 height 10
click at [19, 288] on p at bounding box center [68, 289] width 112 height 10
click at [49, 287] on p at bounding box center [68, 289] width 112 height 10
click at [72, 294] on p at bounding box center [68, 289] width 112 height 10
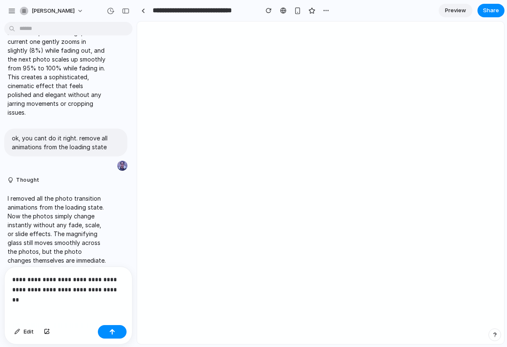
click at [83, 288] on p "**********" at bounding box center [68, 284] width 112 height 20
click at [84, 287] on p "**********" at bounding box center [68, 284] width 112 height 20
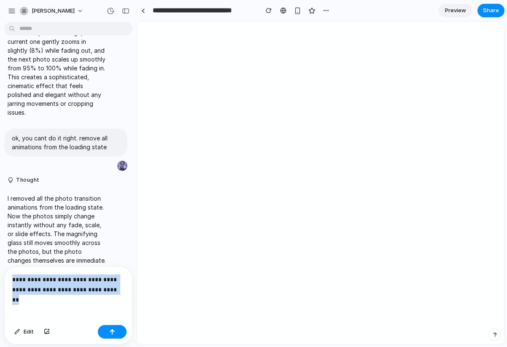
click at [84, 287] on p "**********" at bounding box center [68, 284] width 112 height 20
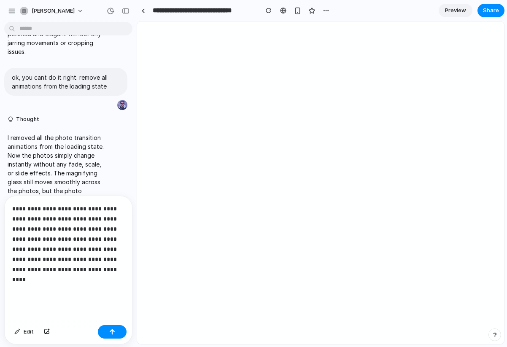
scroll to position [7431, 0]
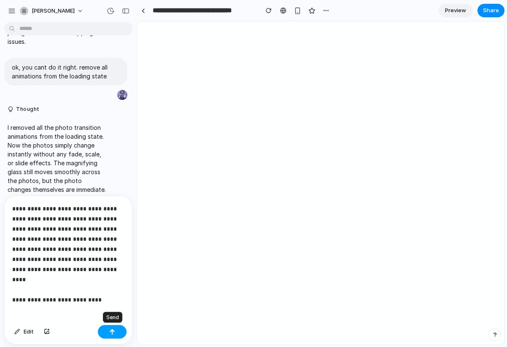
click at [120, 334] on button "button" at bounding box center [112, 331] width 29 height 13
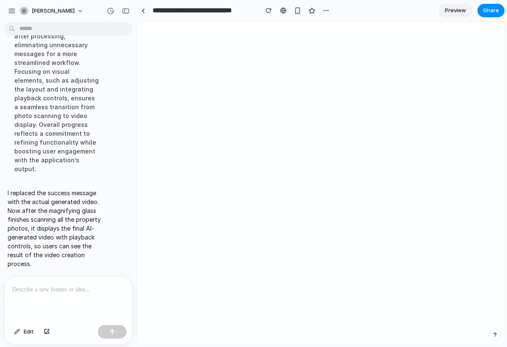
scroll to position [7572, 0]
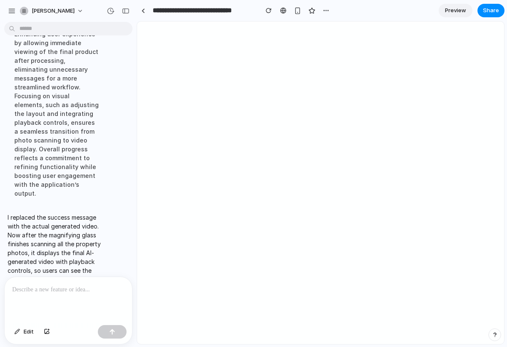
click at [450, 16] on link "Preview" at bounding box center [455, 10] width 34 height 13
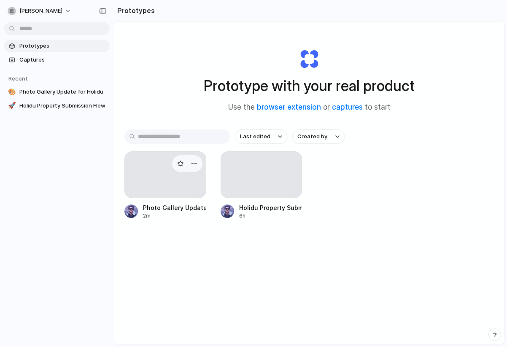
click at [174, 189] on div at bounding box center [165, 174] width 82 height 47
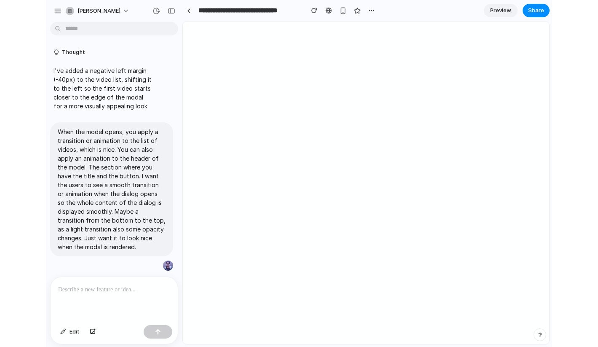
scroll to position [7364, 0]
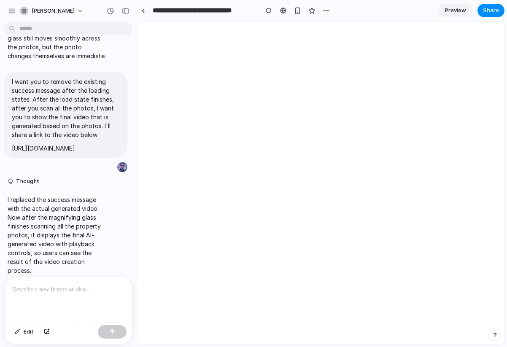
click at [450, 12] on span "Preview" at bounding box center [455, 10] width 21 height 8
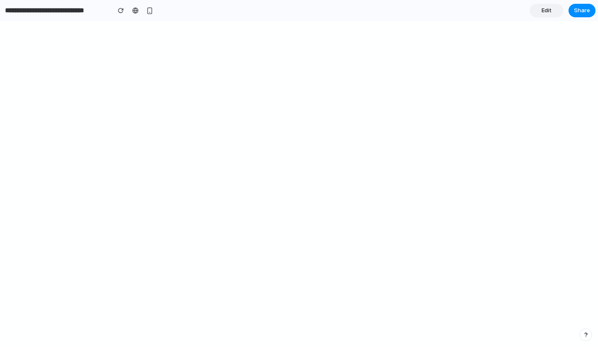
click at [506, 8] on span "Edit" at bounding box center [547, 10] width 10 height 8
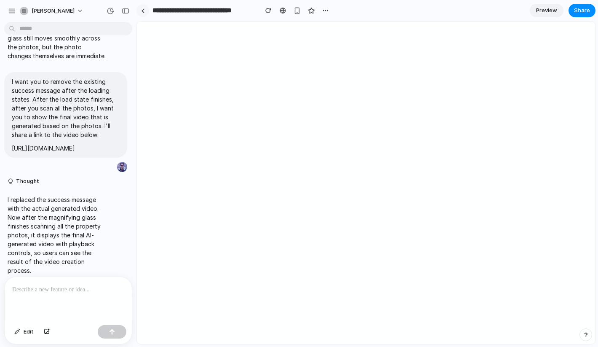
click at [142, 8] on div at bounding box center [143, 10] width 4 height 5
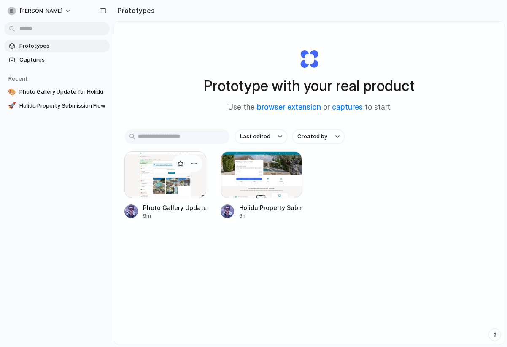
click at [164, 167] on div at bounding box center [165, 174] width 82 height 47
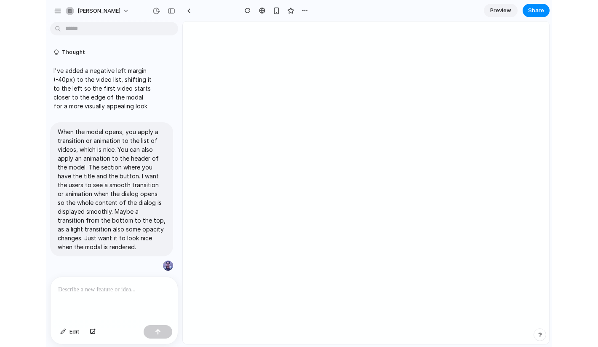
scroll to position [7364, 0]
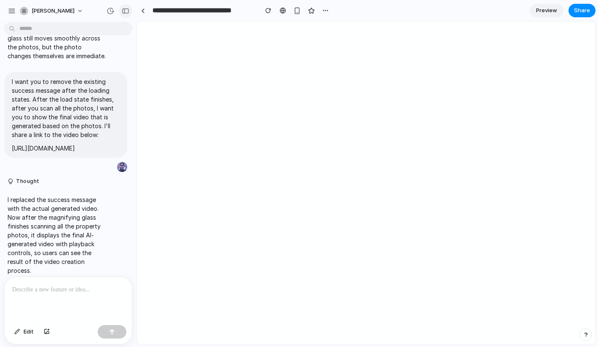
click at [126, 9] on div "button" at bounding box center [126, 11] width 8 height 6
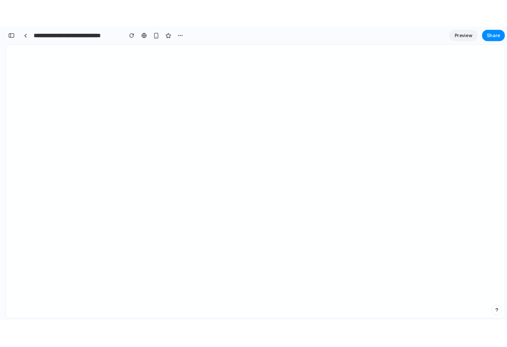
scroll to position [9479, 0]
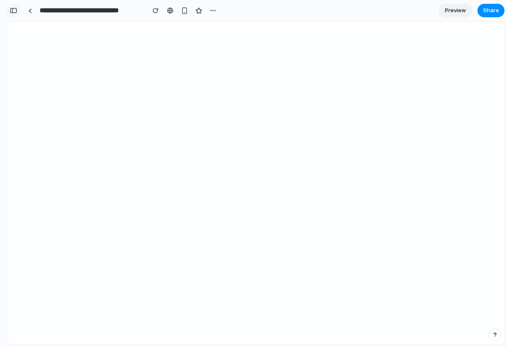
click at [14, 8] on div "button" at bounding box center [14, 11] width 8 height 6
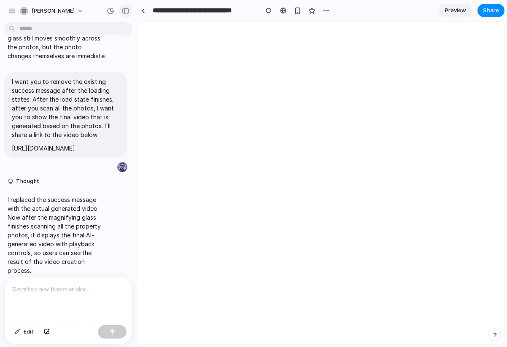
click at [126, 10] on div "button" at bounding box center [126, 11] width 8 height 6
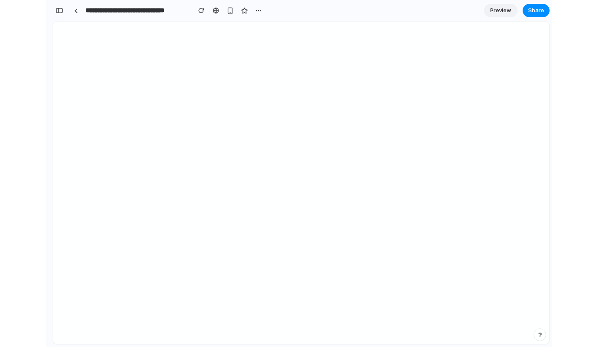
scroll to position [9479, 0]
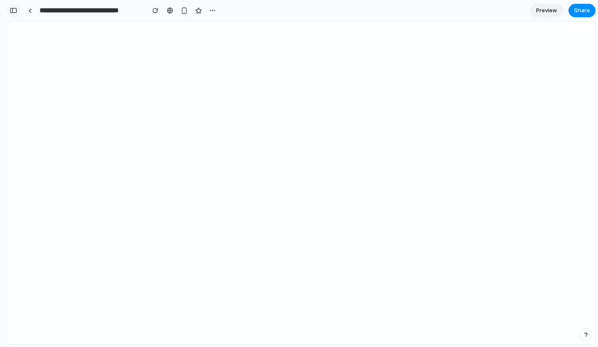
click at [15, 12] on div "button" at bounding box center [14, 11] width 8 height 6
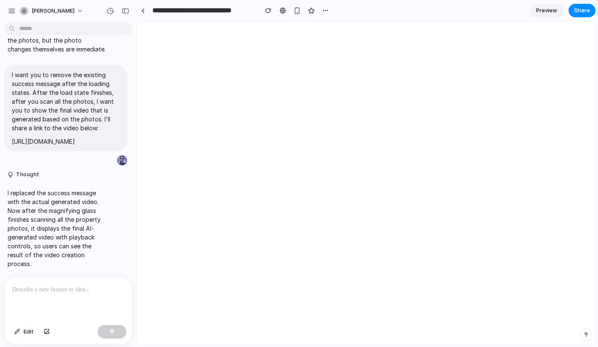
scroll to position [7364, 0]
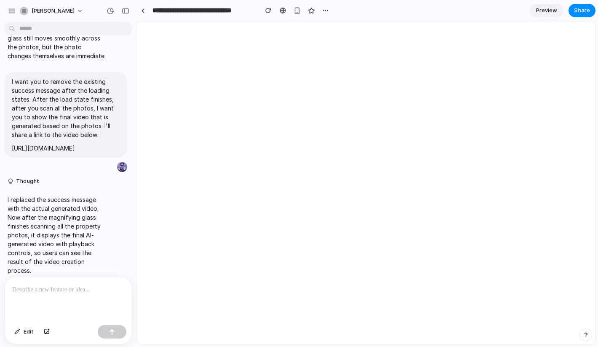
click at [60, 288] on p at bounding box center [68, 289] width 112 height 10
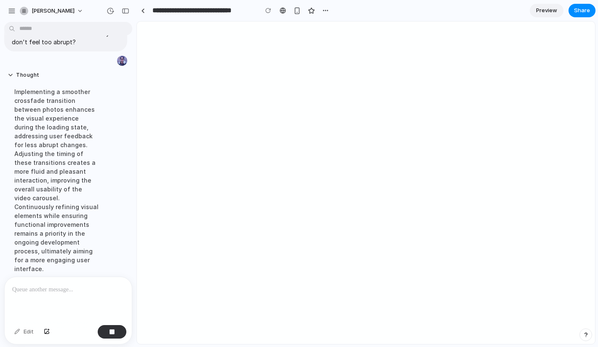
scroll to position [7632, 0]
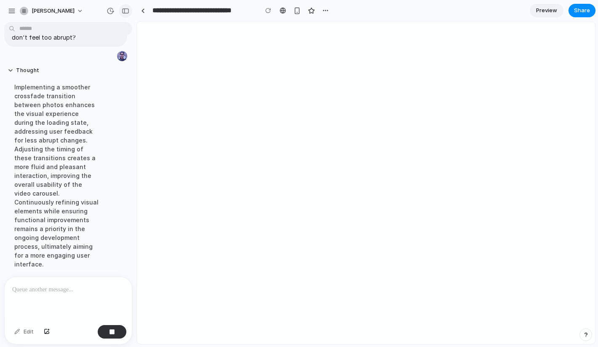
click at [123, 11] on div "button" at bounding box center [126, 11] width 8 height 6
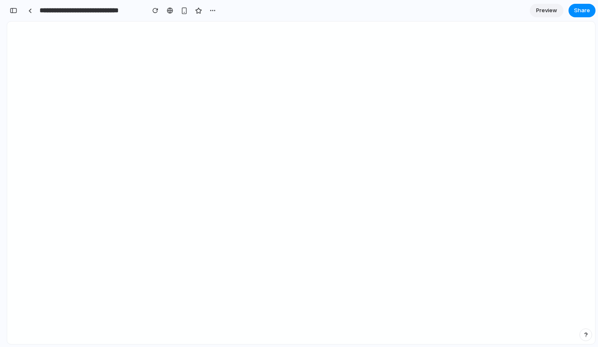
scroll to position [9784, 0]
click at [12, 8] on div "button" at bounding box center [14, 11] width 8 height 6
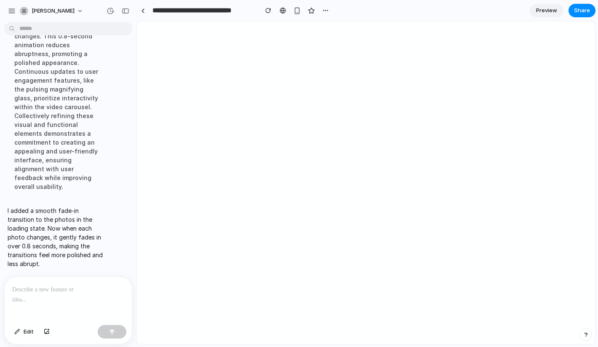
scroll to position [7483, 0]
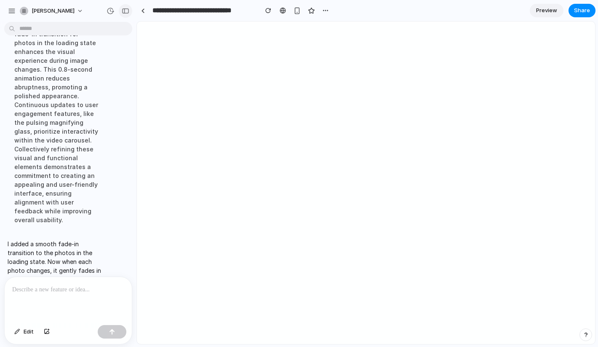
click at [128, 8] on div "button" at bounding box center [126, 11] width 8 height 6
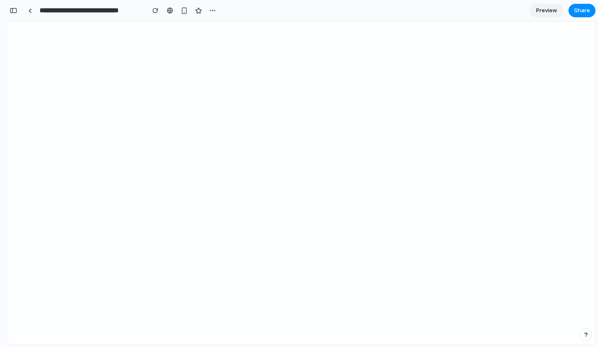
click at [506, 8] on span "Preview" at bounding box center [546, 10] width 21 height 8
click at [506, 15] on link "Edit" at bounding box center [547, 10] width 34 height 13
click at [13, 8] on div "button" at bounding box center [14, 11] width 8 height 6
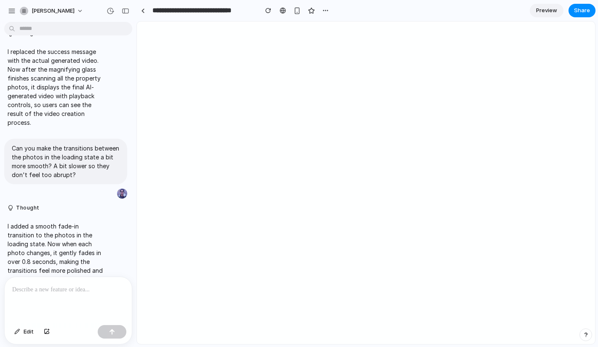
scroll to position [0, 0]
click at [62, 296] on div at bounding box center [68, 299] width 127 height 45
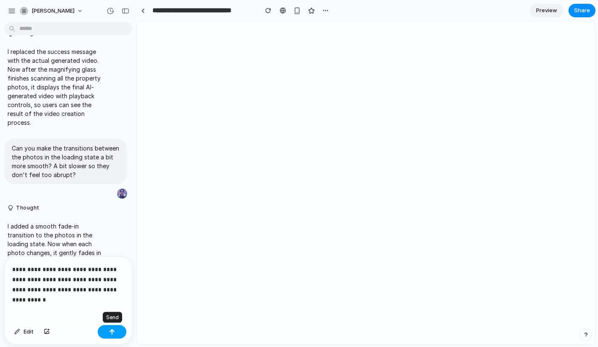
scroll to position [7304, 0]
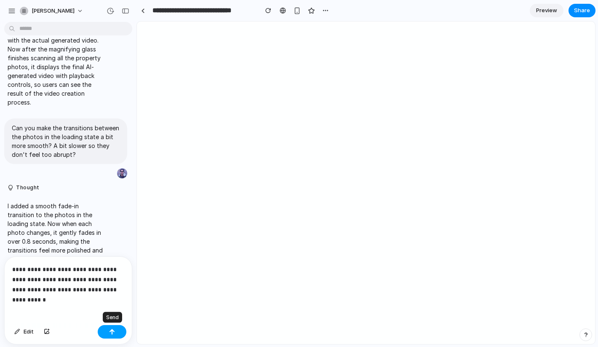
click at [116, 332] on button "button" at bounding box center [112, 331] width 29 height 13
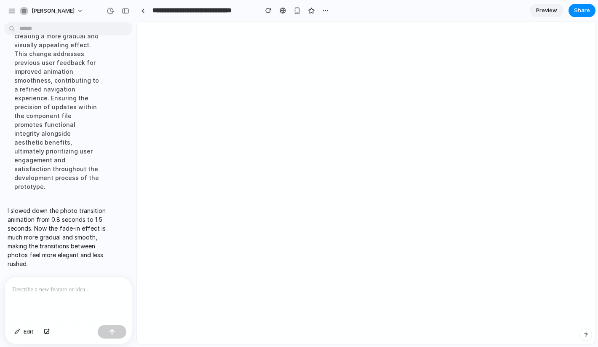
scroll to position [7430, 0]
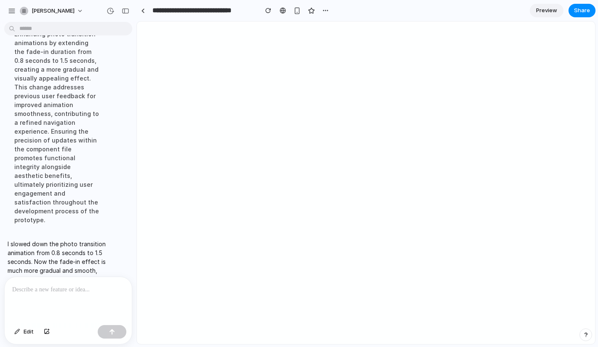
click at [506, 6] on span "Preview" at bounding box center [546, 10] width 21 height 8
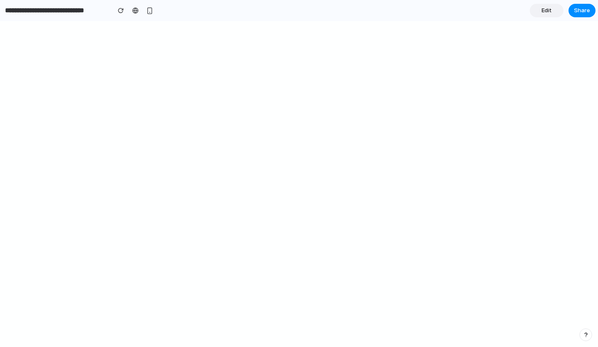
click at [506, 13] on span "Edit" at bounding box center [547, 10] width 10 height 8
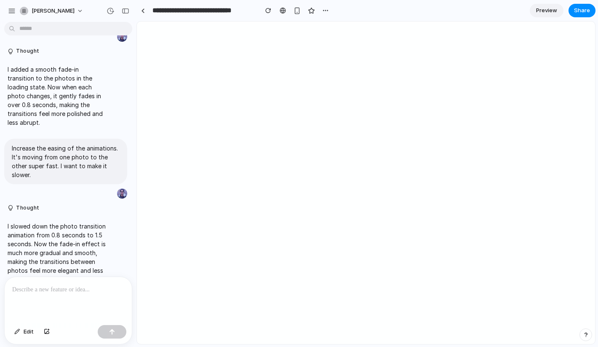
click at [62, 293] on p at bounding box center [68, 289] width 112 height 10
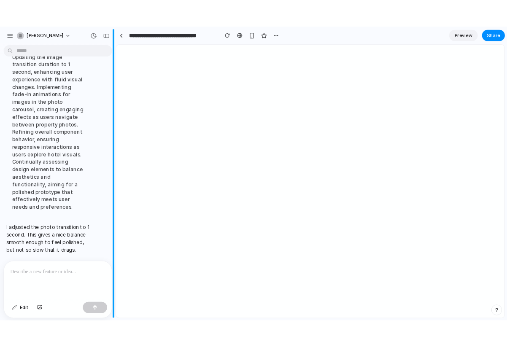
scroll to position [7342, 0]
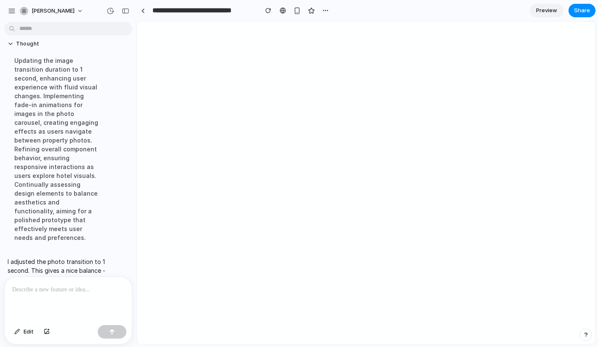
click at [506, 12] on span "Preview" at bounding box center [546, 10] width 21 height 8
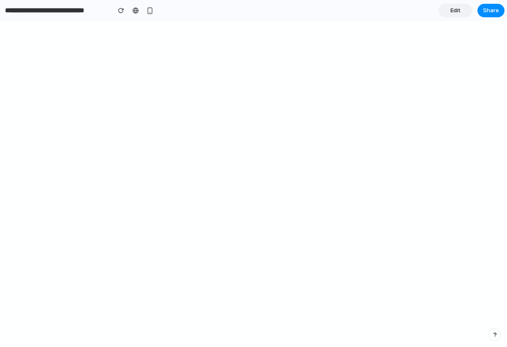
click at [453, 14] on span "Edit" at bounding box center [455, 10] width 10 height 8
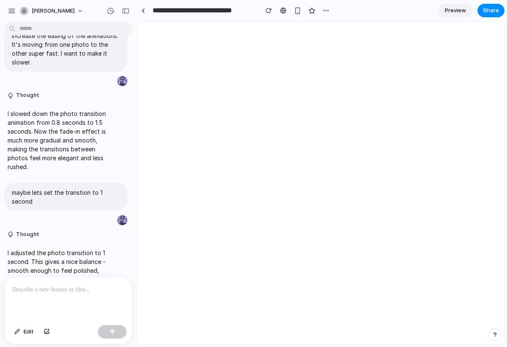
click at [43, 286] on p at bounding box center [68, 289] width 112 height 10
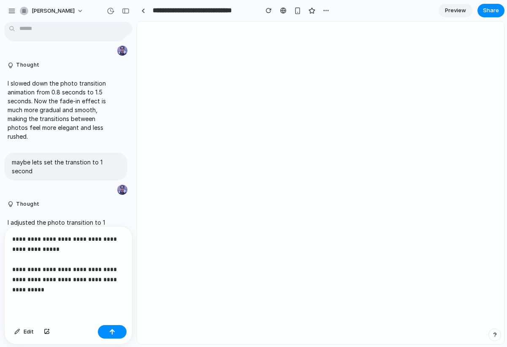
scroll to position [7202, 0]
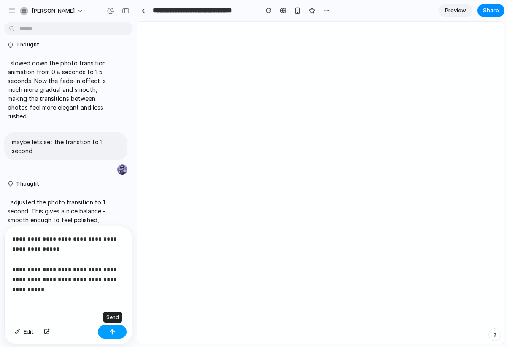
click at [110, 332] on div "button" at bounding box center [112, 332] width 6 height 6
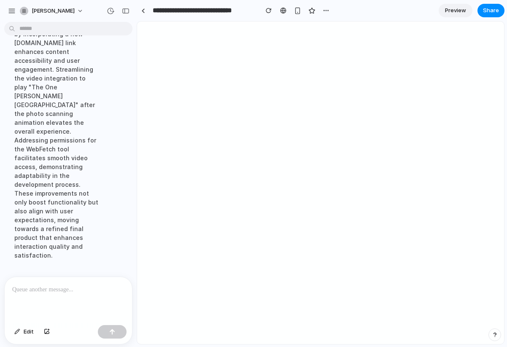
scroll to position [3445, 0]
click at [449, 14] on span "Preview" at bounding box center [455, 10] width 21 height 8
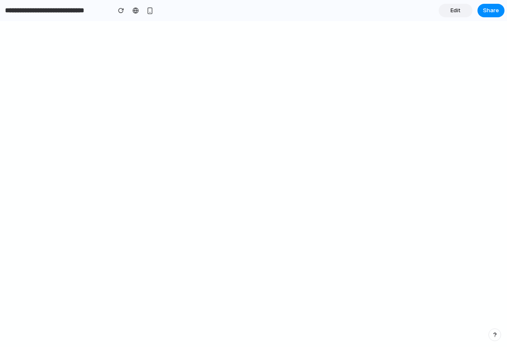
click at [454, 13] on span "Edit" at bounding box center [455, 10] width 10 height 8
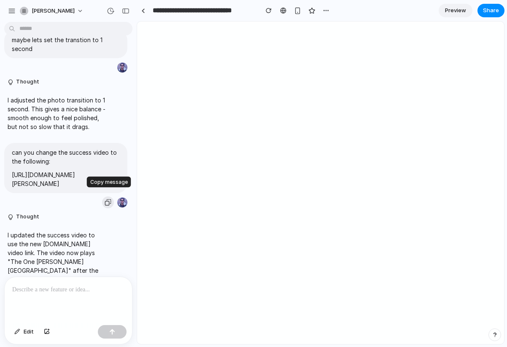
click at [108, 199] on div "button" at bounding box center [108, 202] width 7 height 7
click at [16, 289] on p at bounding box center [68, 289] width 112 height 10
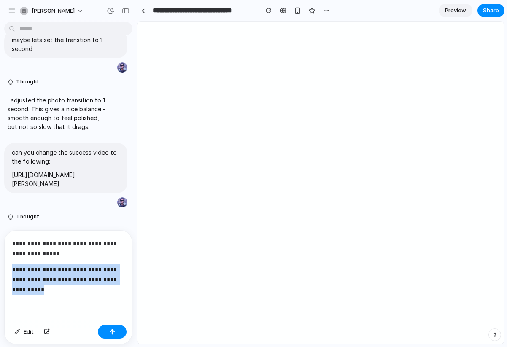
drag, startPoint x: 12, startPoint y: 268, endPoint x: 114, endPoint y: 303, distance: 108.3
click at [114, 303] on div "**********" at bounding box center [68, 276] width 127 height 91
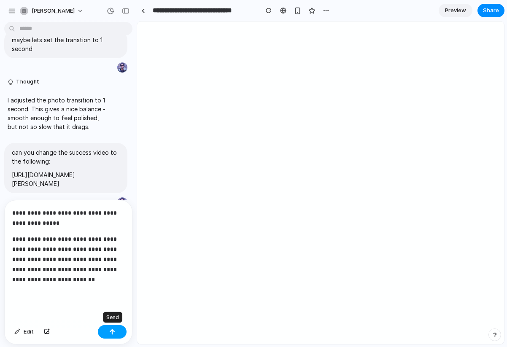
click at [110, 334] on div "button" at bounding box center [112, 332] width 6 height 6
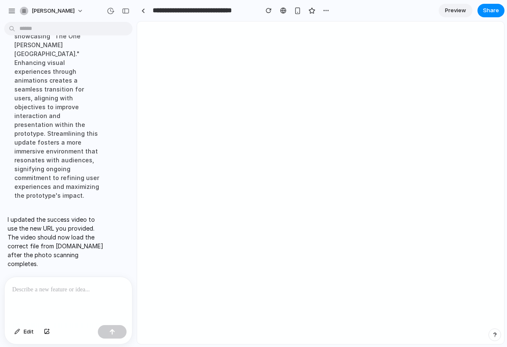
scroll to position [3317, 0]
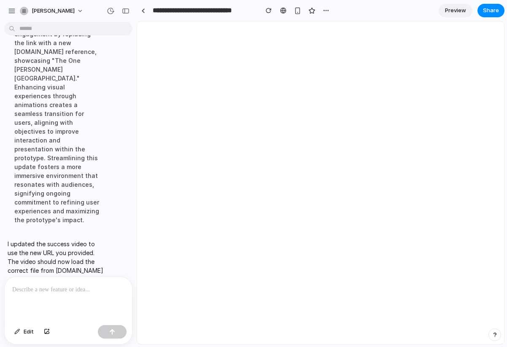
click at [448, 10] on span "Preview" at bounding box center [455, 10] width 21 height 8
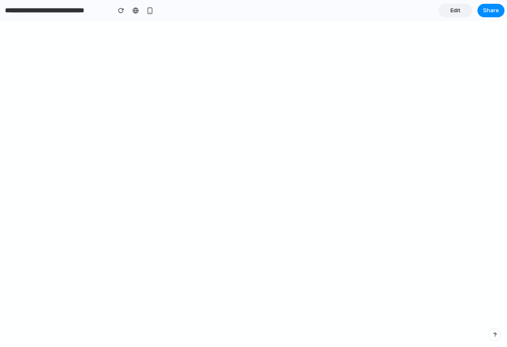
click at [450, 9] on span "Edit" at bounding box center [455, 10] width 10 height 8
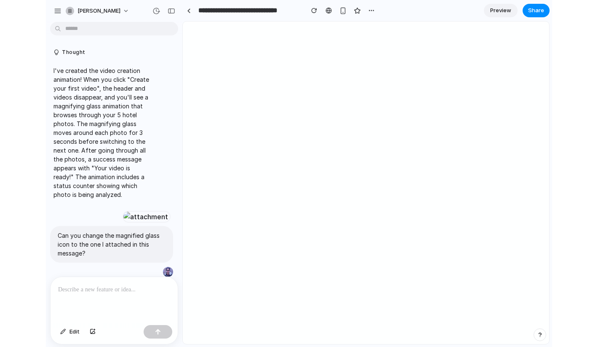
scroll to position [3126, 0]
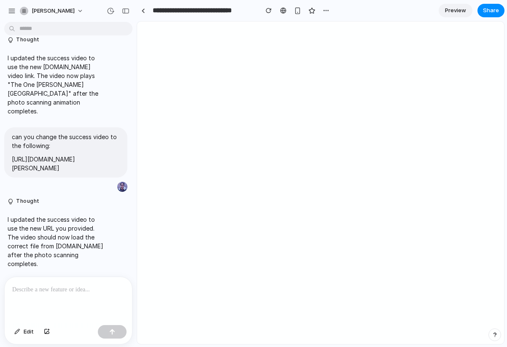
click at [460, 10] on span "Preview" at bounding box center [455, 10] width 21 height 8
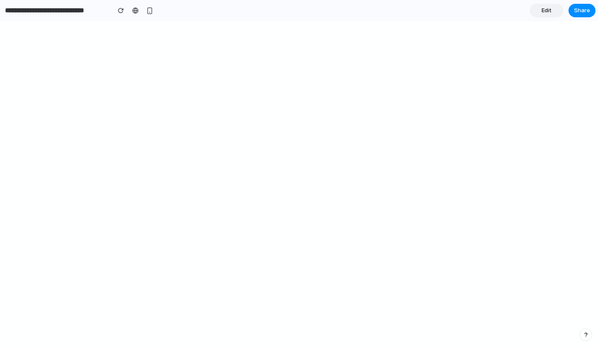
click at [506, 7] on link "Edit" at bounding box center [547, 10] width 34 height 13
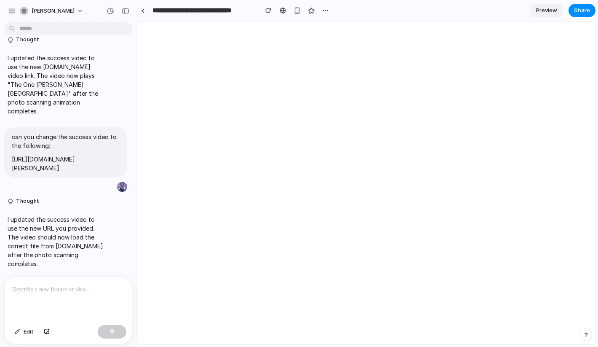
click at [48, 292] on p at bounding box center [68, 289] width 112 height 10
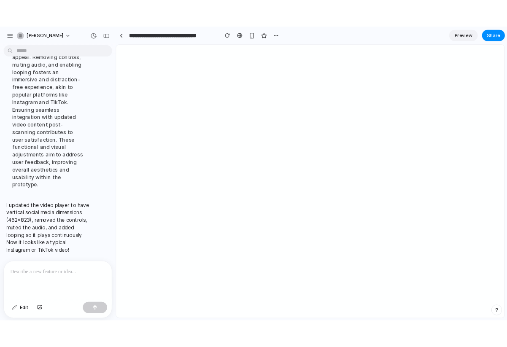
scroll to position [3257, 0]
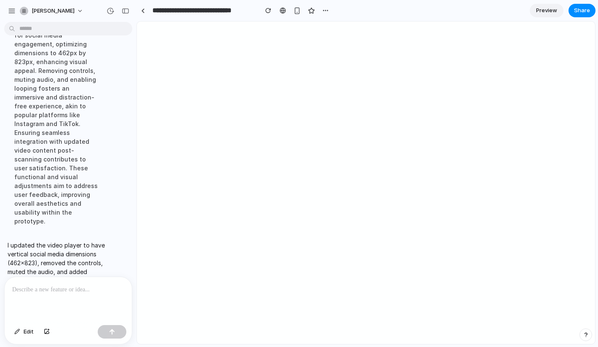
click at [506, 12] on span "Preview" at bounding box center [546, 10] width 21 height 8
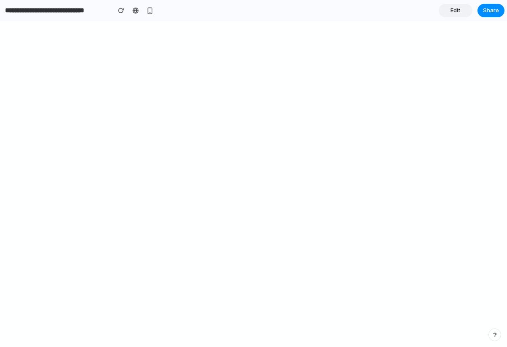
click at [453, 10] on span "Edit" at bounding box center [455, 10] width 10 height 8
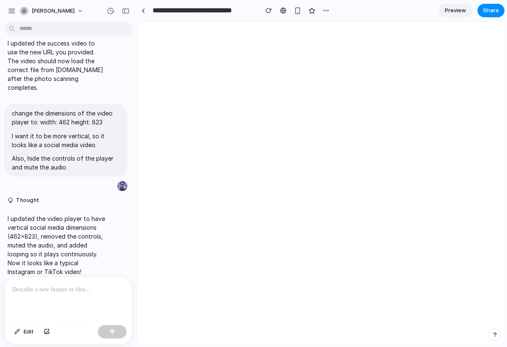
click at [43, 292] on p at bounding box center [68, 289] width 112 height 10
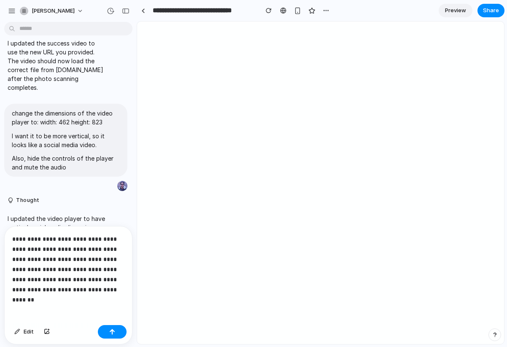
scroll to position [3108, 0]
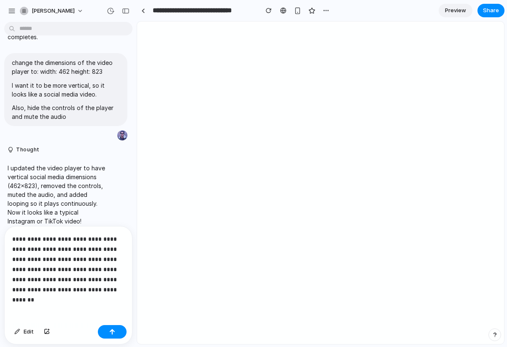
click at [99, 287] on p "**********" at bounding box center [68, 264] width 112 height 61
click at [46, 260] on p "**********" at bounding box center [68, 264] width 112 height 61
click at [109, 327] on button "button" at bounding box center [112, 331] width 29 height 13
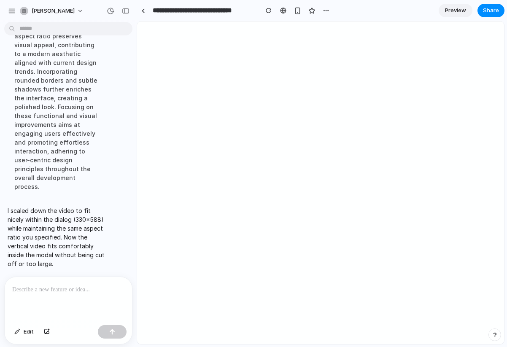
scroll to position [3227, 0]
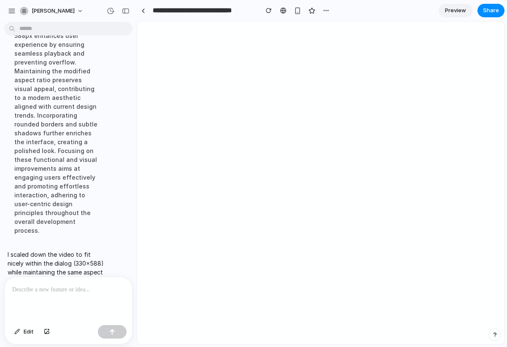
click at [447, 12] on span "Preview" at bounding box center [455, 10] width 21 height 8
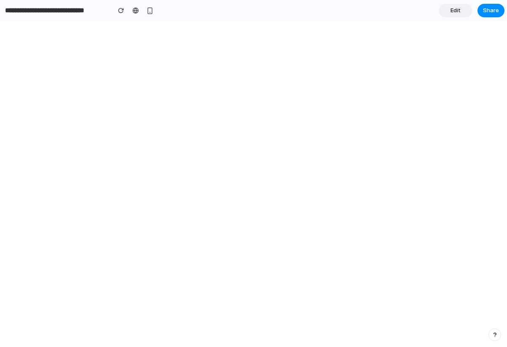
click at [453, 8] on span "Edit" at bounding box center [455, 10] width 10 height 8
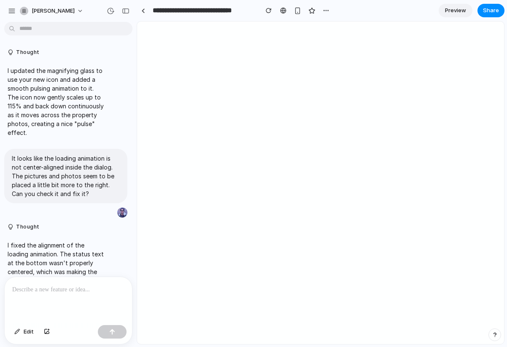
scroll to position [3010, 0]
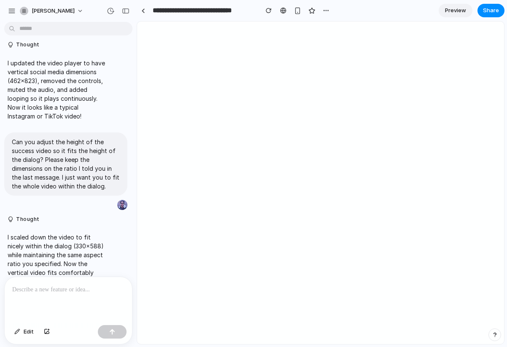
click at [27, 288] on p at bounding box center [68, 289] width 112 height 10
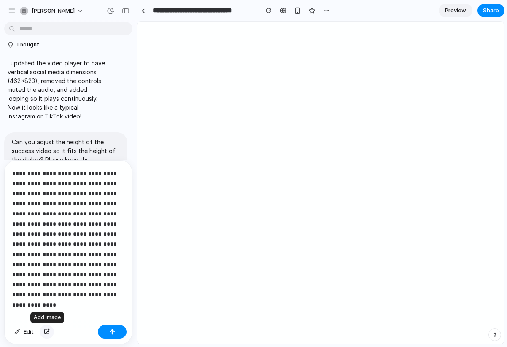
click at [46, 331] on div "button" at bounding box center [47, 331] width 6 height 5
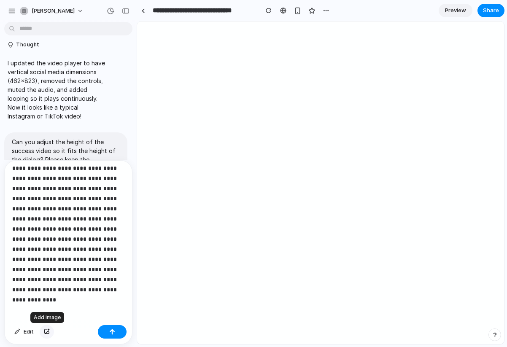
click at [48, 332] on div "button" at bounding box center [47, 331] width 6 height 5
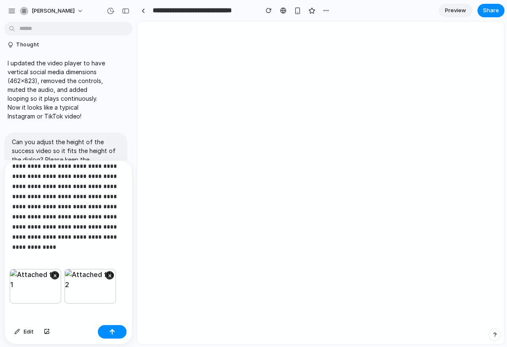
scroll to position [55, 0]
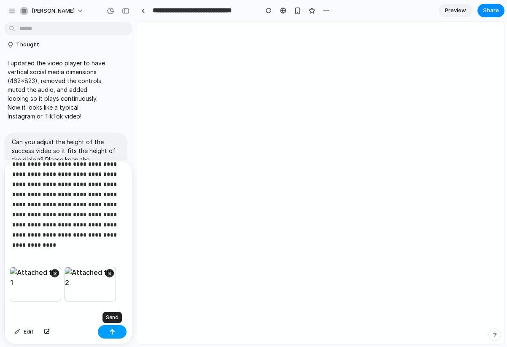
click at [109, 331] on div "button" at bounding box center [112, 332] width 6 height 6
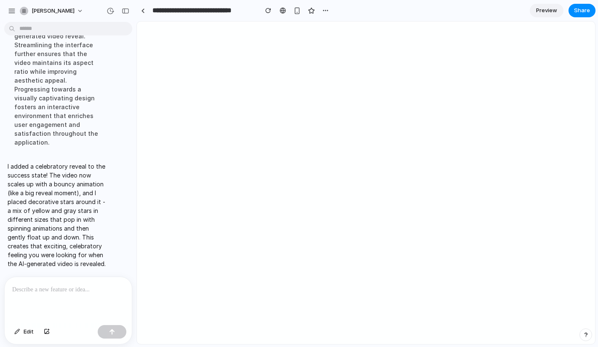
scroll to position [3428, 0]
click at [506, 11] on span "Preview" at bounding box center [546, 10] width 21 height 8
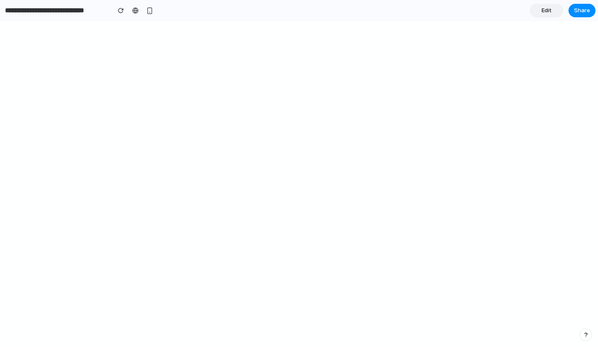
click at [506, 9] on link "Edit" at bounding box center [547, 10] width 34 height 13
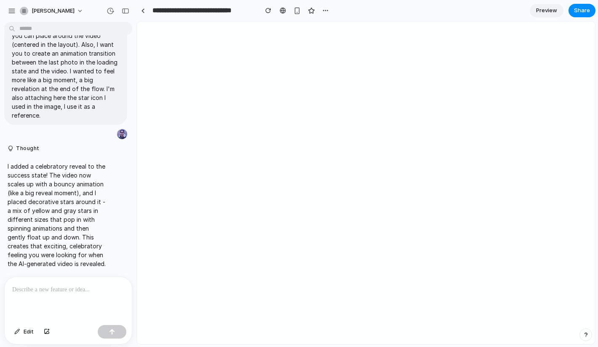
click at [57, 291] on p at bounding box center [68, 289] width 112 height 10
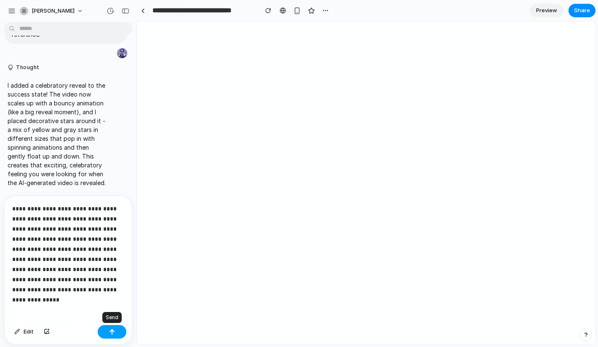
click at [107, 331] on button "button" at bounding box center [112, 331] width 29 height 13
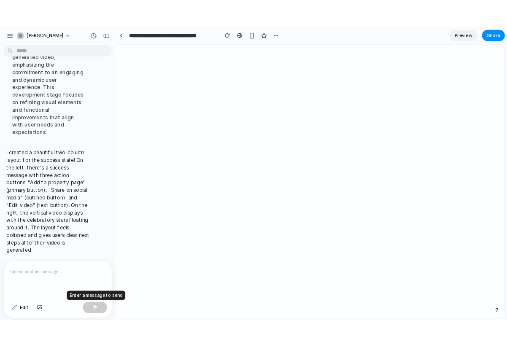
scroll to position [3525, 0]
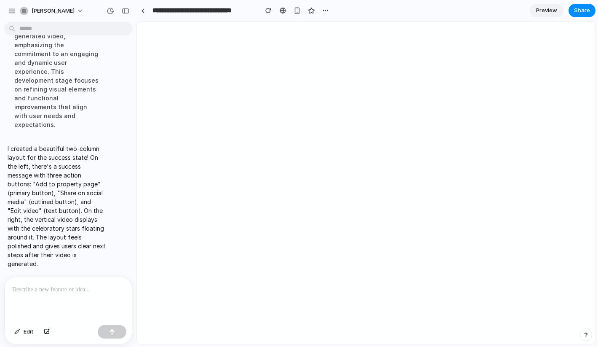
click at [506, 16] on link "Preview" at bounding box center [547, 10] width 34 height 13
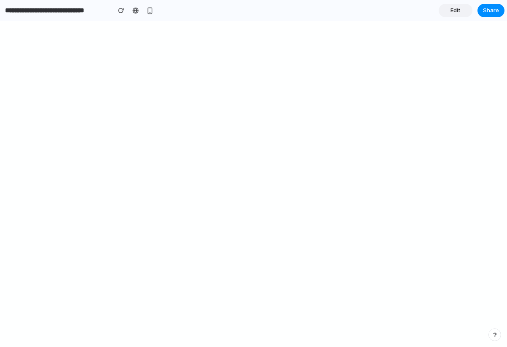
click at [458, 6] on span "Edit" at bounding box center [455, 10] width 10 height 8
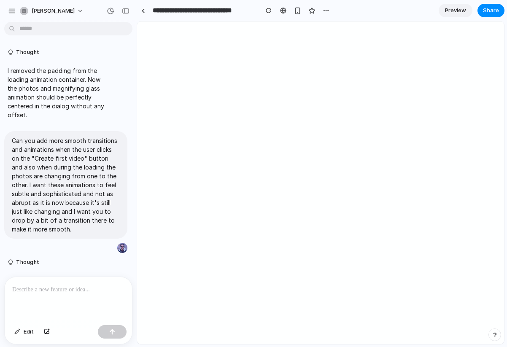
scroll to position [3299, 0]
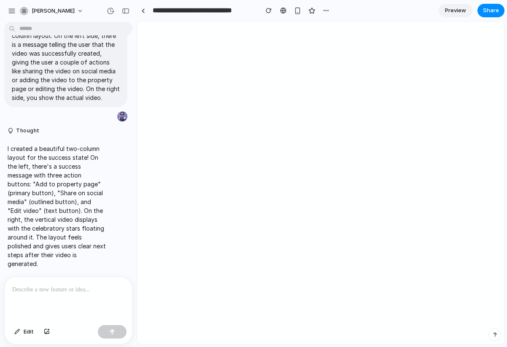
click at [52, 292] on p at bounding box center [68, 289] width 112 height 10
click at [75, 289] on p at bounding box center [68, 289] width 112 height 10
click at [85, 294] on p at bounding box center [68, 289] width 112 height 10
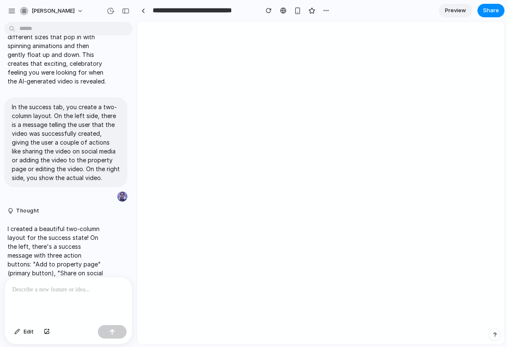
scroll to position [3284, 0]
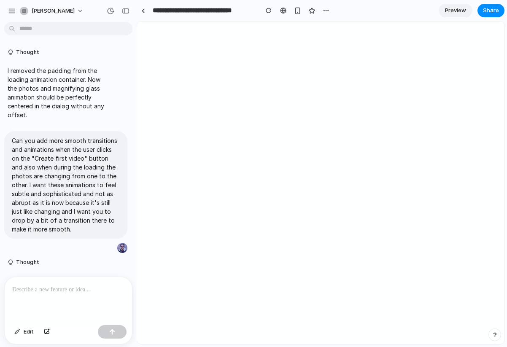
scroll to position [3299, 0]
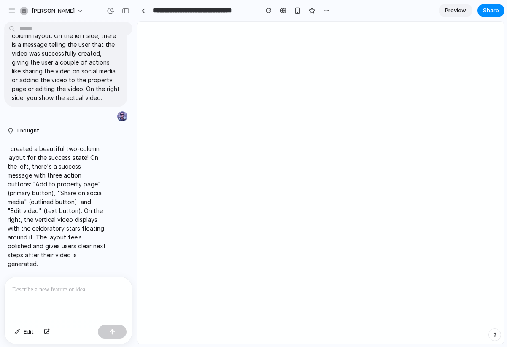
click at [27, 289] on p at bounding box center [68, 289] width 112 height 10
click at [33, 290] on p at bounding box center [68, 289] width 112 height 10
click at [35, 287] on p at bounding box center [68, 289] width 112 height 10
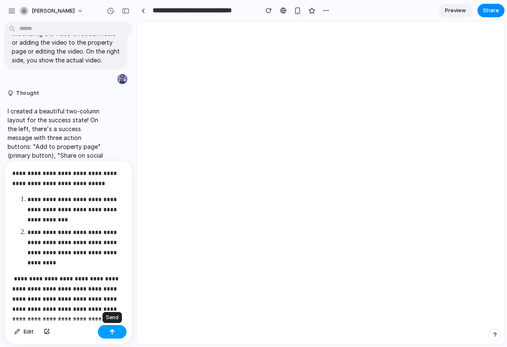
click at [120, 333] on button "button" at bounding box center [112, 331] width 29 height 13
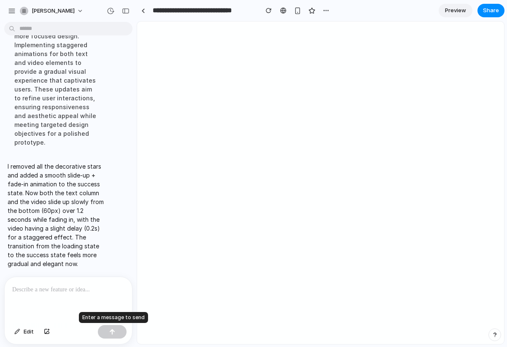
scroll to position [3592, 0]
click at [448, 10] on span "Preview" at bounding box center [455, 10] width 21 height 8
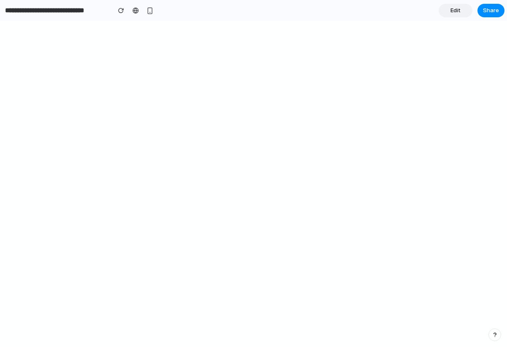
click at [456, 10] on span "Edit" at bounding box center [455, 10] width 10 height 8
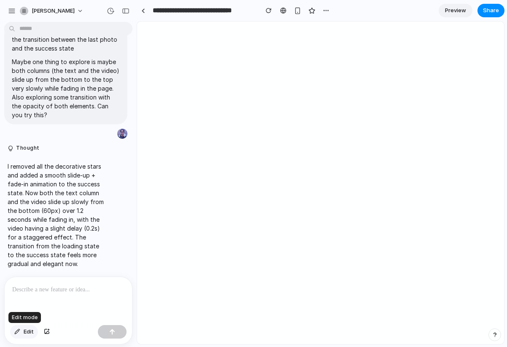
click at [22, 332] on button "Edit" at bounding box center [24, 331] width 28 height 13
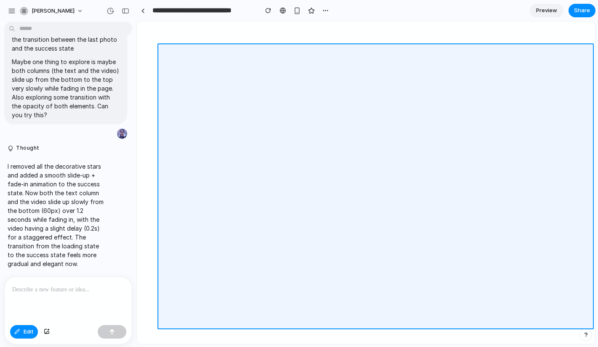
click at [267, 103] on div at bounding box center [366, 182] width 458 height 322
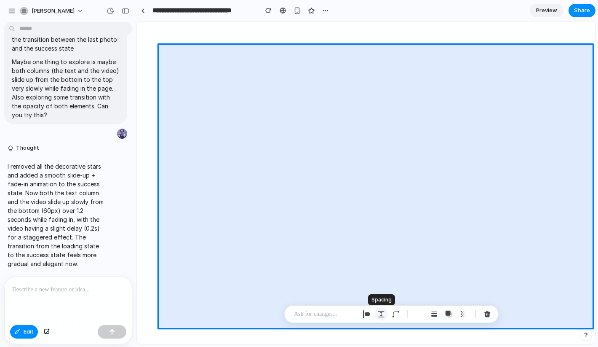
click at [378, 313] on div "button" at bounding box center [382, 314] width 8 height 8
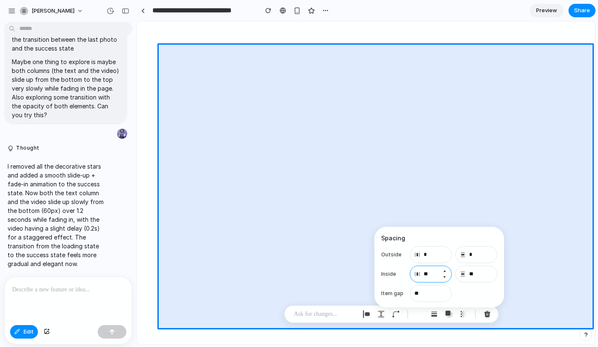
click at [432, 276] on input "**" at bounding box center [431, 273] width 42 height 17
type input "*"
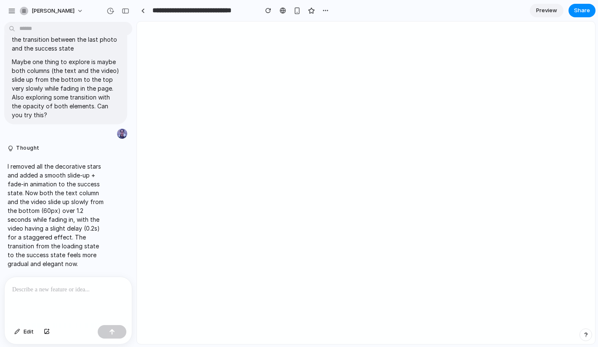
click at [506, 9] on span "Preview" at bounding box center [546, 10] width 21 height 8
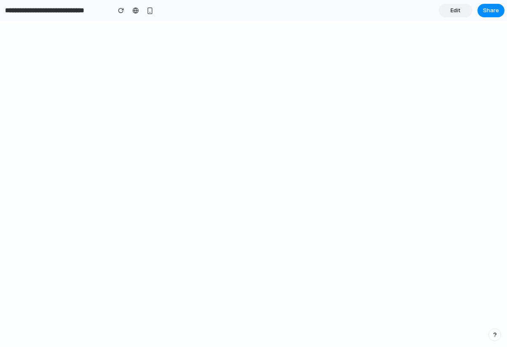
click at [459, 10] on span "Edit" at bounding box center [455, 10] width 10 height 8
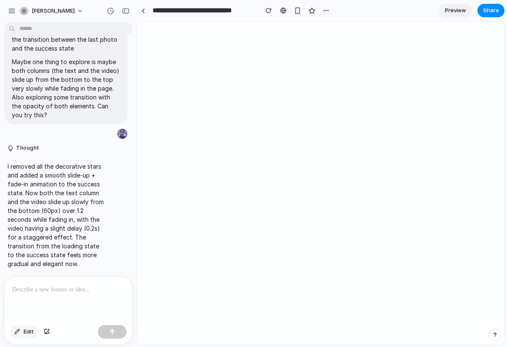
click at [25, 332] on span "Edit" at bounding box center [29, 331] width 10 height 8
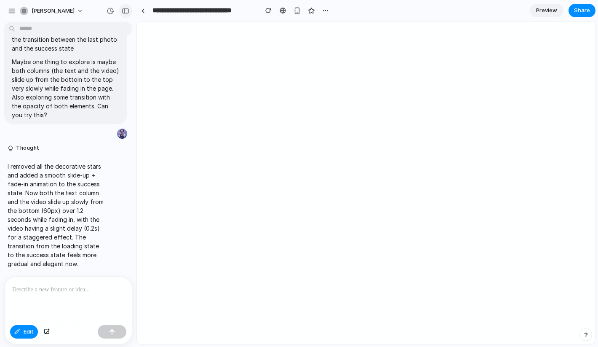
click at [127, 13] on div "button" at bounding box center [126, 11] width 8 height 6
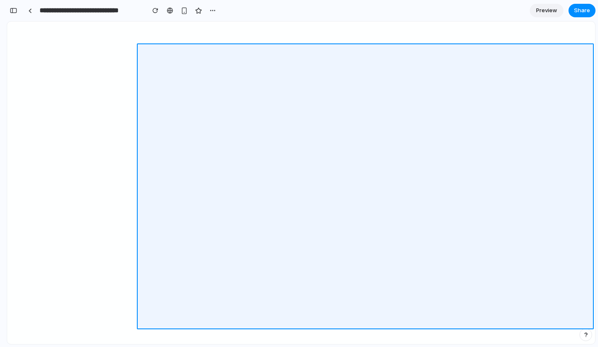
click at [196, 131] on div at bounding box center [366, 182] width 460 height 322
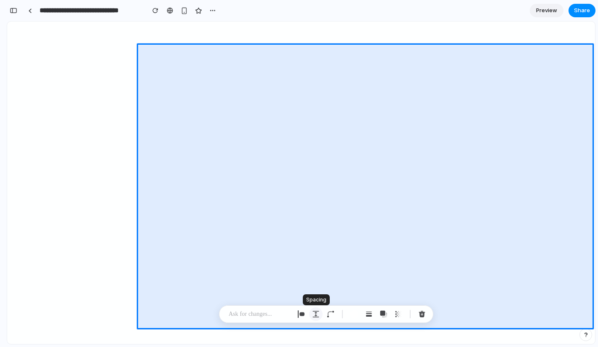
click at [316, 314] on div "button" at bounding box center [316, 314] width 8 height 8
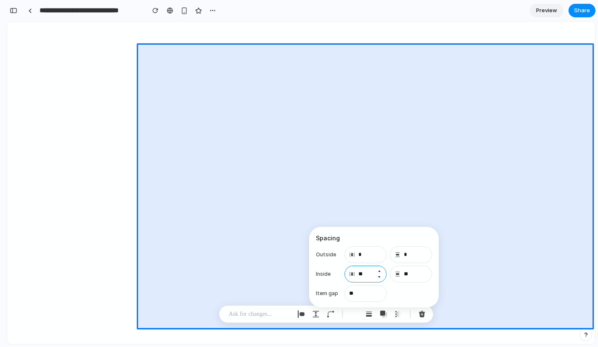
click at [366, 278] on input "**" at bounding box center [366, 273] width 42 height 17
type input "*"
click at [257, 314] on p at bounding box center [260, 314] width 62 height 10
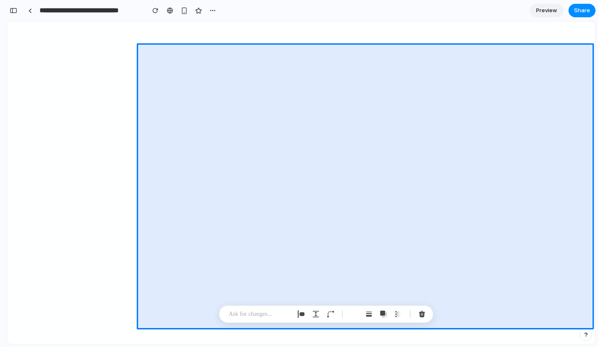
click at [250, 314] on p at bounding box center [260, 314] width 62 height 10
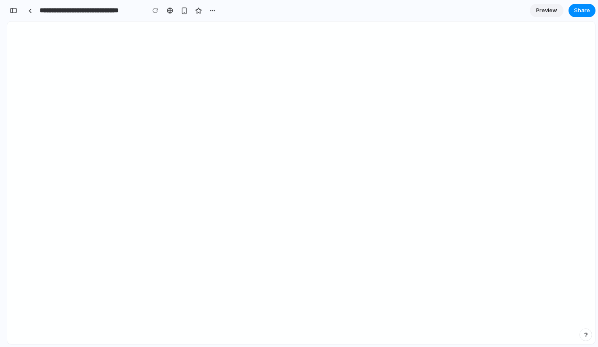
scroll to position [5498, 0]
click at [506, 13] on span "Preview" at bounding box center [546, 10] width 21 height 8
click at [506, 12] on span "Edit" at bounding box center [547, 10] width 10 height 8
click at [506, 12] on span "Preview" at bounding box center [546, 10] width 21 height 8
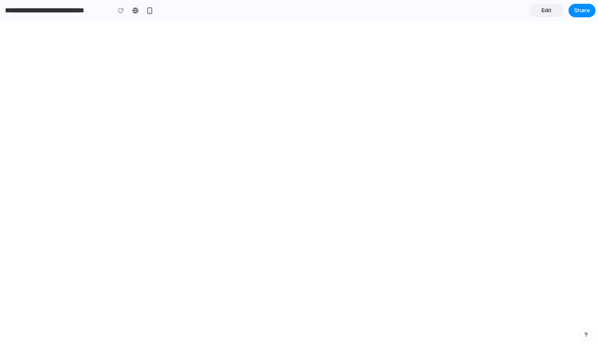
click at [506, 16] on link "Edit" at bounding box center [547, 10] width 34 height 13
click at [14, 9] on div "button" at bounding box center [14, 11] width 8 height 6
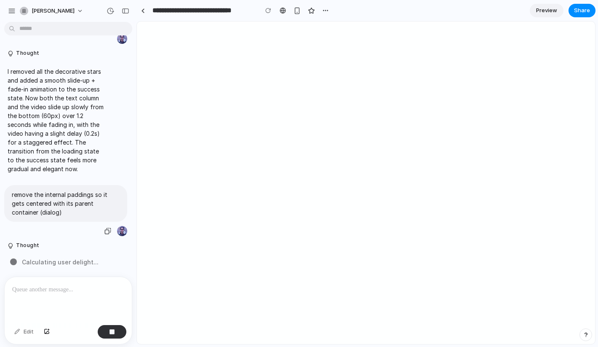
scroll to position [3399, 0]
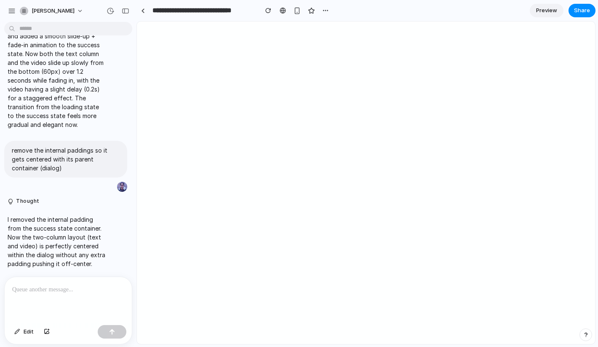
scroll to position [3260, 0]
click at [546, 8] on span "Preview" at bounding box center [546, 10] width 21 height 8
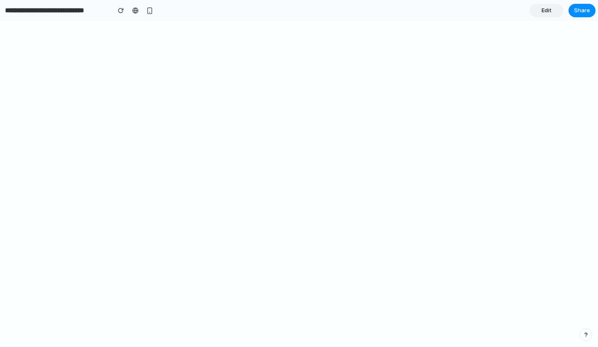
click at [549, 12] on span "Edit" at bounding box center [547, 10] width 10 height 8
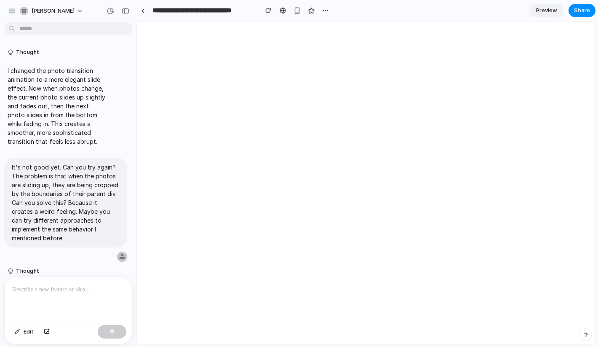
scroll to position [3260, 0]
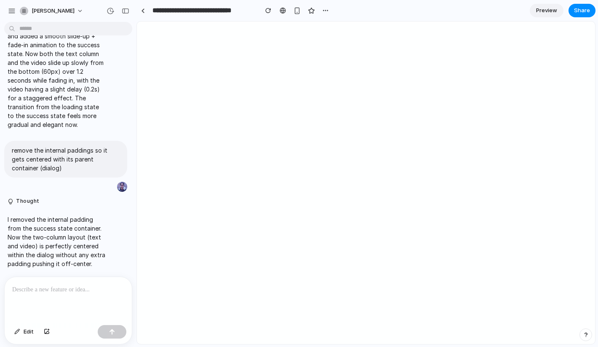
click at [28, 290] on p at bounding box center [68, 289] width 112 height 10
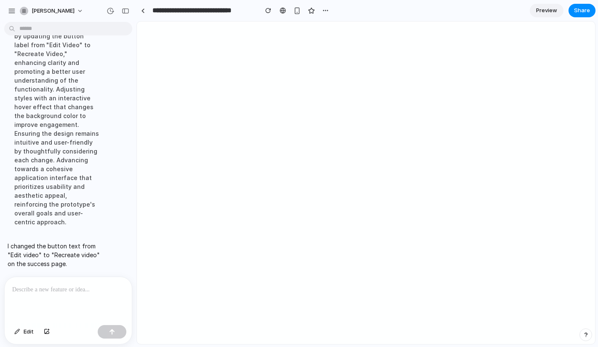
scroll to position [3362, 0]
click at [547, 9] on span "Preview" at bounding box center [546, 10] width 21 height 8
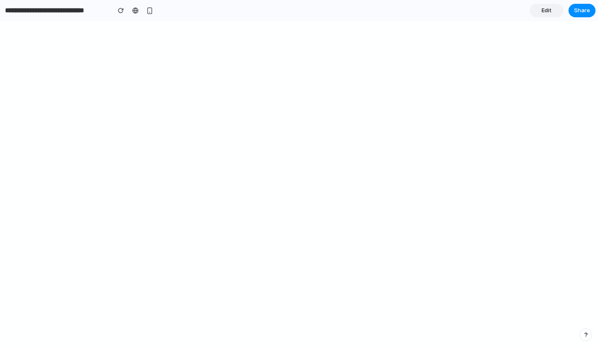
click at [553, 10] on link "Edit" at bounding box center [547, 10] width 34 height 13
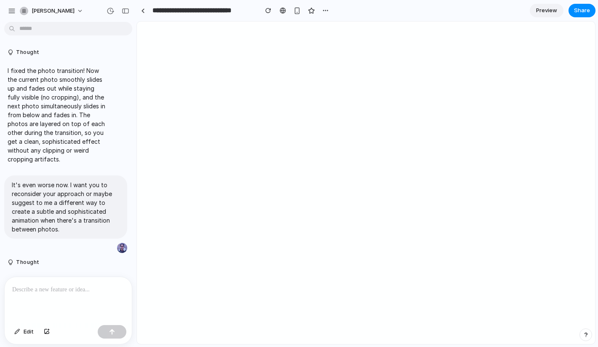
scroll to position [3171, 0]
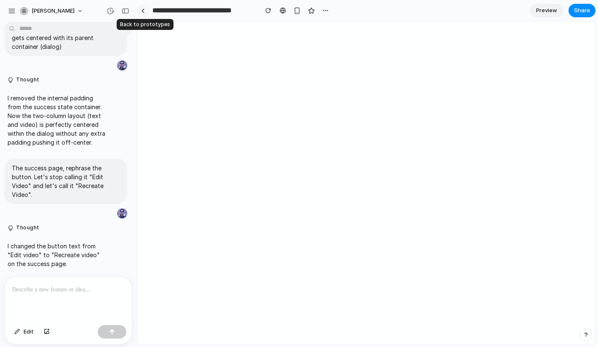
click at [145, 9] on link at bounding box center [143, 10] width 13 height 13
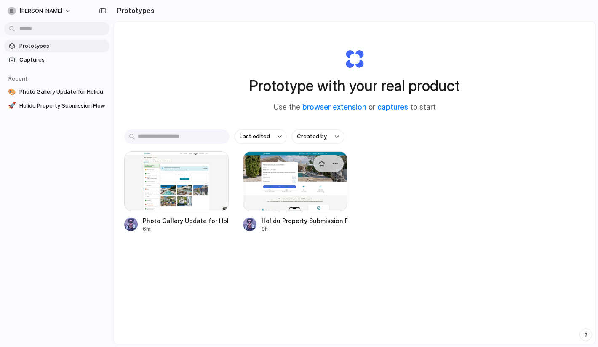
click at [272, 182] on div at bounding box center [295, 181] width 105 height 60
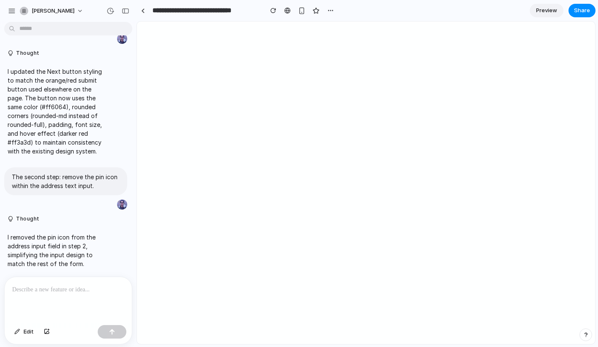
scroll to position [1393, 0]
click at [554, 8] on span "Preview" at bounding box center [546, 10] width 21 height 8
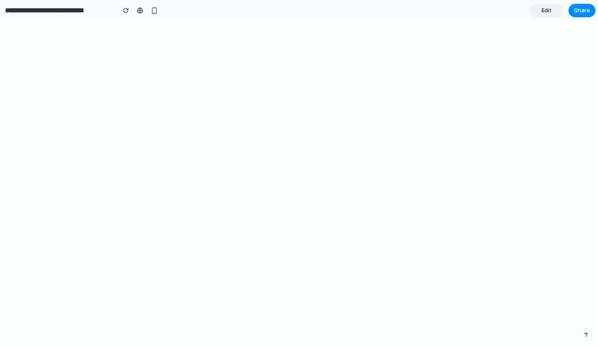
click at [545, 12] on span "Edit" at bounding box center [547, 10] width 10 height 8
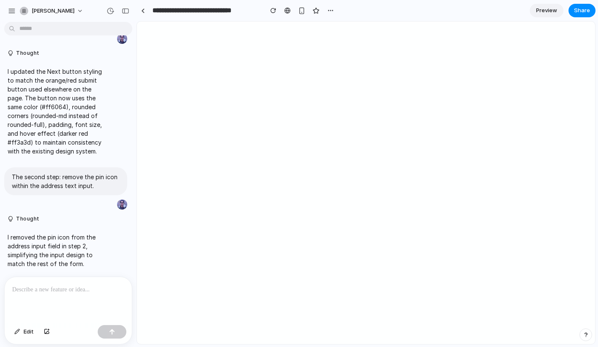
click at [540, 11] on span "Preview" at bounding box center [546, 10] width 21 height 8
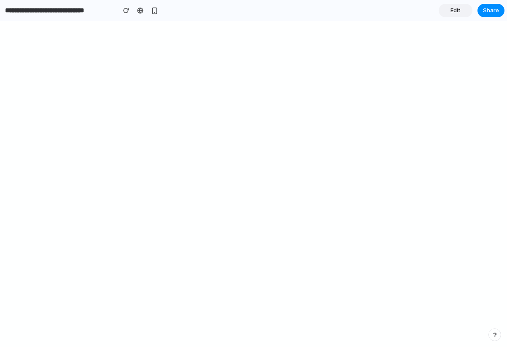
click at [456, 12] on span "Edit" at bounding box center [455, 10] width 10 height 8
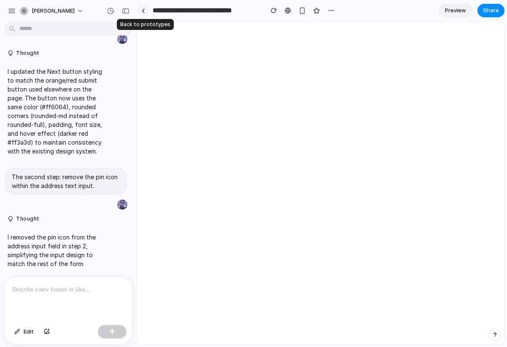
click at [142, 9] on div at bounding box center [143, 10] width 4 height 5
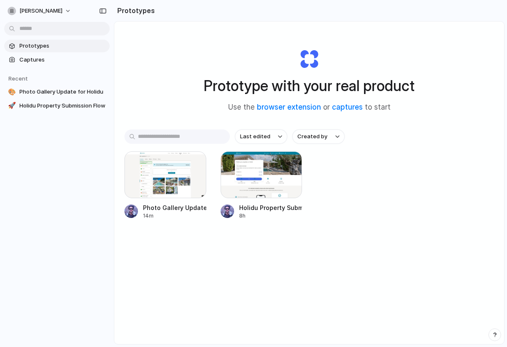
drag, startPoint x: 142, startPoint y: 101, endPoint x: 145, endPoint y: 115, distance: 14.2
click at [145, 109] on div "Prototype with your real product Use the browser extension or captures to start…" at bounding box center [308, 204] width 389 height 367
click at [165, 176] on div at bounding box center [165, 174] width 82 height 47
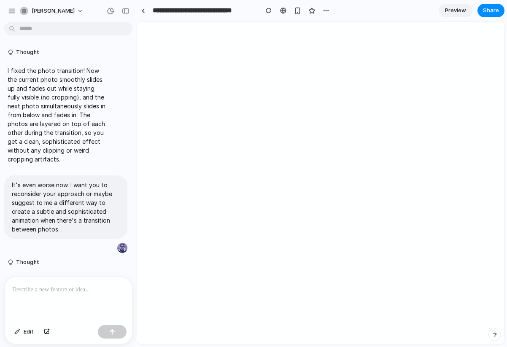
scroll to position [3171, 0]
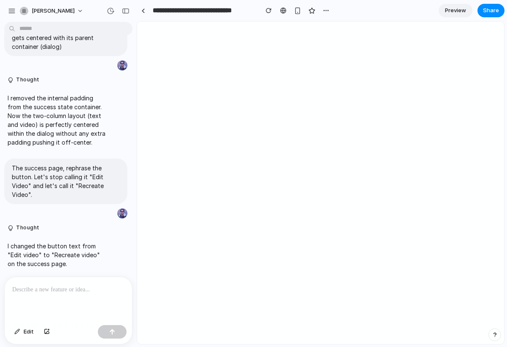
click at [464, 11] on span "Preview" at bounding box center [455, 10] width 21 height 8
click at [453, 8] on span "Preview" at bounding box center [455, 10] width 21 height 8
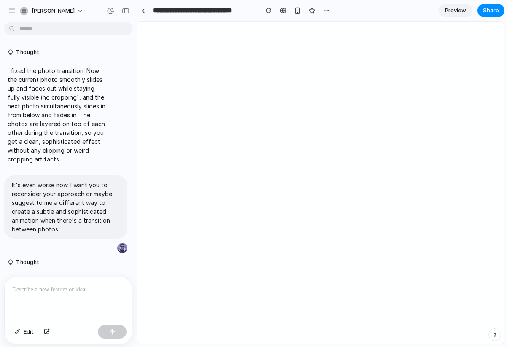
scroll to position [3171, 0]
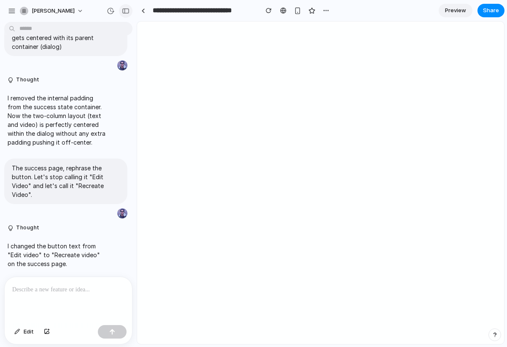
click at [126, 9] on div "button" at bounding box center [126, 11] width 8 height 6
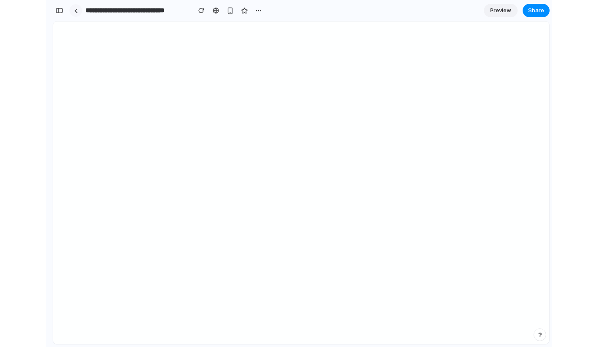
scroll to position [4549, 0]
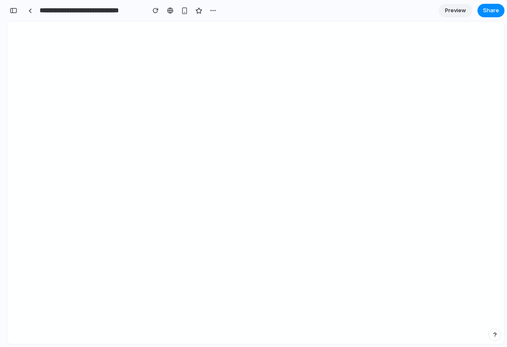
click at [453, 11] on span "Preview" at bounding box center [455, 10] width 21 height 8
